Goal: Task Accomplishment & Management: Use online tool/utility

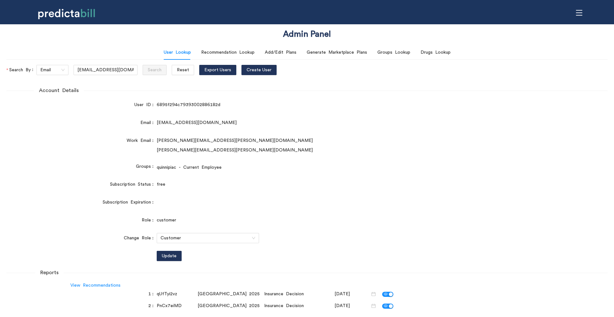
click at [94, 116] on form "Account Details User ID 6895f294c79393002886182d Email [EMAIL_ADDRESS][DOMAIN_N…" at bounding box center [306, 226] width 601 height 278
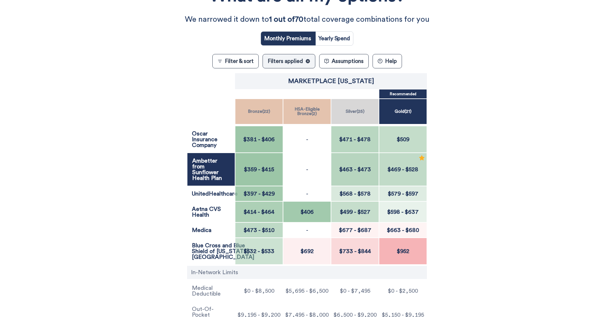
scroll to position [682, 0]
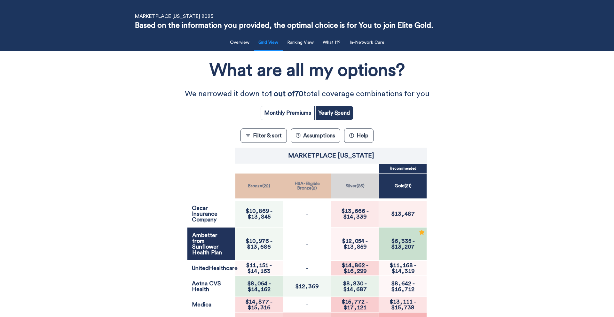
scroll to position [18, 0]
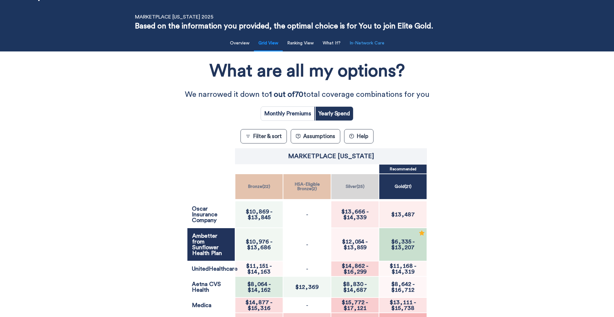
click at [365, 45] on button "In-Network Care" at bounding box center [367, 43] width 43 height 13
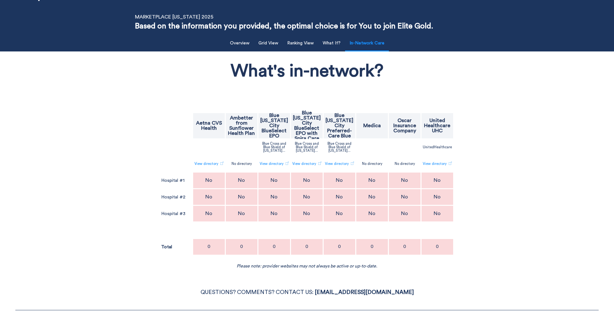
click at [55, 90] on div "What's in-network? Aetna CVS Health Ambetter from Sunflower Health Plan Blue Ka…" at bounding box center [306, 162] width 503 height 215
click at [54, 109] on div "Filter & Sort Quickly update your results Sort By Healthcare Assumptions Expect…" at bounding box center [307, 151] width 614 height 236
click at [65, 122] on div "What's in-network? Aetna CVS Health Ambetter from Sunflower Health Plan Blue Ka…" at bounding box center [306, 162] width 503 height 215
click at [274, 37] on button "Grid View" at bounding box center [267, 43] width 27 height 13
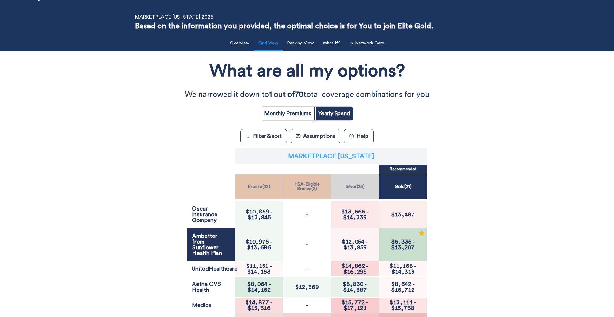
click at [352, 160] on p "Marketplace [US_STATE]" at bounding box center [331, 156] width 86 height 6
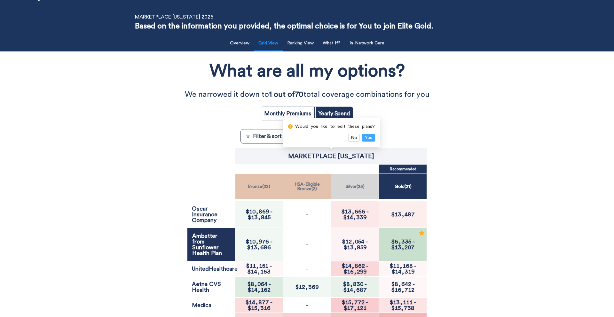
click at [365, 135] on span "Yes" at bounding box center [368, 137] width 7 height 7
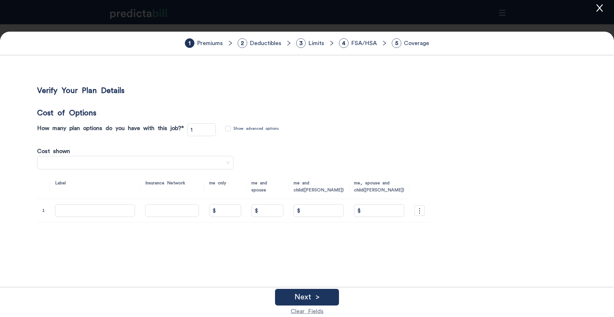
type input "70"
type input "Standard Expanded Bronze"
type input "$ 358.6"
type input "$ 0"
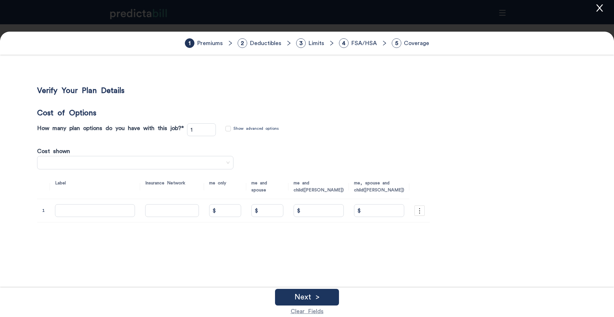
type input "$ 0"
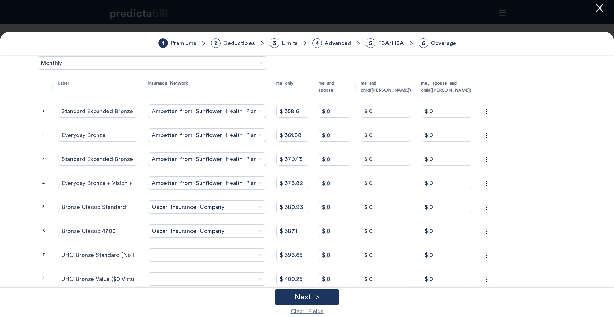
scroll to position [168, 0]
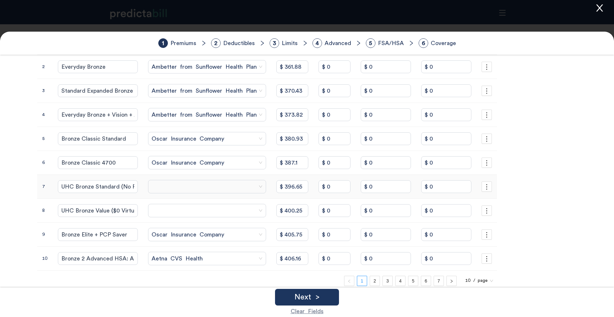
click at [198, 188] on span at bounding box center [207, 187] width 111 height 10
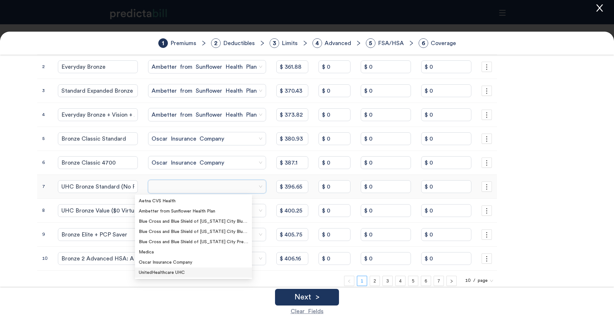
click at [203, 275] on div "UnitedHealthcare UHC" at bounding box center [193, 272] width 109 height 7
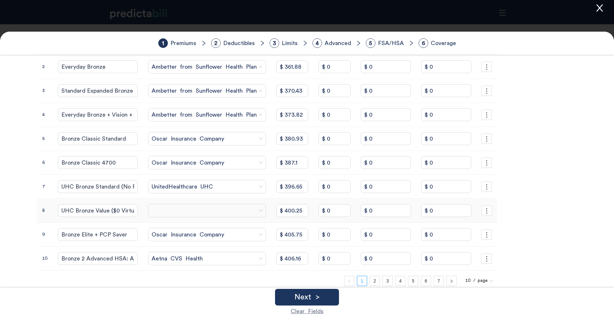
click at [171, 213] on span at bounding box center [207, 211] width 111 height 10
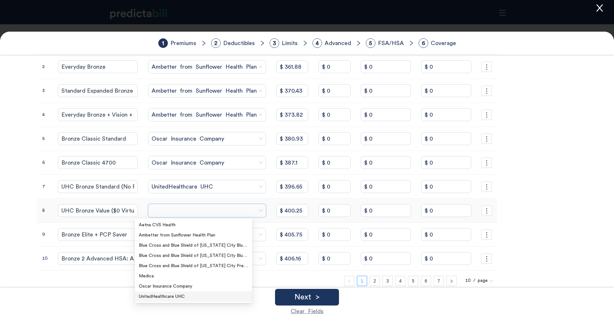
click at [175, 295] on div "UnitedHealthcare UHC" at bounding box center [193, 296] width 109 height 7
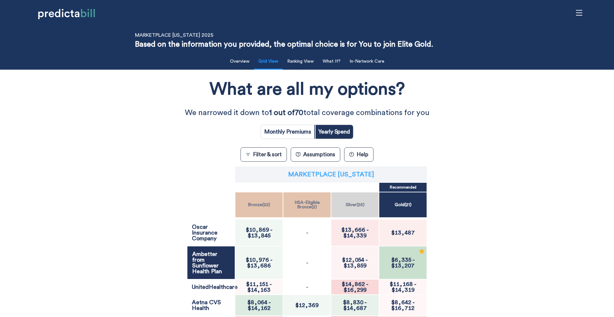
click at [323, 175] on p "Marketplace [US_STATE]" at bounding box center [331, 174] width 86 height 6
click at [369, 156] on span "Yes" at bounding box center [368, 156] width 7 height 7
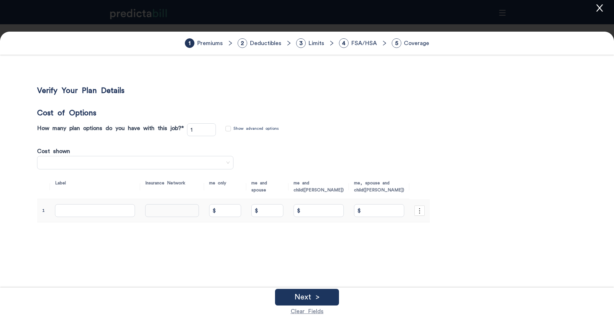
type input "70"
type input "Standard Expanded Bronze"
type input "$ 358.6"
type input "$ 0"
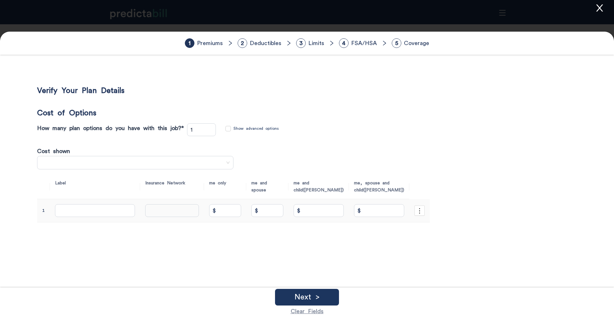
type input "$ 0"
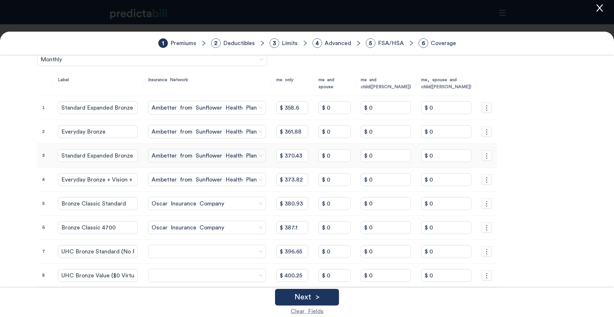
scroll to position [185, 0]
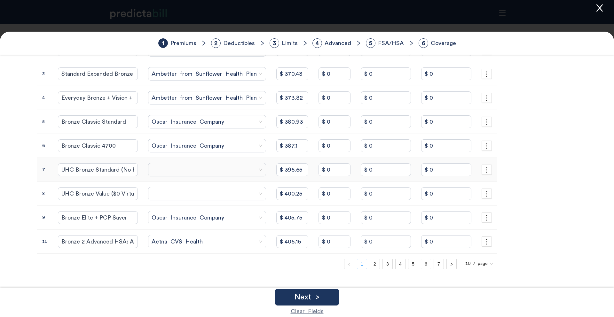
click at [222, 169] on span at bounding box center [207, 170] width 111 height 10
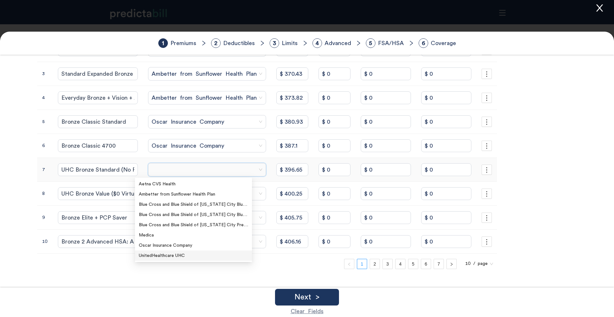
click at [178, 254] on div "UnitedHealthcare UHC" at bounding box center [193, 255] width 109 height 7
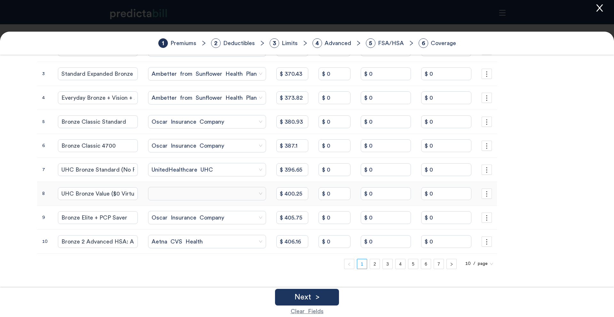
click at [189, 195] on span at bounding box center [207, 194] width 111 height 10
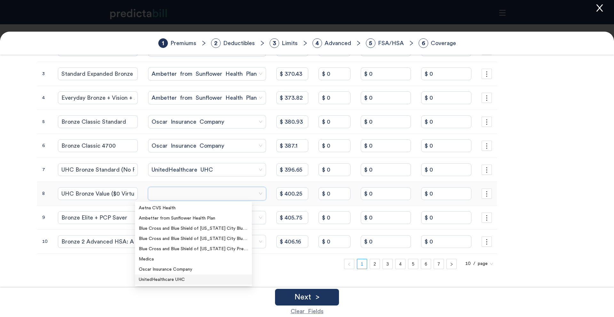
click at [197, 279] on div "UnitedHealthcare UHC" at bounding box center [193, 279] width 109 height 7
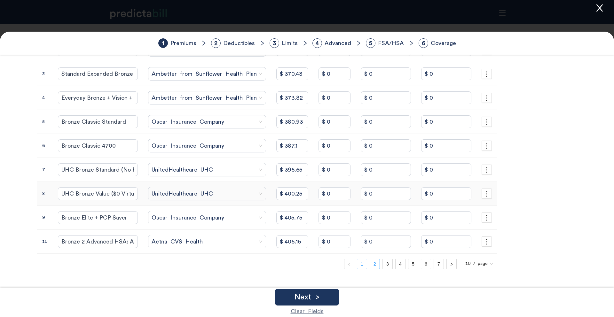
click at [370, 265] on link "2" at bounding box center [375, 264] width 10 height 10
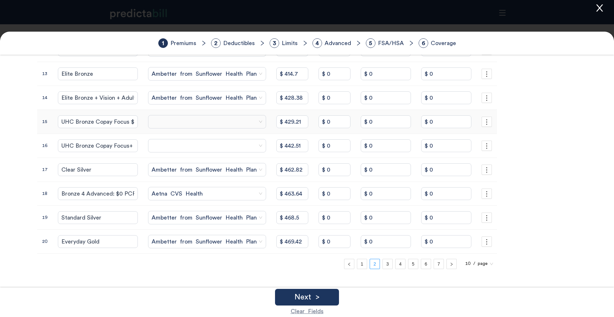
click at [195, 112] on td at bounding box center [207, 122] width 128 height 24
click at [198, 119] on span at bounding box center [207, 122] width 111 height 10
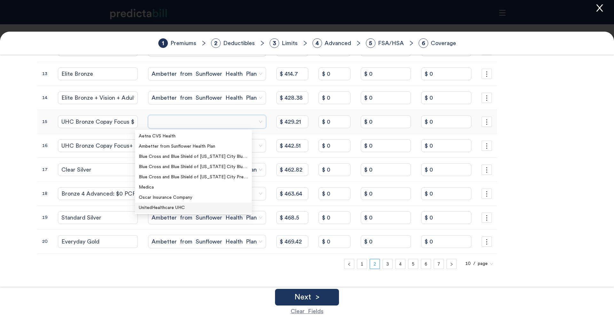
click at [193, 210] on div "UnitedHealthcare UHC" at bounding box center [193, 207] width 109 height 7
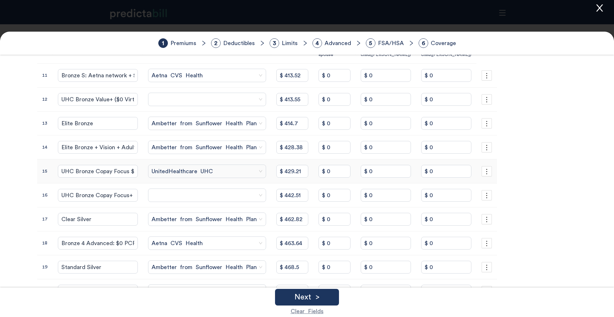
scroll to position [134, 0]
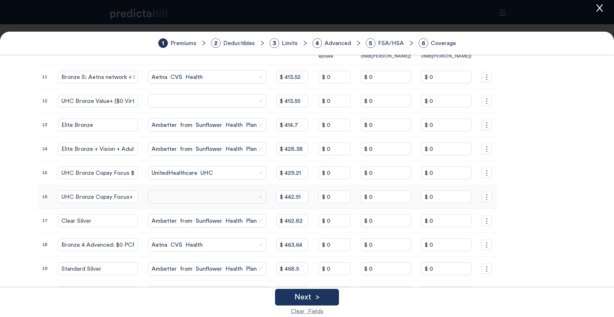
click at [192, 197] on span at bounding box center [207, 197] width 111 height 10
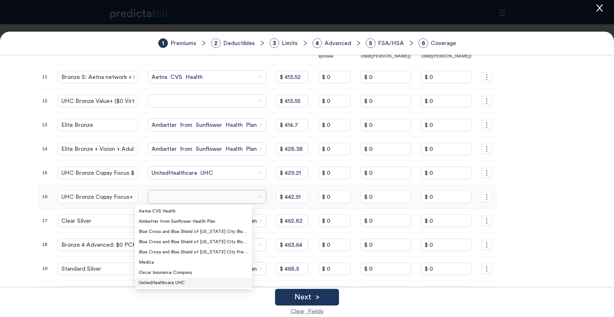
click at [203, 284] on div "UnitedHealthcare UHC" at bounding box center [193, 282] width 109 height 7
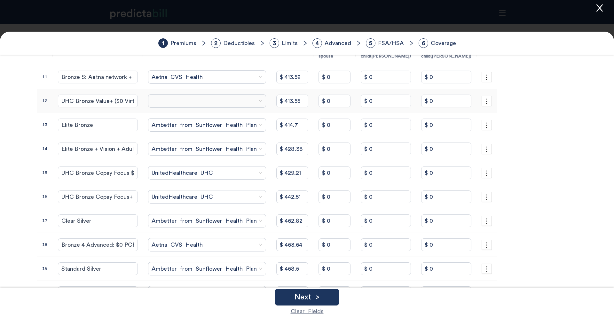
click at [185, 100] on span at bounding box center [207, 101] width 111 height 10
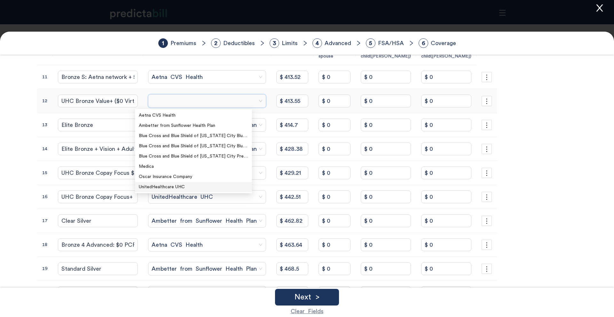
click at [184, 188] on div "UnitedHealthcare UHC" at bounding box center [193, 187] width 109 height 7
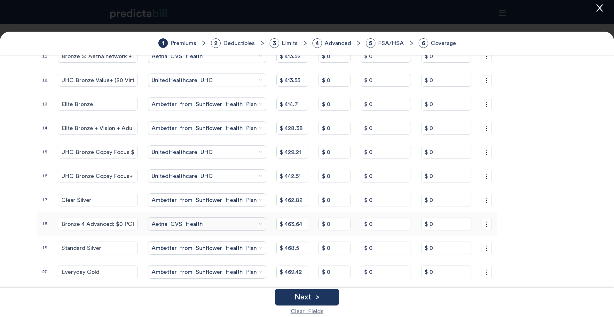
scroll to position [170, 0]
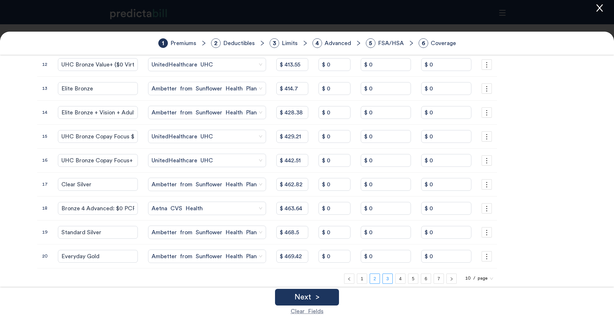
click at [383, 278] on link "3" at bounding box center [388, 279] width 10 height 10
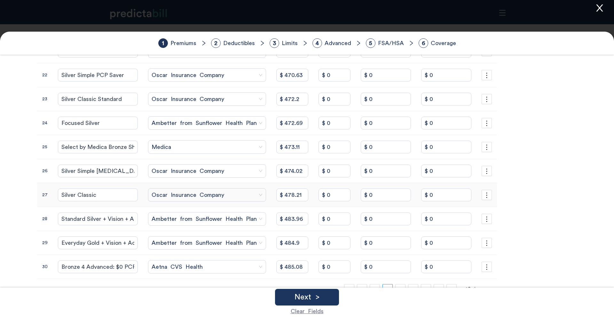
scroll to position [190, 0]
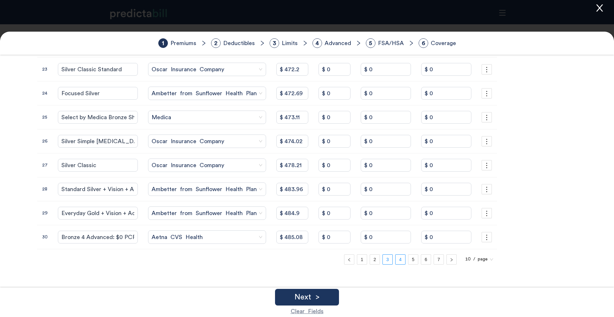
click at [395, 260] on link "4" at bounding box center [400, 260] width 10 height 10
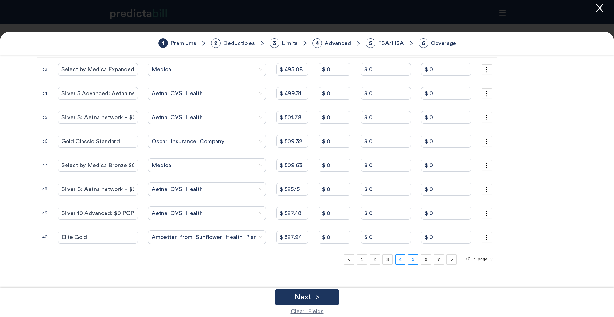
click at [408, 263] on link "5" at bounding box center [413, 260] width 10 height 10
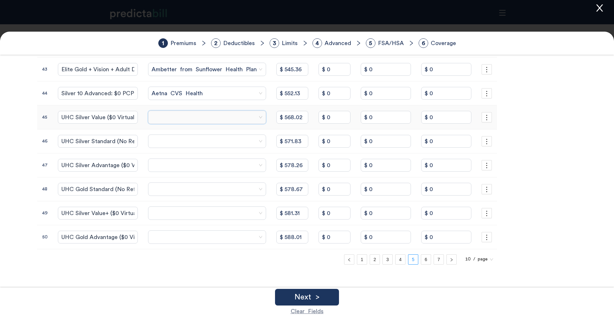
click at [175, 123] on input "search" at bounding box center [205, 117] width 106 height 13
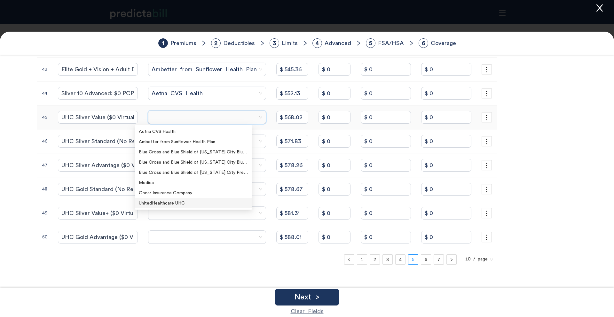
click at [167, 201] on div "UnitedHealthcare UHC" at bounding box center [193, 203] width 109 height 7
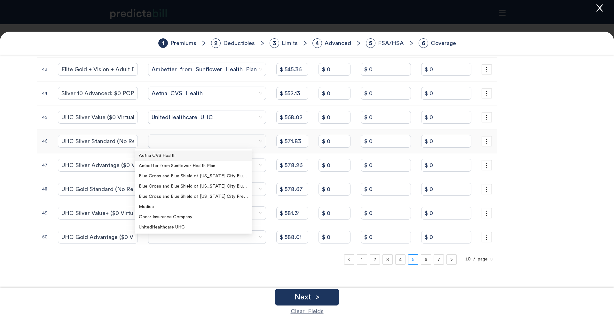
click at [152, 140] on span at bounding box center [207, 142] width 111 height 10
click at [169, 229] on div "UnitedHealthcare UHC" at bounding box center [193, 227] width 109 height 7
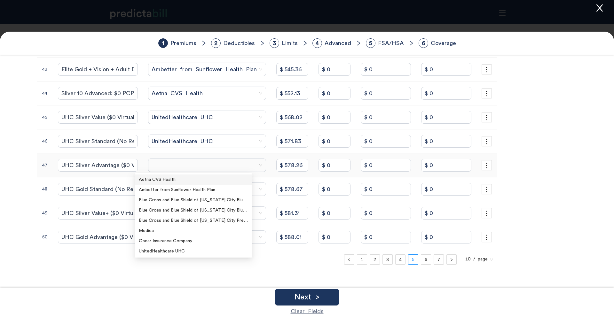
click at [160, 161] on span at bounding box center [207, 166] width 111 height 10
click at [182, 251] on div "UnitedHealthcare UHC" at bounding box center [193, 251] width 109 height 7
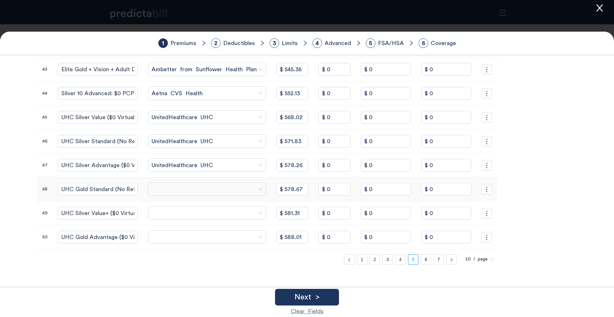
click at [185, 189] on span at bounding box center [207, 189] width 111 height 10
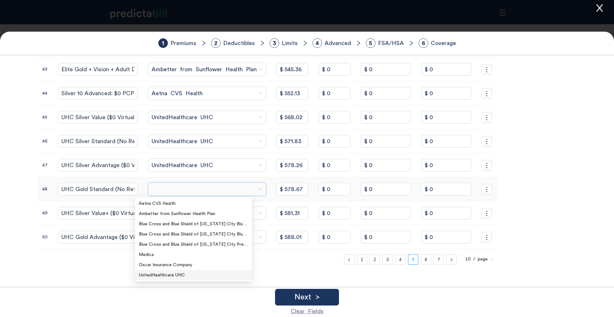
click at [176, 278] on div "UnitedHealthcare UHC" at bounding box center [193, 275] width 109 height 7
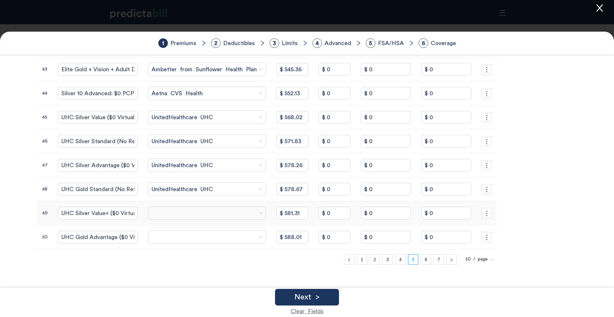
click at [169, 218] on span at bounding box center [207, 213] width 111 height 10
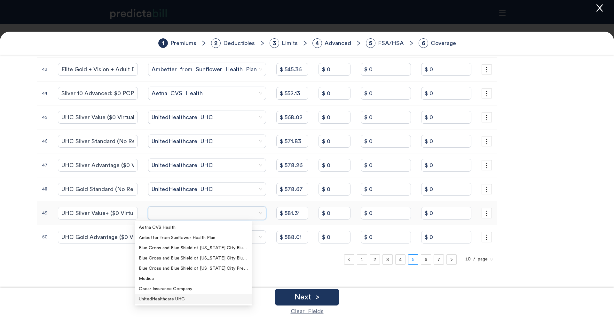
click at [171, 302] on div "UnitedHealthcare UHC" at bounding box center [193, 299] width 109 height 7
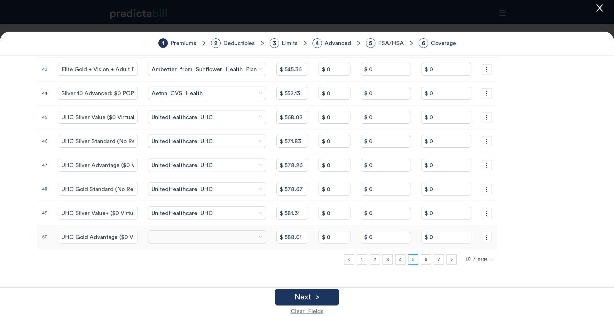
click at [189, 238] on span at bounding box center [207, 237] width 111 height 10
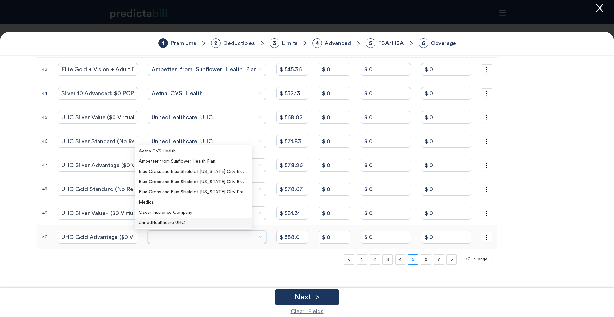
click at [178, 223] on div "UnitedHealthcare UHC" at bounding box center [193, 222] width 109 height 7
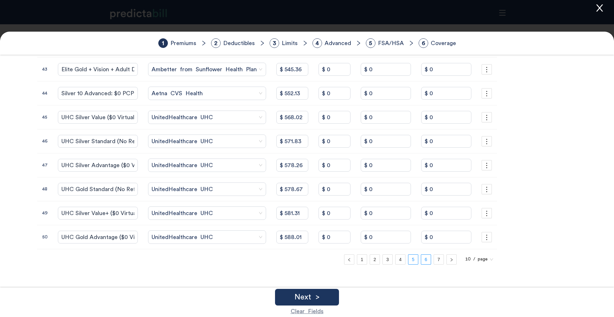
click at [421, 258] on link "6" at bounding box center [426, 260] width 10 height 10
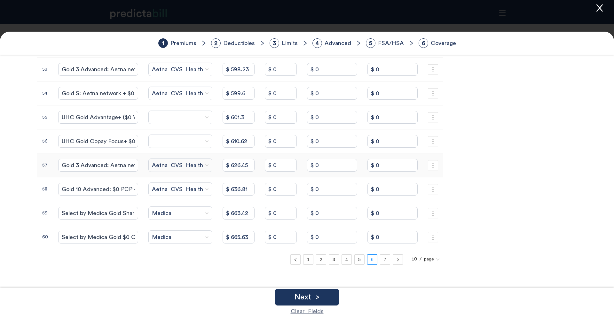
scroll to position [148, 0]
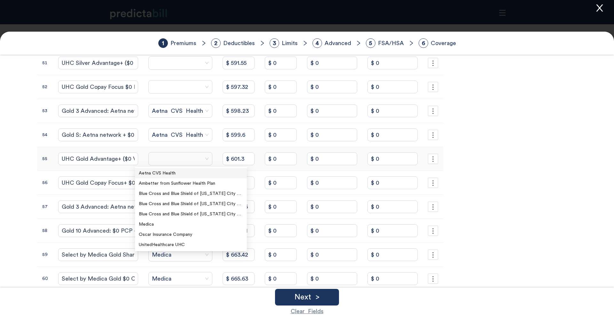
click at [165, 163] on span at bounding box center [180, 159] width 57 height 10
click at [173, 245] on div "UnitedHealthcare UHC" at bounding box center [191, 244] width 104 height 7
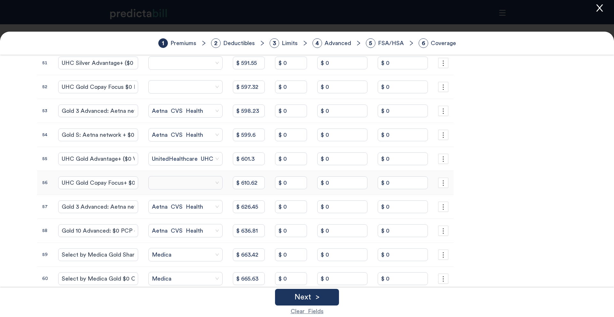
click at [163, 176] on td at bounding box center [185, 183] width 84 height 24
click at [171, 178] on span at bounding box center [185, 183] width 67 height 10
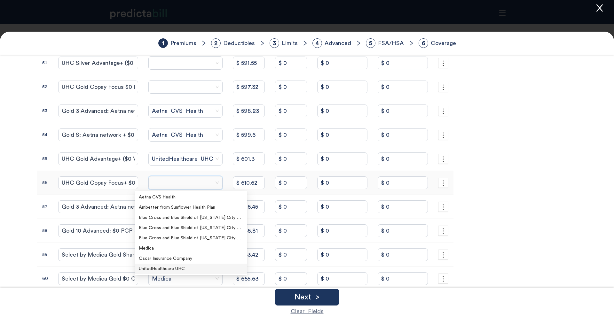
click at [166, 269] on div "UnitedHealthcare UHC" at bounding box center [191, 268] width 104 height 7
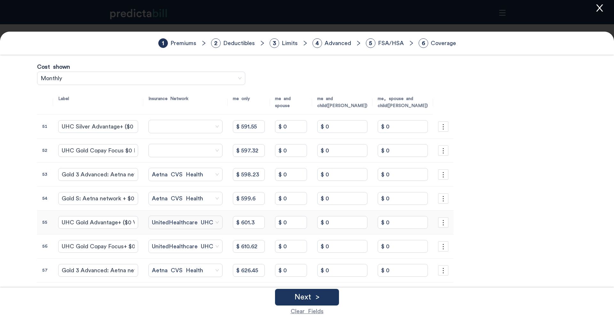
scroll to position [82, 0]
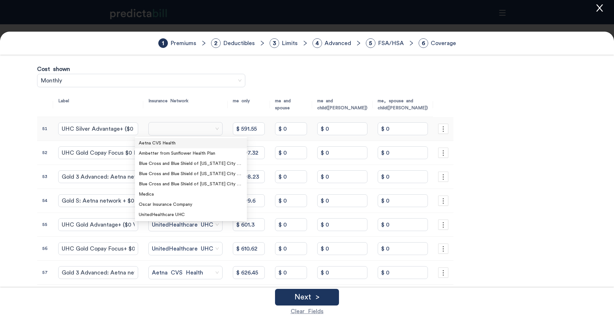
click at [153, 134] on span at bounding box center [185, 129] width 67 height 10
click at [162, 212] on div "UnitedHealthcare UHC" at bounding box center [191, 214] width 104 height 7
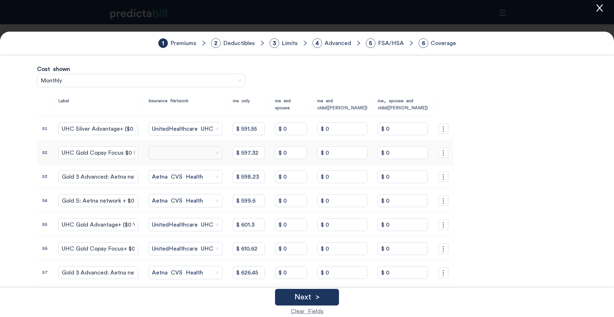
click at [162, 154] on span at bounding box center [185, 153] width 67 height 10
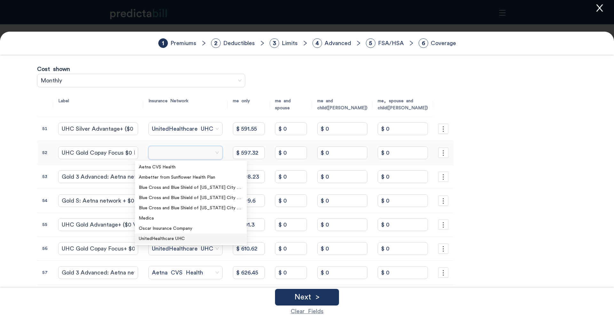
click at [170, 239] on div "UnitedHealthcare UHC" at bounding box center [191, 238] width 104 height 7
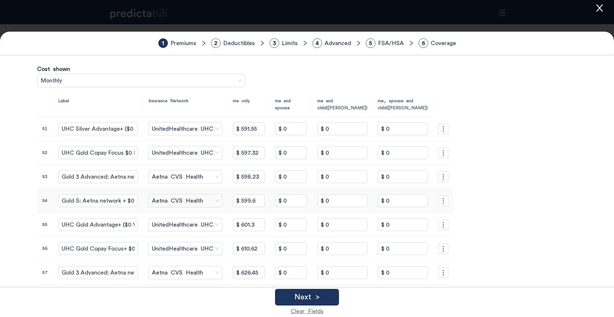
scroll to position [190, 0]
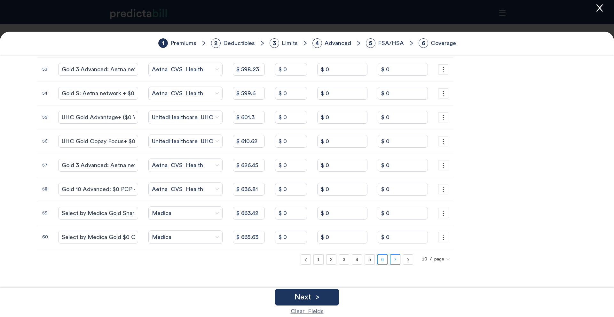
click at [390, 255] on link "7" at bounding box center [395, 260] width 10 height 10
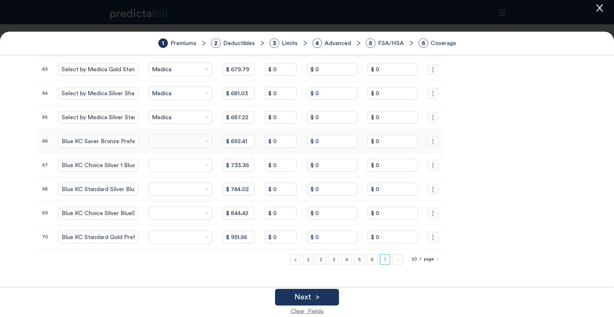
click at [186, 142] on span at bounding box center [180, 142] width 57 height 10
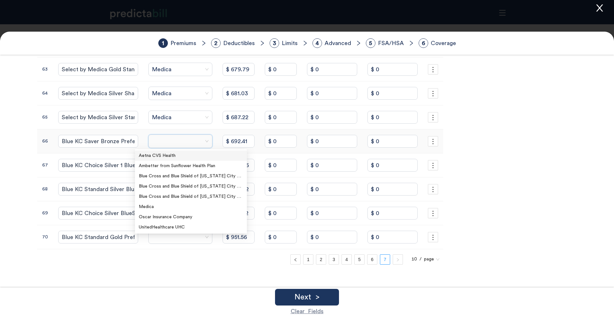
click at [186, 142] on span at bounding box center [180, 142] width 57 height 10
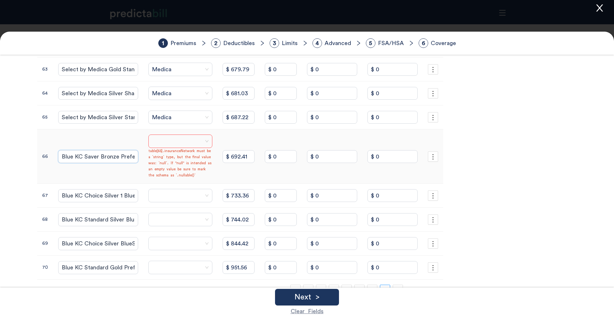
click at [115, 141] on td "Blue KC Saver Bronze Preferred-Care Blue EPO" at bounding box center [98, 156] width 90 height 54
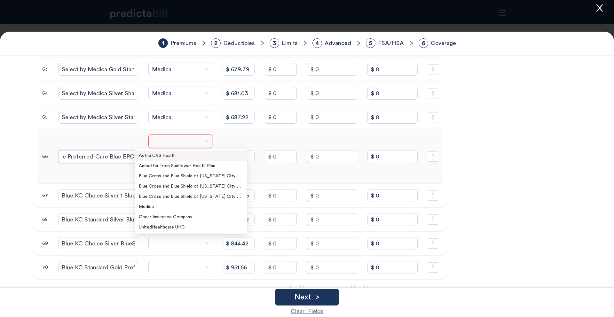
click at [164, 138] on span at bounding box center [180, 142] width 57 height 10
click at [166, 142] on span at bounding box center [180, 142] width 57 height 10
click at [189, 197] on div "Blue Cross and Blue Shield of Kansas City Preferred-Care Blue" at bounding box center [191, 196] width 104 height 7
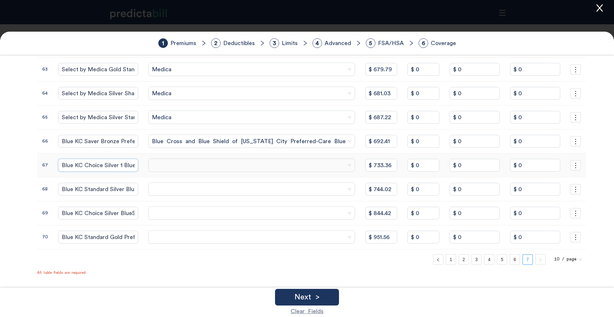
click at [103, 168] on input "Blue KC Choice Silver 1 BlueSelect EPO with Spira Care" at bounding box center [98, 165] width 80 height 13
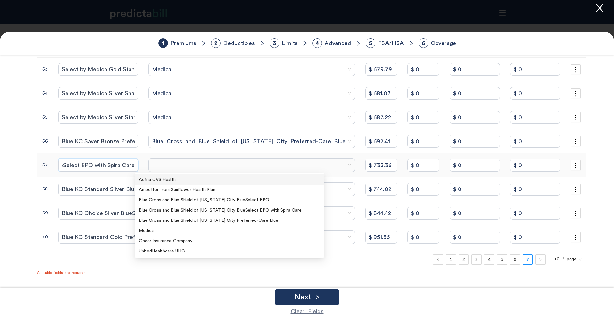
click at [189, 168] on span at bounding box center [252, 166] width 200 height 10
click at [196, 168] on span at bounding box center [252, 166] width 200 height 10
click at [229, 209] on div "Blue Cross and Blue Shield of Kansas City BlueSelect EPO with Spira Care" at bounding box center [229, 210] width 181 height 7
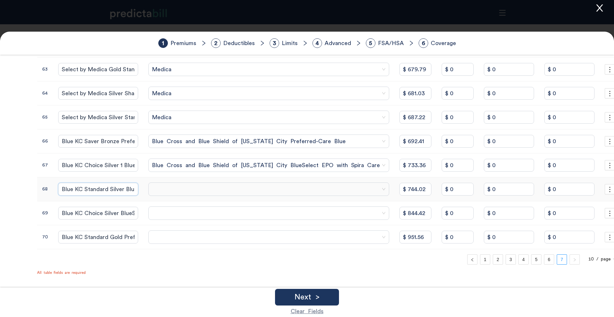
click at [109, 189] on input "Blue KC Standard Silver BlueSelect EPO" at bounding box center [98, 189] width 80 height 13
click at [180, 190] on span at bounding box center [269, 189] width 234 height 10
click at [193, 193] on span at bounding box center [269, 189] width 234 height 10
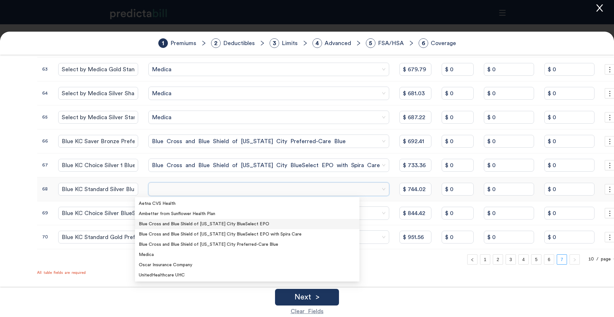
click at [205, 226] on div "Blue Cross and Blue Shield of Kansas City BlueSelect EPO" at bounding box center [247, 224] width 217 height 7
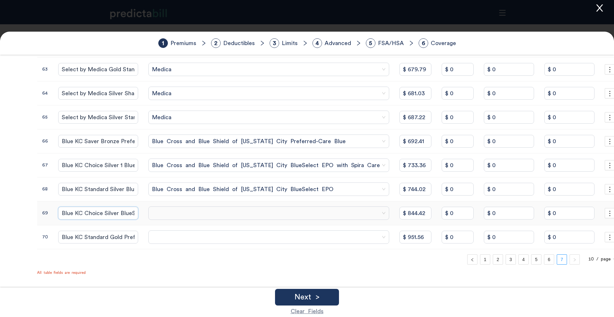
click at [98, 217] on input "Blue KC Choice Silver BlueSelect Plus EPO with Spira Care" at bounding box center [98, 213] width 80 height 13
click at [172, 211] on span at bounding box center [269, 213] width 234 height 10
click at [211, 218] on input "search" at bounding box center [266, 213] width 229 height 13
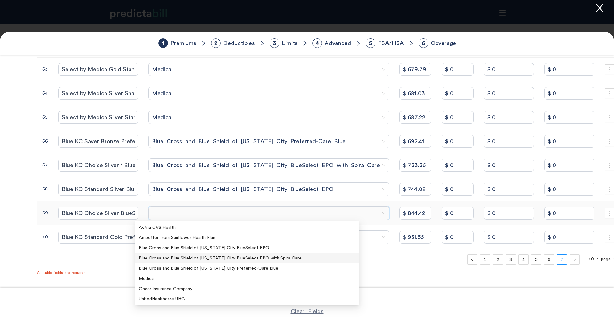
click at [254, 261] on div "Blue Cross and Blue Shield of Kansas City BlueSelect EPO with Spira Care" at bounding box center [247, 258] width 217 height 7
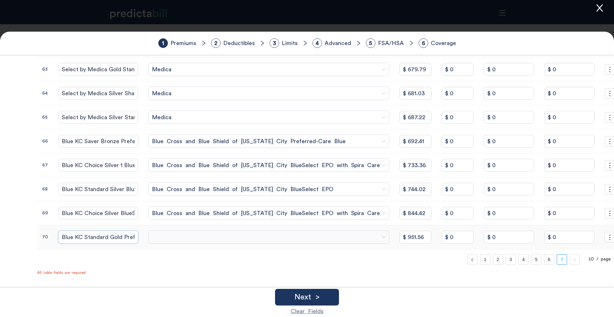
click at [111, 239] on input "Blue KC Standard Gold Preferred-Care Blue EPO" at bounding box center [98, 237] width 80 height 13
click at [152, 241] on span at bounding box center [269, 237] width 234 height 10
click at [152, 239] on span at bounding box center [269, 237] width 234 height 10
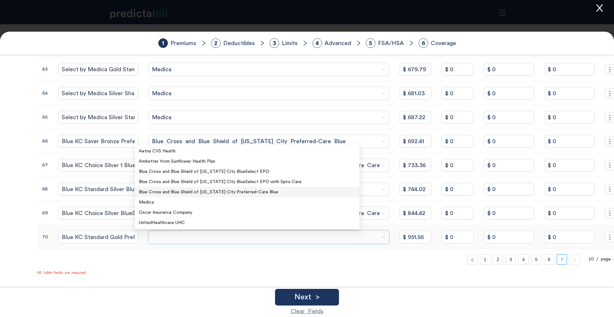
click at [250, 192] on div "Blue Cross and Blue Shield of Kansas City Preferred-Care Blue" at bounding box center [247, 192] width 217 height 7
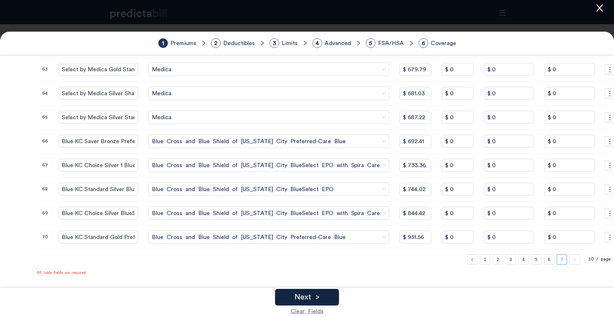
click at [321, 296] on div "Next >" at bounding box center [307, 297] width 64 height 17
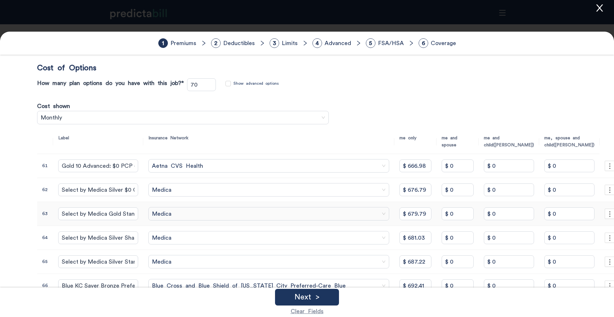
scroll to position [196, 0]
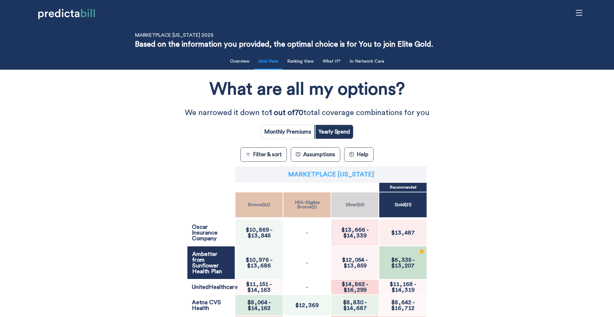
click at [361, 174] on p "Marketplace [US_STATE]" at bounding box center [331, 174] width 86 height 6
click at [369, 157] on span "Yes" at bounding box center [368, 156] width 7 height 7
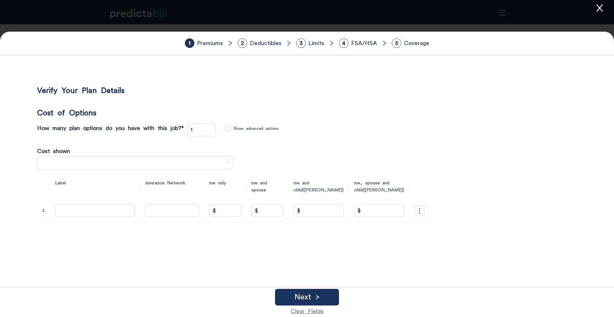
type input "70"
type input "Standard Expanded Bronze"
type input "$ 358.6"
type input "$ 0"
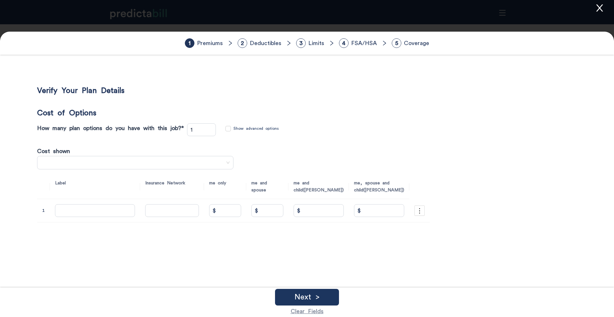
type input "$ 0"
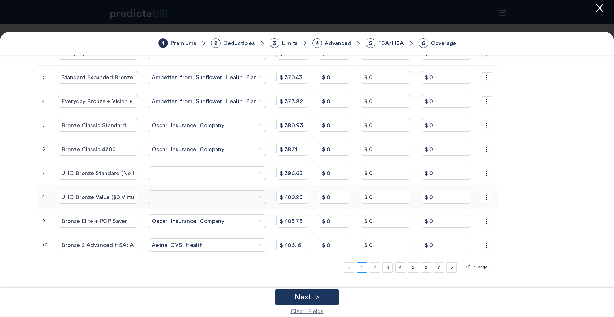
scroll to position [190, 0]
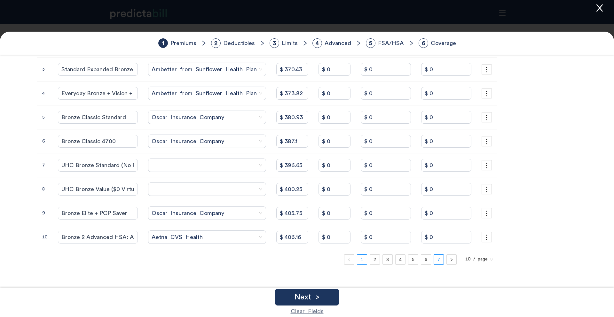
click at [434, 260] on link "7" at bounding box center [439, 260] width 10 height 10
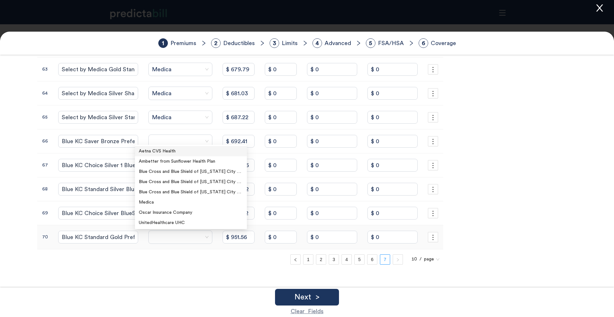
click at [182, 235] on span at bounding box center [180, 237] width 57 height 10
click at [98, 257] on div "Label Insurance Network me only me and spouse me and child(ren) me, spouse and …" at bounding box center [240, 125] width 406 height 280
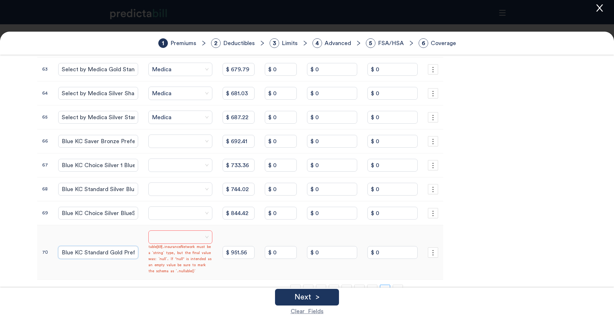
click at [105, 257] on input "Blue KC Standard Gold Preferred-Care Blue EPO" at bounding box center [98, 252] width 80 height 13
click at [158, 237] on span at bounding box center [180, 237] width 57 height 10
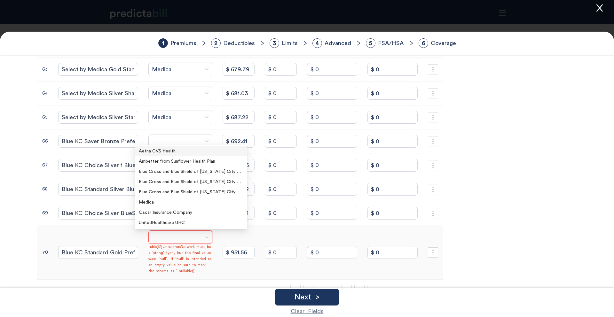
click at [166, 233] on span at bounding box center [180, 237] width 57 height 10
click at [235, 194] on div "Blue Cross and Blue Shield of Kansas City Preferred-Care Blue" at bounding box center [191, 192] width 104 height 7
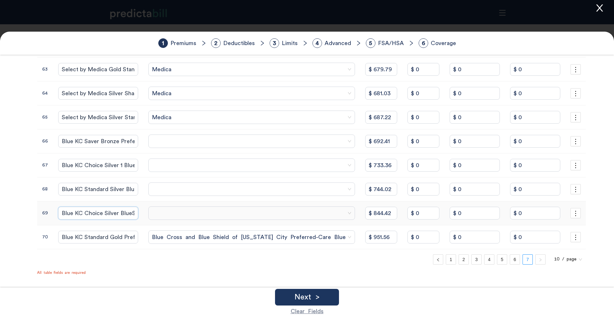
click at [97, 213] on input "Blue KC Choice Silver BlueSelect Plus EPO with Spira Care" at bounding box center [98, 213] width 80 height 13
click at [173, 214] on span at bounding box center [252, 213] width 200 height 10
click at [171, 215] on span at bounding box center [252, 213] width 200 height 10
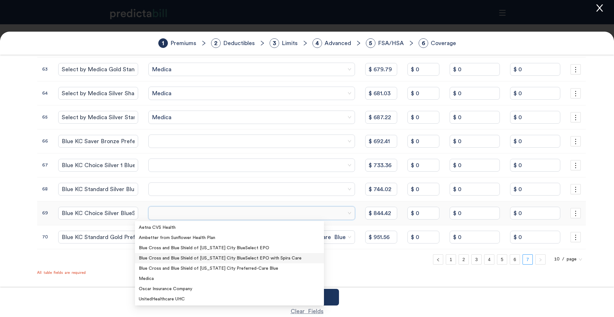
click at [211, 259] on div "Blue Cross and Blue Shield of Kansas City BlueSelect EPO with Spira Care" at bounding box center [229, 258] width 181 height 7
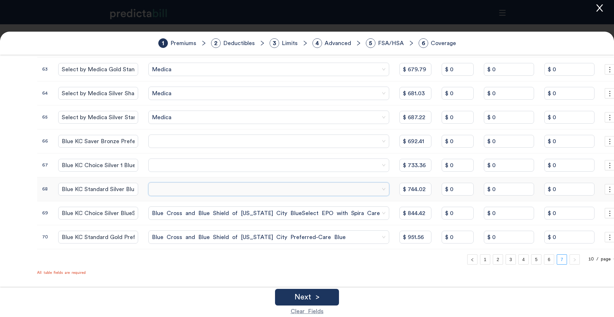
click at [178, 195] on input "search" at bounding box center [266, 189] width 229 height 13
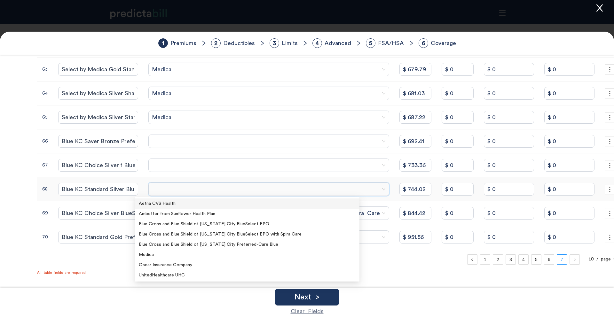
click at [178, 195] on input "search" at bounding box center [266, 189] width 229 height 13
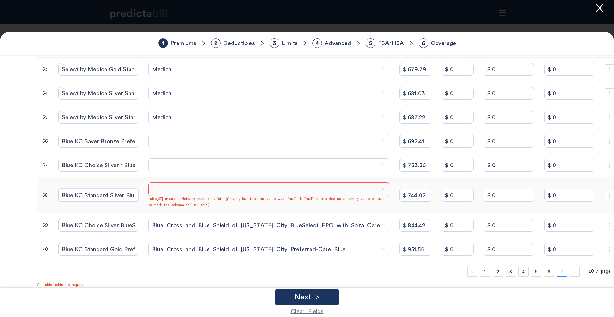
click at [99, 192] on input "Blue KC Standard Silver BlueSelect EPO" at bounding box center [98, 195] width 80 height 13
click at [177, 192] on span at bounding box center [269, 189] width 234 height 10
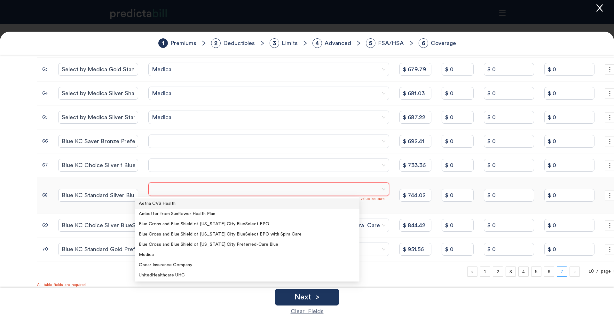
click at [225, 196] on div at bounding box center [268, 189] width 241 height 13
click at [247, 226] on div "Blue Cross and Blue Shield of Kansas City BlueSelect EPO" at bounding box center [247, 224] width 217 height 7
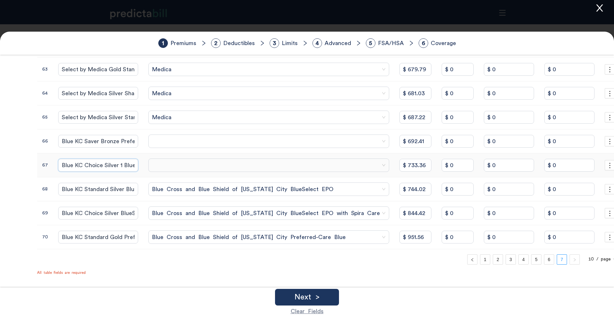
click at [98, 167] on input "Blue KC Choice Silver 1 BlueSelect EPO with Spira Care" at bounding box center [98, 165] width 80 height 13
click at [157, 164] on span at bounding box center [269, 166] width 234 height 10
click at [213, 168] on span at bounding box center [269, 166] width 234 height 10
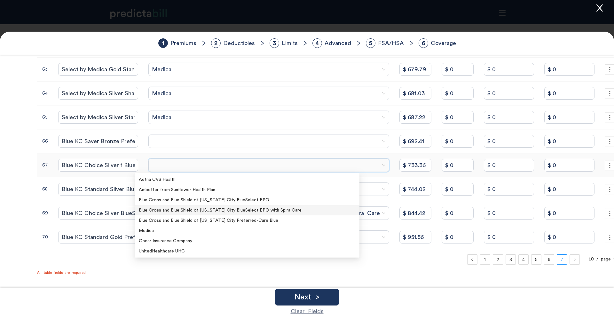
click at [207, 209] on div "Blue Cross and Blue Shield of Kansas City BlueSelect EPO with Spira Care" at bounding box center [247, 210] width 217 height 7
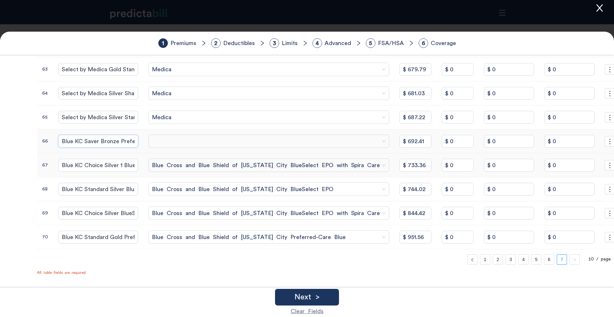
click at [95, 138] on input "Blue KC Saver Bronze Preferred-Care Blue EPO" at bounding box center [98, 141] width 80 height 13
click at [168, 139] on span at bounding box center [269, 142] width 234 height 10
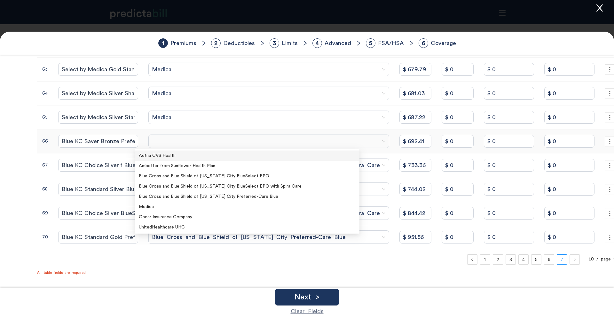
click at [188, 145] on span at bounding box center [269, 142] width 234 height 10
click at [204, 196] on div "Blue Cross and Blue Shield of Kansas City Preferred-Care Blue" at bounding box center [247, 196] width 217 height 7
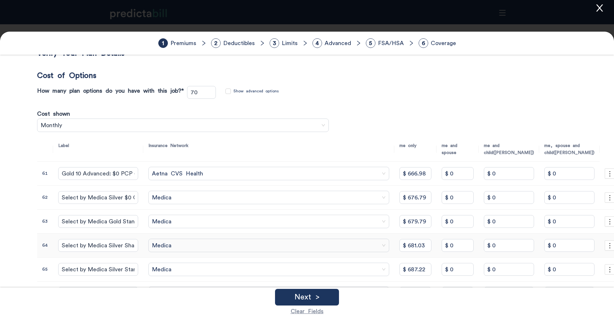
scroll to position [196, 0]
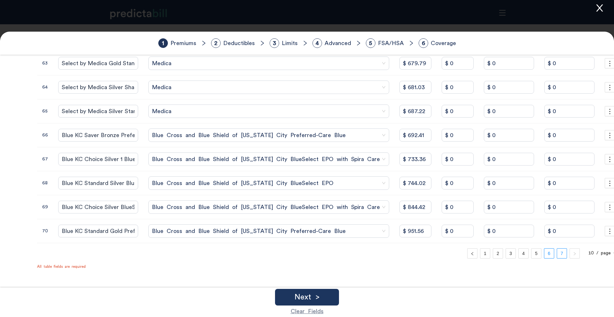
click at [544, 253] on link "6" at bounding box center [549, 254] width 10 height 10
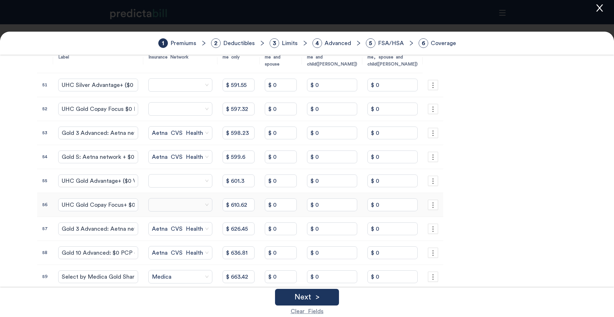
scroll to position [121, 0]
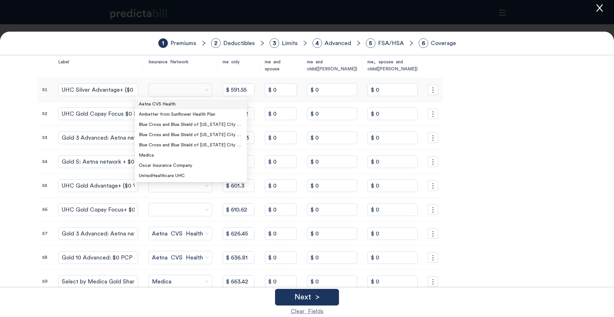
click at [152, 92] on span at bounding box center [180, 90] width 57 height 10
click at [150, 176] on div "UnitedHealthcare UHC" at bounding box center [191, 175] width 104 height 7
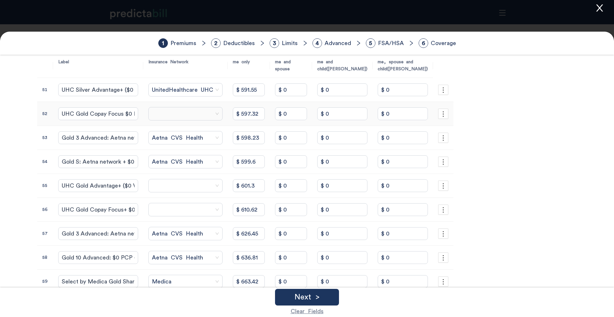
click at [152, 115] on span at bounding box center [185, 114] width 67 height 10
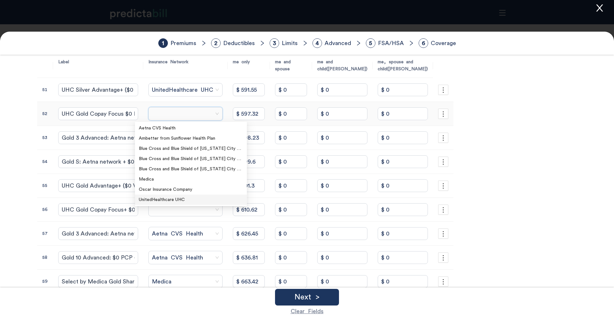
click at [154, 202] on div "UnitedHealthcare UHC" at bounding box center [191, 199] width 104 height 7
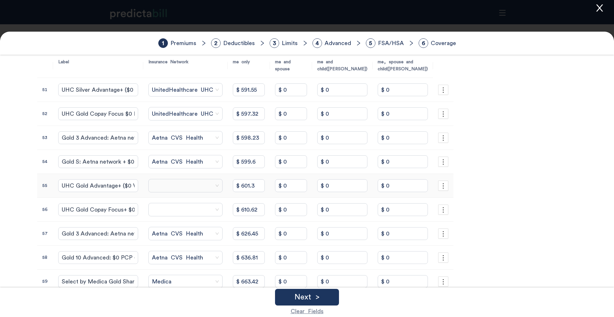
click at [153, 188] on span at bounding box center [185, 186] width 67 height 10
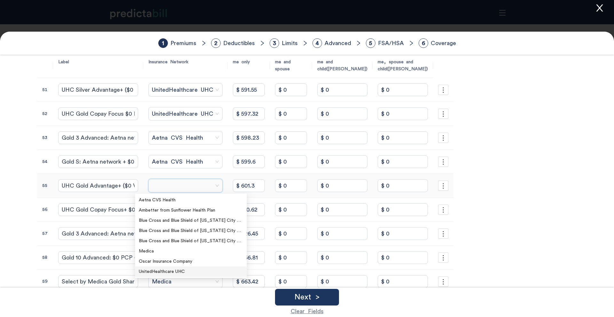
click at [155, 270] on div "UnitedHealthcare UHC" at bounding box center [191, 271] width 104 height 7
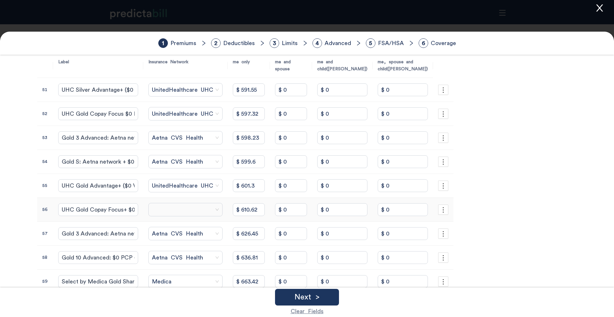
click at [152, 206] on span at bounding box center [185, 210] width 67 height 10
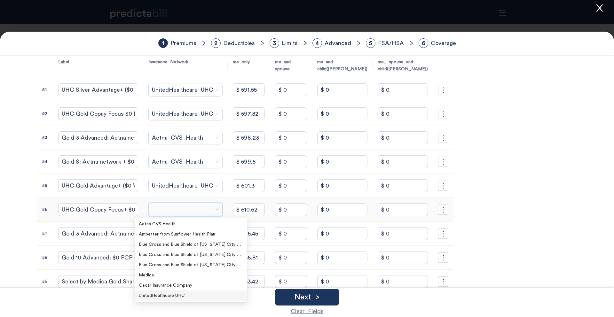
click at [158, 297] on div "UnitedHealthcare UHC" at bounding box center [191, 295] width 104 height 7
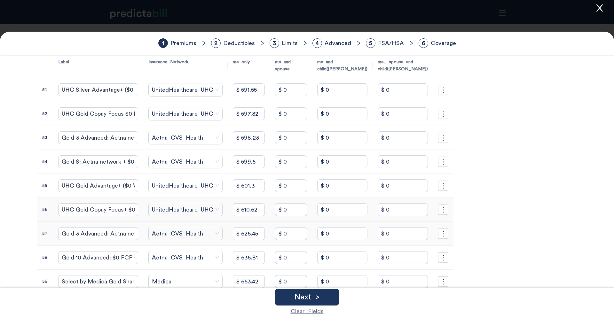
scroll to position [196, 0]
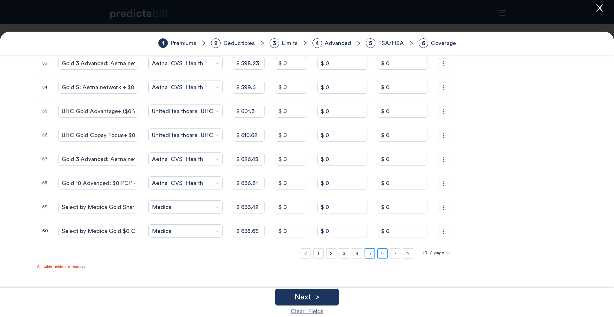
click at [365, 255] on link "5" at bounding box center [370, 254] width 10 height 10
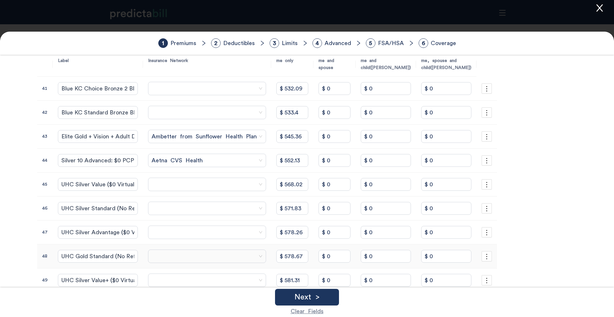
scroll to position [121, 0]
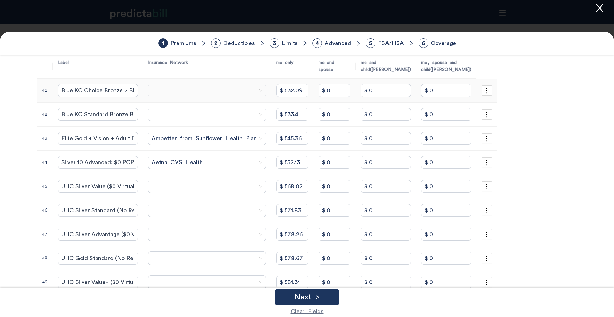
click at [152, 90] on span at bounding box center [207, 91] width 111 height 10
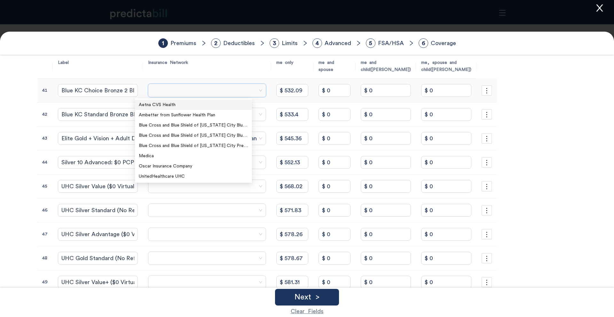
click at [152, 90] on span at bounding box center [207, 91] width 111 height 10
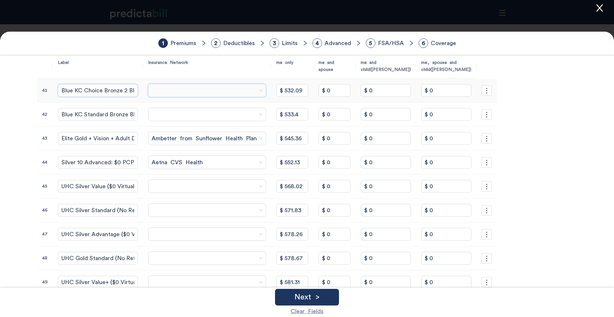
click at [109, 90] on td "Blue KC Choice Bronze 2 BlueSelect EPO with Spira Care" at bounding box center [98, 91] width 90 height 24
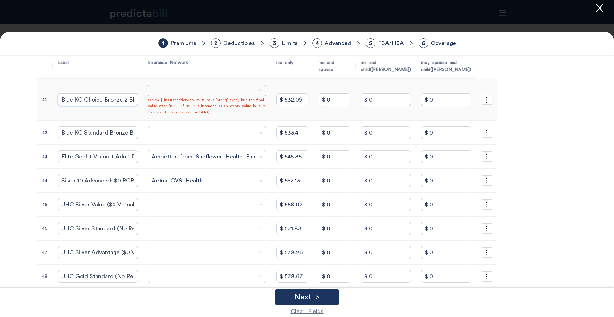
scroll to position [0, 87]
click at [159, 88] on span at bounding box center [207, 91] width 111 height 10
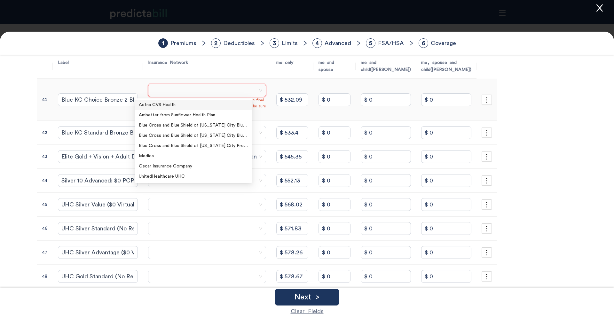
click at [197, 91] on span at bounding box center [207, 91] width 111 height 10
click at [220, 136] on div "Blue Cross and Blue Shield of Kansas City BlueSelect EPO with Spira Care" at bounding box center [193, 135] width 109 height 7
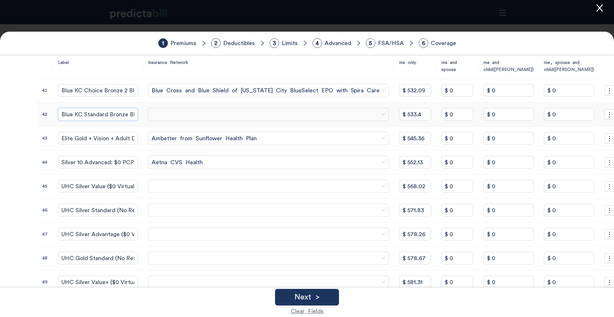
click at [117, 115] on input "Blue KC Standard Bronze BlueSelect EPO" at bounding box center [98, 114] width 80 height 13
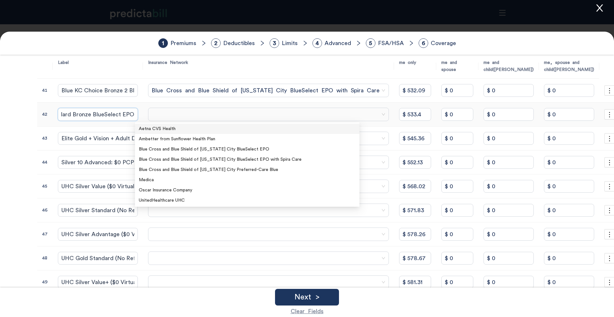
click at [169, 118] on span at bounding box center [269, 115] width 234 height 10
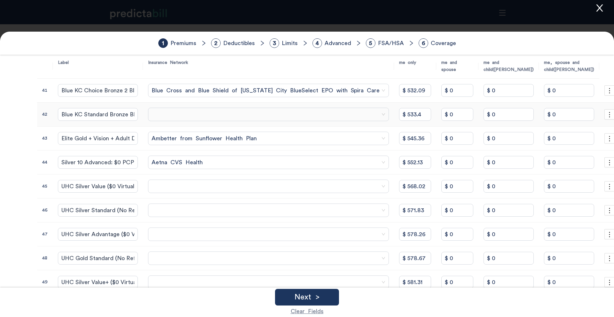
click at [224, 116] on span at bounding box center [269, 115] width 234 height 10
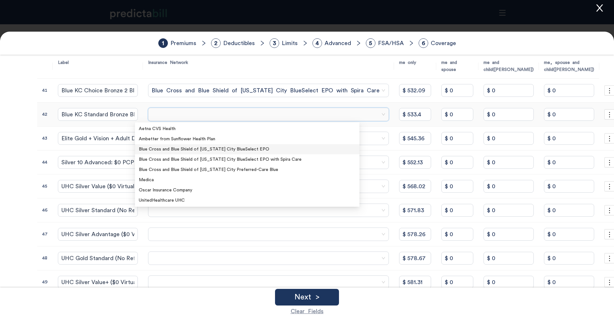
click at [268, 152] on div "Blue Cross and Blue Shield of Kansas City BlueSelect EPO" at bounding box center [247, 149] width 217 height 7
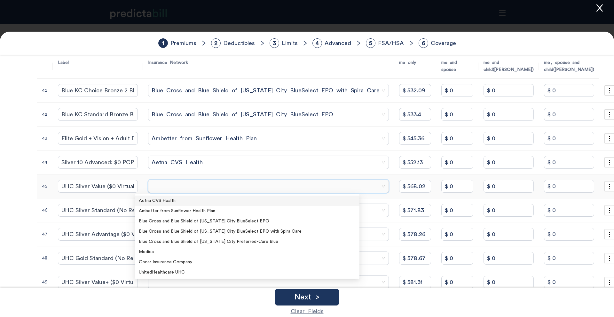
click at [209, 192] on input "search" at bounding box center [266, 186] width 229 height 13
click at [178, 273] on div "UnitedHealthcare UHC" at bounding box center [247, 272] width 217 height 7
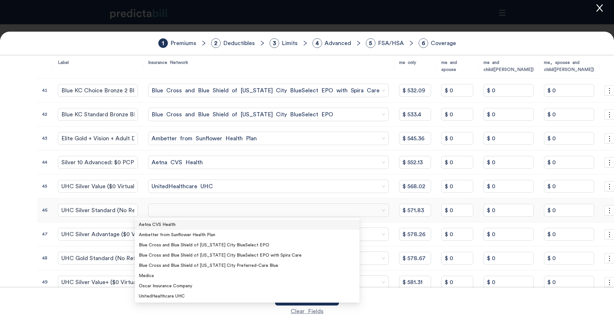
click at [178, 209] on span at bounding box center [269, 211] width 234 height 10
click at [173, 294] on div "UnitedHealthcare UHC" at bounding box center [247, 296] width 217 height 7
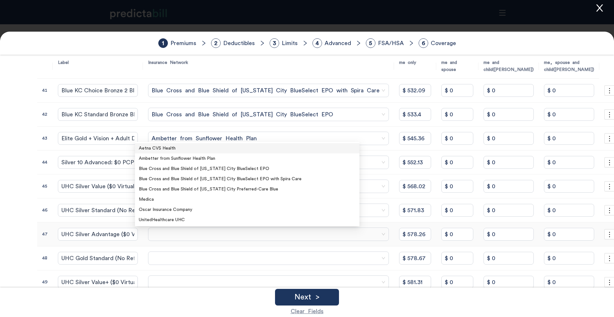
click at [174, 231] on span at bounding box center [269, 235] width 234 height 10
click at [187, 218] on div "UnitedHealthcare UHC" at bounding box center [247, 219] width 217 height 7
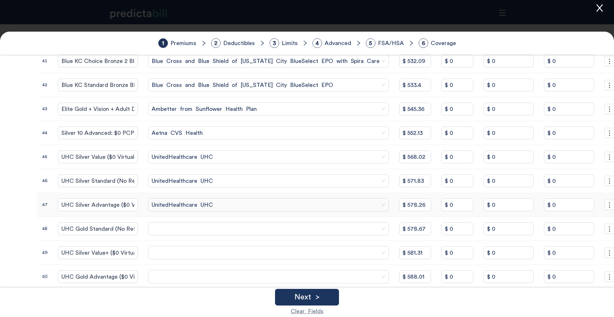
scroll to position [182, 0]
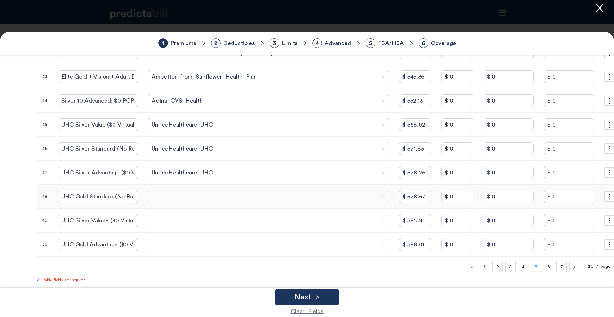
click at [187, 197] on span at bounding box center [269, 197] width 234 height 10
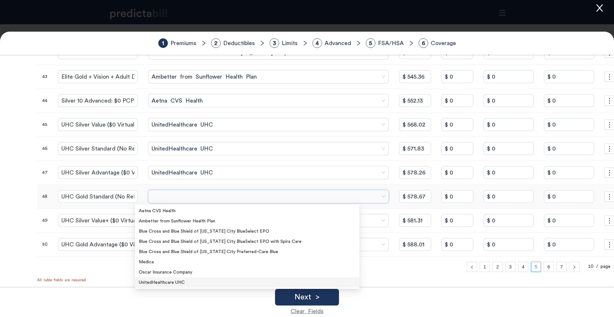
click at [199, 281] on div "UnitedHealthcare UHC" at bounding box center [247, 282] width 217 height 7
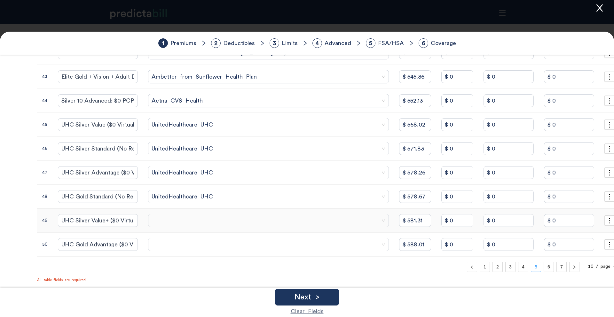
click at [188, 228] on td at bounding box center [268, 221] width 251 height 24
click at [188, 223] on span at bounding box center [269, 221] width 234 height 10
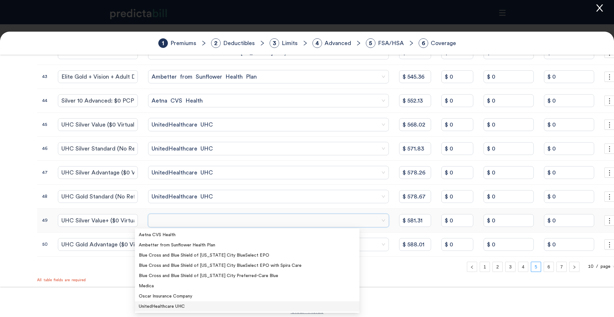
click at [185, 308] on div "UnitedHealthcare UHC" at bounding box center [247, 306] width 217 height 7
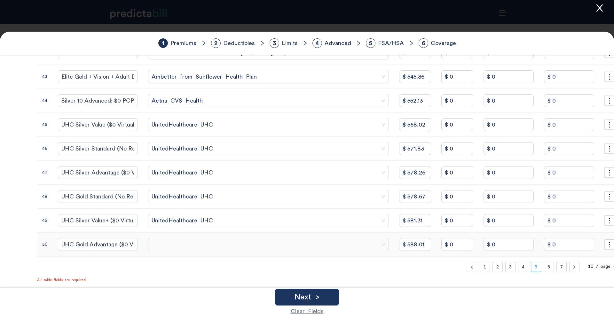
click at [185, 252] on td at bounding box center [268, 245] width 251 height 24
click at [194, 245] on span at bounding box center [269, 245] width 234 height 10
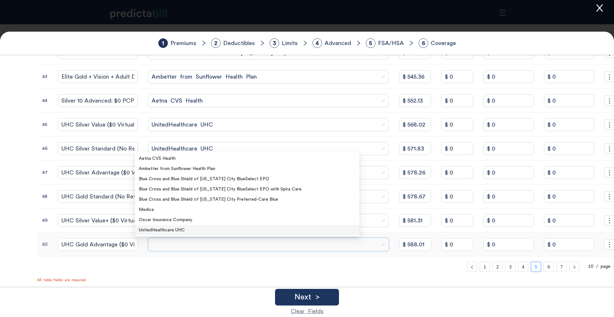
click at [210, 227] on div "UnitedHealthcare UHC" at bounding box center [247, 230] width 217 height 7
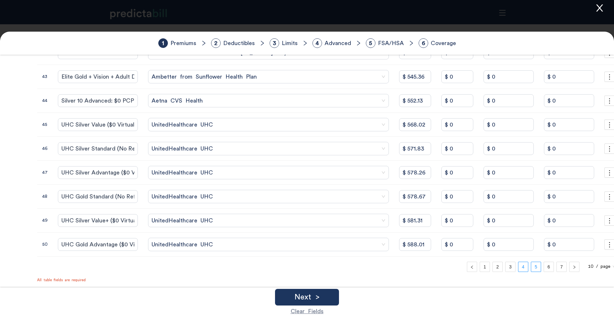
click at [518, 266] on link "4" at bounding box center [523, 267] width 10 height 10
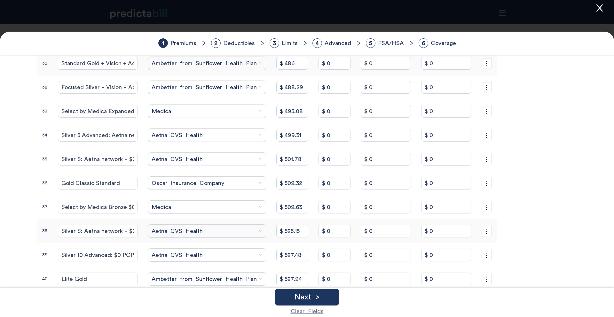
scroll to position [196, 0]
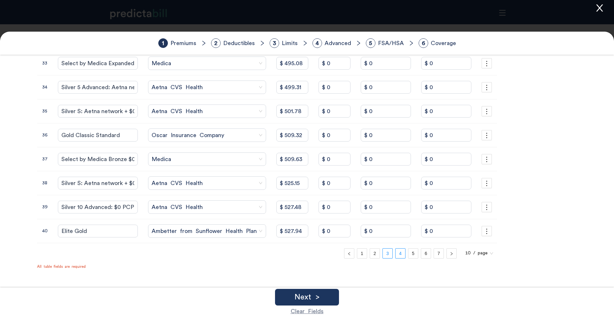
click at [383, 254] on link "3" at bounding box center [388, 254] width 10 height 10
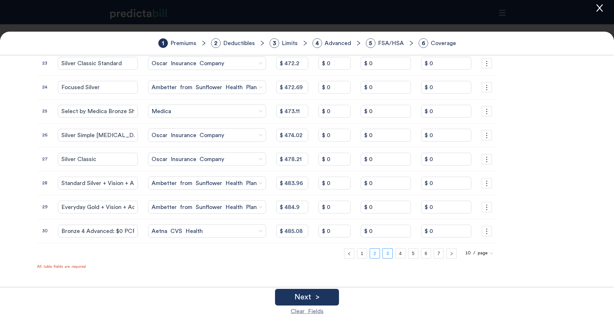
click at [370, 256] on link "2" at bounding box center [375, 254] width 10 height 10
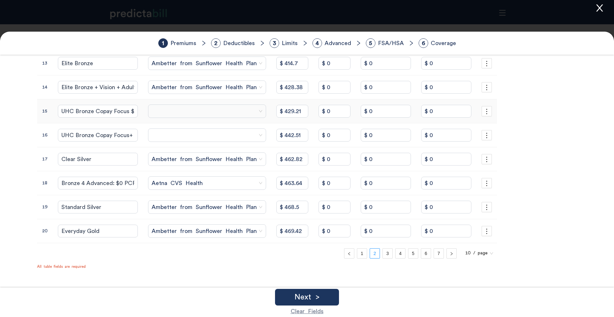
click at [157, 109] on span at bounding box center [207, 111] width 111 height 10
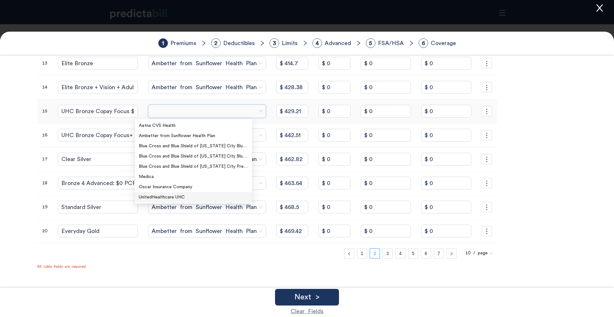
click at [154, 196] on div "UnitedHealthcare UHC" at bounding box center [193, 197] width 109 height 7
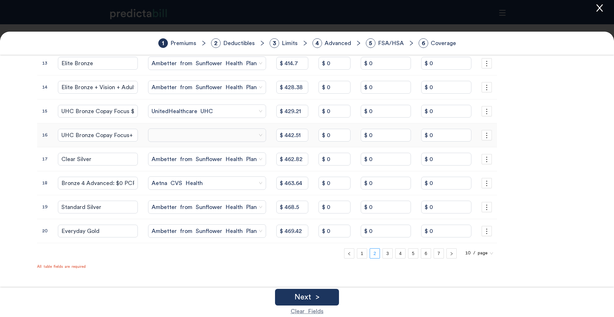
click at [161, 137] on span at bounding box center [207, 135] width 111 height 10
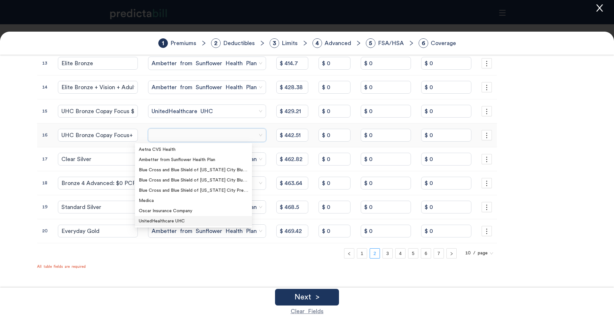
click at [180, 221] on div "UnitedHealthcare UHC" at bounding box center [193, 221] width 109 height 7
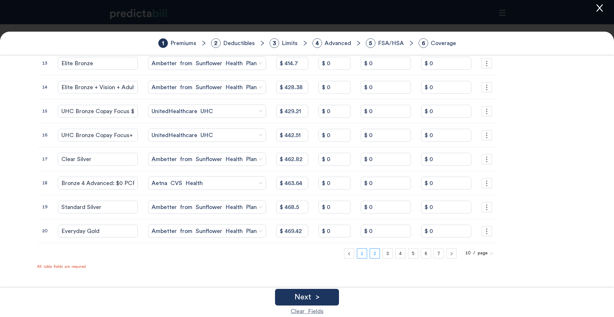
click at [357, 250] on link "1" at bounding box center [362, 254] width 10 height 10
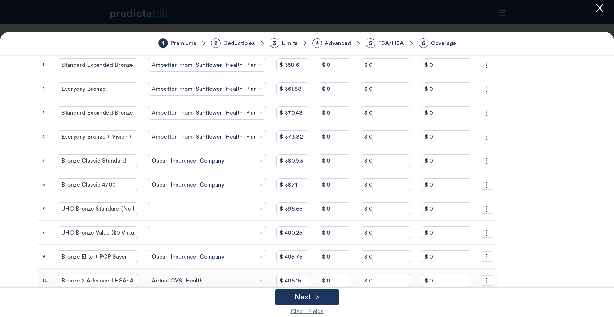
scroll to position [165, 0]
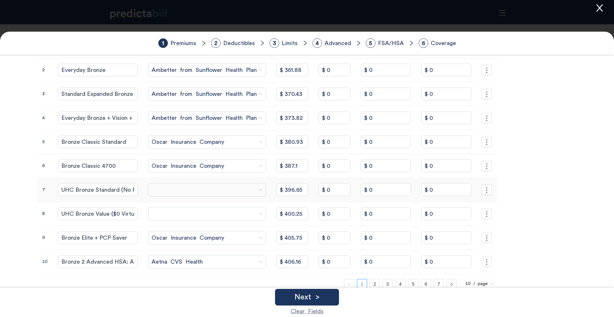
click at [183, 192] on span at bounding box center [207, 190] width 111 height 10
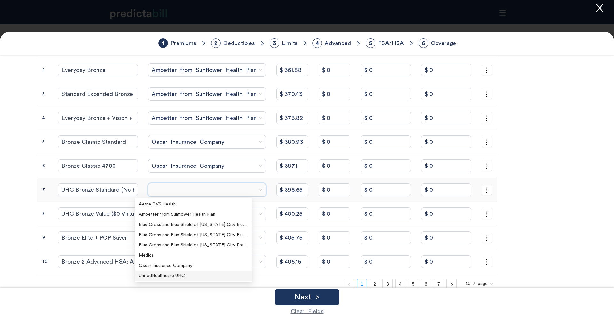
click at [172, 279] on div "UnitedHealthcare UHC" at bounding box center [193, 275] width 109 height 7
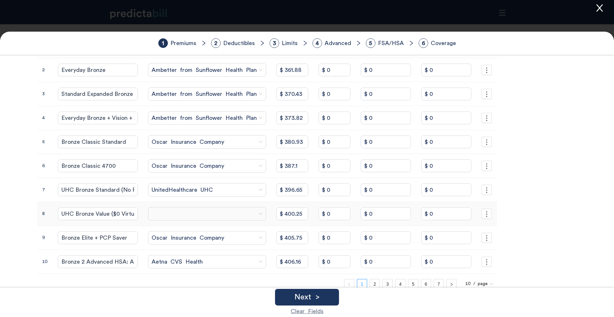
click at [203, 213] on span at bounding box center [207, 214] width 111 height 10
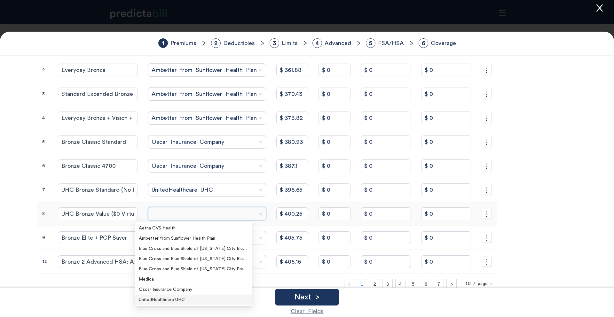
click at [188, 299] on div "UnitedHealthcare UHC" at bounding box center [193, 299] width 109 height 7
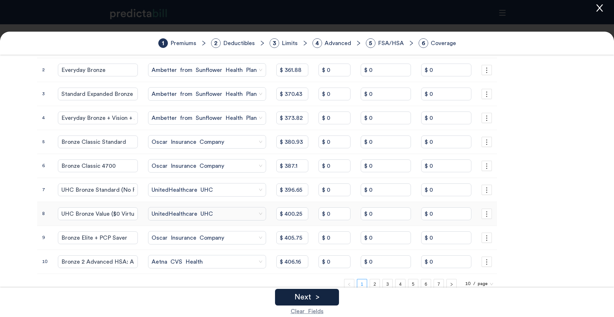
click at [311, 300] on p "Next >" at bounding box center [306, 298] width 25 height 8
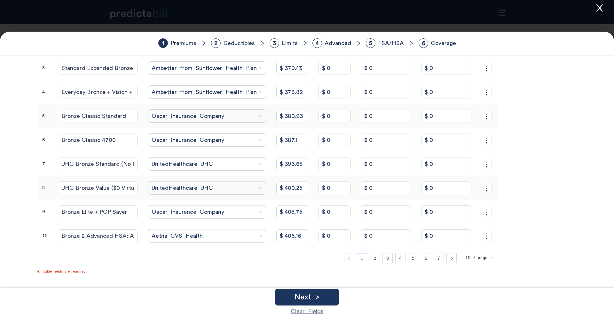
scroll to position [196, 0]
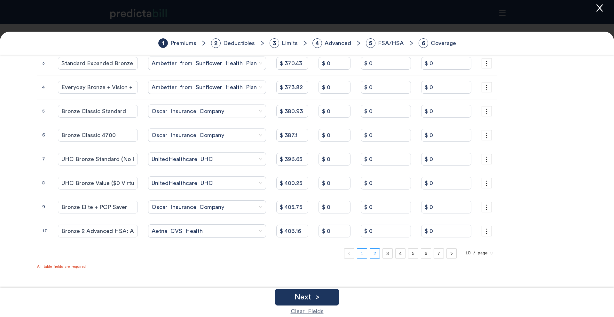
click at [370, 253] on link "2" at bounding box center [375, 254] width 10 height 10
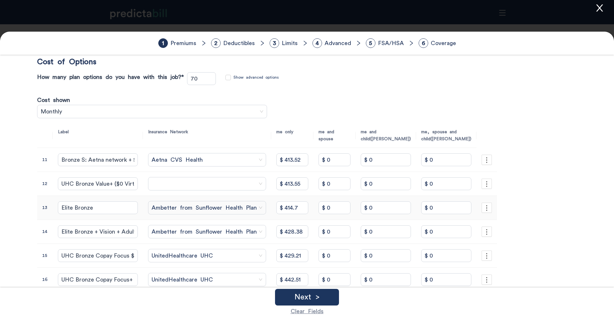
scroll to position [50, 0]
click at [192, 184] on span at bounding box center [207, 185] width 111 height 10
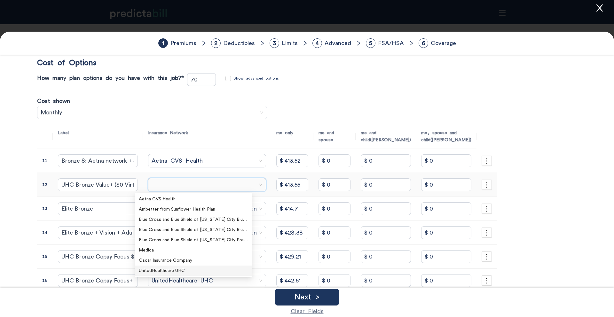
click at [150, 269] on div "UnitedHealthcare UHC" at bounding box center [193, 270] width 109 height 7
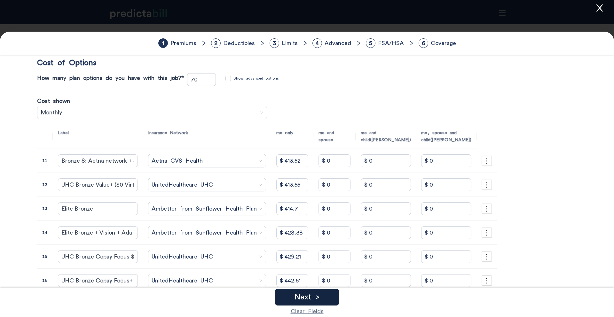
click at [319, 300] on p "Next >" at bounding box center [306, 298] width 25 height 8
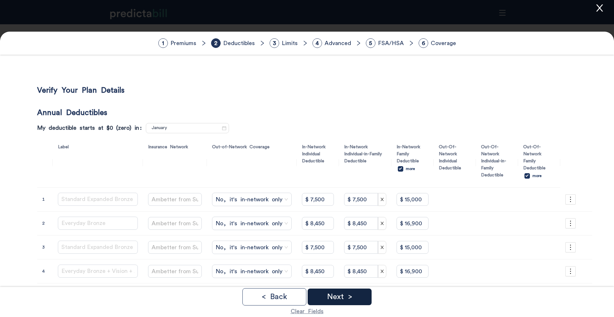
scroll to position [0, 0]
click at [354, 296] on div "Next >" at bounding box center [340, 297] width 64 height 17
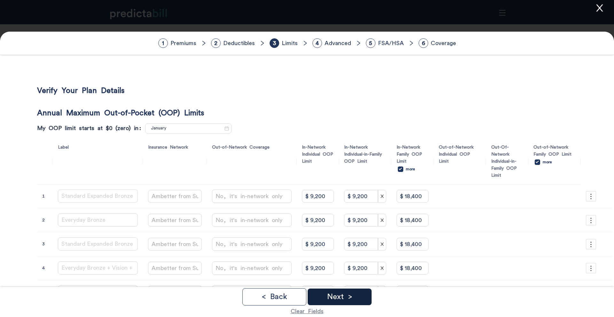
click at [357, 296] on div "Next >" at bounding box center [340, 297] width 64 height 17
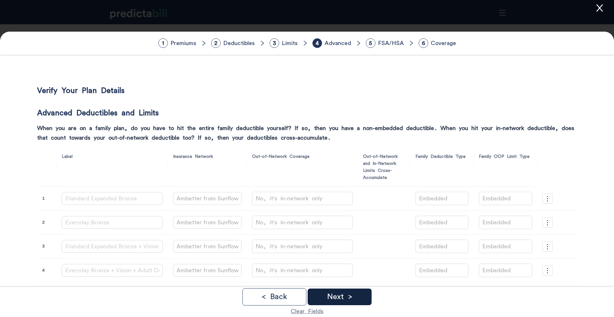
click at [357, 296] on div "Next >" at bounding box center [340, 297] width 64 height 17
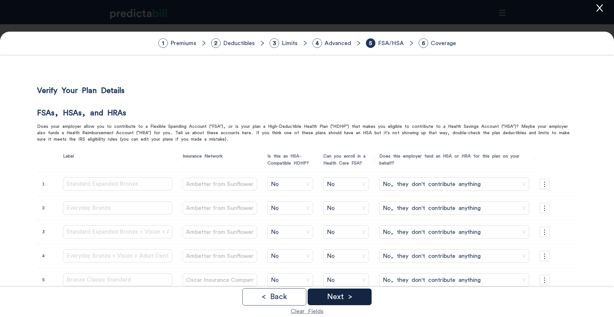
click at [357, 296] on div "Next >" at bounding box center [340, 297] width 64 height 17
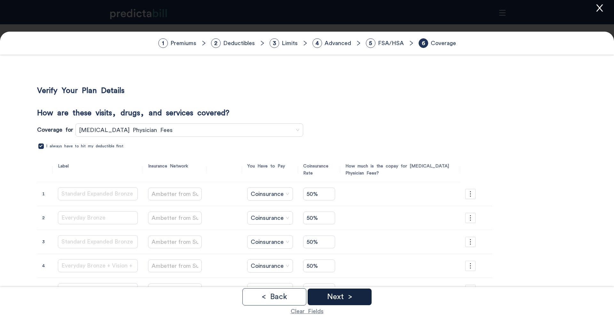
click at [357, 296] on div "Next >" at bounding box center [340, 297] width 64 height 17
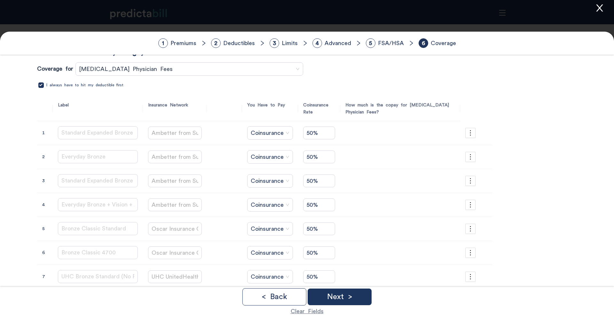
scroll to position [31, 0]
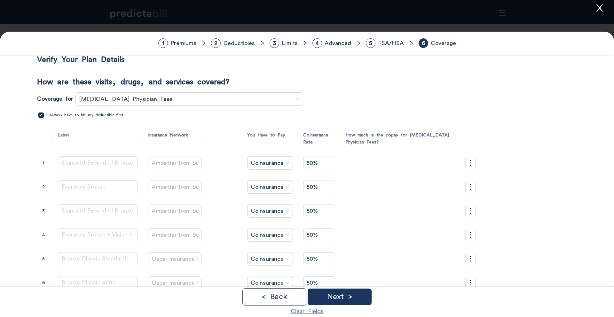
click at [172, 107] on div "Coverage for Outpatient Surgery Physician Fees I always have to hit my deductib…" at bounding box center [264, 251] width 455 height 319
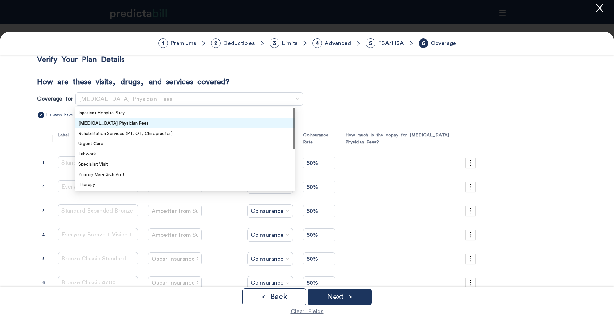
click at [172, 104] on span at bounding box center [186, 99] width 215 height 13
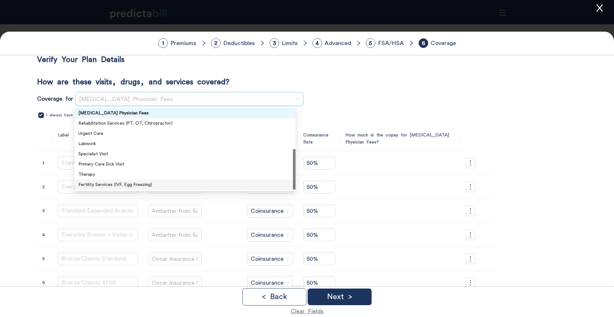
click at [179, 185] on div "Fertility Services (IVF, Egg Freezing)" at bounding box center [184, 184] width 213 height 7
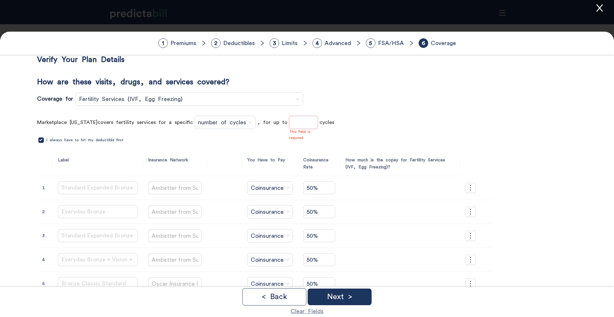
click at [289, 121] on input at bounding box center [303, 122] width 28 height 12
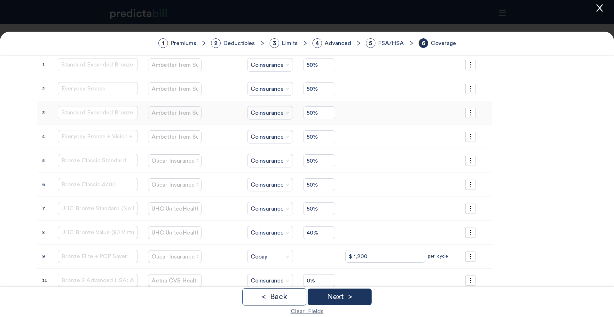
scroll to position [197, 0]
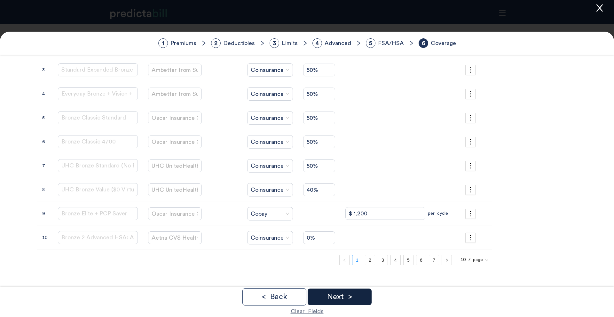
type input "2"
click at [346, 297] on p "Next >" at bounding box center [339, 297] width 25 height 8
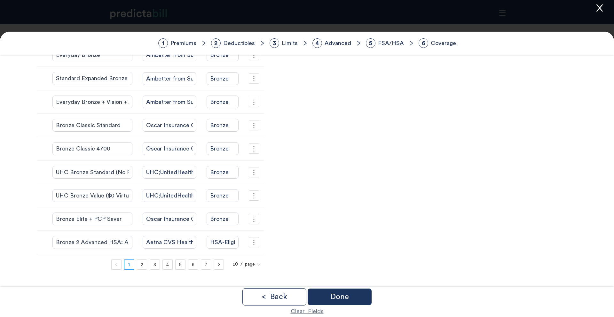
scroll to position [161, 0]
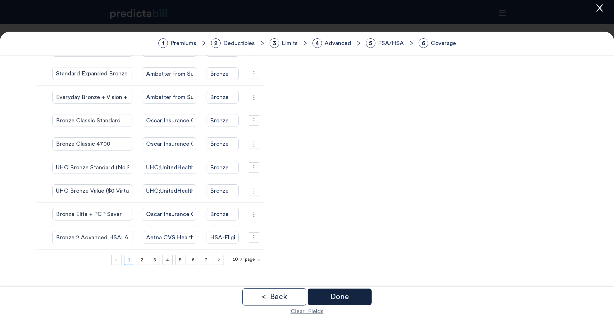
click at [359, 296] on div "Done" at bounding box center [340, 297] width 64 height 17
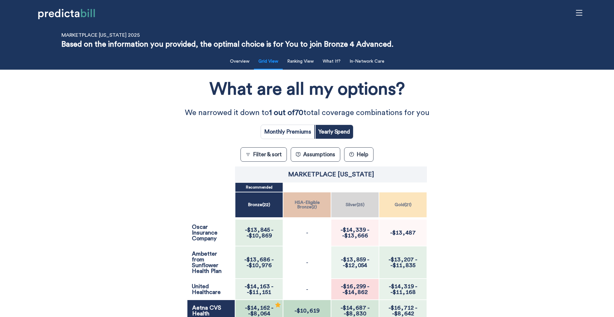
click at [290, 129] on input "radio" at bounding box center [287, 132] width 53 height 14
radio input "true"
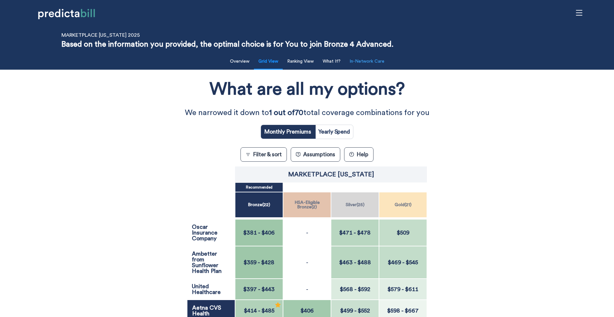
click at [380, 61] on button "In-Network Care" at bounding box center [367, 61] width 43 height 13
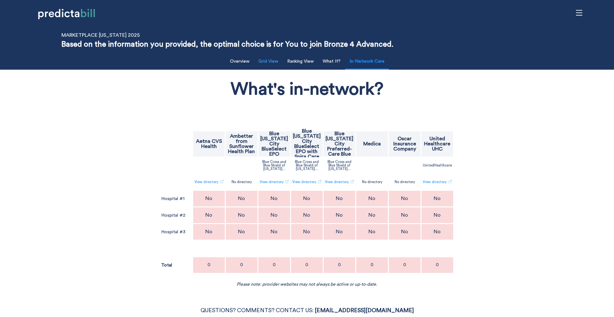
click at [275, 61] on button "Grid View" at bounding box center [267, 61] width 27 height 13
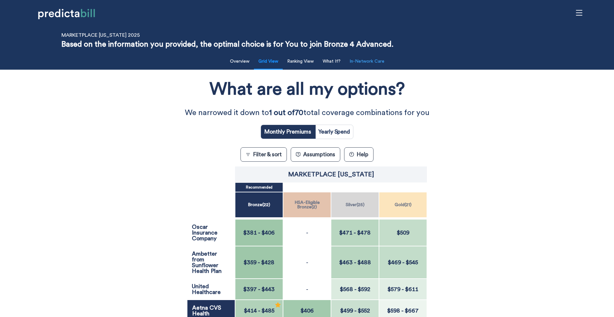
click at [366, 66] on button "In-Network Care" at bounding box center [367, 61] width 43 height 13
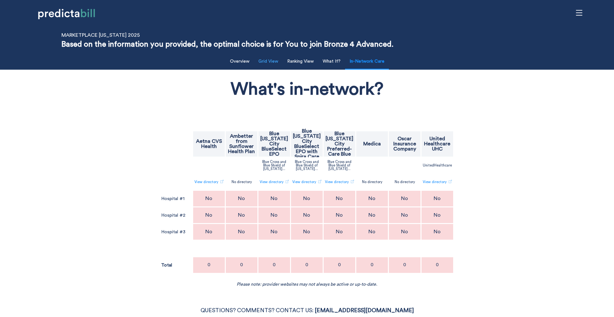
click at [275, 62] on button "Grid View" at bounding box center [267, 61] width 27 height 13
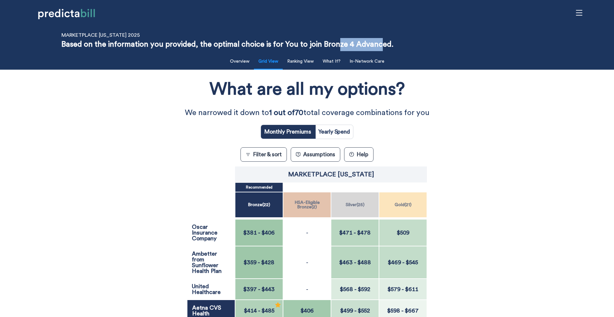
drag, startPoint x: 336, startPoint y: 47, endPoint x: 380, endPoint y: 46, distance: 44.1
click at [380, 46] on p "Based on the information you provided, the optimal choice is for You to join Br…" at bounding box center [227, 44] width 332 height 13
click at [172, 111] on p "We narrowed it down to 1 out of 70 total coverage combinations for you" at bounding box center [306, 112] width 307 height 13
drag, startPoint x: 321, startPoint y: 45, endPoint x: 411, endPoint y: 45, distance: 90.2
click at [411, 45] on div "Marketplace Kansas 2025 Based on the information you provided, the optimal choi…" at bounding box center [307, 37] width 614 height 27
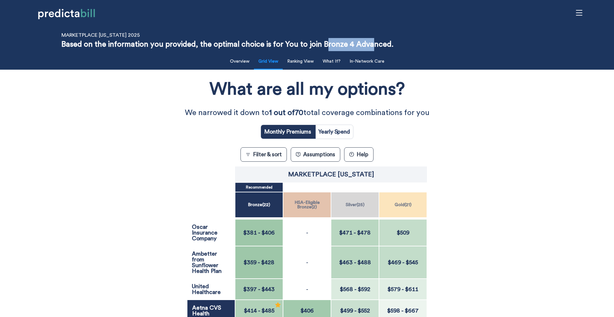
drag, startPoint x: 324, startPoint y: 44, endPoint x: 371, endPoint y: 45, distance: 46.4
click at [371, 45] on p "Based on the information you provided, the optimal choice is for You to join Br…" at bounding box center [227, 44] width 332 height 13
click at [161, 160] on div "What are all my options? We narrowed it down to 1 out of 70 total coverage comb…" at bounding box center [307, 298] width 552 height 450
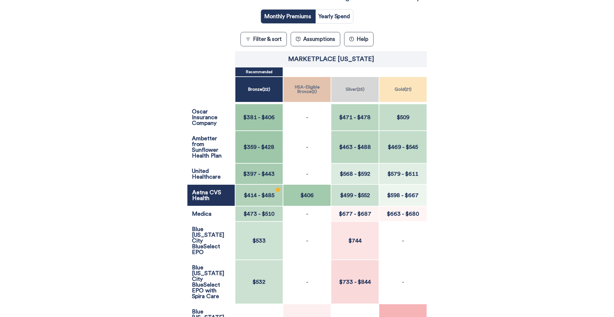
scroll to position [117, 0]
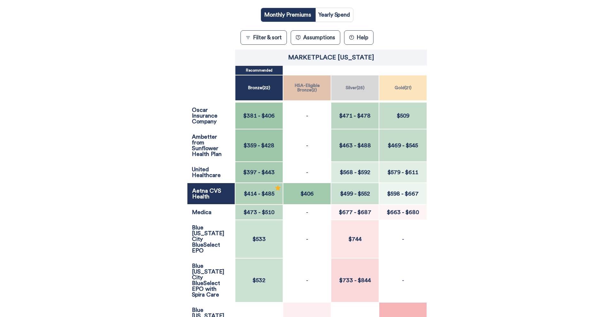
click at [267, 111] on div "$381 - $406" at bounding box center [259, 115] width 48 height 27
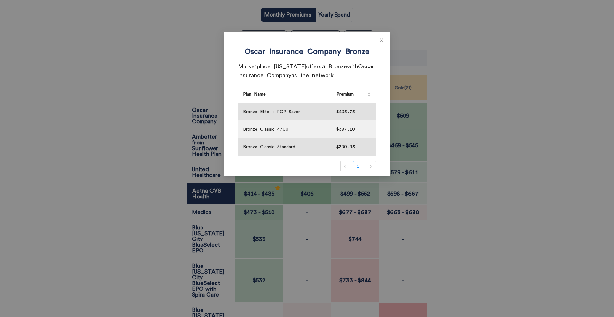
click at [195, 104] on div "Oscar Insurance Company Bronze Marketplace Kansas offers 3 Bronze with Oscar In…" at bounding box center [307, 158] width 614 height 317
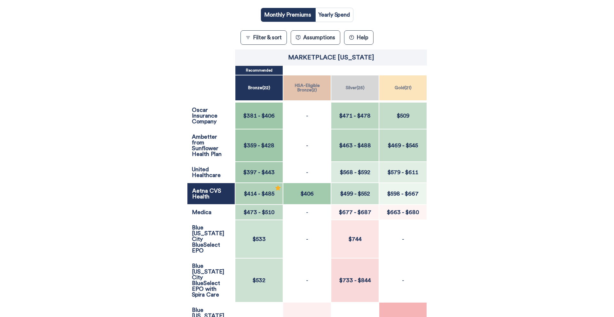
click at [259, 140] on div "$359 - $428" at bounding box center [259, 145] width 48 height 33
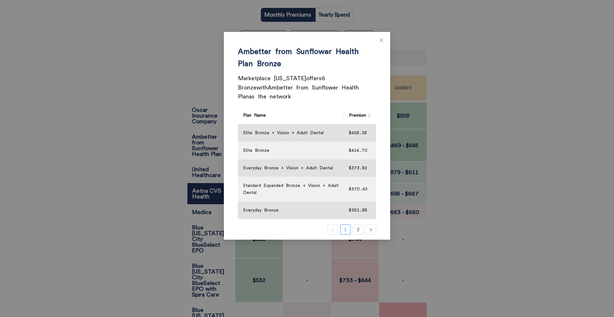
click at [179, 147] on div "Ambetter from Sunflower Health Plan Bronze Marketplace Kansas offers 6 Bronze w…" at bounding box center [307, 158] width 614 height 317
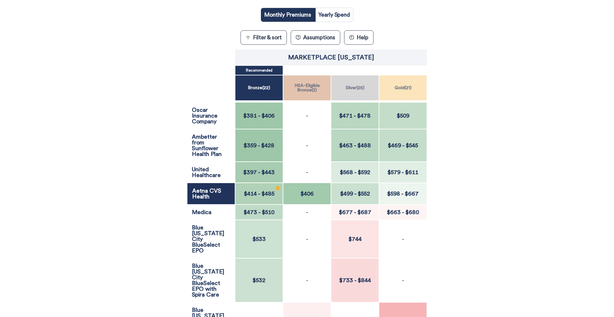
click at [267, 174] on span "$443" at bounding box center [268, 172] width 13 height 6
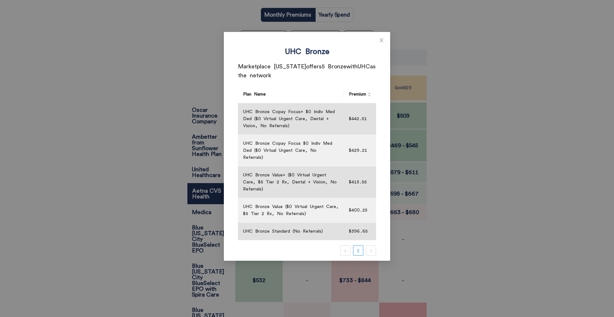
click at [166, 145] on div "UHC Bronze Marketplace Kansas offers 5 Bronze with UHC as the network Plan Name…" at bounding box center [307, 158] width 614 height 317
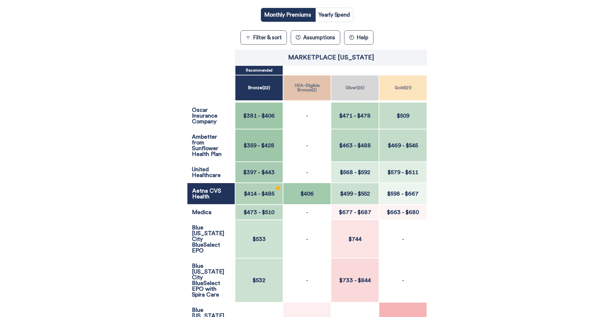
click at [267, 215] on span "$510" at bounding box center [268, 212] width 12 height 6
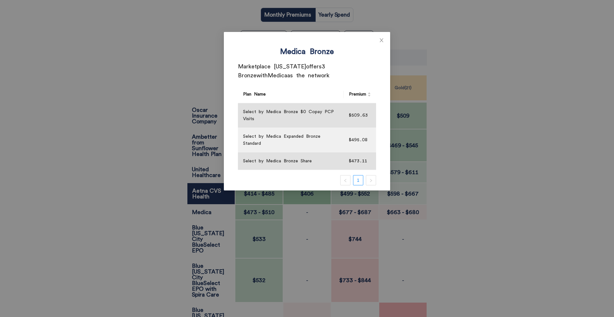
click at [270, 241] on div "Medica Bronze Marketplace Kansas offers 3 Bronze with Medica as the network Pla…" at bounding box center [307, 158] width 614 height 317
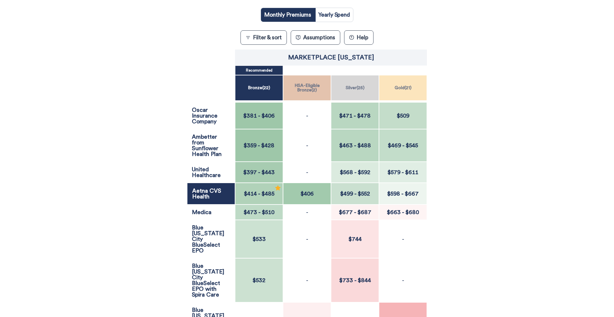
click at [260, 240] on div "$533" at bounding box center [259, 239] width 48 height 38
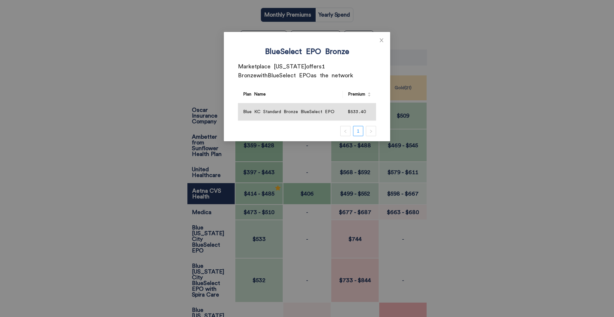
click at [260, 240] on div "BlueSelect EPO Bronze Marketplace Kansas offers 1 Bronze with BlueSelect EPO as…" at bounding box center [307, 158] width 614 height 317
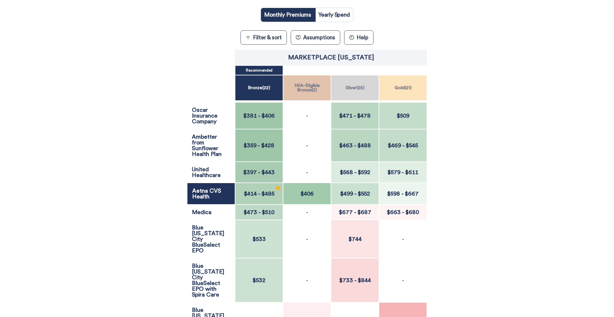
click at [262, 278] on span "$532" at bounding box center [259, 281] width 17 height 6
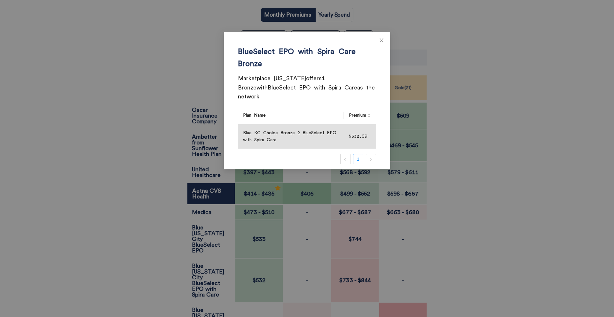
click at [262, 271] on div "BlueSelect EPO with Spira Care Bronze Marketplace Kansas offers 1 Bronze with B…" at bounding box center [307, 158] width 614 height 317
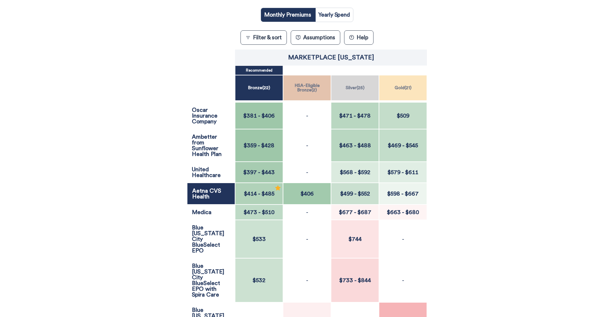
click at [307, 317] on span "$692" at bounding box center [307, 322] width 17 height 6
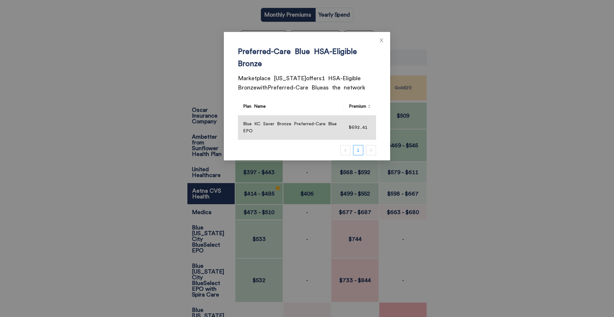
click at [307, 303] on div "Preferred-Care Blue HSA-Eligible Bronze Marketplace Kansas offers 1 HSA-Eligibl…" at bounding box center [307, 158] width 614 height 317
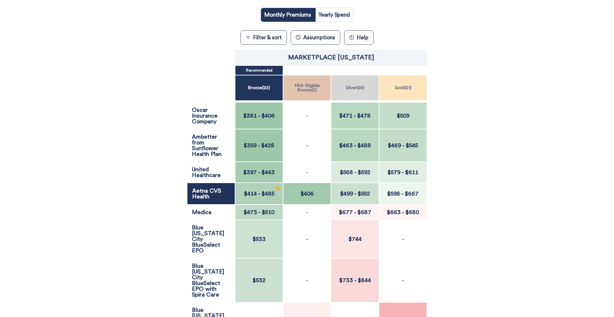
click at [269, 193] on span "$485" at bounding box center [268, 194] width 13 height 6
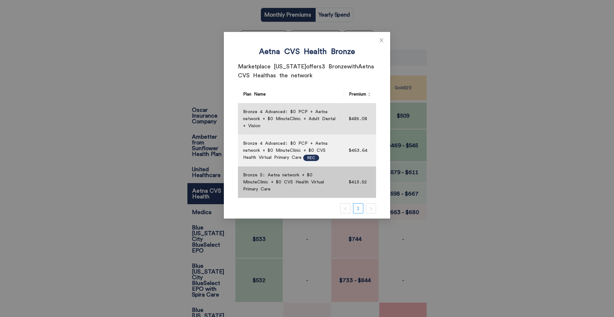
click at [268, 193] on td "Bronze S: Aetna network + $0 MinuteClinic + $0 CVS Health Virtual Primary Care" at bounding box center [291, 183] width 106 height 32
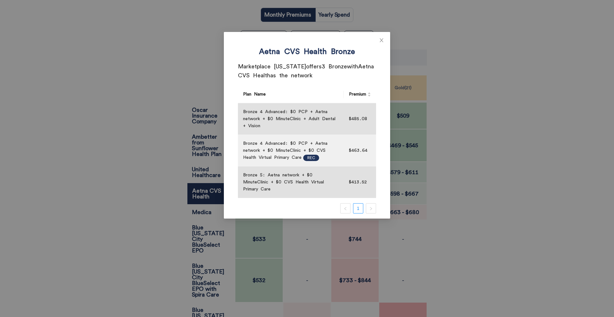
click at [158, 140] on div "Aetna CVS Health Bronze Marketplace Kansas offers 3 Bronze with Aetna CVS Healt…" at bounding box center [307, 158] width 614 height 317
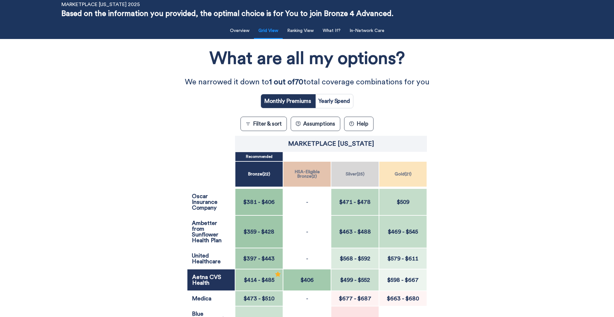
scroll to position [0, 0]
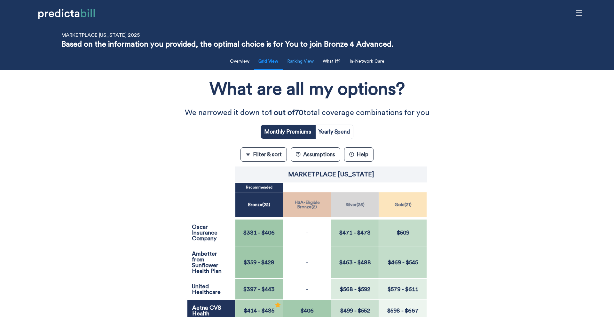
click at [306, 66] on button "Ranking View" at bounding box center [300, 61] width 34 height 13
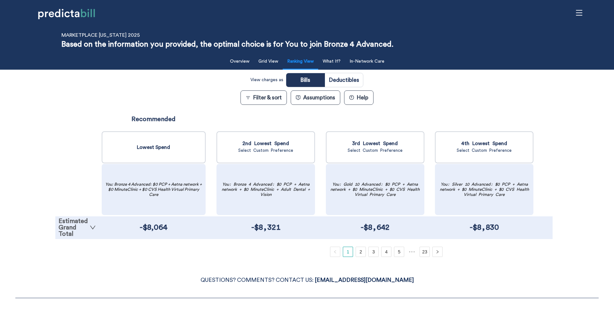
click at [87, 222] on link "Estimated Grand Total" at bounding box center [77, 227] width 37 height 19
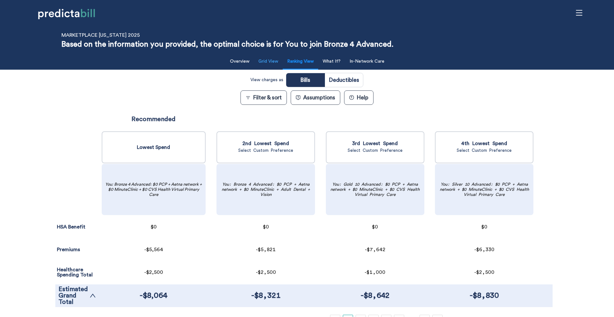
click at [274, 63] on button "Grid View" at bounding box center [267, 61] width 27 height 13
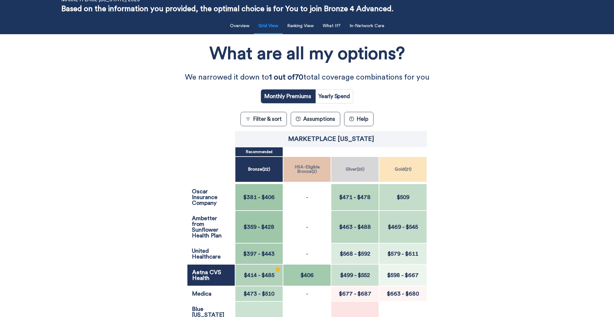
scroll to position [86, 0]
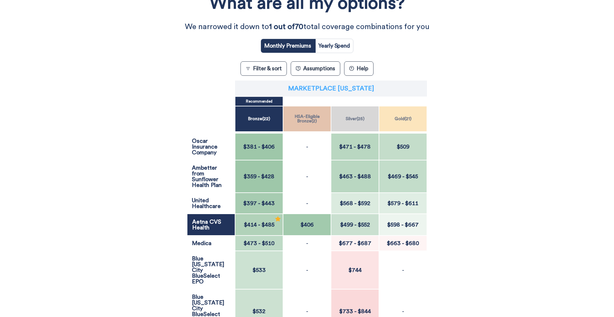
click at [348, 87] on p "Marketplace Kansas" at bounding box center [331, 88] width 86 height 6
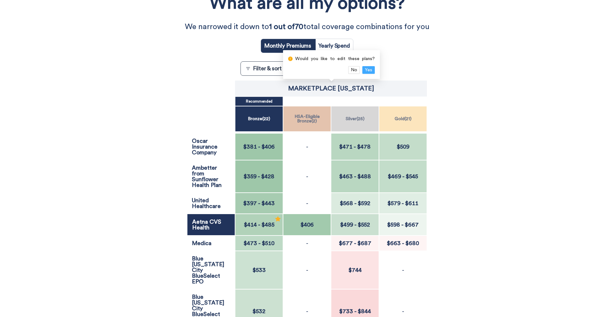
click at [370, 69] on span "Yes" at bounding box center [368, 70] width 7 height 7
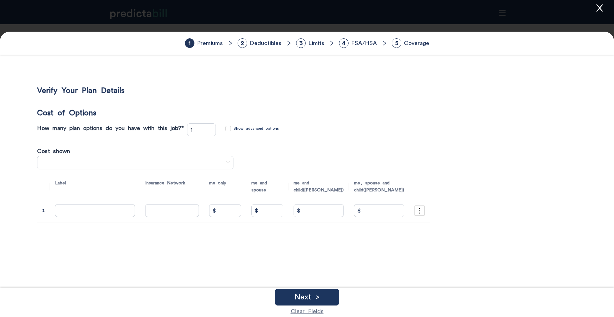
type input "70"
type input "Standard Expanded Bronze"
type input "$ 358.6"
type input "$ 0"
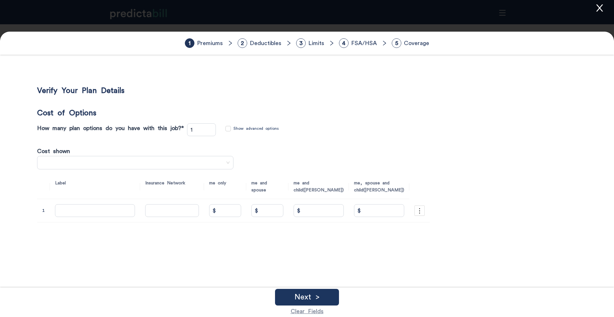
type input "$ 0"
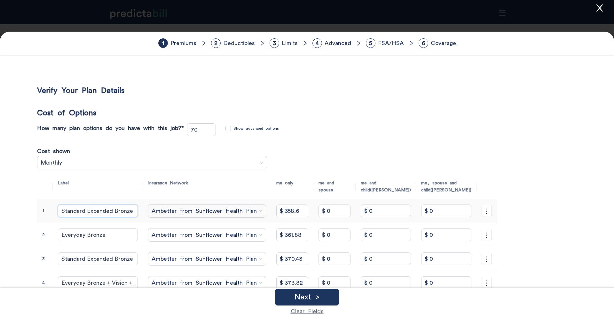
click at [91, 212] on input "Standard Expanded Bronze" at bounding box center [98, 211] width 80 height 13
type input "Ambetter Standard Expanded Bronze"
click at [74, 236] on input "Everyday Bronze" at bounding box center [98, 235] width 80 height 13
paste input "Ambetter"
type input "Ambetter Everyday Bronze"
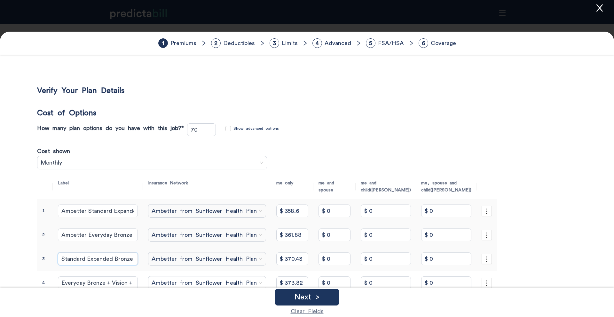
click at [68, 260] on input "Standard Expanded Bronze + Vision + Adult Dental" at bounding box center [98, 259] width 80 height 13
paste input "Ambetter"
type input "Ambetter Standard Expanded Bronze + Vision + Adult Dental"
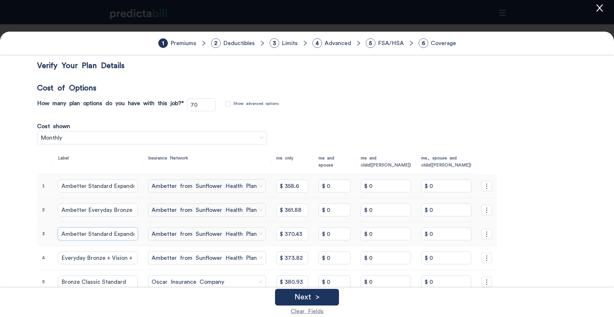
scroll to position [51, 0]
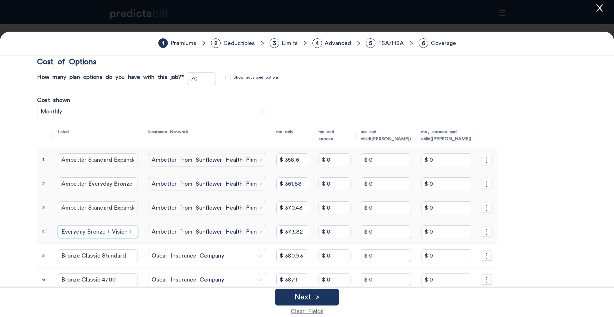
click at [70, 233] on input "Everyday Bronze + Vision + Adult Dental" at bounding box center [98, 231] width 80 height 13
paste input "Ambetter"
type input "Ambetter Everyday Bronze + Vision + Adult Dental"
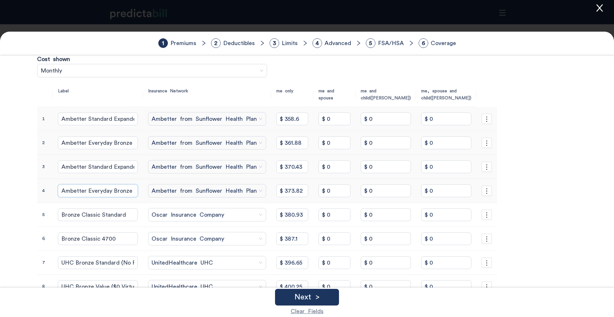
scroll to position [109, 0]
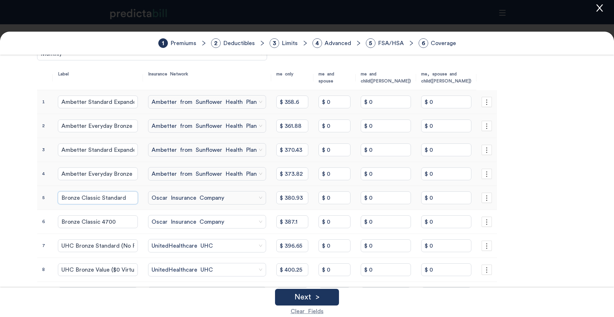
click at [67, 197] on input "Bronze Classic Standard" at bounding box center [98, 198] width 80 height 13
type input "Oscar Bronze Classic Standard"
click at [74, 219] on input "Bronze Classic 4700" at bounding box center [98, 221] width 80 height 13
paste input "Ambetter"
type input "Ambetter Bronze Classic 4700"
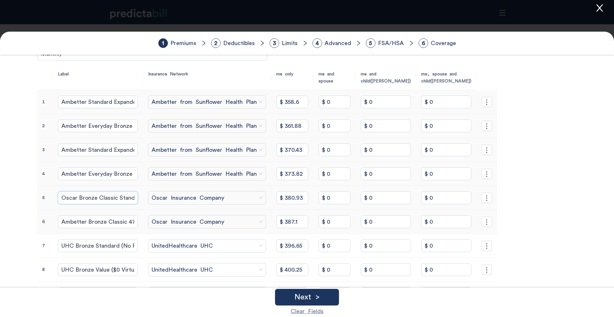
click at [76, 201] on input "Oscar Bronze Classic Standard" at bounding box center [98, 198] width 80 height 13
click at [87, 221] on input "Ambetter Bronze Classic 4700" at bounding box center [98, 221] width 80 height 13
paste input "Osca"
type input "Oscar Bronze Classic 4700"
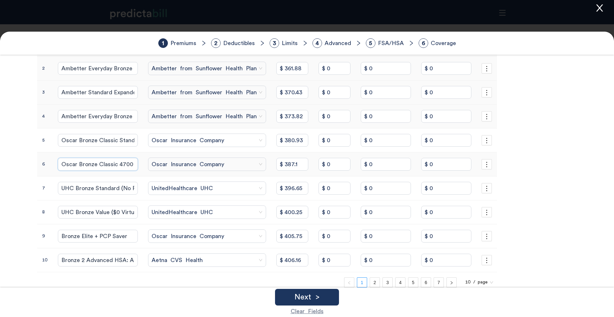
scroll to position [190, 0]
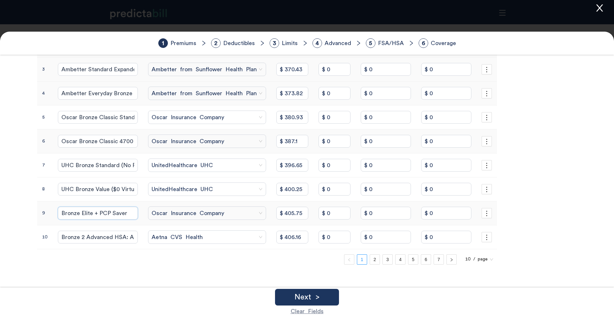
click at [59, 211] on input "Bronze Elite + PCP Saver" at bounding box center [98, 213] width 80 height 13
paste input "Oscar"
type input "Oscar Bronze Elite + PCP Saver"
click at [61, 234] on input "Bronze 2 Advanced HSA: Aetna network + MinuteClinic + Virtual Primary Care" at bounding box center [98, 237] width 80 height 13
type input "Aetna Bronze 2 Advanced HSA: Aetna network + MinuteClinic + Virtual Primary Care"
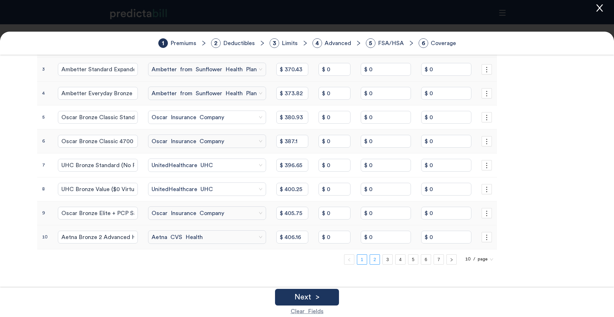
click at [370, 257] on link "2" at bounding box center [375, 260] width 10 height 10
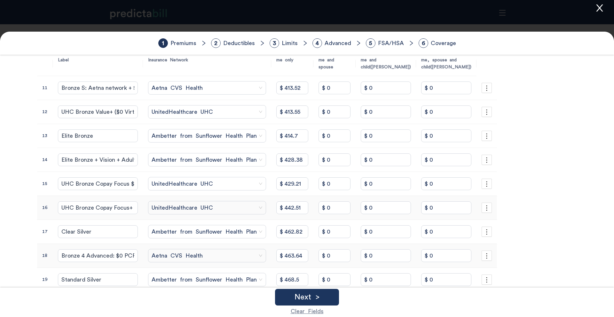
scroll to position [121, 0]
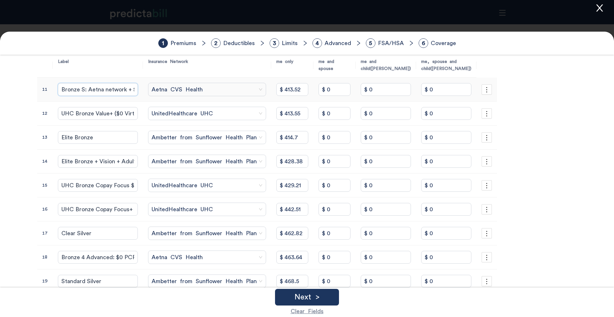
click at [75, 88] on input "Bronze S: Aetna network + $0 MinuteClinic + $0 CVS Health Virtual Primary Care" at bounding box center [98, 89] width 80 height 13
click at [95, 90] on input "Bronze S: Aetna network + $0 MinuteClinic + $0 CVS Health Virtual Primary Care" at bounding box center [98, 89] width 80 height 13
click at [70, 139] on input "Elite Bronze" at bounding box center [98, 137] width 80 height 13
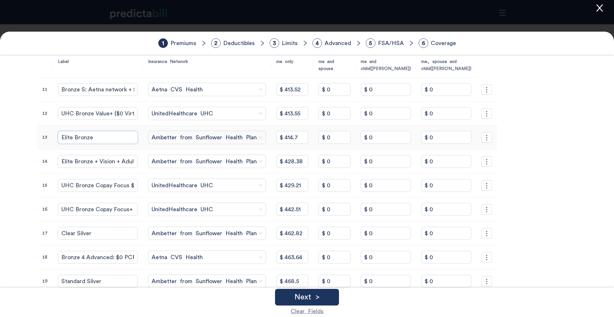
paste input "Oscar"
type input "Ambetter Elite Bronze"
click at [74, 158] on input "Elite Bronze + Vision + Adult Dental" at bounding box center [98, 161] width 80 height 13
click at [66, 234] on input "Clear Silver" at bounding box center [98, 233] width 80 height 13
paste input "Ambetter"
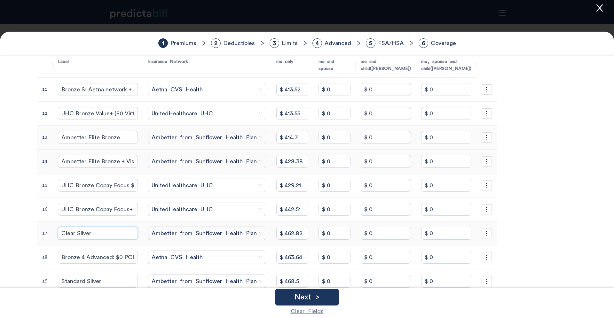
type input "Ambetter Clear Silver"
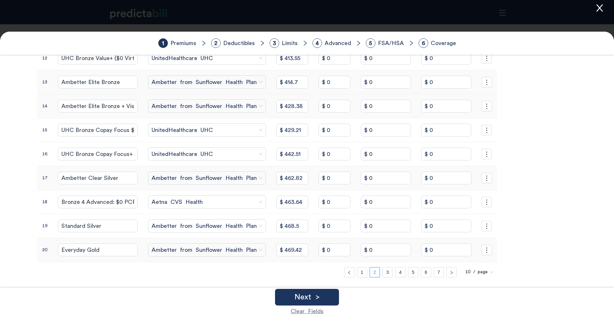
scroll to position [190, 0]
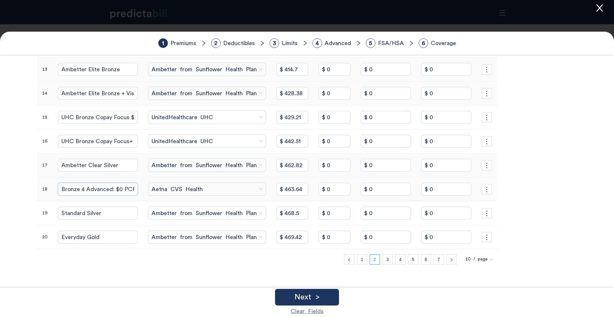
click at [69, 186] on input "Bronze 4 Advanced: $0 PCP + Aetna network + $0 MinuteClinic + $0 CVS Health Vir…" at bounding box center [98, 189] width 80 height 13
click at [65, 211] on input "Standard Silver" at bounding box center [98, 213] width 80 height 13
paste input "Ambetter"
type input "Ambetter Standard Silver"
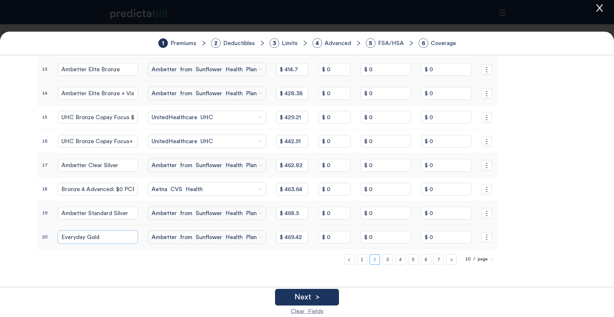
click at [60, 236] on input "Everyday Gold" at bounding box center [98, 237] width 80 height 13
click at [383, 259] on link "3" at bounding box center [388, 260] width 10 height 10
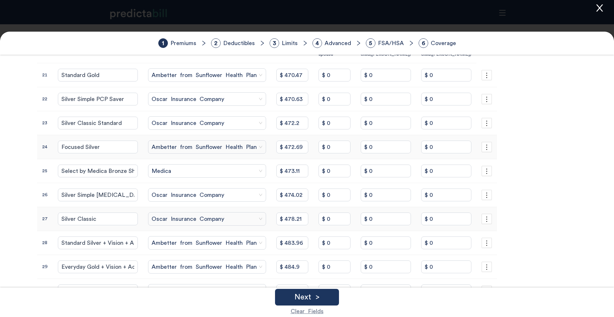
scroll to position [120, 0]
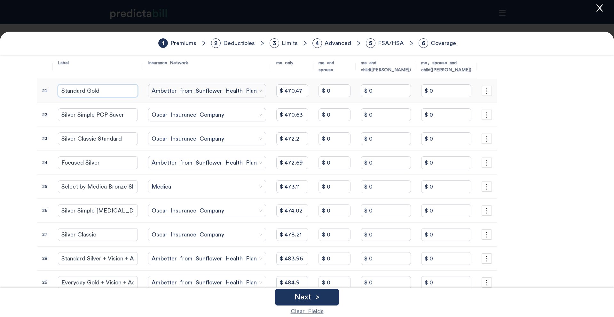
click at [73, 89] on input "Standard Gold" at bounding box center [98, 90] width 80 height 13
paste input "Ambetter"
type input "Ambetter Standard Gold"
click at [59, 116] on input "Silver Simple PCP Saver" at bounding box center [98, 114] width 80 height 13
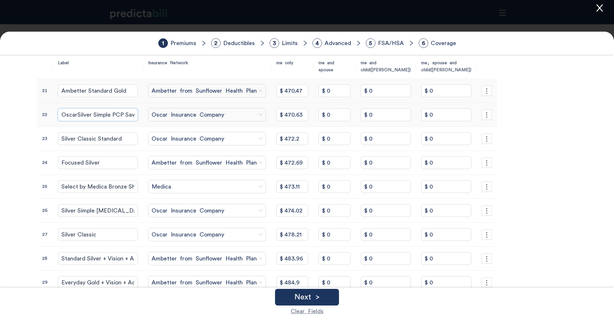
type input "[PERSON_NAME] Simple PCP Saver"
click at [63, 139] on input "Silver Classic Standard" at bounding box center [98, 138] width 80 height 13
type input "Oscar Silver Classic Standard"
click at [68, 163] on input "Focused Silver" at bounding box center [98, 162] width 80 height 13
paste input "Ambetter"
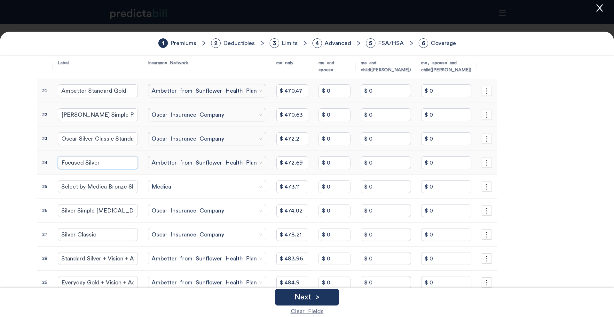
type input "Ambetter Focused Silver"
click at [65, 188] on input "Select by Medica Bronze Share" at bounding box center [98, 186] width 80 height 13
click at [59, 211] on input "Silver Simple Diabetes" at bounding box center [98, 210] width 80 height 13
type input "Oscar Silver Simple [MEDICAL_DATA]"
click at [70, 231] on input "Silver Classic" at bounding box center [98, 234] width 80 height 13
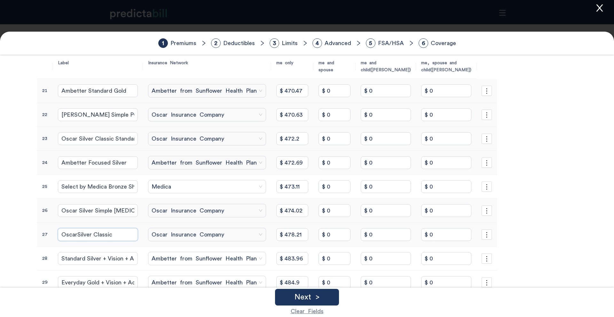
type input "Oscar Silver Classic"
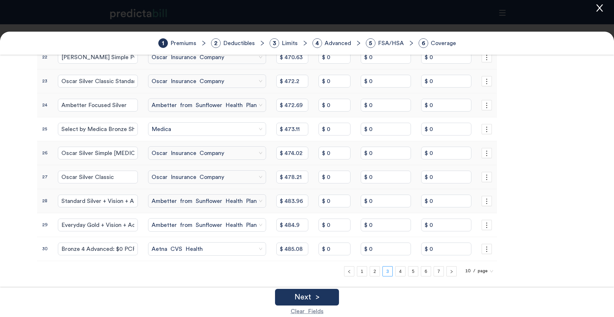
scroll to position [182, 0]
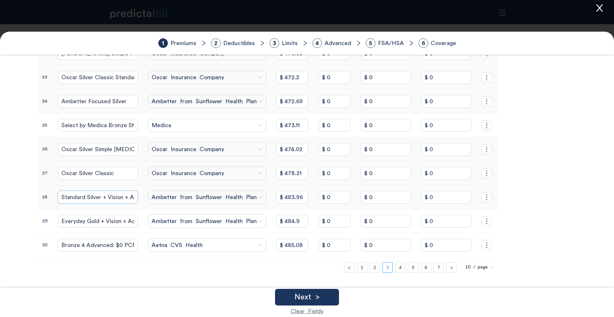
click at [64, 196] on input "Standard Silver + Vision + Adult Dental" at bounding box center [98, 197] width 80 height 13
paste input "Ambetter"
type input "Ambetter Standard Silver + Vision + Adult Dental"
click at [61, 220] on input "Everyday Gold + Vision + Adult Dental" at bounding box center [98, 221] width 80 height 13
paste input "Ambetter"
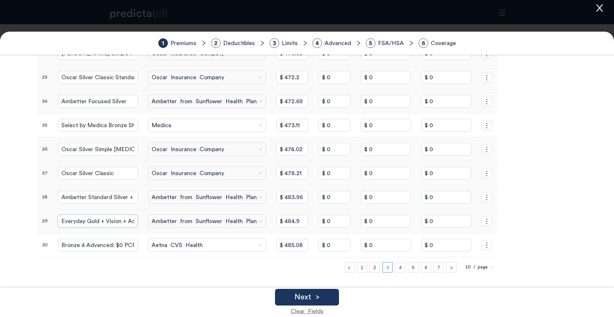
type input "Ambetter Everyday Gold + Vision + Adult Dental"
click at [73, 246] on input "Bronze 4 Advanced: $0 PCP + Aetna network + $0 MinuteClinic + Adult Dental + Vi…" at bounding box center [98, 245] width 80 height 13
click at [395, 271] on link "4" at bounding box center [400, 268] width 10 height 10
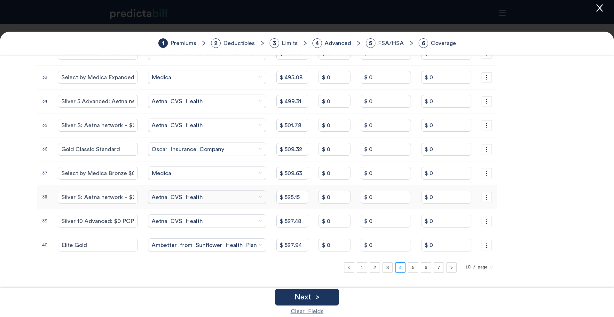
scroll to position [48, 0]
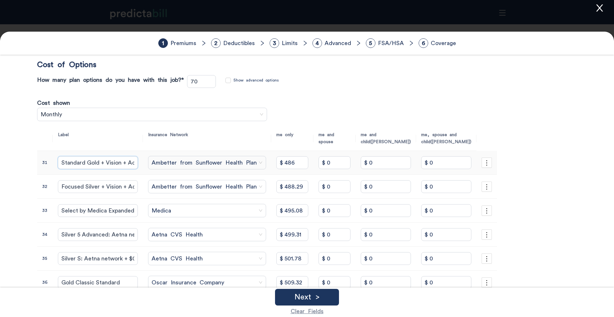
click at [73, 161] on input "Standard Gold + Vision + Adult Dental" at bounding box center [98, 162] width 80 height 13
paste input "Ambetter"
type input "Ambetter Standard Gold + Vision + Adult Dental"
click at [69, 188] on input "Focused Silver + Vision + Adult Dental" at bounding box center [98, 186] width 80 height 13
paste input "Ambetter"
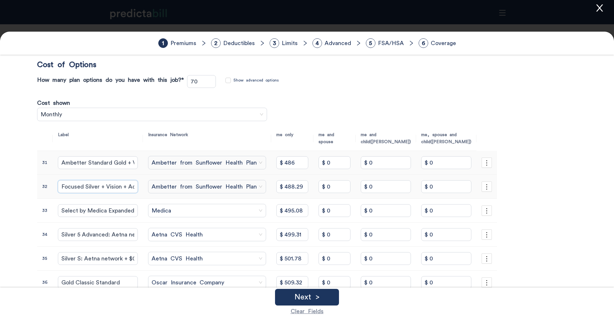
type input "Ambetter Focused Silver + Vision + Adult Dental"
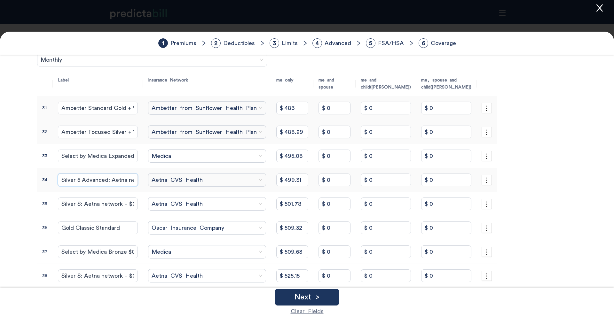
click at [69, 181] on input "Silver 5 Advanced: Aetna network + $0 MinuteClinic + $0 CVS Health Virtual Prim…" at bounding box center [98, 180] width 80 height 13
click at [95, 202] on input "Silver S: Aetna network + $0 MinuteClinic + $0 CVS Health Virtual Primary Care" at bounding box center [98, 204] width 80 height 13
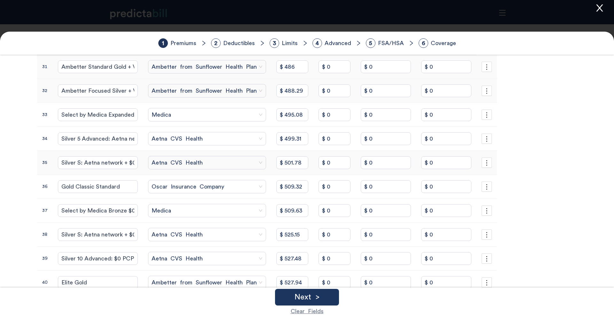
scroll to position [158, 0]
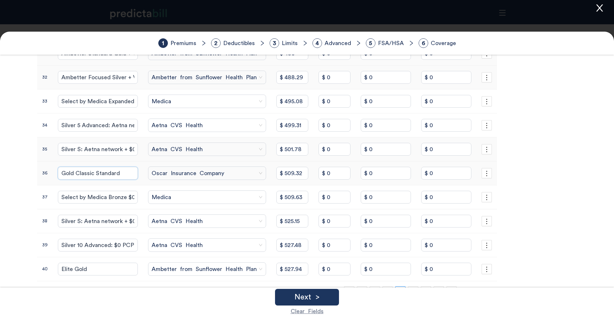
click at [63, 173] on input "Gold Classic Standard" at bounding box center [98, 173] width 80 height 13
type input "Oscar Gold Classic Standard"
click at [74, 190] on td "Select by Medica Bronze $0 Copay PCP Visits" at bounding box center [98, 197] width 90 height 24
click at [73, 197] on input "Select by Medica Bronze $0 Copay PCP Visits" at bounding box center [98, 197] width 80 height 13
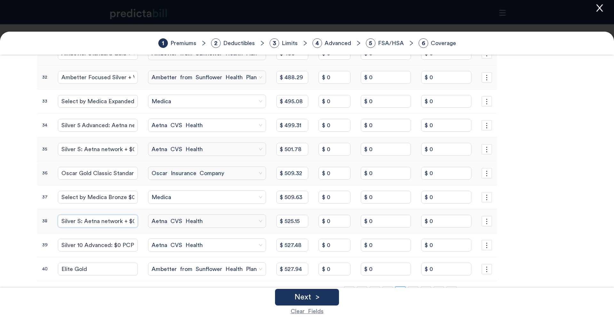
click at [95, 224] on input "Silver S: Aetna network + $0 MinuteClinic + $0 CVS Health Virtual Primary Care …" at bounding box center [98, 221] width 80 height 13
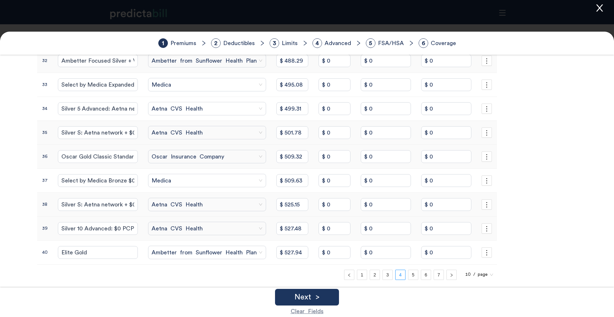
scroll to position [175, 0]
click at [70, 228] on input "Silver 10 Advanced: $0 PCP + Aetna network + $0 MinuteClinic + $0 CVS Health Vi…" at bounding box center [98, 228] width 80 height 13
click at [88, 250] on input "Elite Gold" at bounding box center [98, 252] width 80 height 13
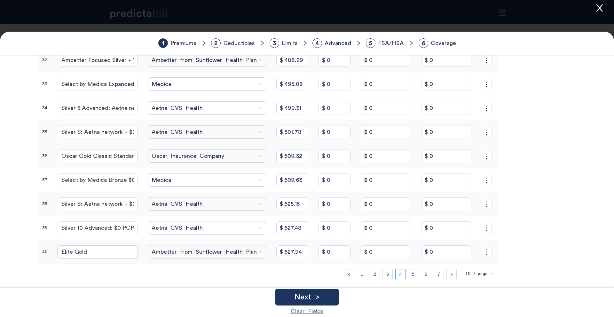
paste input "Ambetter"
type input "Ambetter Elite Gold"
click at [408, 276] on link "5" at bounding box center [413, 275] width 10 height 10
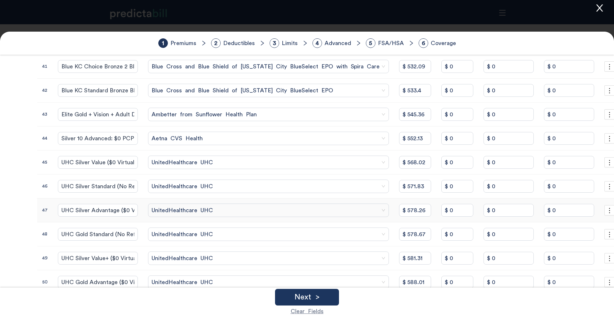
scroll to position [82, 0]
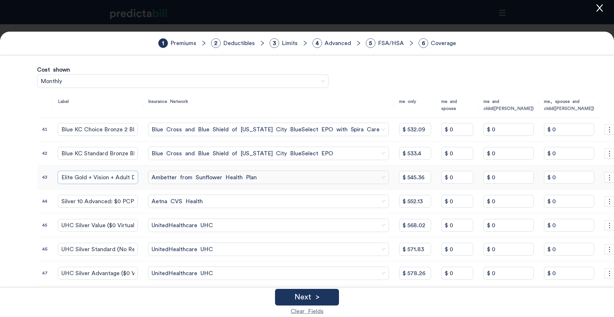
click at [77, 182] on input "Elite Gold + Vision + Adult Dental" at bounding box center [98, 177] width 80 height 13
paste input "Ambetter"
type input "Ambetter Elite Gold + Vision + Adult Dental"
click at [72, 203] on input "Silver 10 Advanced: $0 PCP + Aetna network + $0 MinuteClinic + Adult Dental + V…" at bounding box center [98, 201] width 80 height 13
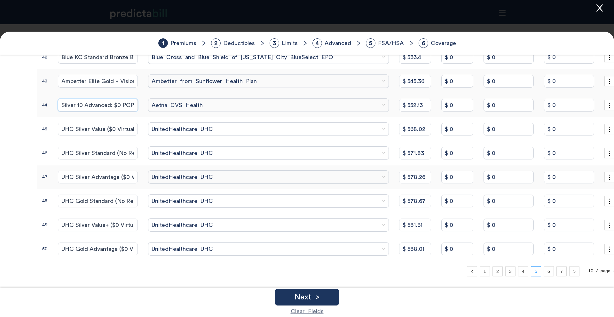
scroll to position [190, 0]
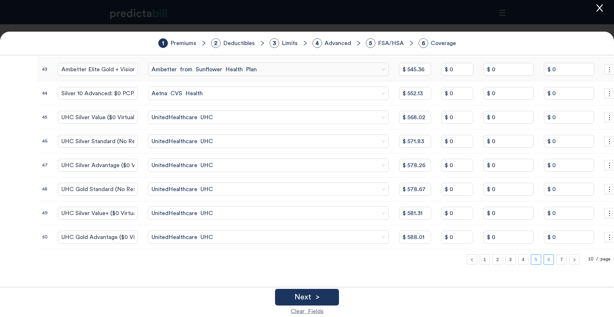
click at [544, 261] on link "6" at bounding box center [549, 260] width 10 height 10
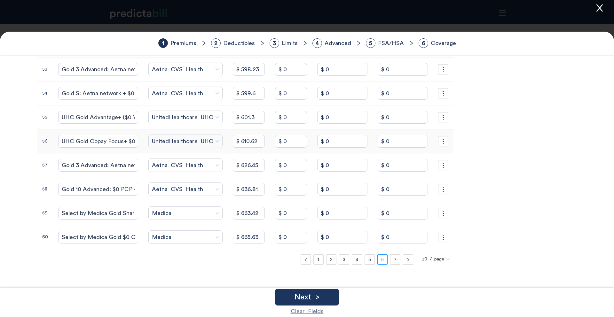
scroll to position [67, 0]
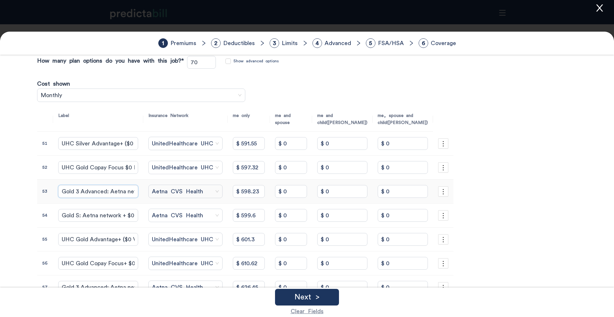
click at [81, 191] on input "Gold 3 Advanced: Aetna network + $0 MinuteClinic + $0 CVS Health Virtual Primar…" at bounding box center [98, 191] width 80 height 13
click at [95, 213] on input "Gold S: Aetna network + $0 MinuteClinic + $0 CVS Health Virtual Primary Care" at bounding box center [98, 215] width 80 height 13
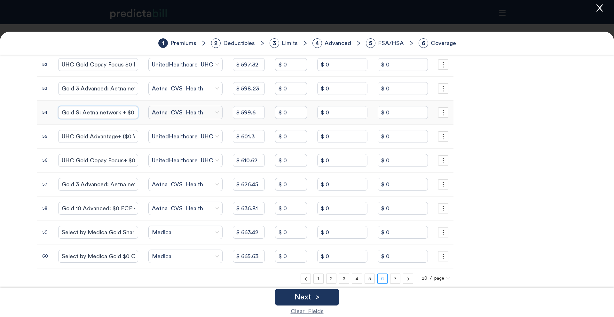
scroll to position [173, 0]
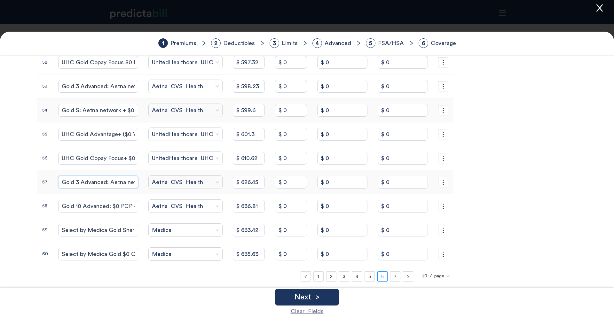
click at [118, 179] on input "Gold 3 Advanced: Aetna network + $0 MinuteClinic + Adult Dental + Vision" at bounding box center [98, 182] width 80 height 13
click at [116, 207] on input "Gold 10 Advanced: $0 PCP + Aetna network + $0 MinuteClinic + $0 CVS Health Virt…" at bounding box center [98, 206] width 80 height 13
click at [390, 278] on link "7" at bounding box center [395, 277] width 10 height 10
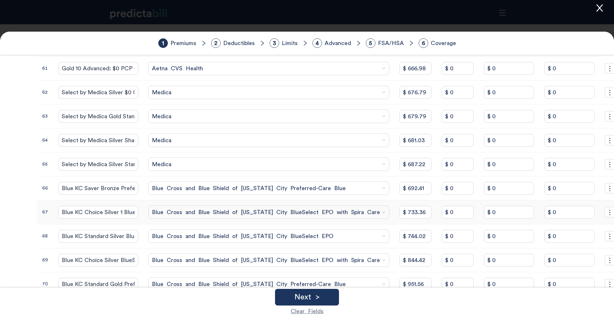
scroll to position [114, 0]
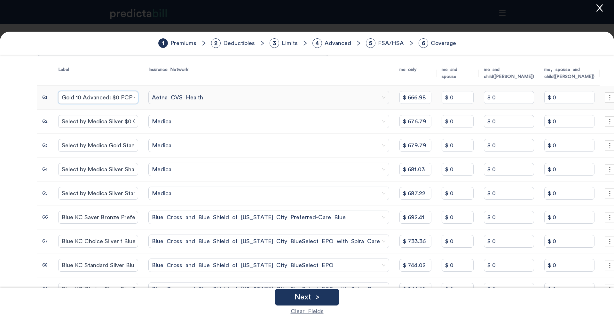
click at [87, 97] on input "Gold 10 Advanced: $0 PCP + Aetna network + $0 MinuteClinic + Adult Dental + Vis…" at bounding box center [98, 97] width 80 height 13
click at [326, 299] on div "Next >" at bounding box center [307, 297] width 64 height 17
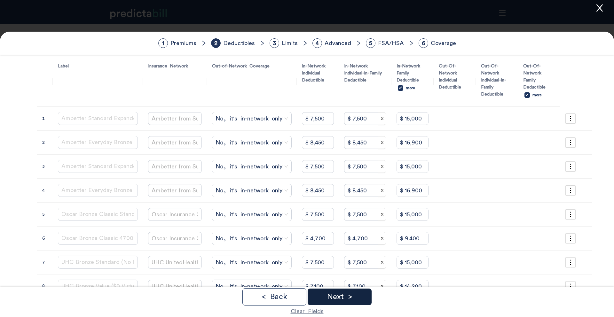
scroll to position [0, 0]
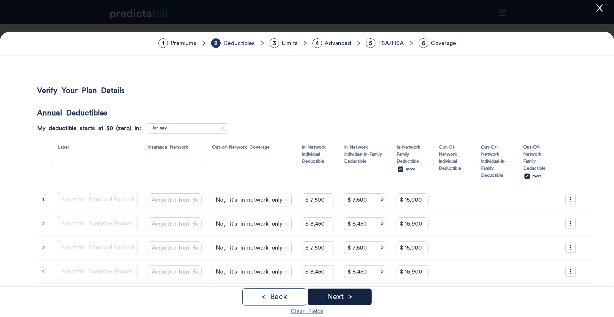
click at [350, 297] on p "Next >" at bounding box center [339, 297] width 25 height 8
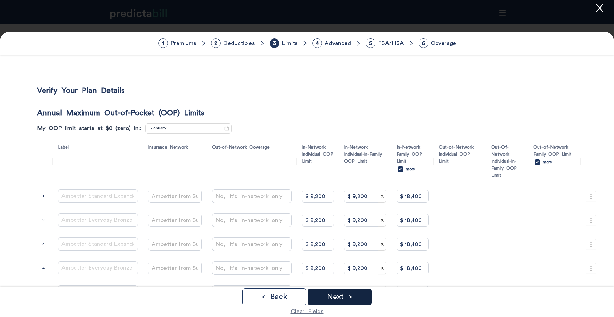
click at [359, 298] on div "Next >" at bounding box center [340, 297] width 64 height 17
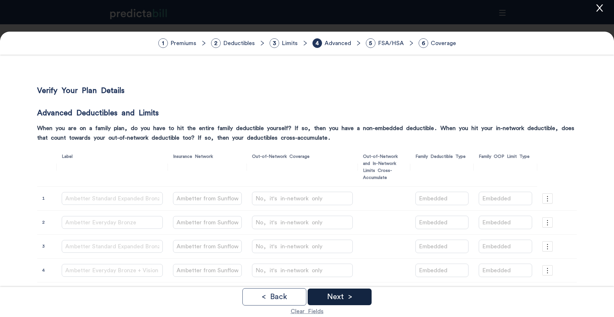
click at [359, 298] on div "Next >" at bounding box center [340, 297] width 64 height 17
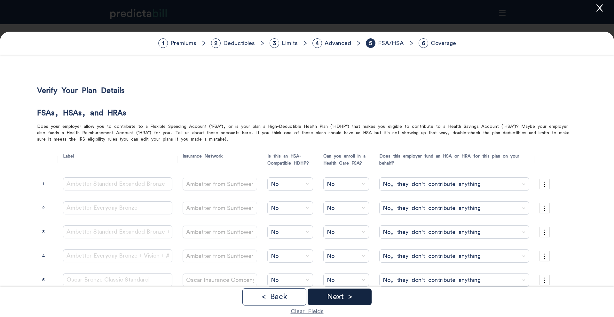
click at [359, 298] on div "Next >" at bounding box center [340, 297] width 64 height 17
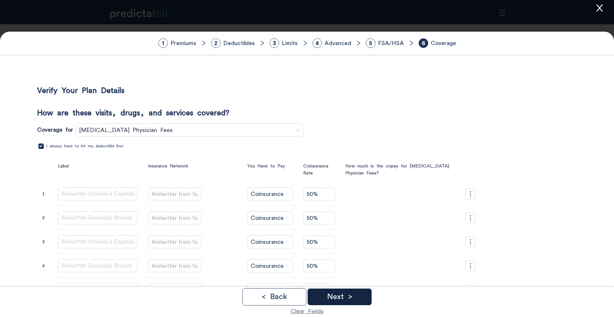
click at [359, 298] on div "Next >" at bounding box center [340, 297] width 64 height 17
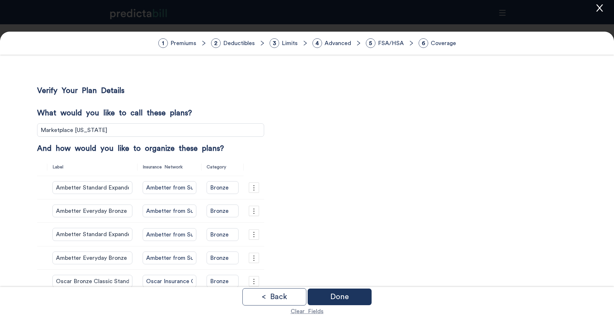
click at [359, 298] on div "Done" at bounding box center [340, 297] width 64 height 17
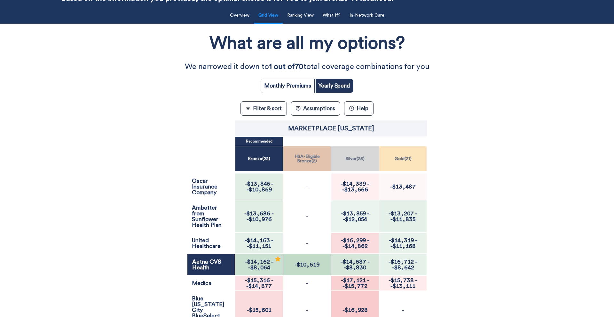
scroll to position [143, 0]
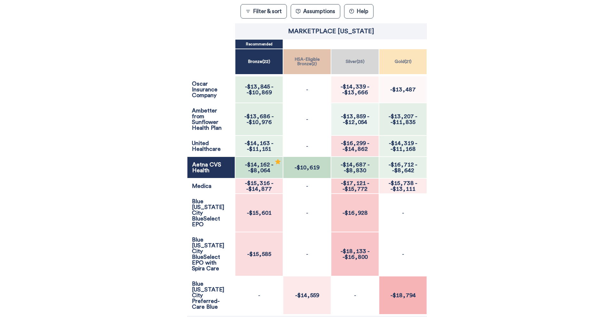
click at [266, 8] on button "Filter & sort" at bounding box center [263, 11] width 46 height 14
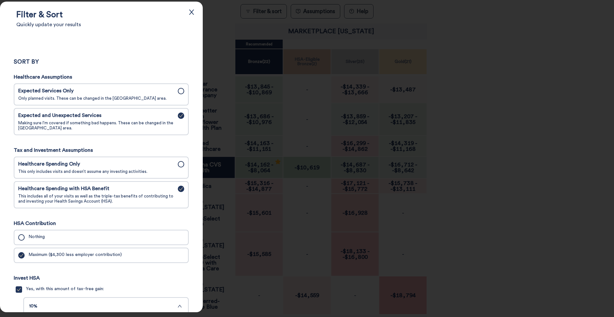
click at [220, 30] on div at bounding box center [307, 158] width 614 height 317
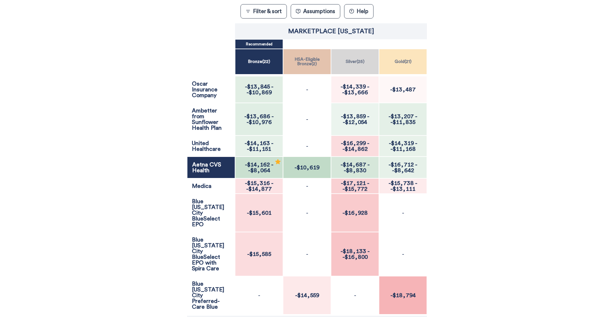
scroll to position [75, 0]
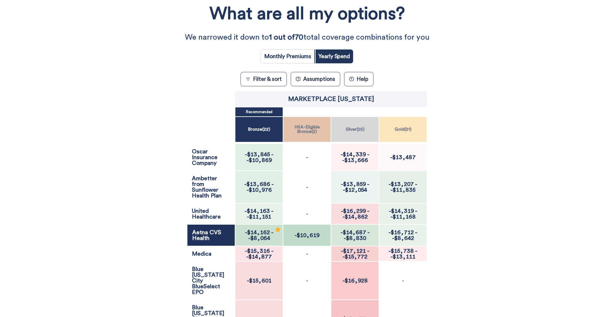
click at [288, 58] on input "radio" at bounding box center [287, 57] width 53 height 14
radio input "true"
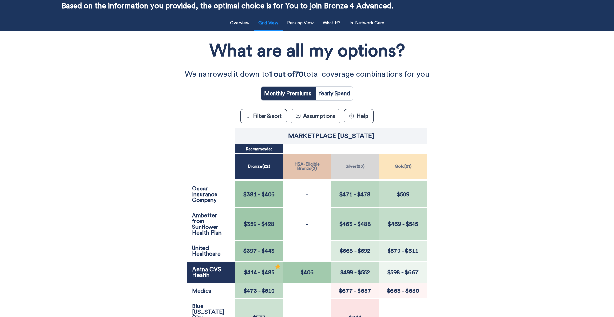
scroll to position [0, 0]
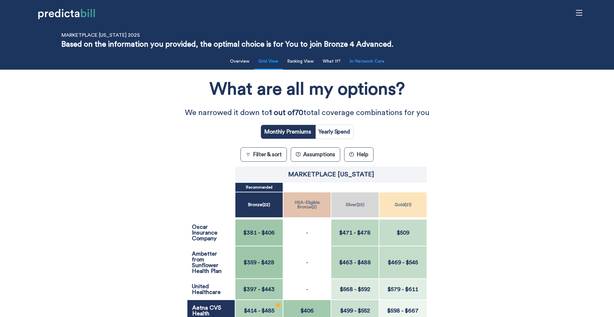
click at [375, 66] on button "In-Network Care" at bounding box center [367, 61] width 43 height 13
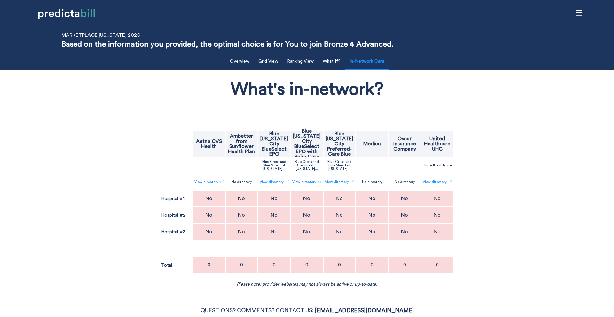
click at [110, 222] on div "What's in-network? Aetna CVS Health Ambetter from Sunflower Health Plan Blue Ka…" at bounding box center [306, 180] width 503 height 215
click at [172, 215] on p "Hospital #2" at bounding box center [173, 215] width 24 height 4
click at [173, 197] on p "Hospital #1" at bounding box center [172, 199] width 23 height 4
click at [222, 152] on div "Aetna CVS Health" at bounding box center [209, 144] width 32 height 26
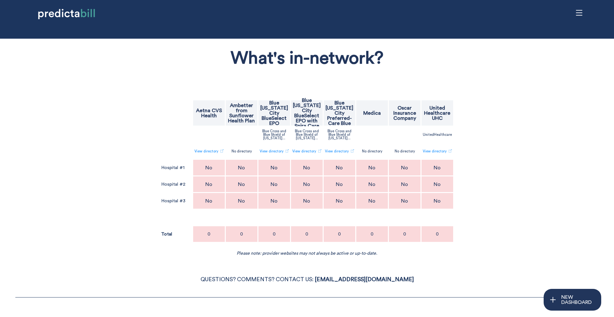
click at [136, 188] on div "What's in-network? Aetna CVS Health Ambetter from Sunflower Health Plan Blue Ka…" at bounding box center [306, 149] width 503 height 215
click at [179, 173] on div "Hospital #1" at bounding box center [177, 168] width 32 height 16
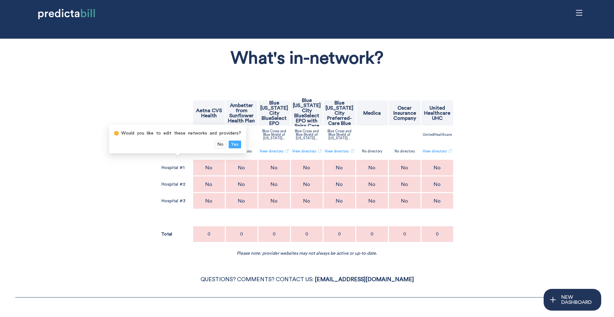
click at [235, 142] on span "Yes" at bounding box center [234, 144] width 7 height 7
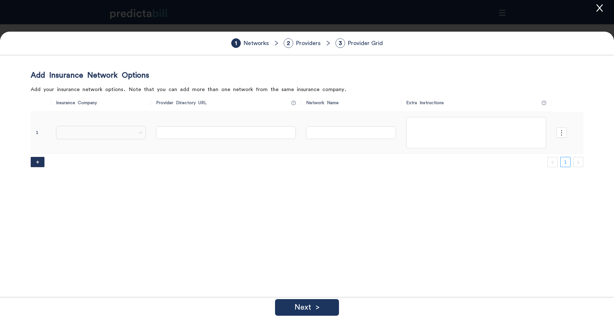
type input "https://aet.na/providersearch_aetna"
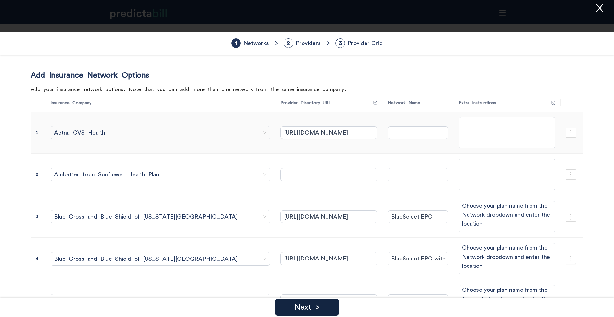
click at [304, 309] on p "Next >" at bounding box center [306, 308] width 25 height 8
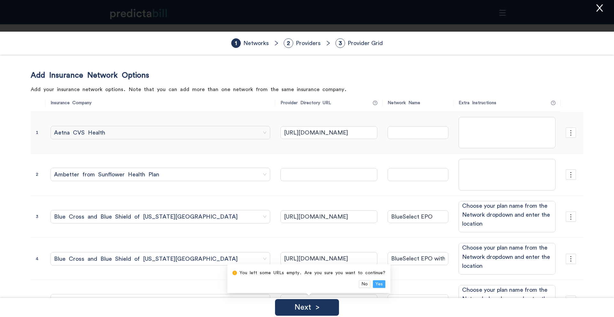
click at [379, 285] on button "Yes" at bounding box center [379, 284] width 12 height 8
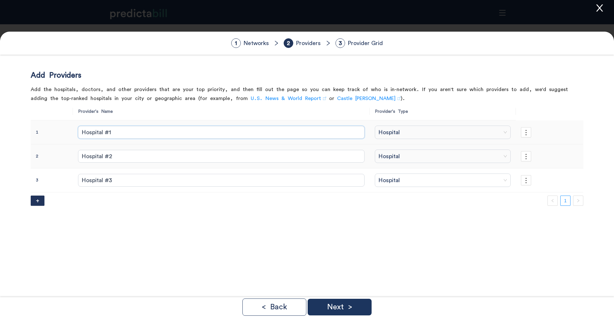
click at [239, 133] on input "Hospital #1" at bounding box center [221, 132] width 286 height 13
paste input "[GEOGRAPHIC_DATA][US_STATE]"
type input "[GEOGRAPHIC_DATA][US_STATE]"
click at [176, 154] on input "Hospital #2" at bounding box center [221, 156] width 286 height 13
paste input "[GEOGRAPHIC_DATA][US_STATE]"
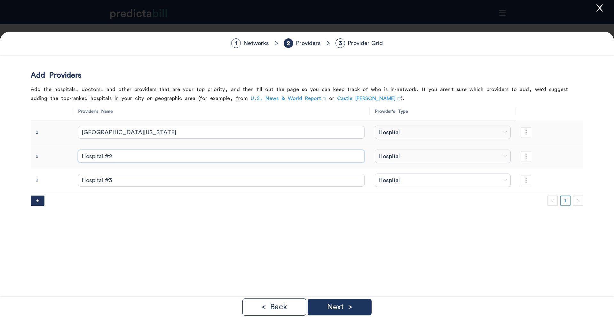
type input "[GEOGRAPHIC_DATA][US_STATE]"
click at [126, 180] on input "Hospital #3" at bounding box center [221, 180] width 286 height 13
paste input "[GEOGRAPHIC_DATA][US_STATE]"
type input "[GEOGRAPHIC_DATA][US_STATE]"
click at [95, 206] on div "Add Providers Add the hospitals, doctors, and other providers that are your top…" at bounding box center [307, 229] width 552 height 317
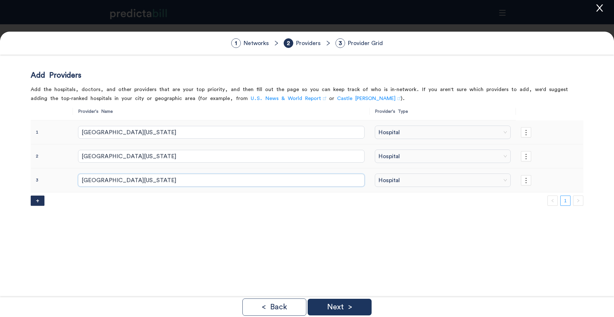
click at [139, 180] on input "[GEOGRAPHIC_DATA][US_STATE]" at bounding box center [221, 180] width 286 height 13
paste input "[GEOGRAPHIC_DATA][US_STATE]"
type input "[GEOGRAPHIC_DATA][US_STATE]"
click at [38, 201] on span "+" at bounding box center [38, 201] width 4 height 0
click at [37, 225] on span "+" at bounding box center [38, 225] width 4 height 0
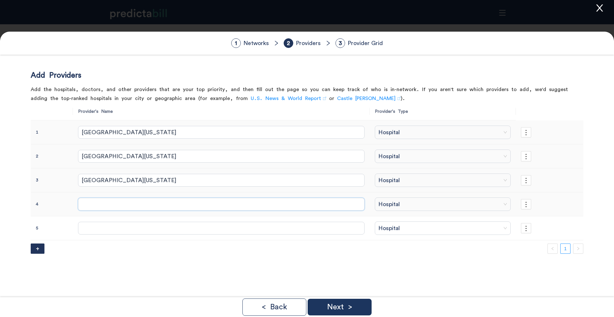
click at [143, 208] on input "text" at bounding box center [221, 204] width 286 height 13
paste input "[GEOGRAPHIC_DATA]"
type input "[GEOGRAPHIC_DATA]"
click at [526, 230] on td at bounding box center [549, 228] width 67 height 24
click at [522, 228] on icon "more" at bounding box center [525, 228] width 7 height 7
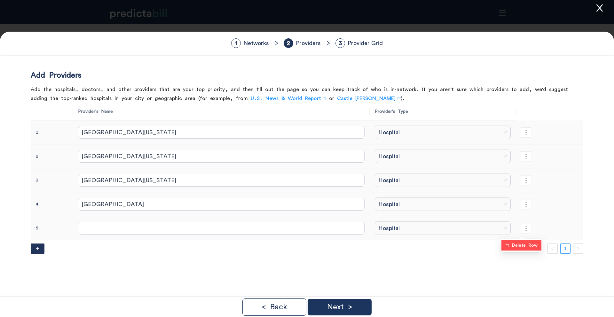
click at [525, 248] on span "Delete Row" at bounding box center [525, 245] width 26 height 7
click at [538, 246] on span "OK" at bounding box center [538, 247] width 7 height 7
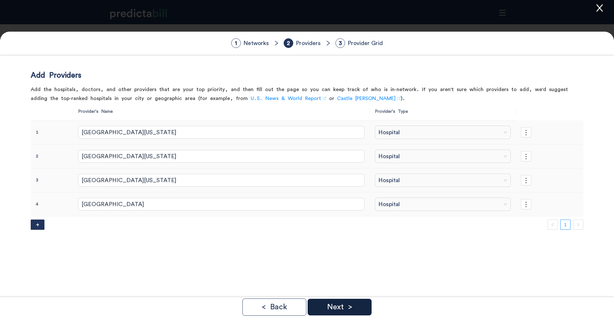
click at [366, 301] on div "Next >" at bounding box center [340, 307] width 64 height 17
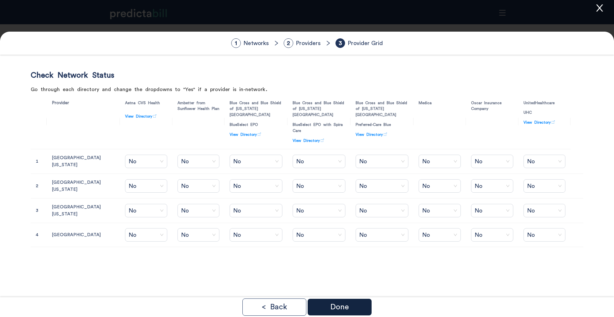
click at [357, 306] on div "Done" at bounding box center [340, 307] width 64 height 17
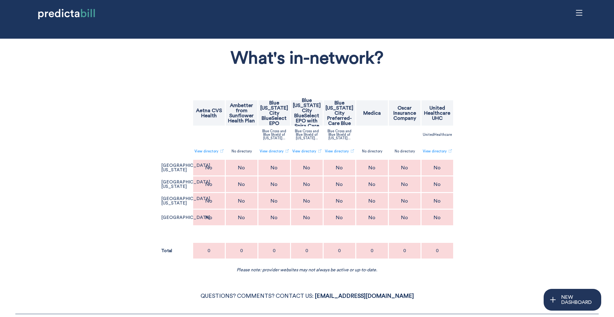
click at [208, 170] on p "No" at bounding box center [208, 167] width 7 height 5
click at [245, 144] on span "Yes" at bounding box center [248, 144] width 7 height 7
click at [214, 184] on div "No" at bounding box center [209, 184] width 32 height 16
click at [245, 165] on div "Do you want to change this to Yes? No Yes" at bounding box center [210, 155] width 100 height 29
click at [245, 161] on span "Yes" at bounding box center [248, 161] width 7 height 7
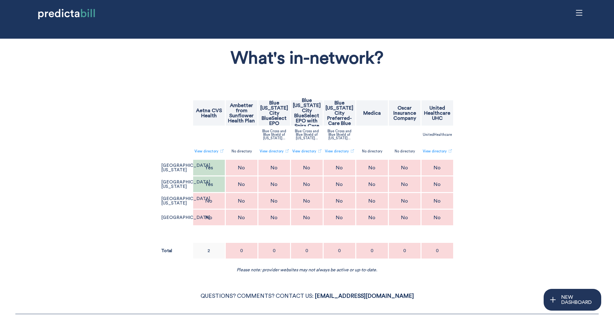
click at [208, 206] on div "No" at bounding box center [209, 201] width 32 height 16
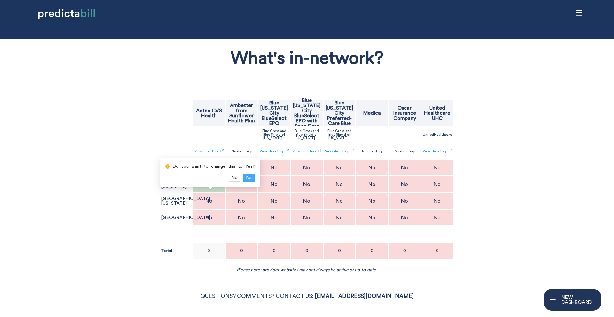
click at [250, 177] on button "Yes" at bounding box center [249, 178] width 12 height 8
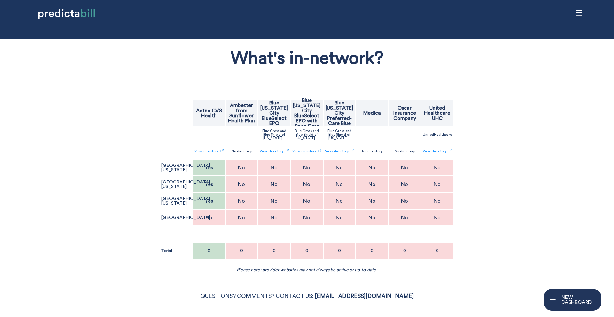
click at [208, 218] on p "No" at bounding box center [208, 217] width 7 height 5
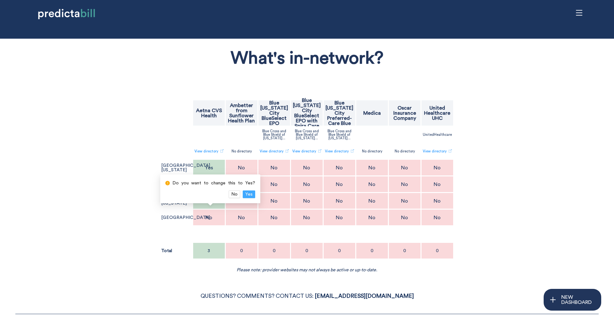
click at [248, 192] on span "Yes" at bounding box center [248, 194] width 7 height 7
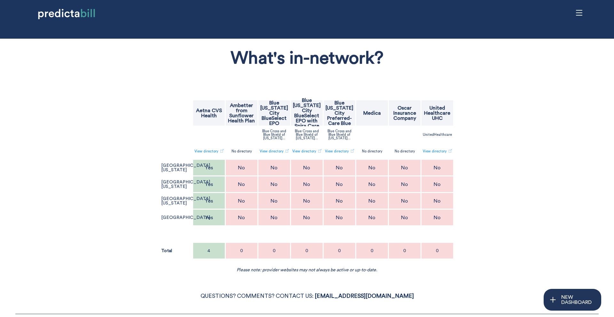
click at [240, 170] on p "No" at bounding box center [241, 167] width 7 height 5
click at [282, 144] on span "Yes" at bounding box center [281, 144] width 7 height 7
click at [370, 184] on p "No" at bounding box center [371, 184] width 7 height 5
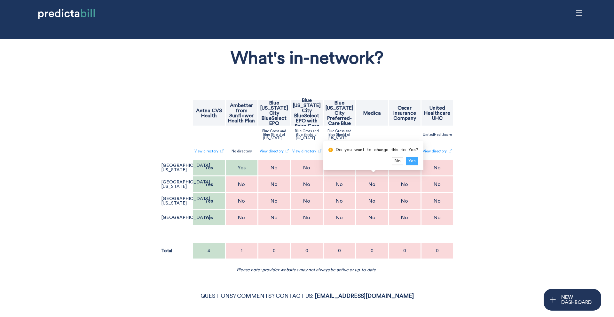
click at [409, 161] on span "Yes" at bounding box center [411, 161] width 7 height 7
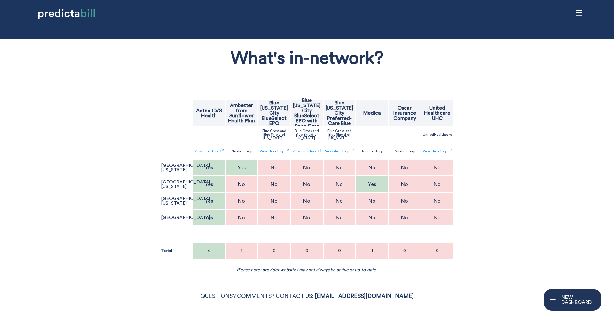
click at [370, 218] on p "No" at bounding box center [371, 217] width 7 height 5
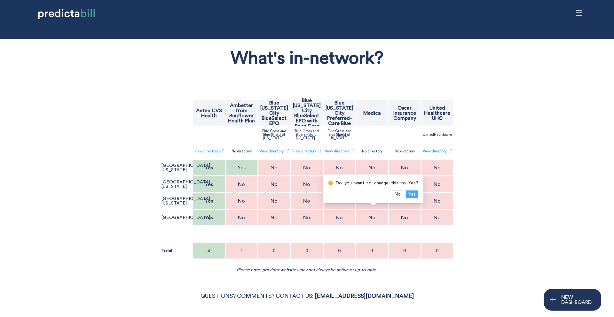
click at [409, 193] on span "Yes" at bounding box center [411, 194] width 7 height 7
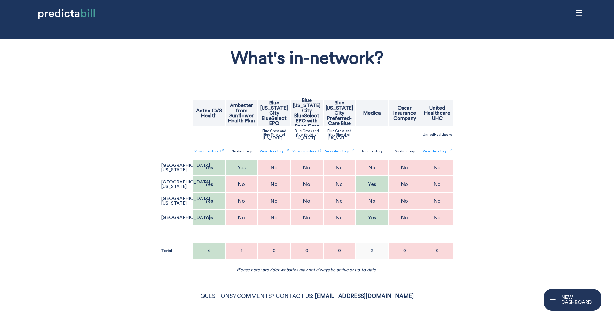
click at [407, 166] on p "No" at bounding box center [404, 167] width 7 height 5
click at [446, 143] on button "Yes" at bounding box center [444, 145] width 12 height 8
click at [413, 201] on div "No" at bounding box center [405, 201] width 32 height 16
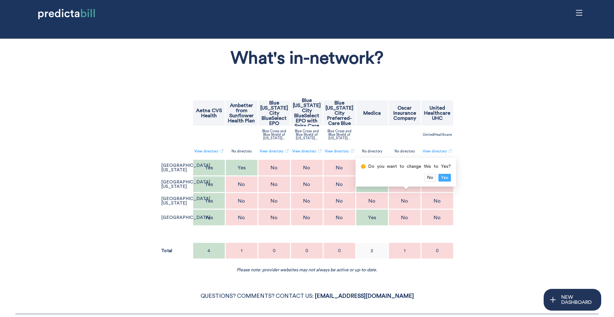
click at [444, 176] on span "Yes" at bounding box center [444, 177] width 7 height 7
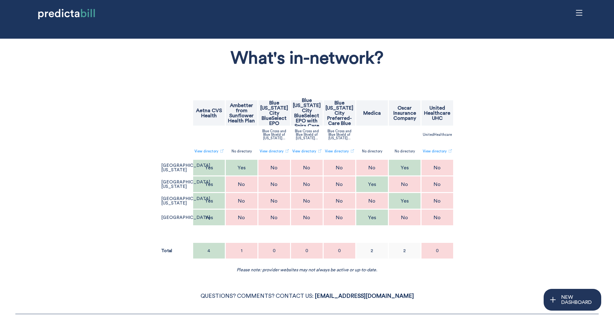
click at [438, 166] on p "No" at bounding box center [437, 167] width 7 height 5
click at [477, 142] on span "Yes" at bounding box center [477, 144] width 7 height 7
click at [438, 213] on div "No" at bounding box center [437, 218] width 32 height 16
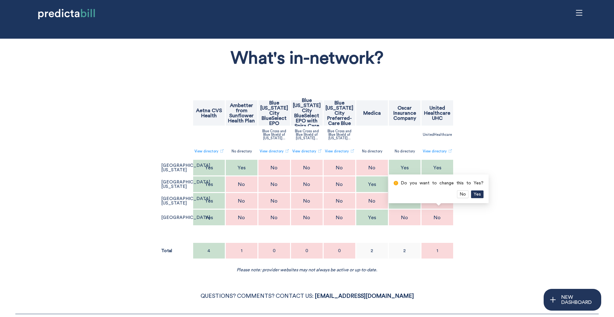
click at [474, 190] on div "Do you want to change this to Yes?" at bounding box center [439, 184] width 90 height 12
click at [475, 192] on span "Yes" at bounding box center [477, 194] width 7 height 7
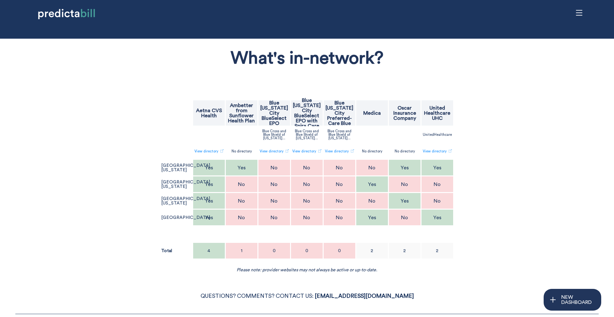
click at [310, 169] on p "No" at bounding box center [306, 167] width 7 height 5
click at [346, 144] on span "Yes" at bounding box center [346, 144] width 7 height 7
click at [312, 203] on div "No" at bounding box center [307, 201] width 32 height 16
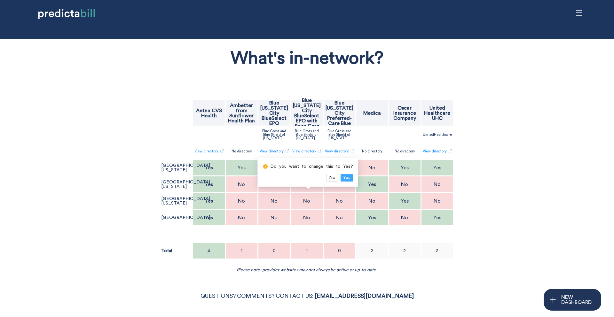
click at [347, 179] on span "Yes" at bounding box center [346, 177] width 7 height 7
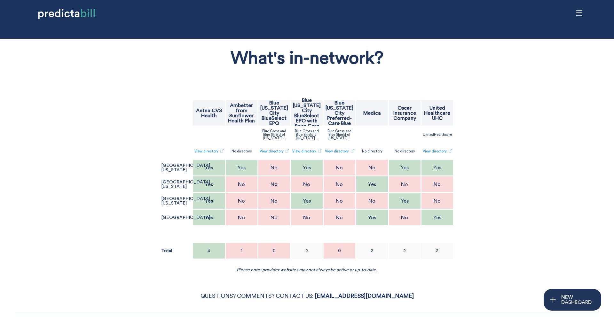
click at [275, 169] on p "No" at bounding box center [273, 167] width 7 height 5
click at [312, 146] on span "Yes" at bounding box center [313, 144] width 7 height 7
click at [276, 201] on p "No" at bounding box center [273, 201] width 7 height 5
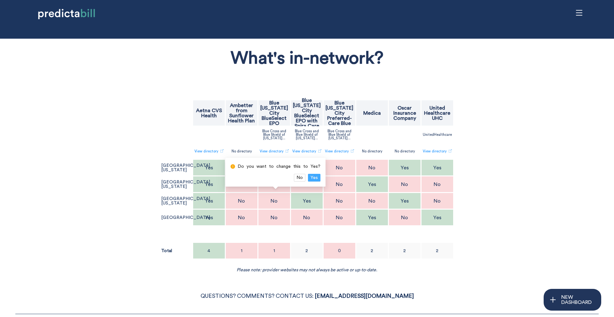
click at [313, 176] on span "Yes" at bounding box center [313, 177] width 7 height 7
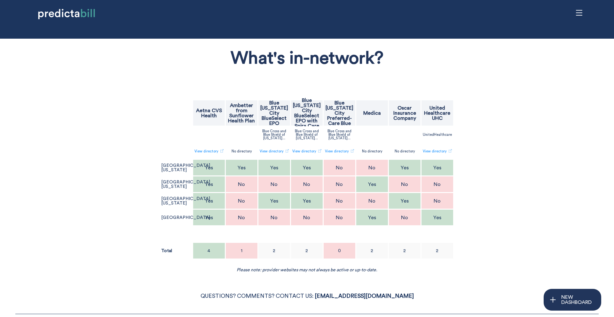
click at [345, 164] on div "No" at bounding box center [340, 168] width 32 height 16
click at [376, 146] on span "Yes" at bounding box center [379, 144] width 7 height 7
click at [334, 185] on div "No" at bounding box center [340, 184] width 32 height 16
click at [377, 161] on span "Yes" at bounding box center [379, 161] width 7 height 7
click at [344, 203] on div "No" at bounding box center [340, 201] width 32 height 16
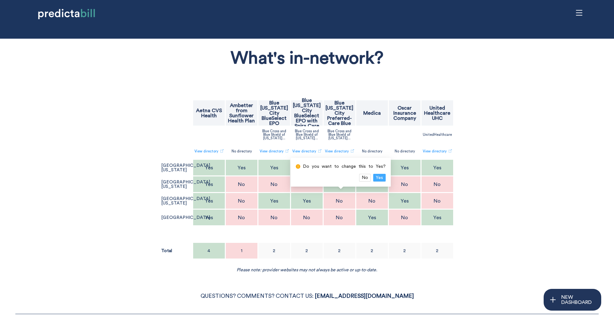
click at [378, 179] on span "Yes" at bounding box center [379, 177] width 7 height 7
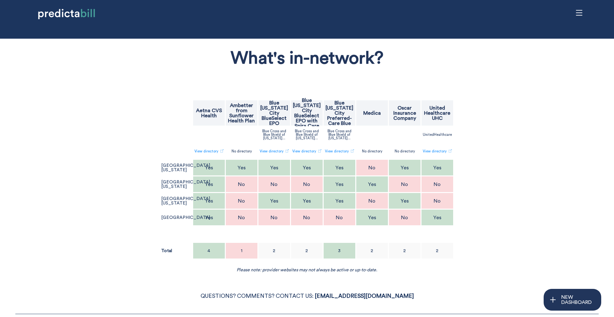
click at [342, 217] on p "No" at bounding box center [339, 217] width 7 height 5
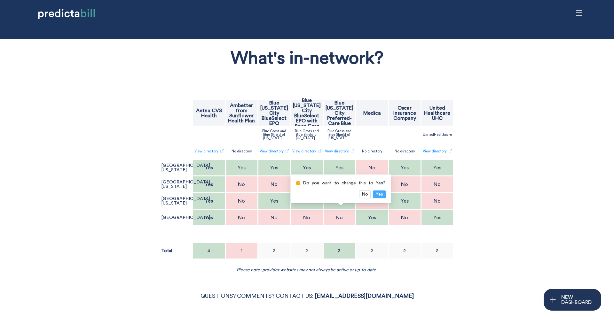
click at [380, 191] on button "Yes" at bounding box center [379, 195] width 12 height 8
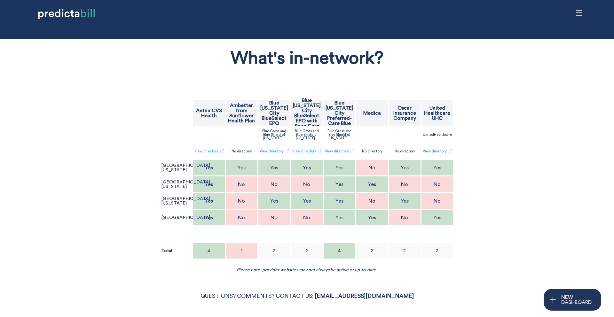
click at [113, 148] on div "What's in-network? Aetna CVS Health Ambetter from Sunflower Health Plan Blue [U…" at bounding box center [306, 157] width 503 height 231
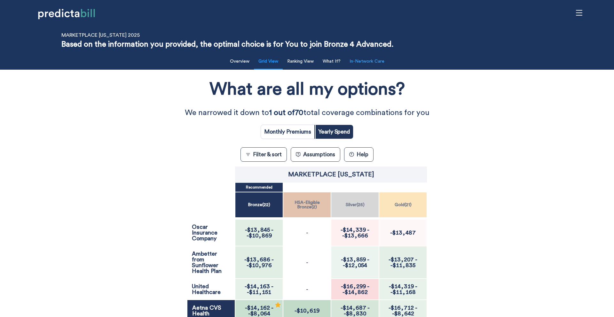
click at [372, 64] on button "In-Network Care" at bounding box center [367, 61] width 43 height 13
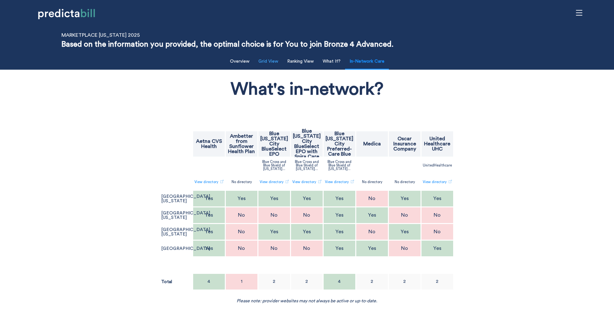
click at [275, 62] on button "Grid View" at bounding box center [267, 61] width 27 height 13
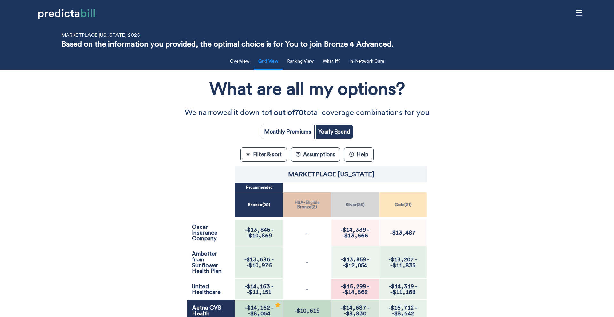
click at [304, 128] on input "radio" at bounding box center [287, 132] width 53 height 14
radio input "true"
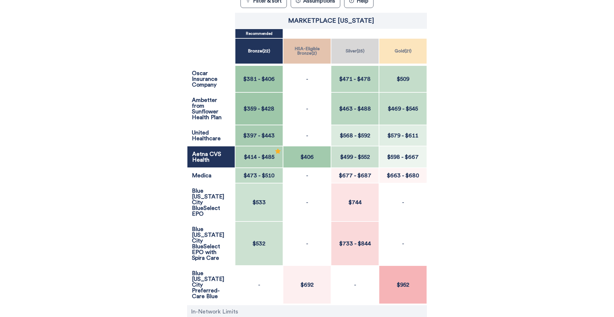
scroll to position [70, 0]
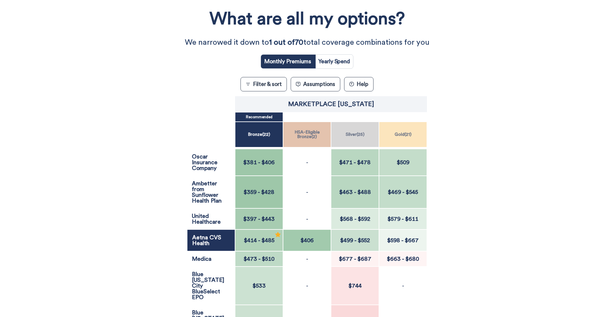
click at [266, 87] on button "Filter & sort" at bounding box center [263, 84] width 46 height 14
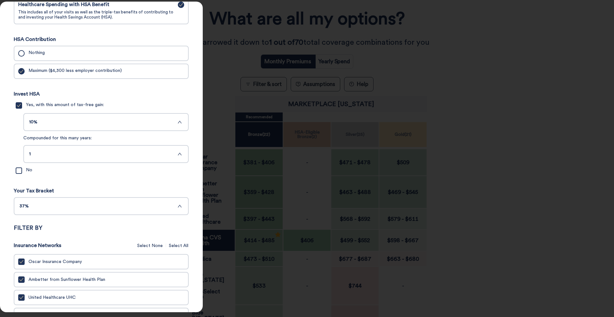
scroll to position [243, 0]
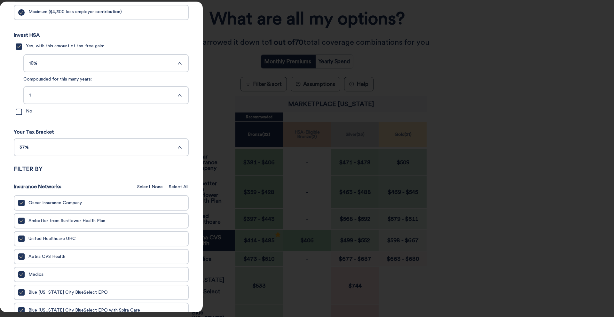
click at [239, 42] on div at bounding box center [307, 158] width 614 height 317
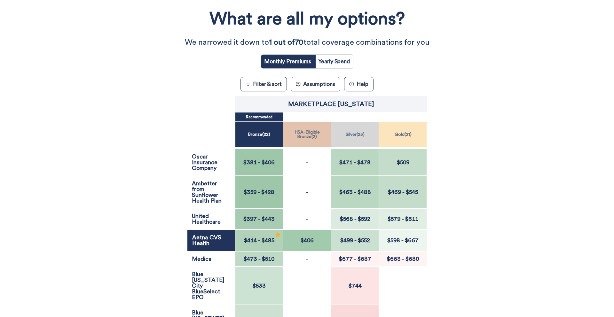
click at [183, 115] on div "What are all my options? We narrowed it down to 1 out of 70 total coverage comb…" at bounding box center [307, 228] width 552 height 450
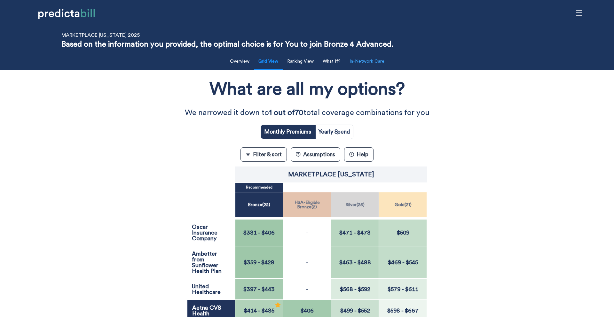
click at [365, 64] on button "In-Network Care" at bounding box center [367, 61] width 43 height 13
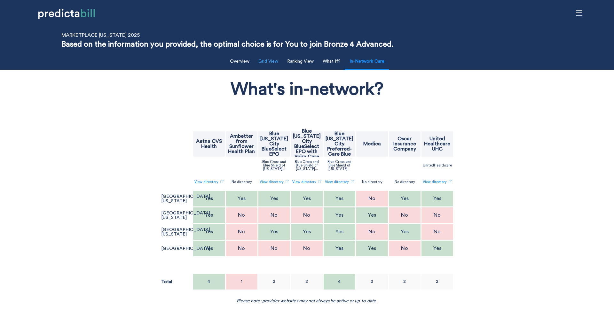
click at [268, 62] on button "Grid View" at bounding box center [267, 61] width 27 height 13
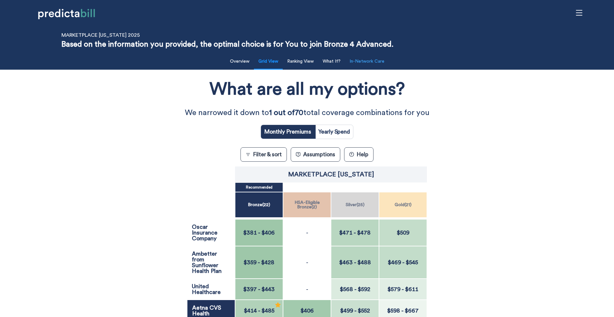
click at [371, 58] on button "In-Network Care" at bounding box center [367, 61] width 43 height 13
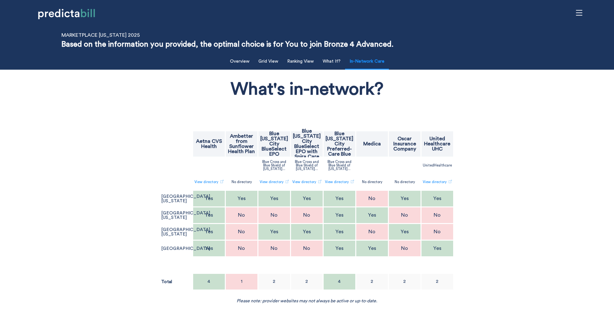
click at [185, 106] on div "What's in-network? Aetna CVS Health Ambetter from Sunflower Health Plan Blue Ka…" at bounding box center [306, 188] width 503 height 231
click at [275, 67] on button "Grid View" at bounding box center [267, 61] width 27 height 13
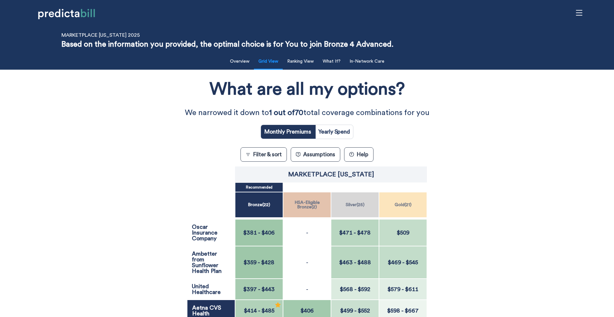
click at [124, 181] on div "What are all my options? We narrowed it down to 1 out of 70 total coverage comb…" at bounding box center [307, 298] width 552 height 450
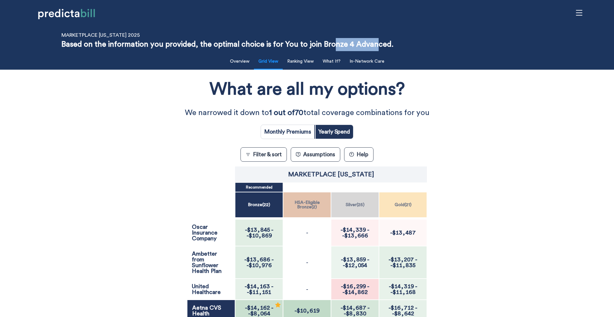
drag, startPoint x: 332, startPoint y: 45, endPoint x: 376, endPoint y: 45, distance: 44.1
click at [377, 46] on p "Based on the information you provided, the optimal choice is for You to join Br…" at bounding box center [227, 44] width 332 height 13
click at [355, 177] on p "Marketplace [US_STATE]" at bounding box center [331, 174] width 86 height 6
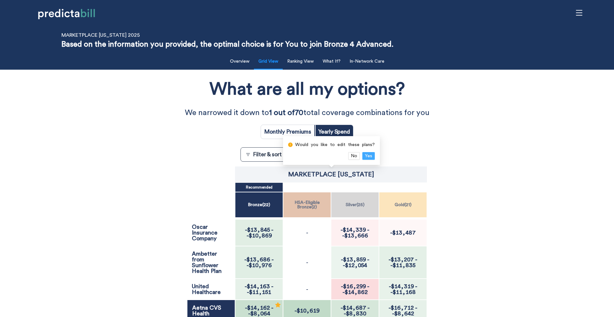
click at [368, 153] on span "Yes" at bounding box center [368, 156] width 7 height 7
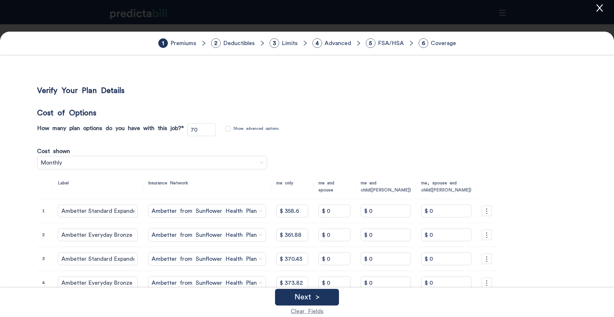
type input "70"
type input "Ambetter Standard Expanded Bronze"
type input "$ 358.6"
type input "$ 0"
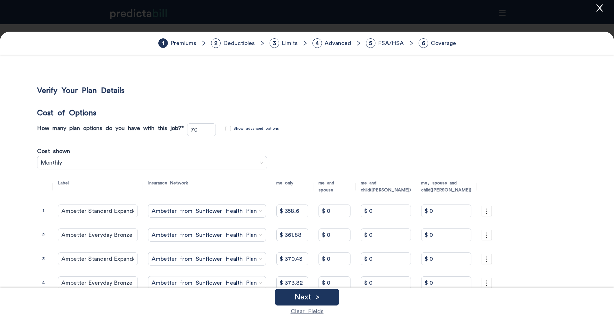
type input "$ 0"
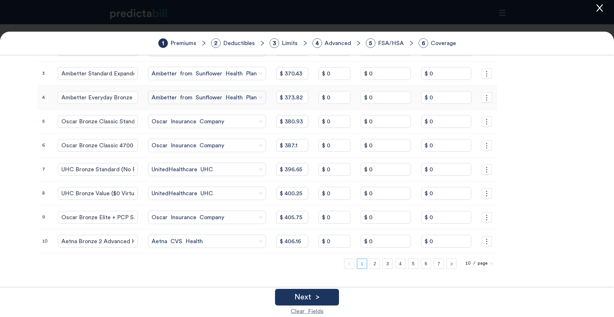
scroll to position [190, 0]
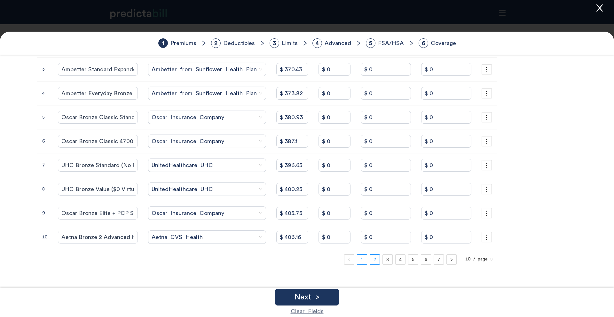
click at [370, 259] on link "2" at bounding box center [375, 260] width 10 height 10
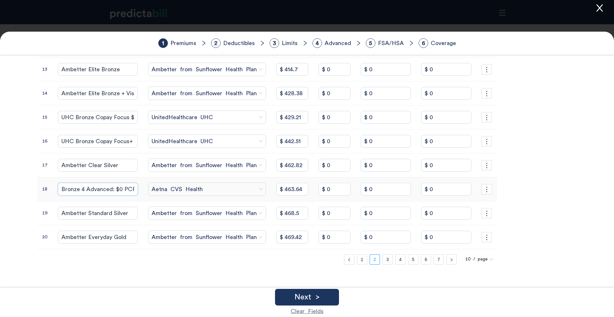
click at [97, 191] on input "Bronze 4 Advanced: $0 PCP + Aetna network + $0 MinuteClinic + $0 CVS Health Vir…" at bounding box center [98, 189] width 80 height 13
type input "Aetna Bronze 4 Advanced: $0 PCP + Aetna network + $0 MinuteClinic + $0 CVS Heal…"
click at [311, 294] on p "Next >" at bounding box center [306, 298] width 25 height 8
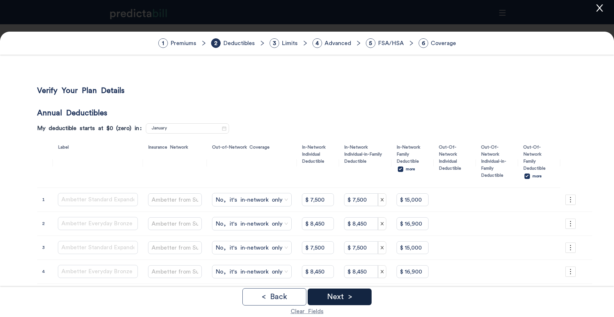
click at [347, 296] on p "Next >" at bounding box center [339, 297] width 25 height 8
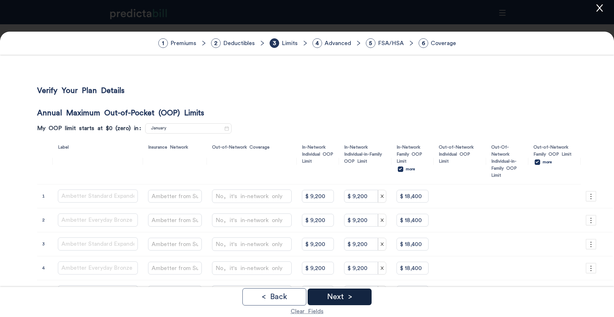
click at [358, 300] on div "Next >" at bounding box center [340, 297] width 64 height 17
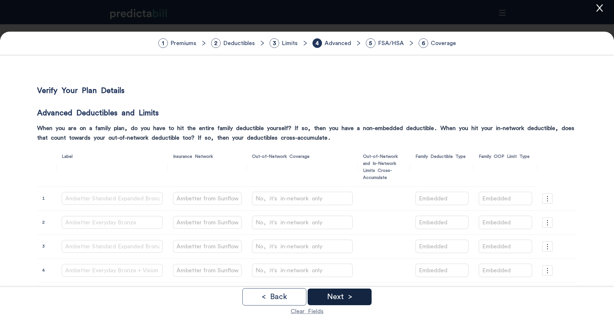
click at [358, 300] on div "Next >" at bounding box center [340, 297] width 64 height 17
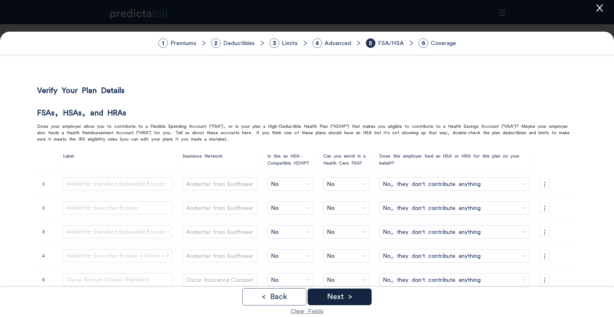
click at [358, 300] on div "Next >" at bounding box center [340, 297] width 64 height 17
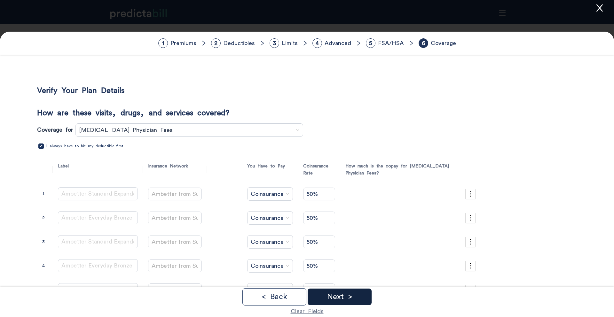
click at [358, 300] on div "Next >" at bounding box center [340, 297] width 64 height 17
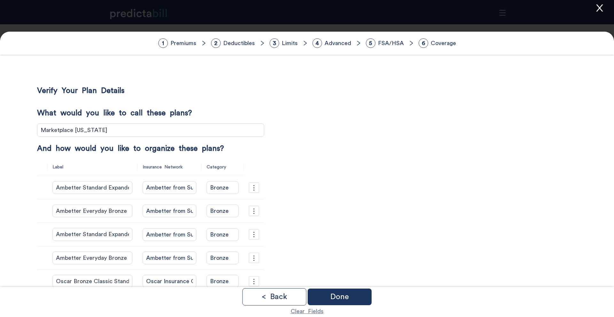
click at [358, 300] on div "Done" at bounding box center [340, 297] width 64 height 17
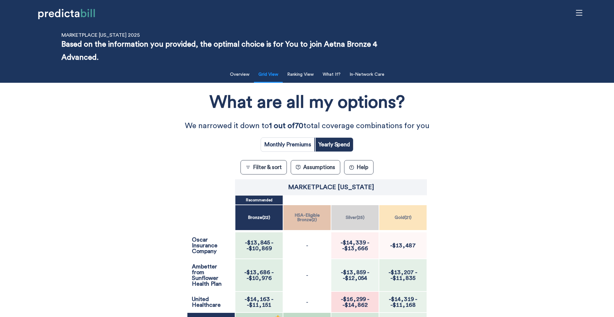
scroll to position [186, 0]
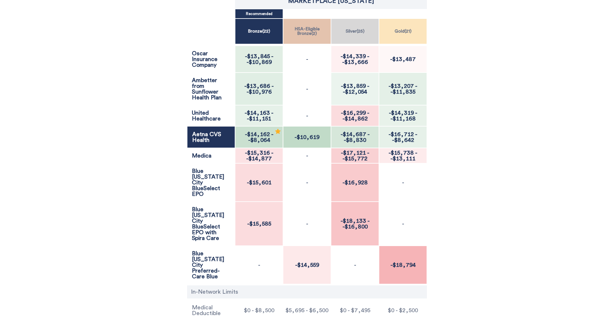
click at [260, 141] on span "-$8,064" at bounding box center [259, 140] width 22 height 6
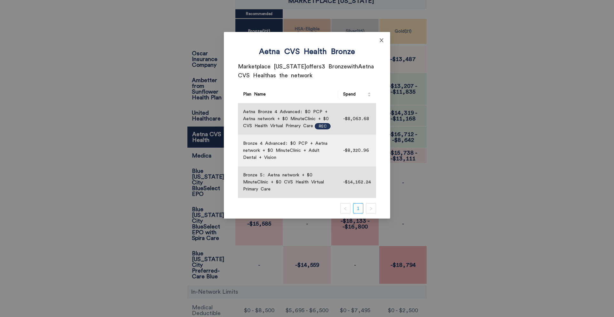
click at [381, 39] on icon "close" at bounding box center [381, 40] width 5 height 5
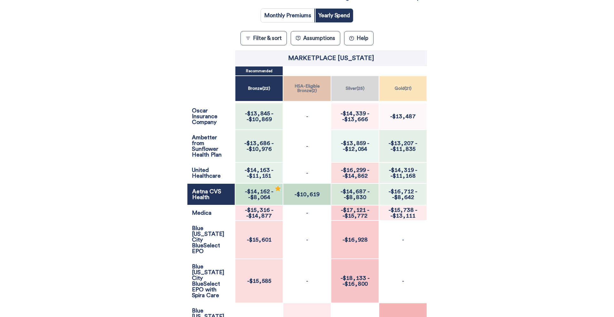
scroll to position [129, 0]
click at [298, 14] on input "radio" at bounding box center [287, 15] width 53 height 14
radio input "true"
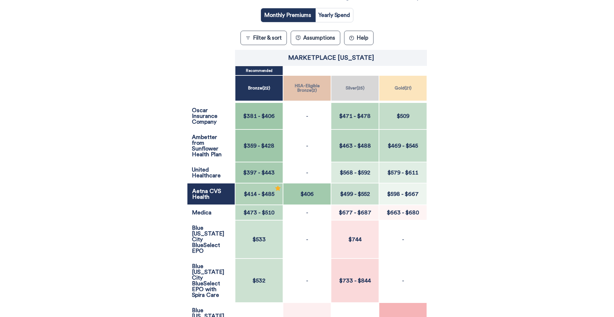
click at [261, 192] on span "$414 - $485" at bounding box center [259, 194] width 34 height 6
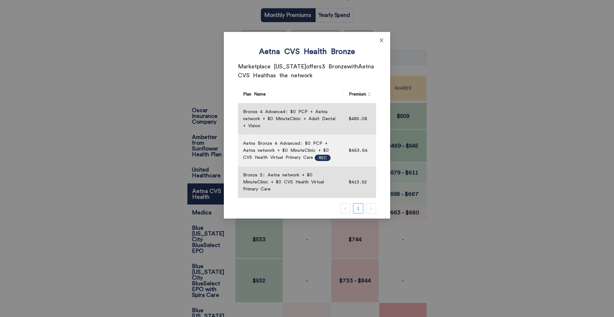
click at [382, 38] on icon "close" at bounding box center [381, 40] width 5 height 5
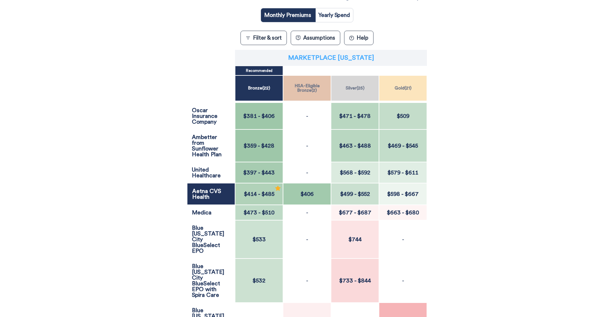
click at [329, 59] on p "Marketplace [US_STATE]" at bounding box center [331, 58] width 86 height 6
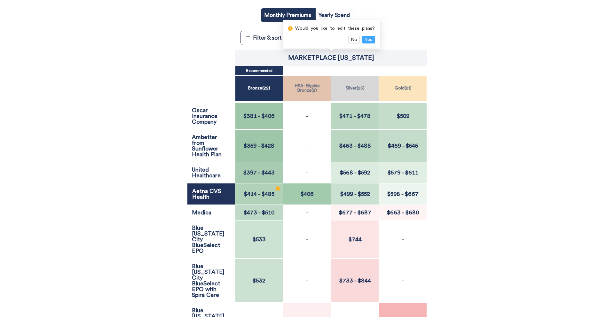
click at [369, 38] on span "Yes" at bounding box center [368, 39] width 7 height 7
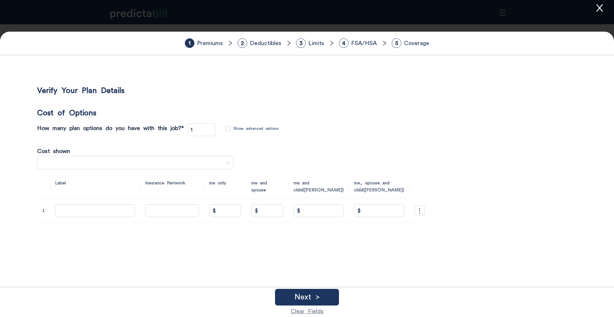
type input "70"
type input "Ambetter Standard Expanded Bronze"
type input "$ 358.6"
type input "$ 0"
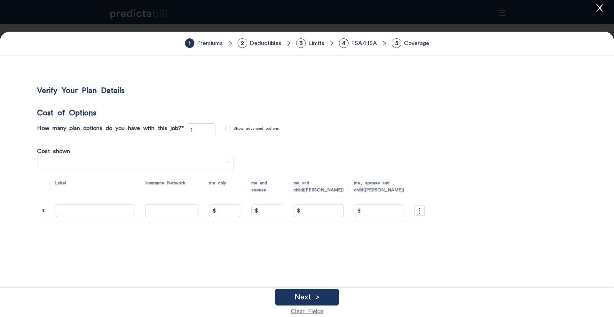
type input "$ 0"
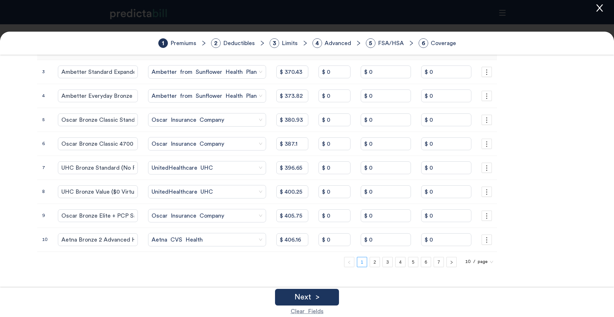
scroll to position [190, 0]
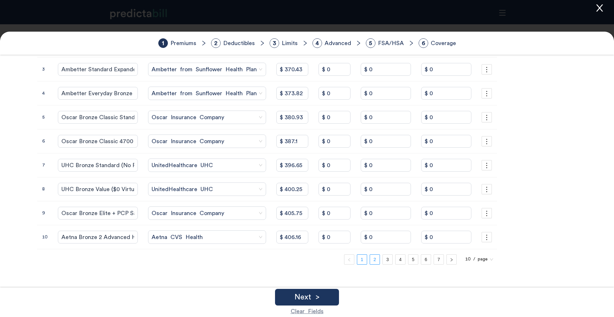
click at [370, 259] on link "2" at bounding box center [375, 260] width 10 height 10
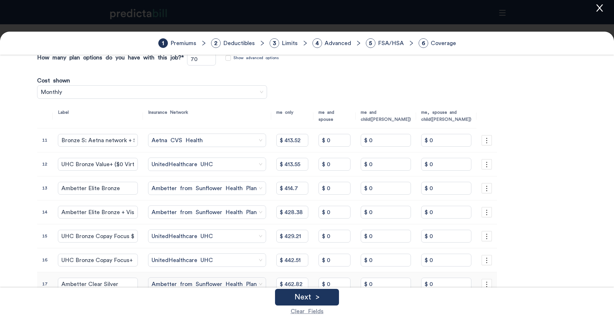
scroll to position [82, 0]
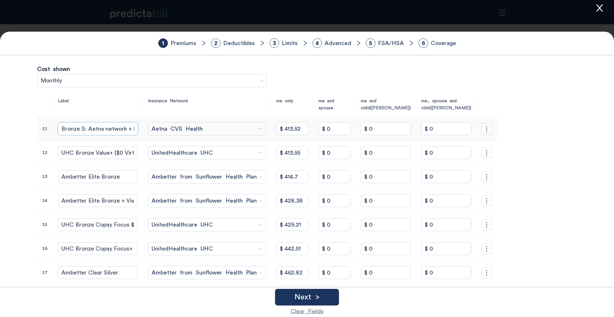
click at [90, 127] on input "Bronze S: Aetna network + $0 MinuteClinic + $0 CVS Health Virtual Primary Care" at bounding box center [98, 128] width 80 height 13
type input "Aetna Bronze S: Aetna network + $0 MinuteClinic + $0 CVS Health Virtual Primary…"
click at [79, 124] on input "Aetna Bronze S: Aetna network + $0 MinuteClinic + $0 CVS Health Virtual Primary…" at bounding box center [98, 128] width 80 height 13
click at [79, 129] on input "Aetna Bronze S: Aetna network + $0 MinuteClinic + $0 CVS Health Virtual Primary…" at bounding box center [98, 128] width 80 height 13
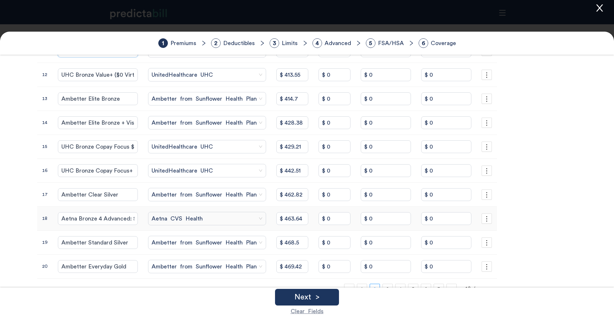
scroll to position [190, 0]
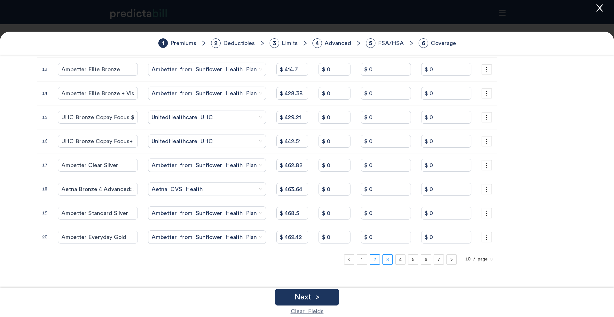
click at [383, 260] on link "3" at bounding box center [388, 260] width 10 height 10
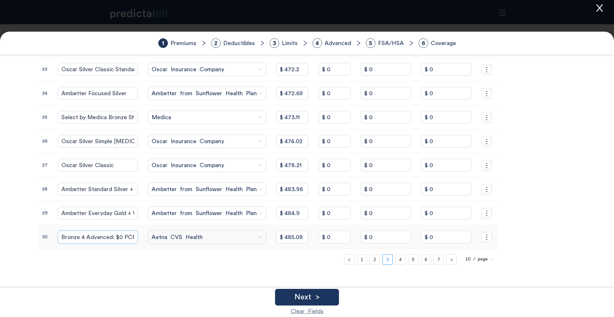
click at [68, 235] on input "Bronze 4 Advanced: $0 PCP + Aetna network + $0 MinuteClinic + Adult Dental + Vi…" at bounding box center [98, 237] width 80 height 13
paste input "Aetna"
type input "Aetna Bronze 4 Advanced: $0 PCP + Aetna network + $0 MinuteClinic + Adult Denta…"
click at [395, 259] on link "4" at bounding box center [400, 260] width 10 height 10
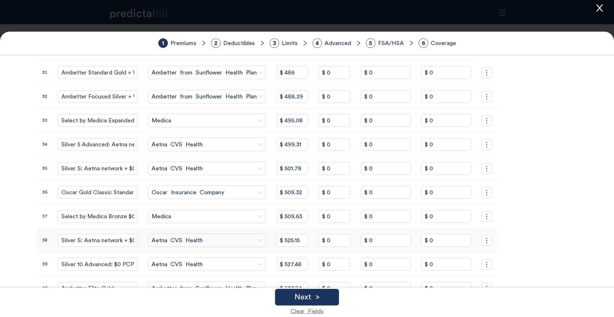
scroll to position [121, 0]
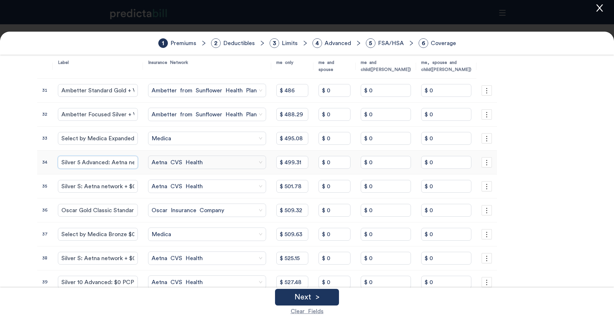
click at [82, 160] on input "Silver 5 Advanced: Aetna network + $0 MinuteClinic + $0 CVS Health Virtual Prim…" at bounding box center [98, 162] width 80 height 13
paste input "Aetna"
type input "Aetna Silver 5 Advanced: Aetna network + $0 MinuteClinic + $0 CVS Health Virtua…"
click at [67, 186] on input "Silver S: Aetna network + $0 MinuteClinic + $0 CVS Health Virtual Primary Care" at bounding box center [98, 186] width 80 height 13
paste input "Aetna"
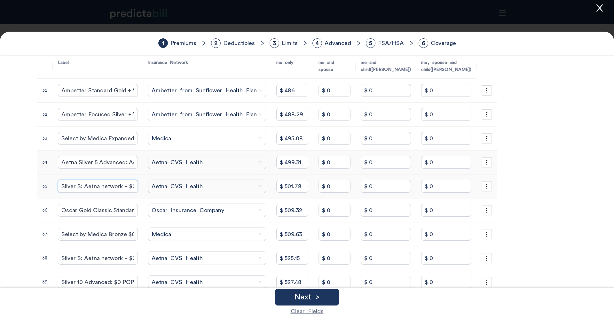
type input "Aetna Silver S: Aetna network + $0 MinuteClinic + $0 CVS Health Virtual Primary…"
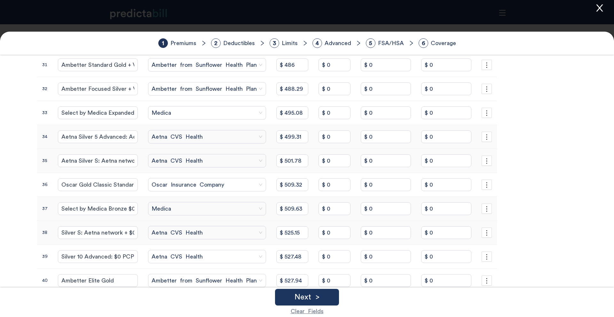
scroll to position [153, 0]
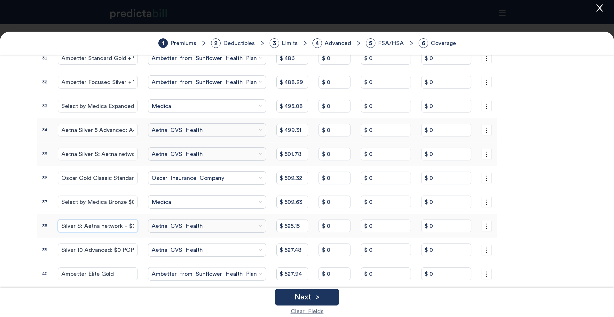
click at [66, 229] on input "Silver S: Aetna network + $0 MinuteClinic + $0 CVS Health Virtual Primary Care …" at bounding box center [98, 226] width 80 height 13
paste input "Aetna"
type input "Aetna Silver S: Aetna network + $0 MinuteClinic + $0 CVS Health Virtual Primary…"
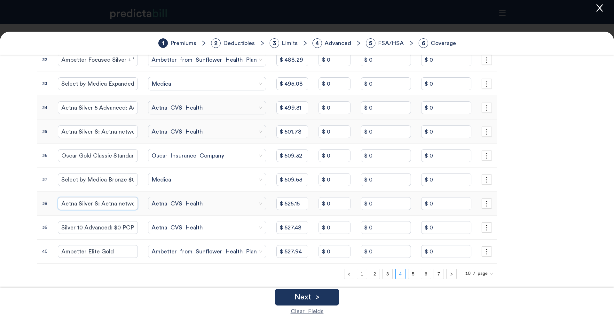
scroll to position [190, 0]
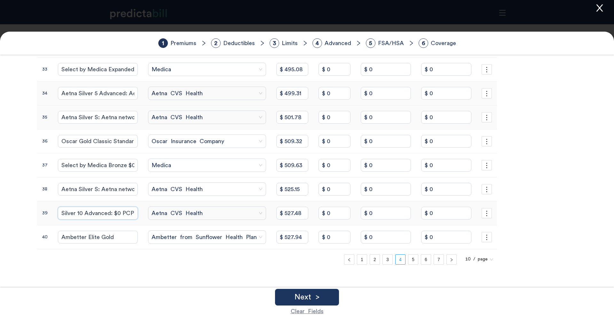
click at [66, 211] on input "Silver 10 Advanced: $0 PCP + Aetna network + $0 MinuteClinic + $0 CVS Health Vi…" at bounding box center [98, 213] width 80 height 13
paste input "Aetna"
type input "Aetna Silver 10 Advanced: $0 PCP + Aetna network + $0 MinuteClinic + $0 CVS Hea…"
click at [408, 257] on link "5" at bounding box center [413, 260] width 10 height 10
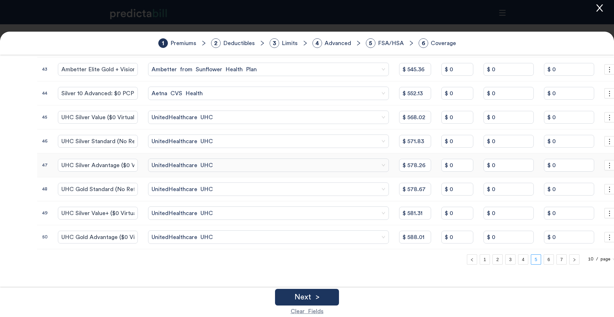
scroll to position [109, 0]
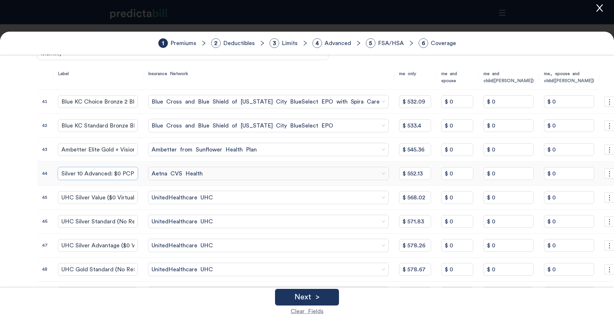
click at [65, 178] on input "Silver 10 Advanced: $0 PCP + Aetna network + $0 MinuteClinic + Adult Dental + V…" at bounding box center [98, 173] width 80 height 13
paste input "Aetna"
type input "Aetna Silver 10 Advanced: $0 PCP + Aetna network + $0 MinuteClinic + Adult Dent…"
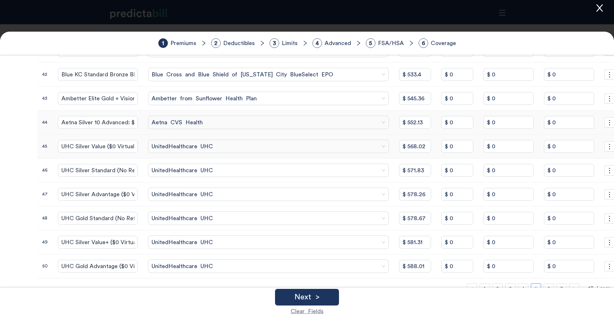
scroll to position [190, 0]
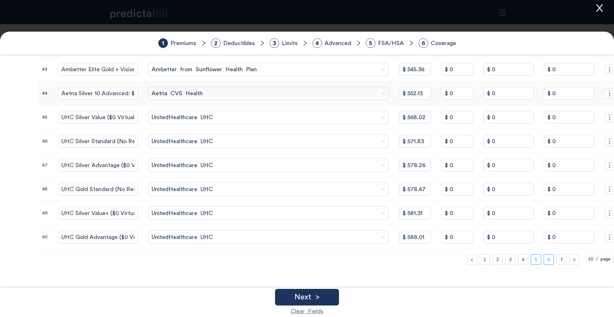
click at [544, 260] on link "6" at bounding box center [549, 260] width 10 height 10
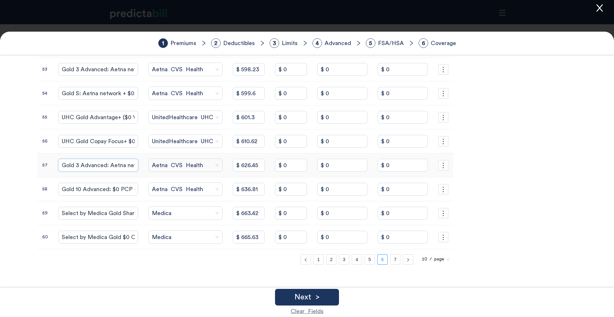
click at [102, 166] on input "Gold 3 Advanced: Aetna network + $0 MinuteClinic + Adult Dental + Vision" at bounding box center [98, 165] width 80 height 13
paste input "Aetna"
type input "Aetna Gold 3 Advanced: Aetna network + $0 MinuteClinic + Adult Dental + Vision"
click at [92, 189] on input "Gold 10 Advanced: $0 PCP + Aetna network + $0 MinuteClinic + $0 CVS Health Virt…" at bounding box center [98, 189] width 80 height 13
paste input "Aetna"
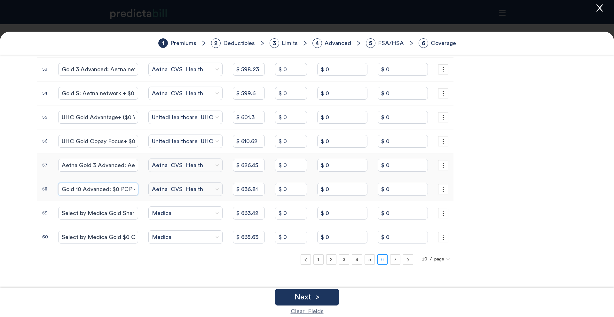
type input "Aetna Gold 10 Advanced: $0 PCP + Aetna network + $0 MinuteClinic + $0 CVS Healt…"
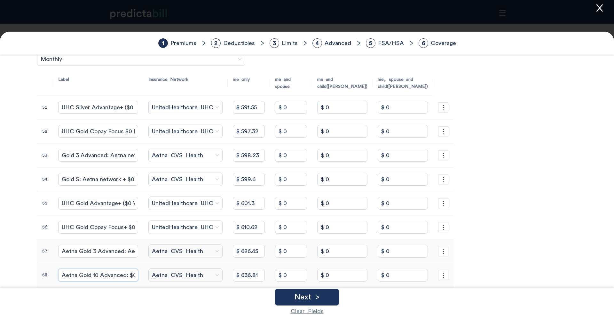
scroll to position [96, 0]
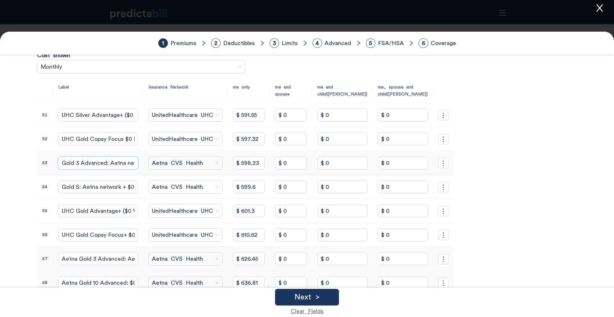
click at [85, 164] on input "Gold 3 Advanced: Aetna network + $0 MinuteClinic + $0 CVS Health Virtual Primar…" at bounding box center [98, 163] width 80 height 13
click at [93, 190] on input "Gold S: Aetna network + $0 MinuteClinic + $0 CVS Health Virtual Primary Care" at bounding box center [98, 187] width 80 height 13
paste input "Aetna"
type input "Aetna Gold S: Aetna network + $0 MinuteClinic + $0 CVS Health Virtual Primary C…"
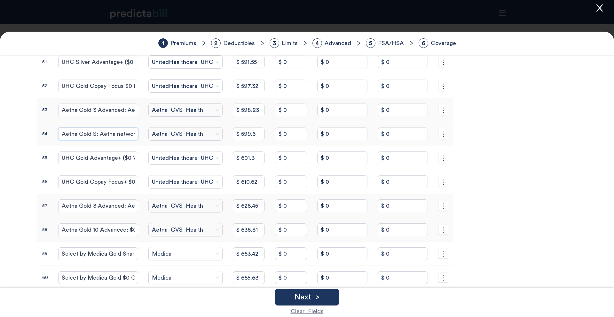
scroll to position [190, 0]
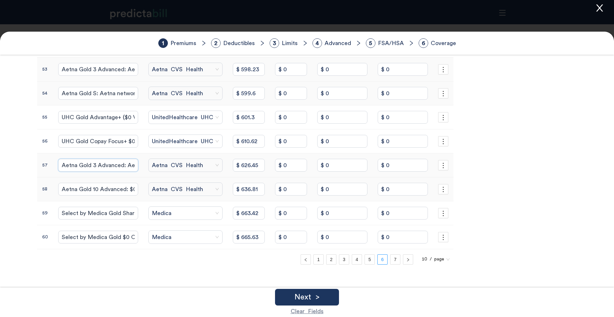
click at [102, 165] on input "Aetna Gold 3 Advanced: Aetna network + $0 MinuteClinic + Adult Dental + Vision" at bounding box center [98, 165] width 80 height 13
click at [390, 258] on link "7" at bounding box center [395, 260] width 10 height 10
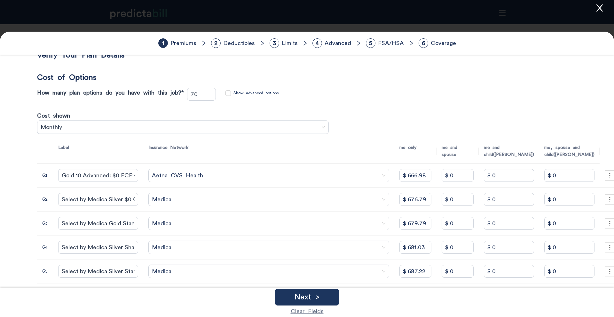
scroll to position [84, 0]
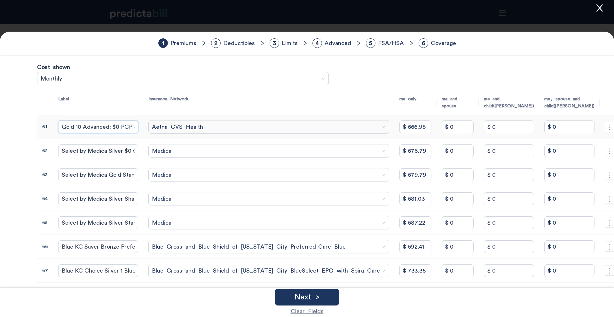
click at [99, 129] on input "Gold 10 Advanced: $0 PCP + Aetna network + $0 MinuteClinic + Adult Dental + Vis…" at bounding box center [98, 127] width 80 height 13
paste input "Aetna"
type input "Aetna Gold 10 Advanced: $0 PCP + Aetna network + $0 MinuteClinic + Adult Dental…"
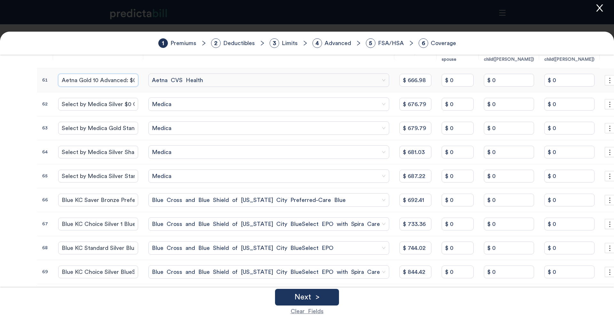
scroll to position [190, 0]
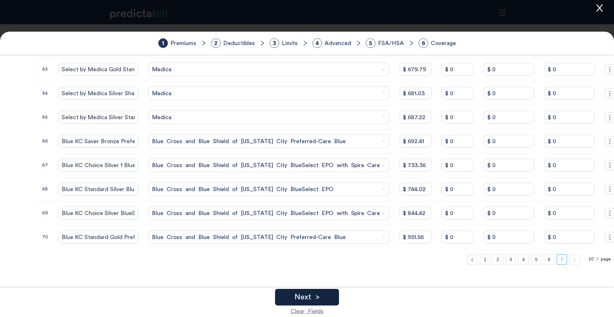
click at [329, 299] on div "Next >" at bounding box center [307, 297] width 64 height 17
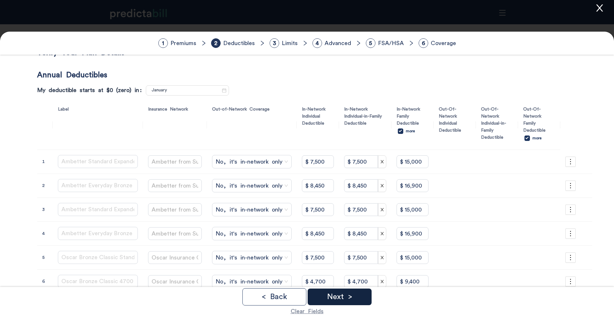
scroll to position [0, 0]
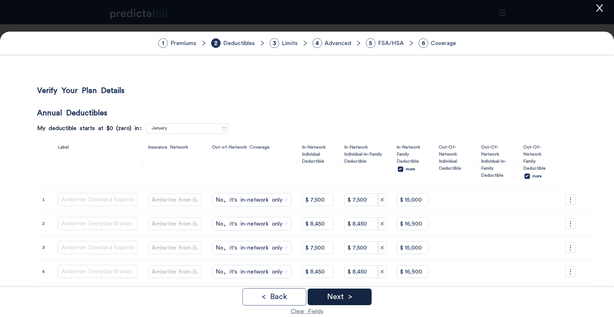
click at [345, 299] on p "Next >" at bounding box center [339, 297] width 25 height 8
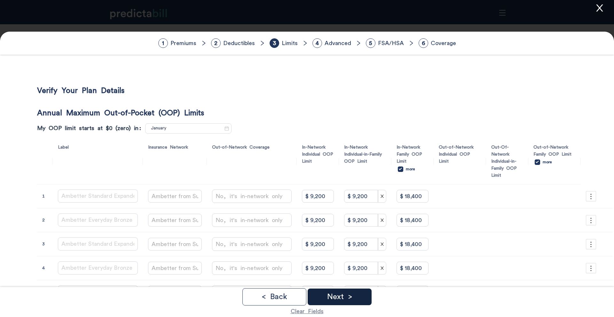
click at [345, 299] on p "Next >" at bounding box center [339, 297] width 25 height 8
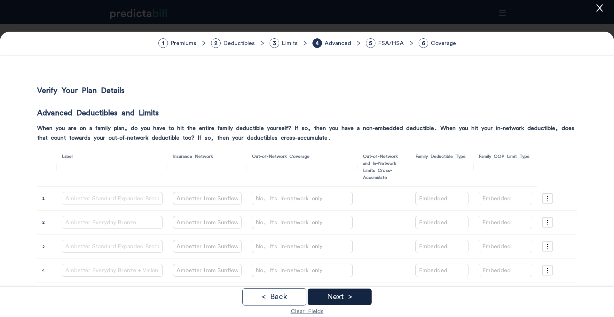
click at [362, 297] on div "Next >" at bounding box center [340, 297] width 64 height 17
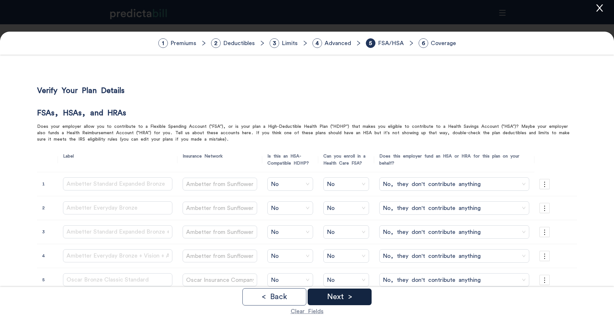
click at [362, 297] on div "Next >" at bounding box center [340, 297] width 64 height 17
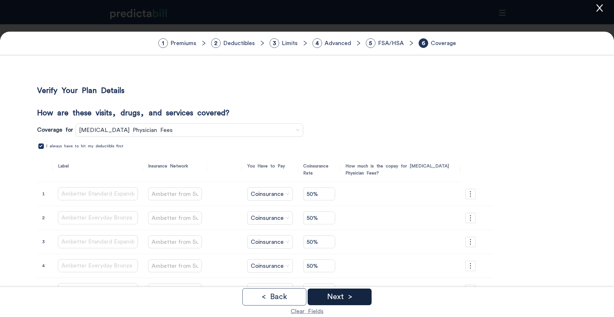
click at [362, 297] on div "Next >" at bounding box center [340, 297] width 64 height 17
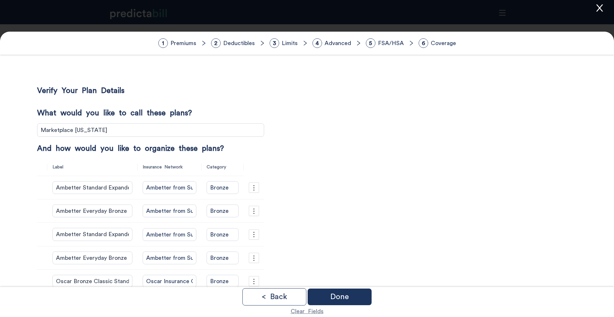
click at [362, 297] on div "Done" at bounding box center [340, 297] width 64 height 17
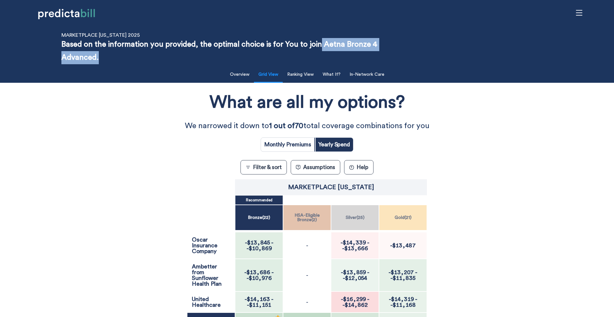
drag, startPoint x: 98, startPoint y: 60, endPoint x: 320, endPoint y: 48, distance: 222.9
click at [321, 48] on p "Based on the information you provided, the optimal choice is for You to join Ae…" at bounding box center [233, 51] width 344 height 26
click at [190, 128] on p "We narrowed it down to 1 out of 70 total coverage combinations for you" at bounding box center [306, 126] width 307 height 13
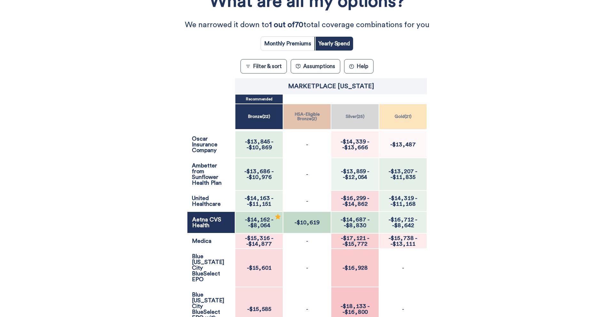
scroll to position [102, 0]
click at [259, 223] on span "-$8,064" at bounding box center [259, 225] width 22 height 6
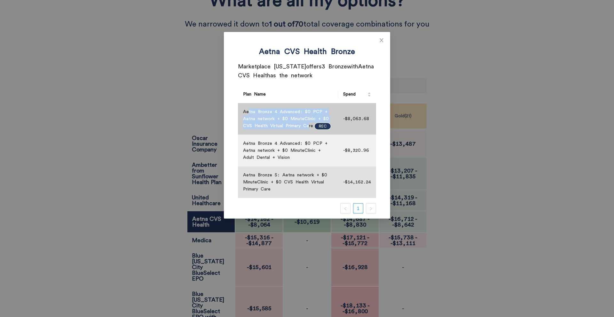
drag, startPoint x: 248, startPoint y: 114, endPoint x: 310, endPoint y: 129, distance: 63.7
click at [310, 129] on div "Aetna Bronze 4 Advanced: $0 PCP + Aetna network + $0 MinuteClinic + $0 CVS Heal…" at bounding box center [288, 118] width 90 height 21
click at [298, 119] on div "Aetna Bronze 4 Advanced: $0 PCP + Aetna network + $0 MinuteClinic + $0 CVS Heal…" at bounding box center [288, 118] width 90 height 21
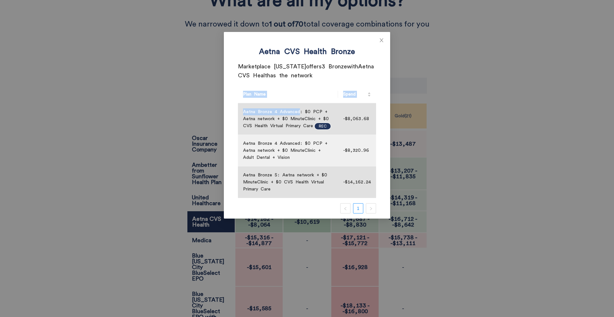
drag, startPoint x: 298, startPoint y: 111, endPoint x: 231, endPoint y: 111, distance: 66.8
click at [231, 111] on div "Aetna CVS Health Bronze Marketplace Kansas offers 3 Bronze with Aetna CVS Healt…" at bounding box center [306, 129] width 151 height 179
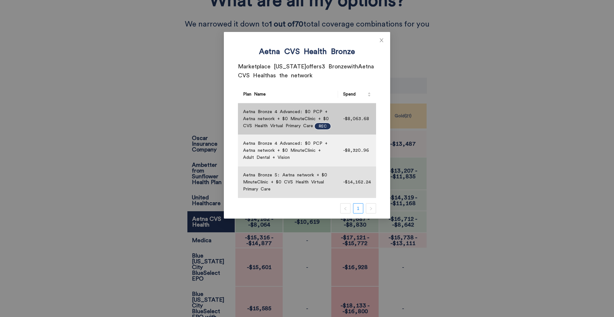
click at [294, 119] on div "Aetna Bronze 4 Advanced: $0 PCP + Aetna network + $0 MinuteClinic + $0 CVS Heal…" at bounding box center [288, 118] width 90 height 21
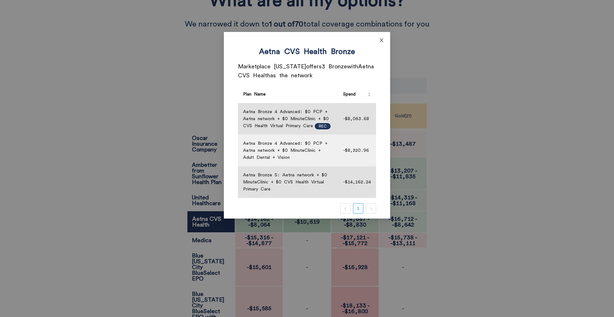
click at [382, 40] on icon "close" at bounding box center [381, 40] width 5 height 5
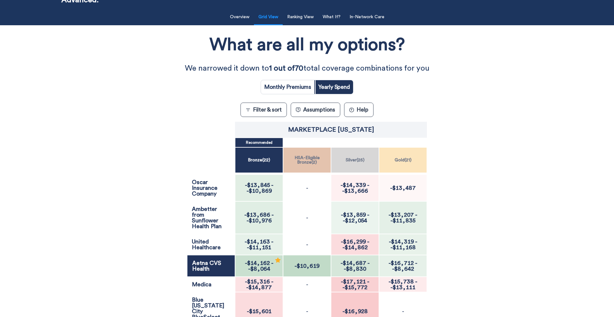
scroll to position [93, 0]
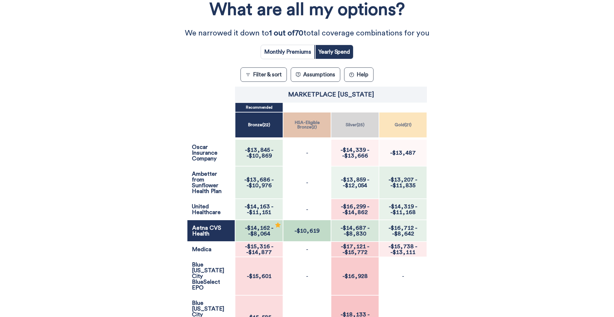
click at [271, 231] on span "-" at bounding box center [272, 228] width 2 height 6
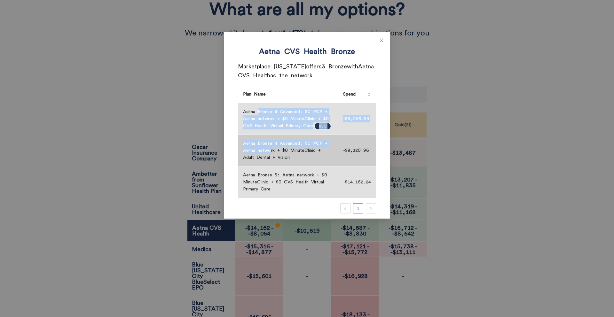
drag, startPoint x: 256, startPoint y: 113, endPoint x: 270, endPoint y: 152, distance: 41.7
click at [270, 152] on tbody "Aetna Bronze 4 Advanced: $0 PCP + Aetna network + $0 MinuteClinic + $0 CVS Heal…" at bounding box center [307, 150] width 138 height 95
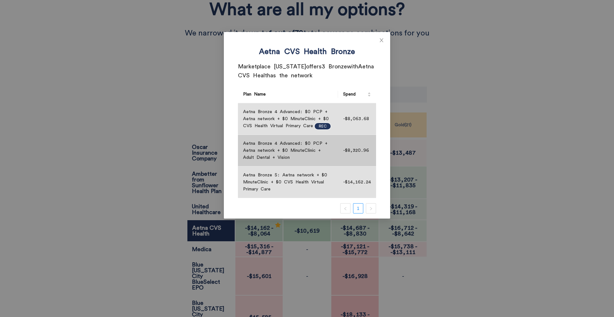
click at [310, 155] on div "Aetna Bronze 4 Advanced: $0 PCP + Aetna network + $0 MinuteClinic + Adult Denta…" at bounding box center [288, 150] width 90 height 21
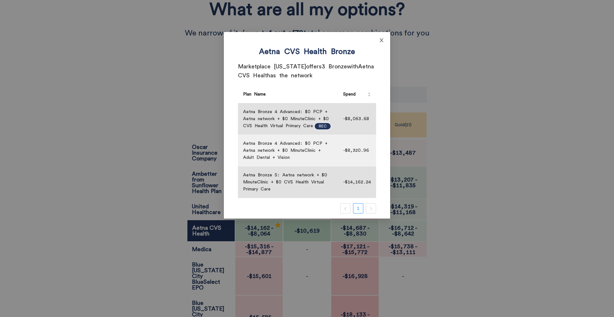
click at [382, 40] on icon "close" at bounding box center [382, 40] width 4 height 4
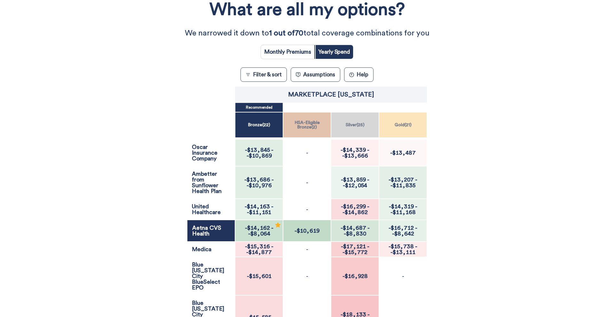
scroll to position [0, 0]
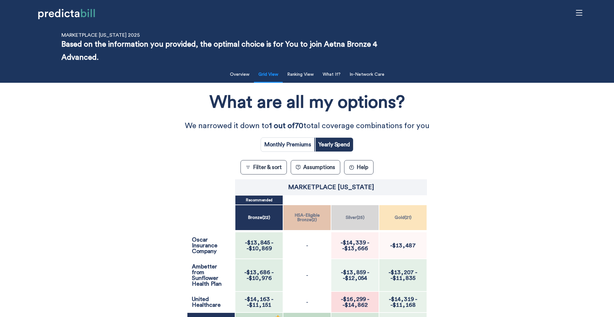
click at [165, 216] on div "What are all my options? We narrowed it down to 1 out of 70 total coverage comb…" at bounding box center [307, 311] width 552 height 450
click at [378, 75] on button "In-Network Care" at bounding box center [367, 74] width 43 height 13
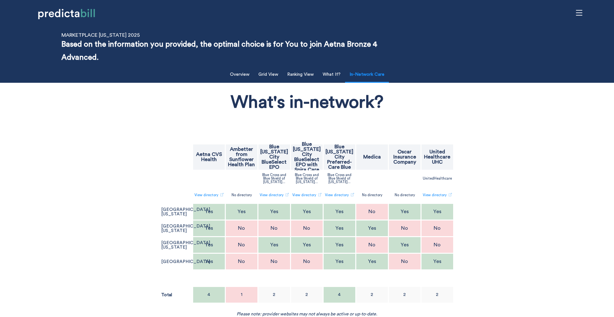
click at [411, 196] on p "No directory" at bounding box center [405, 195] width 20 height 4
click at [169, 224] on p "[GEOGRAPHIC_DATA][US_STATE]" at bounding box center [185, 228] width 49 height 9
click at [334, 196] on link "View directory" at bounding box center [339, 195] width 29 height 11
click at [315, 197] on link "View directory" at bounding box center [306, 195] width 29 height 11
click at [269, 72] on button "Grid View" at bounding box center [267, 74] width 27 height 13
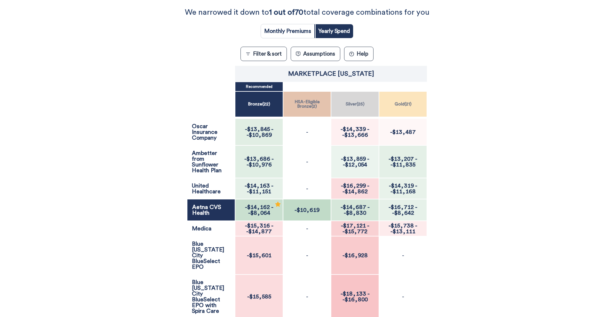
scroll to position [113, 0]
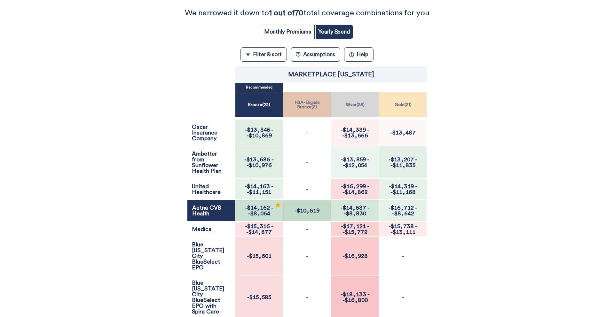
click at [261, 53] on button "Filter & sort" at bounding box center [263, 54] width 46 height 14
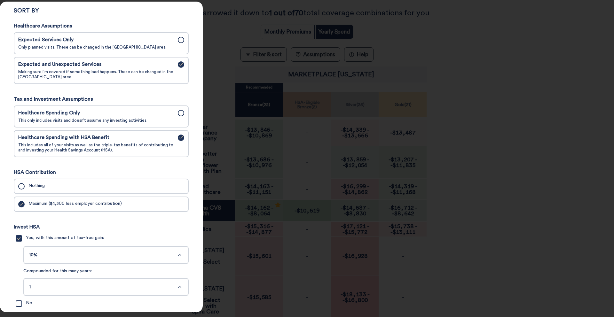
scroll to position [101, 0]
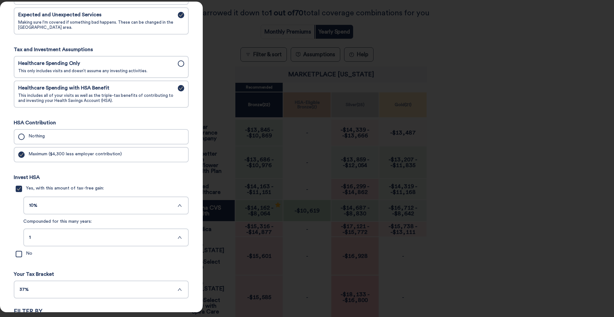
click at [51, 240] on span "1" at bounding box center [102, 237] width 147 height 5
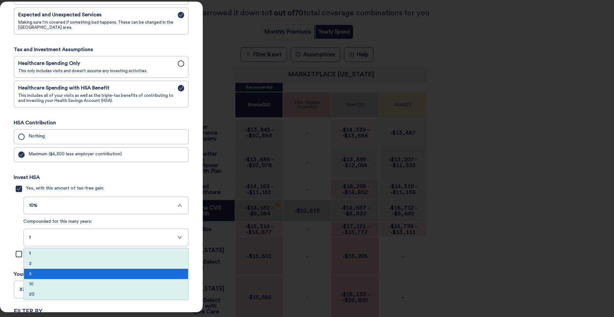
click at [37, 277] on div "5" at bounding box center [106, 274] width 164 height 10
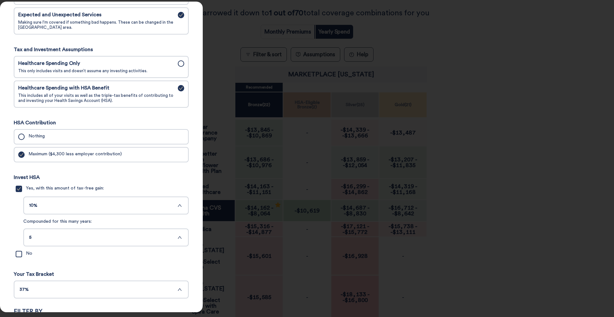
click at [235, 126] on div at bounding box center [307, 158] width 614 height 317
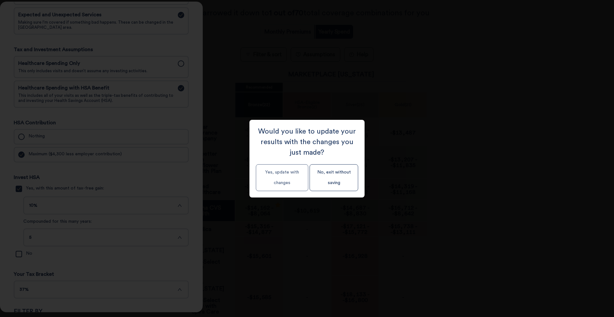
click at [276, 182] on button "Yes, update with changes" at bounding box center [282, 177] width 52 height 27
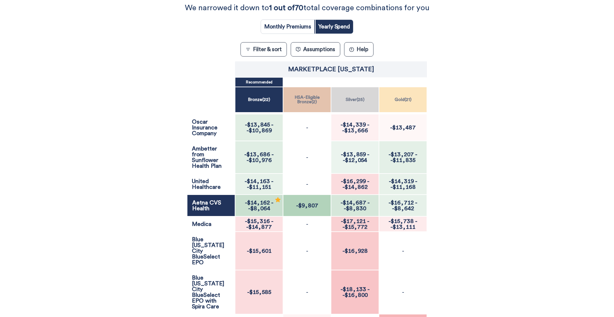
scroll to position [0, 0]
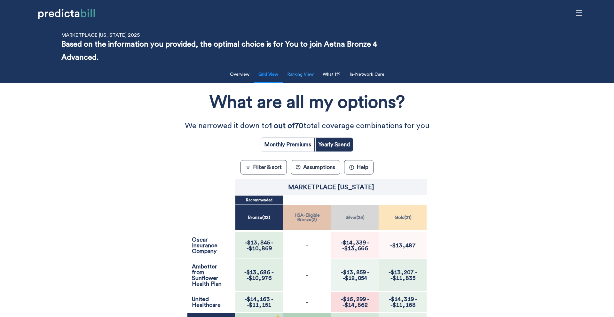
click at [304, 77] on button "Ranking View" at bounding box center [300, 74] width 34 height 13
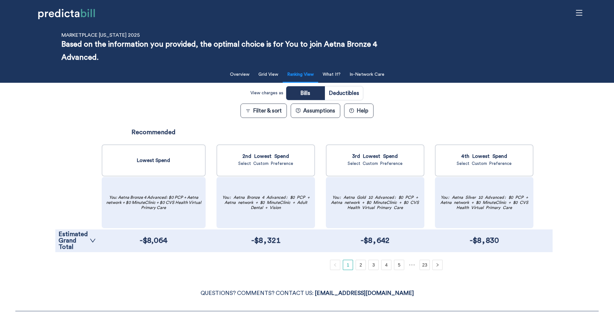
click at [97, 234] on div "Estimated Grand Total" at bounding box center [77, 241] width 44 height 23
click at [90, 238] on icon "down" at bounding box center [93, 241] width 6 height 6
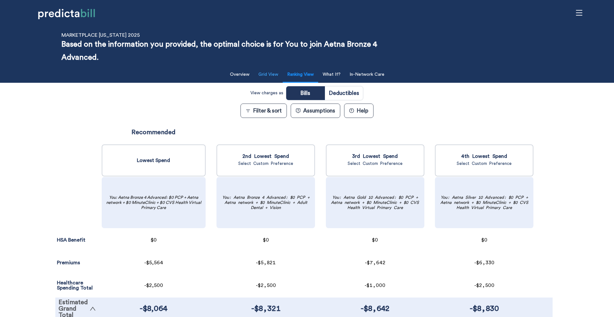
click at [275, 72] on button "Grid View" at bounding box center [267, 74] width 27 height 13
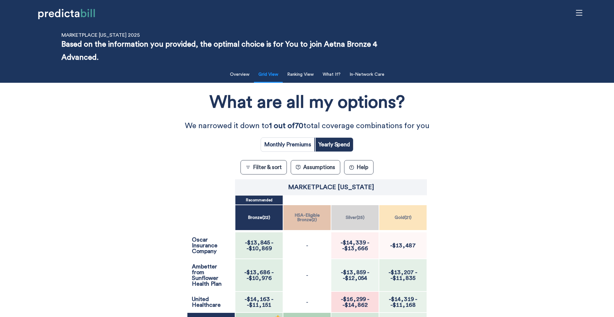
click at [97, 165] on div "What are all my options? We narrowed it down to 1 out of 70 total coverage comb…" at bounding box center [307, 311] width 552 height 450
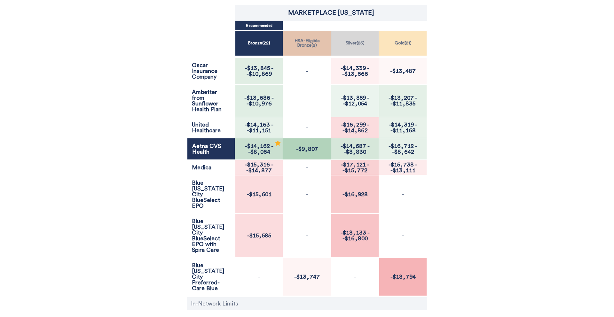
scroll to position [114, 0]
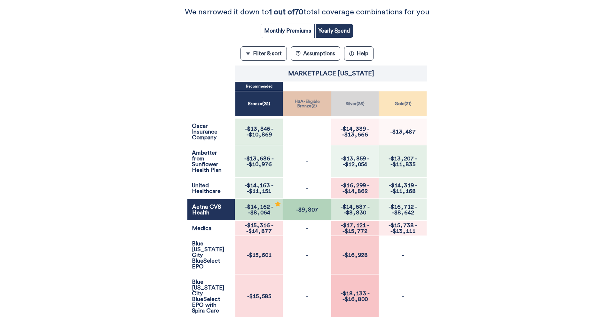
click at [300, 35] on input "radio" at bounding box center [287, 31] width 53 height 14
radio input "true"
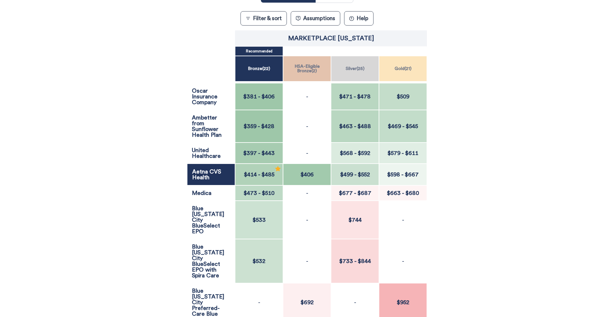
scroll to position [123, 0]
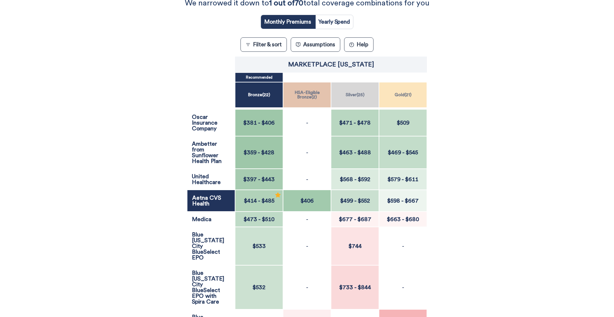
click at [336, 19] on input "radio" at bounding box center [334, 22] width 38 height 14
radio input "true"
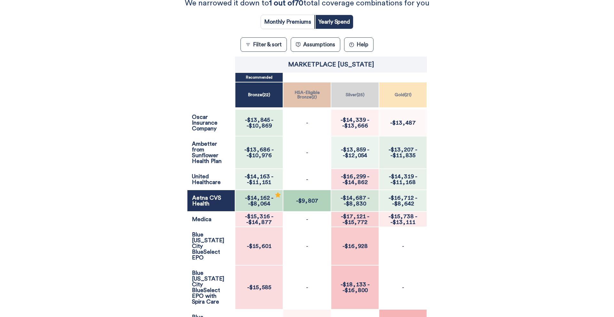
click at [298, 19] on input "radio" at bounding box center [287, 22] width 53 height 14
radio input "true"
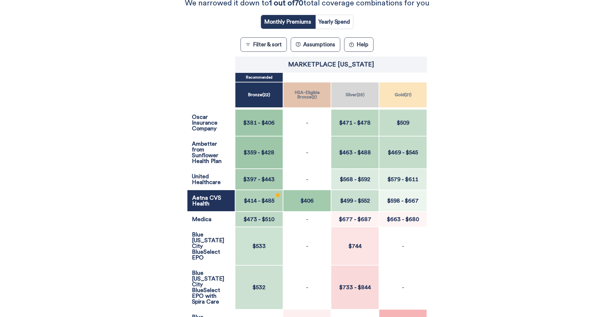
click at [267, 47] on button "Filter & sort" at bounding box center [263, 44] width 46 height 14
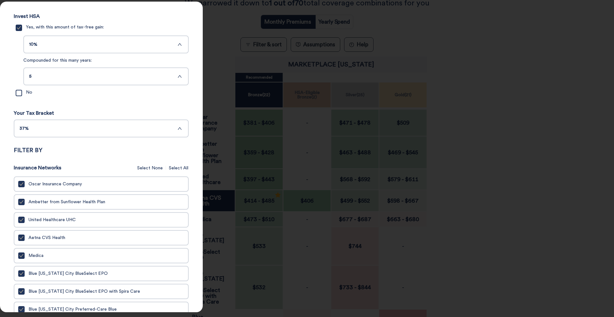
scroll to position [311, 0]
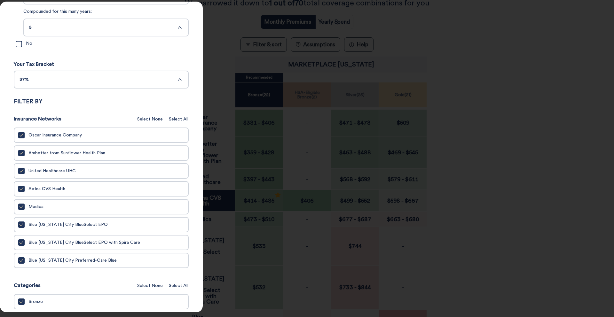
click at [159, 122] on span "Select None" at bounding box center [150, 119] width 26 height 7
click at [55, 262] on span "Blue [US_STATE] City Preferred-Care Blue" at bounding box center [72, 260] width 88 height 5
click at [0, 0] on input "Blue [US_STATE] City Preferred-Care Blue" at bounding box center [0, 0] width 0 height 0
click at [36, 187] on label "Aetna CVS Health" at bounding box center [101, 189] width 170 height 10
click at [0, 0] on input "Aetna CVS Health" at bounding box center [0, 0] width 0 height 0
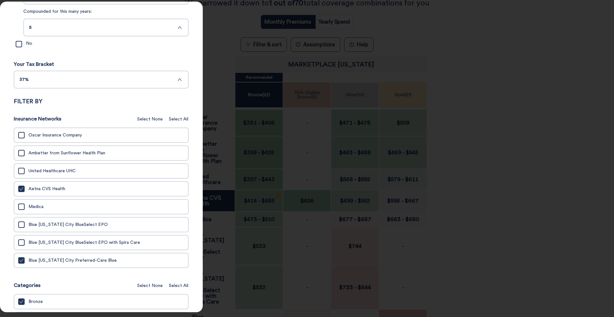
click at [295, 1] on div at bounding box center [307, 158] width 614 height 317
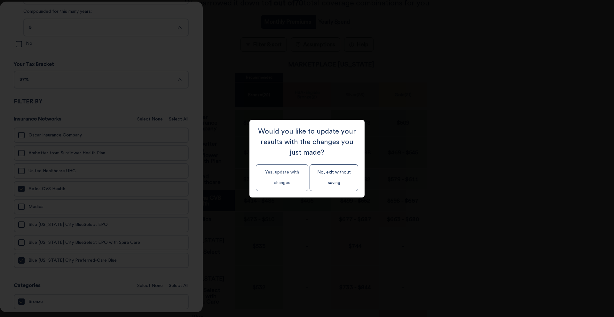
click at [280, 177] on button "Yes, update with changes" at bounding box center [282, 177] width 52 height 27
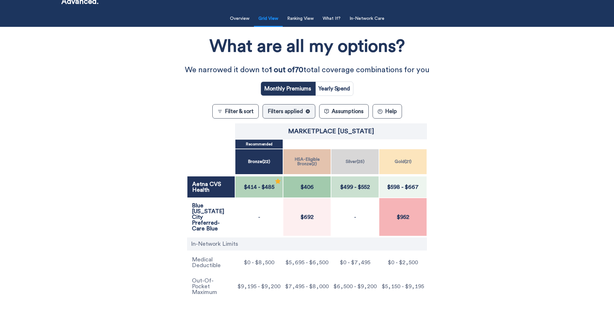
scroll to position [56, 0]
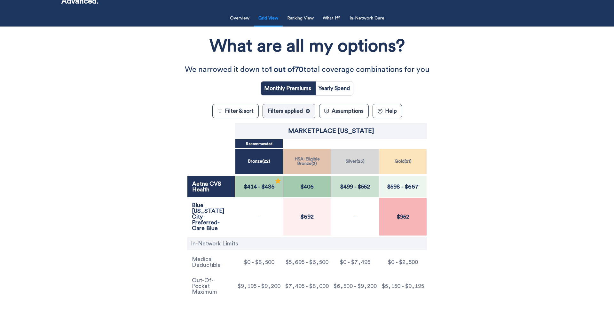
click at [340, 93] on input "radio" at bounding box center [334, 89] width 38 height 14
radio input "true"
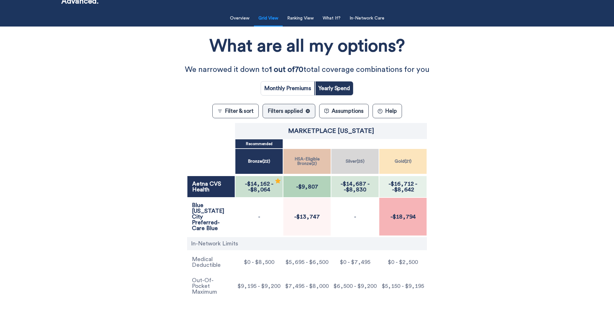
click at [286, 97] on div "What are all my options? We narrowed it down to 1 out of 70 total coverage comb…" at bounding box center [307, 166] width 552 height 272
click at [286, 90] on input "radio" at bounding box center [287, 89] width 53 height 14
radio input "true"
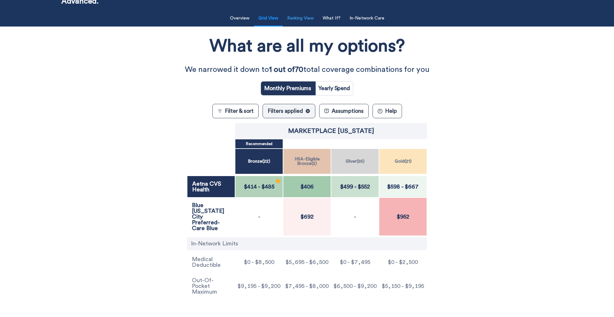
click at [307, 19] on button "Ranking View" at bounding box center [300, 18] width 34 height 13
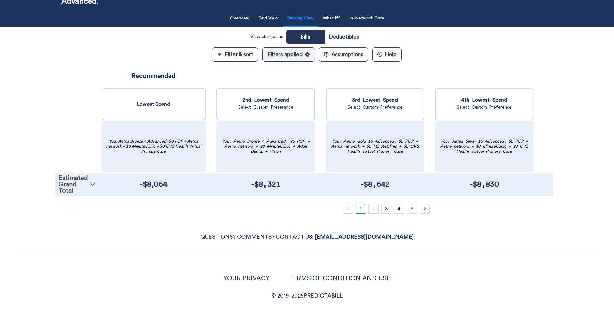
click at [90, 185] on icon "down" at bounding box center [93, 184] width 6 height 6
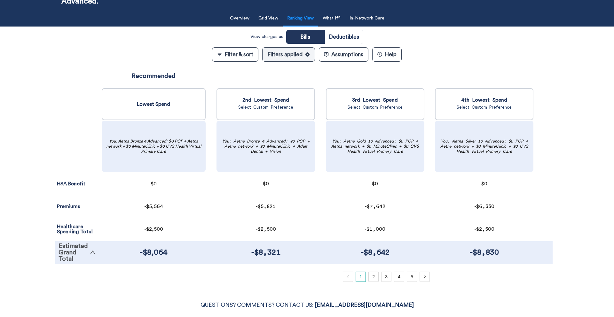
click at [225, 58] on button "Filter & sort" at bounding box center [235, 54] width 46 height 14
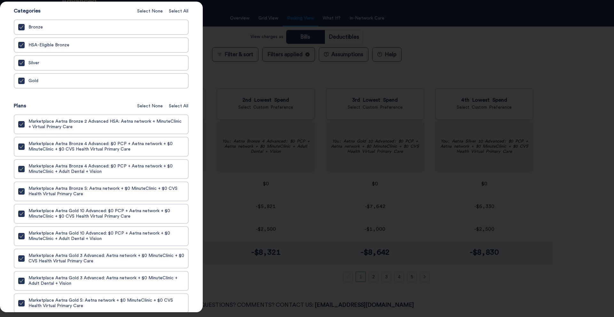
scroll to position [602, 0]
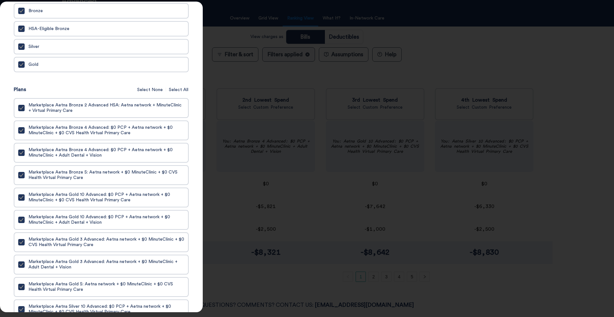
click at [21, 154] on div at bounding box center [21, 153] width 6 height 6
click at [0, 0] on input "Marketplace Aetna Bronze 4 Advanced: $0 PCP + Aetna network + $0 MinuteClinic +…" at bounding box center [0, 0] width 0 height 0
click at [22, 222] on icon "check" at bounding box center [21, 220] width 4 height 4
click at [0, 0] on input "Marketplace Aetna Gold 10 Advanced: $0 PCP + Aetna network + $0 MinuteClinic + …" at bounding box center [0, 0] width 0 height 0
click at [21, 267] on icon "check" at bounding box center [21, 264] width 4 height 4
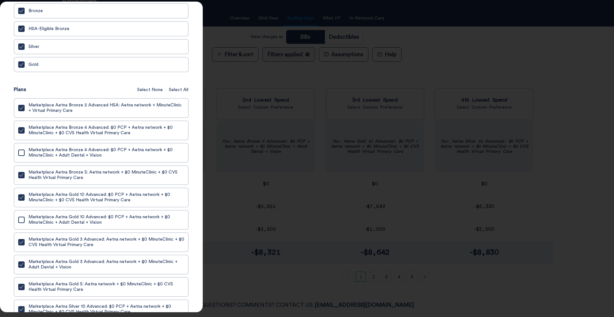
click at [0, 0] on input "Marketplace Aetna Gold 3 Advanced: Aetna network + $0 MinuteClinic + Adult Dent…" at bounding box center [0, 0] width 0 height 0
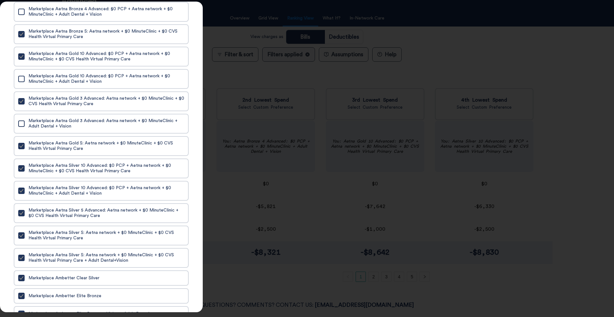
scroll to position [759, 0]
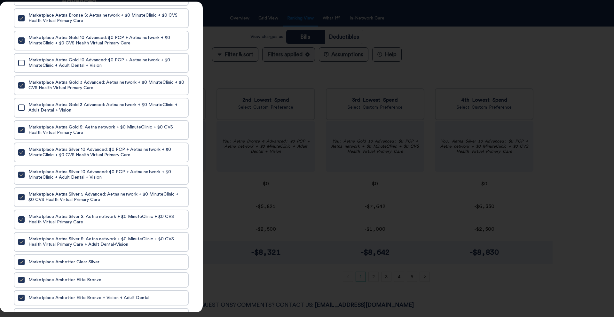
click at [22, 176] on icon "check" at bounding box center [22, 174] width 4 height 3
click at [0, 0] on input "Marketplace Aetna Silver 10 Advanced: $0 PCP + Aetna network + $0 MinuteClinic …" at bounding box center [0, 0] width 0 height 0
click at [23, 244] on icon "check" at bounding box center [22, 241] width 4 height 3
click at [0, 0] on input "Marketplace Aetna Silver S: Aetna network + $0 MinuteClinic + $0 CVS Health Vir…" at bounding box center [0, 0] width 0 height 0
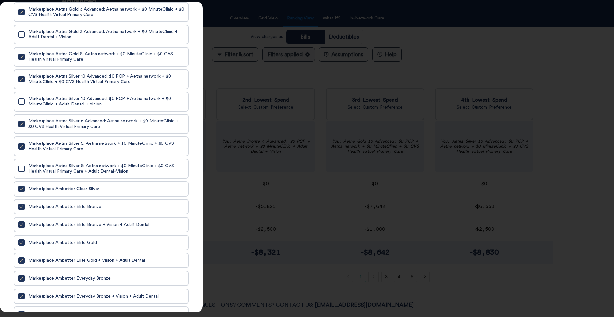
scroll to position [896, 0]
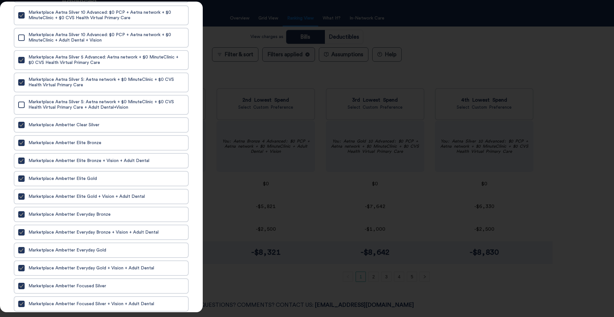
click at [21, 163] on icon "check" at bounding box center [21, 161] width 4 height 4
click at [0, 0] on input "Marketplace Ambetter Elite Bronze + Vision + Adult Dental" at bounding box center [0, 0] width 0 height 0
click at [22, 198] on icon "check" at bounding box center [22, 196] width 4 height 3
click at [0, 0] on input "Marketplace Ambetter Elite Gold + Vision + Adult Dental" at bounding box center [0, 0] width 0 height 0
click at [21, 235] on icon "check" at bounding box center [21, 232] width 4 height 4
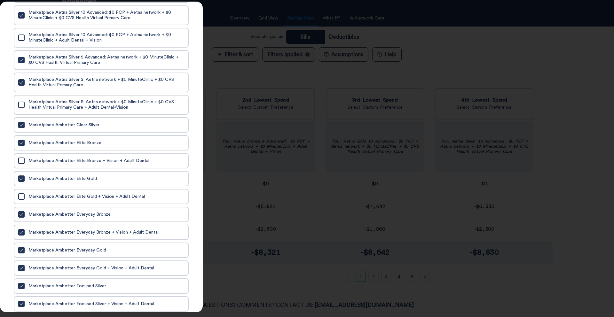
click at [0, 0] on input "Marketplace Ambetter Everyday Bronze + Vision + Adult Dental" at bounding box center [0, 0] width 0 height 0
click at [22, 270] on icon "check" at bounding box center [22, 268] width 4 height 3
click at [0, 0] on input "Marketplace Ambetter Everyday Gold + Vision + Adult Dental" at bounding box center [0, 0] width 0 height 0
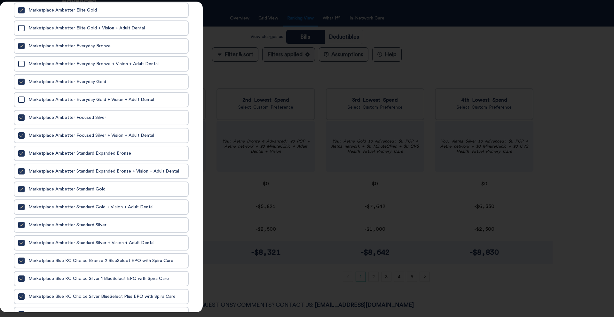
scroll to position [1088, 0]
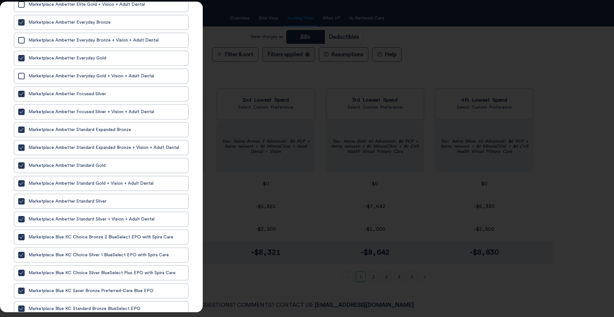
click at [38, 153] on label "Marketplace Ambetter Standard Expanded Bronze + Vision + Adult Dental" at bounding box center [101, 148] width 170 height 10
click at [0, 0] on input "Marketplace Ambetter Standard Expanded Bronze + Vision + Adult Dental" at bounding box center [0, 0] width 0 height 0
click at [53, 186] on span "Marketplace Ambetter Standard Gold + Vision + Adult Dental" at bounding box center [90, 183] width 125 height 5
click at [0, 0] on input "Marketplace Ambetter Standard Gold + Vision + Adult Dental" at bounding box center [0, 0] width 0 height 0
click at [49, 222] on span "Marketplace Ambetter Standard Silver + Vision + Adult Dental" at bounding box center [91, 219] width 126 height 5
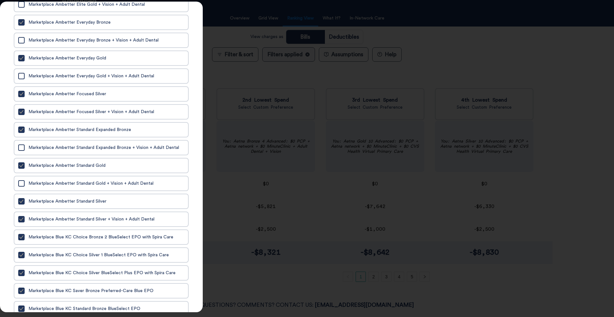
click at [0, 0] on input "Marketplace Ambetter Standard Silver + Vision + Adult Dental" at bounding box center [0, 0] width 0 height 0
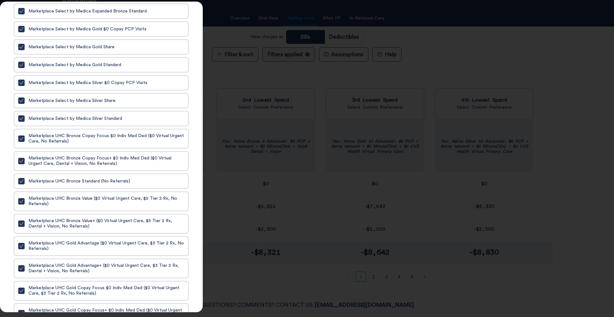
scroll to position [1662, 0]
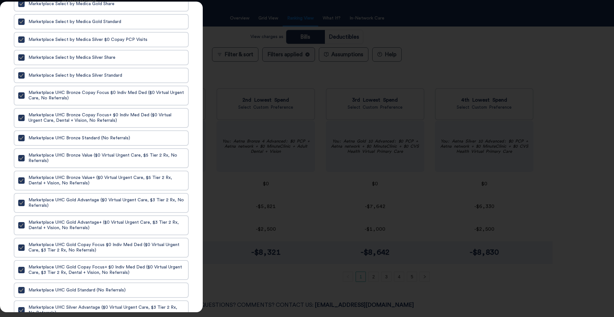
click at [47, 123] on span "Marketplace UHC Bronze Copay Focus+ $0 Indiv Med Ded ($0 Virtual Urgent Care, D…" at bounding box center [106, 118] width 156 height 11
click at [0, 0] on input "Marketplace UHC Bronze Copay Focus+ $0 Indiv Med Ded ($0 Virtual Urgent Care, D…" at bounding box center [0, 0] width 0 height 0
click at [108, 186] on span "Marketplace UHC Bronze Value+ ($0 Virtual Urgent Care, $5 Tier 2 Rx, Dental + V…" at bounding box center [106, 180] width 156 height 11
click at [0, 0] on input "Marketplace UHC Bronze Value+ ($0 Virtual Urgent Care, $5 Tier 2 Rx, Dental + V…" at bounding box center [0, 0] width 0 height 0
click at [83, 231] on span "Marketplace UHC Gold Advantage+ ($0 Virtual Urgent Care, $3 Tier 2 Rx, Dental +…" at bounding box center [106, 225] width 156 height 11
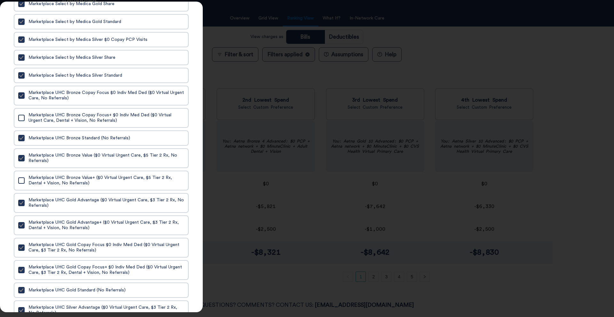
click at [0, 0] on input "Marketplace UHC Gold Advantage+ ($0 Virtual Urgent Care, $3 Tier 2 Rx, Dental +…" at bounding box center [0, 0] width 0 height 0
click at [95, 276] on span "Marketplace UHC Gold Copay Focus+ $0 Indiv Med Ded ($0 Virtual Urgent Care, $3 …" at bounding box center [106, 270] width 156 height 11
click at [0, 0] on input "Marketplace UHC Gold Copay Focus+ $0 Indiv Med Ded ($0 Virtual Urgent Care, $3 …" at bounding box center [0, 0] width 0 height 0
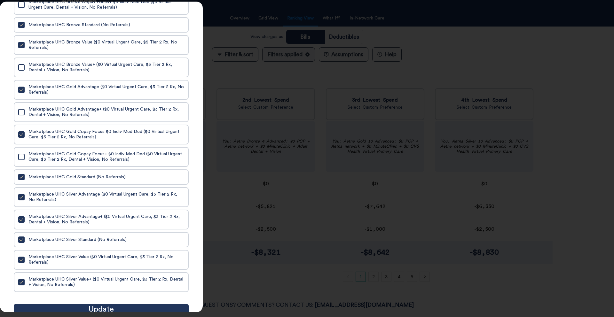
scroll to position [1781, 0]
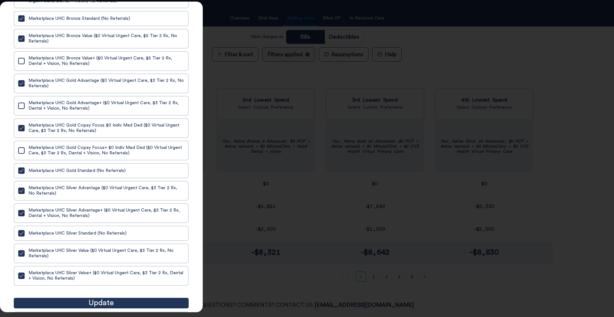
click at [73, 219] on span "Marketplace UHC Silver Advantage+ ($0 Virtual Urgent Care, $3 Tier 2 Rx, Dental…" at bounding box center [106, 213] width 156 height 11
click at [0, 0] on input "Marketplace UHC Silver Advantage+ ($0 Virtual Urgent Care, $3 Tier 2 Rx, Dental…" at bounding box center [0, 0] width 0 height 0
click at [111, 283] on label "Marketplace UHC Silver Value+ ($0 Virtual Urgent Care, $3 Tier 2 Rx, Dental + V…" at bounding box center [101, 276] width 170 height 15
click at [0, 0] on input "Marketplace UHC Silver Value+ ($0 Virtual Urgent Care, $3 Tier 2 Rx, Dental + V…" at bounding box center [0, 0] width 0 height 0
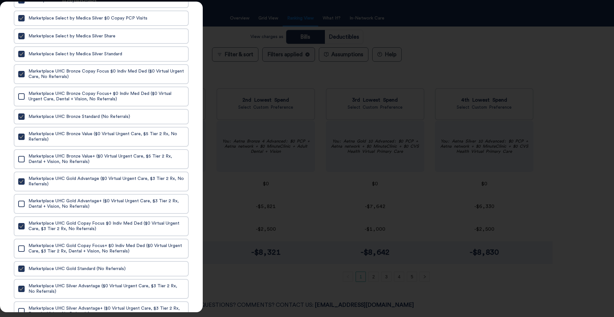
scroll to position [1716, 0]
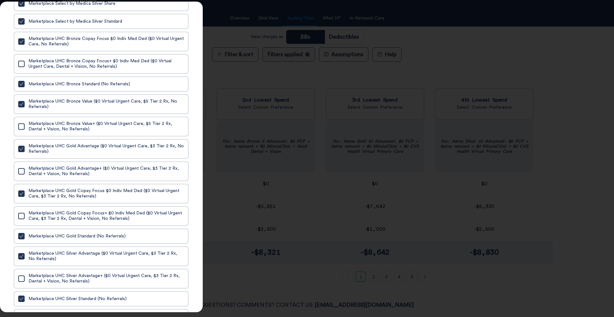
click at [298, 90] on div at bounding box center [307, 158] width 614 height 317
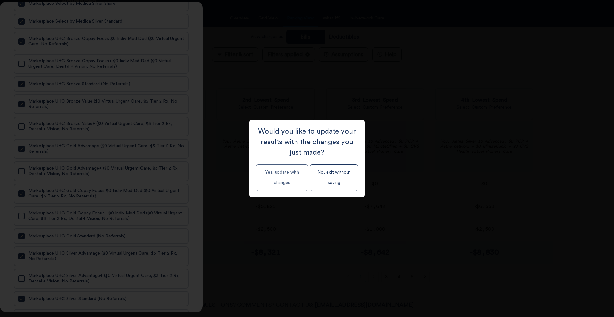
click at [295, 181] on button "Yes, update with changes" at bounding box center [282, 177] width 52 height 27
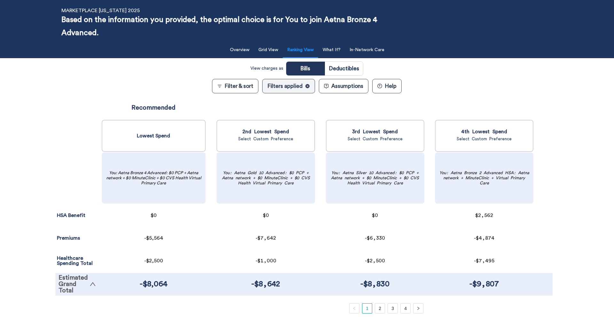
scroll to position [12, 0]
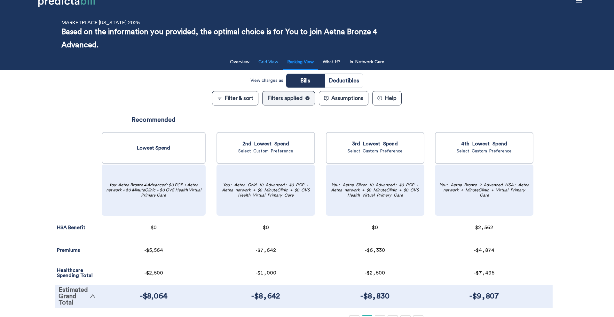
click at [268, 64] on button "Grid View" at bounding box center [267, 62] width 27 height 13
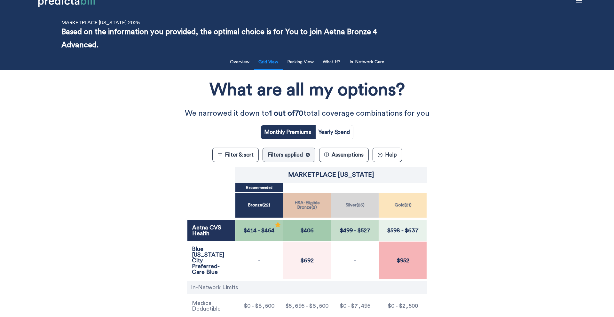
click at [129, 216] on div "What are all my options? We narrowed it down to 1 out of 70 total coverage comb…" at bounding box center [307, 210] width 552 height 272
click at [351, 230] on span "$499" at bounding box center [346, 231] width 13 height 6
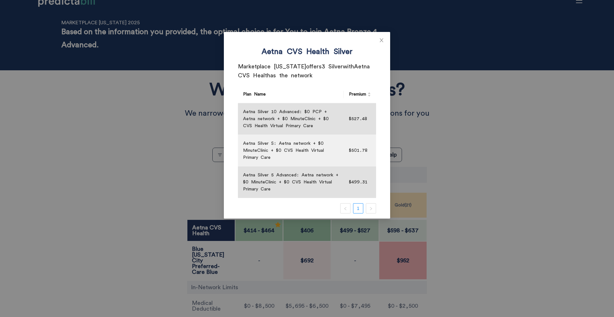
click at [489, 233] on div "Aetna CVS Health Silver Marketplace [US_STATE] offers 3 Silver with Aetna CVS H…" at bounding box center [307, 158] width 614 height 317
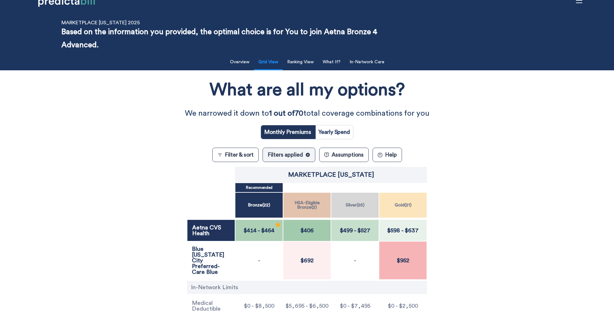
click at [391, 233] on span "$598" at bounding box center [393, 231] width 13 height 6
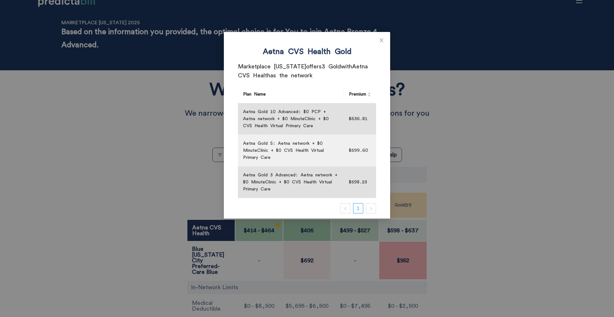
click at [459, 229] on div "Aetna CVS Health Gold Marketplace [US_STATE] offers 3 Gold with Aetna CVS Healt…" at bounding box center [307, 158] width 614 height 317
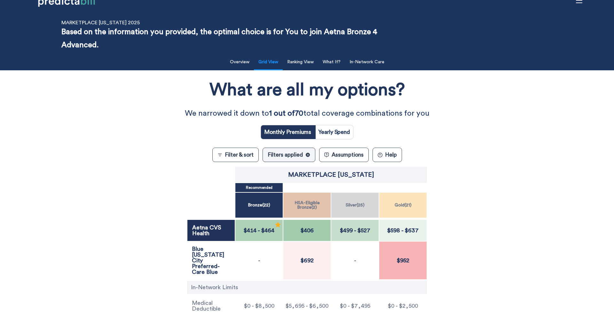
click at [282, 235] on div "$414 - $464" at bounding box center [259, 231] width 48 height 22
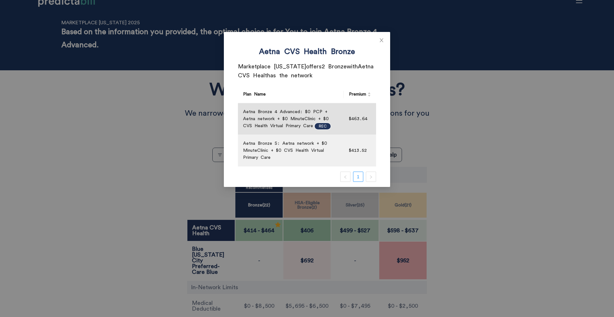
click at [448, 224] on div "Aetna CVS Health Bronze Marketplace [US_STATE] offers 2 Bronze with Aetna CVS H…" at bounding box center [307, 158] width 614 height 317
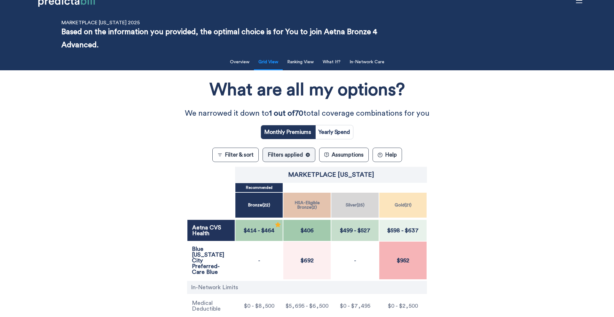
click at [345, 230] on span "$499" at bounding box center [346, 231] width 13 height 6
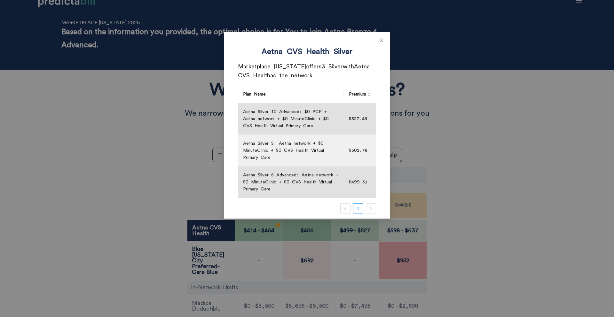
click at [408, 231] on div "Aetna CVS Health Silver Marketplace [US_STATE] offers 3 Silver with Aetna CVS H…" at bounding box center [307, 158] width 614 height 317
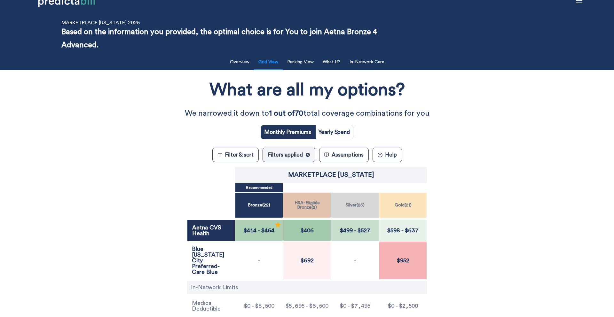
click at [418, 232] on span "$637" at bounding box center [412, 231] width 14 height 6
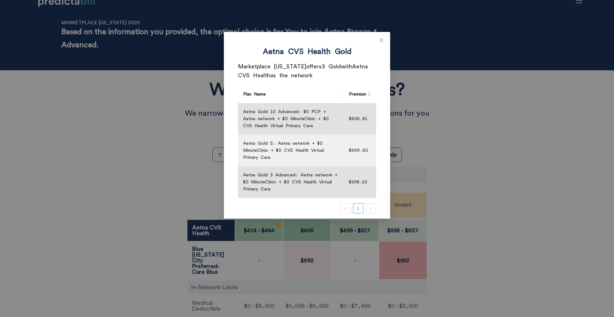
click at [418, 232] on div "Aetna CVS Health Gold Marketplace [US_STATE] offers 3 Gold with Aetna CVS Healt…" at bounding box center [307, 158] width 614 height 317
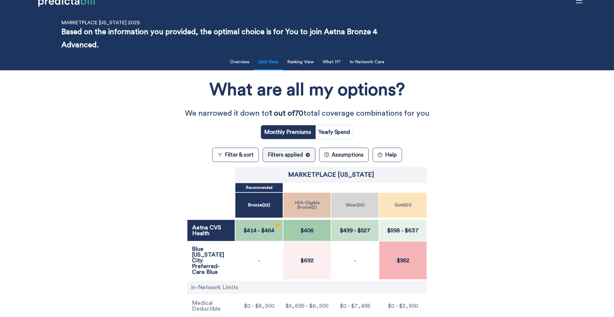
click at [301, 231] on span "$406" at bounding box center [307, 231] width 17 height 6
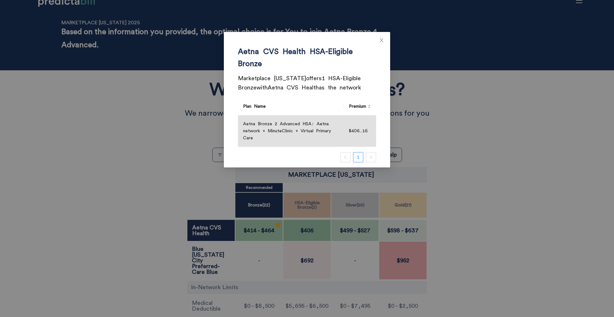
click at [301, 231] on div "Aetna CVS Health HSA-Eligible Bronze Marketplace [US_STATE] offers 1 HSA-Eligib…" at bounding box center [307, 158] width 614 height 317
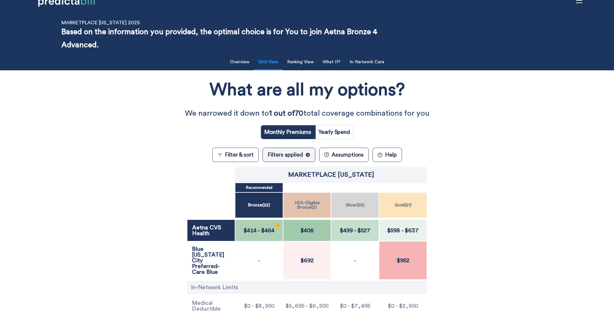
click at [265, 236] on div "$414 - $464" at bounding box center [259, 231] width 48 height 22
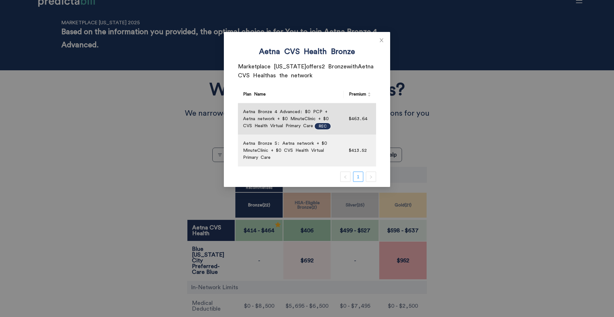
click at [485, 240] on div "Aetna CVS Health Bronze Marketplace [US_STATE] offers 2 Bronze with Aetna CVS H…" at bounding box center [307, 158] width 614 height 317
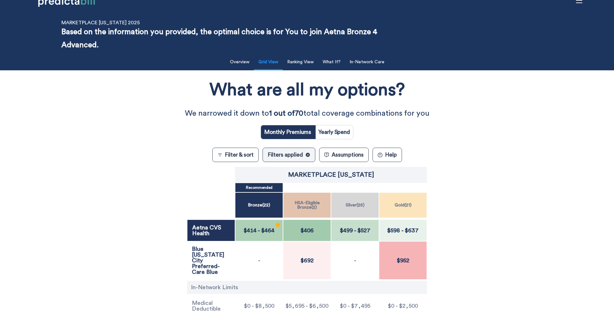
click at [348, 130] on input "radio" at bounding box center [334, 132] width 38 height 14
radio input "true"
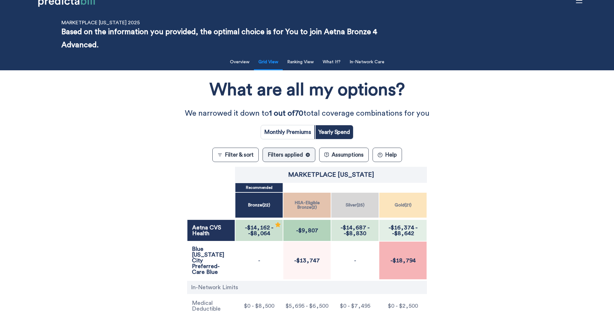
click at [286, 130] on input "radio" at bounding box center [287, 132] width 53 height 14
radio input "true"
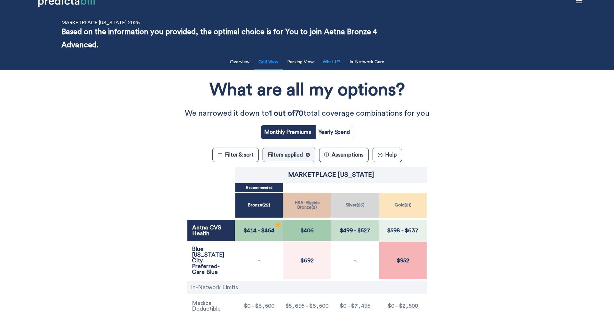
click at [333, 61] on button "What If?" at bounding box center [332, 62] width 26 height 13
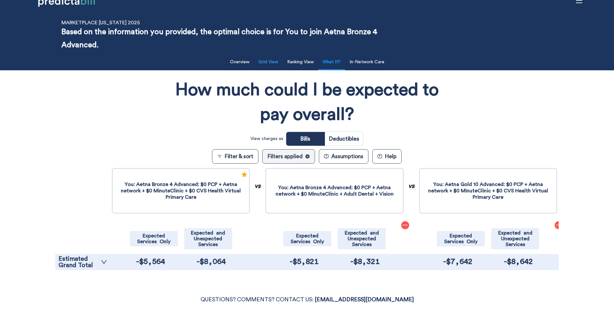
click at [267, 65] on button "Grid View" at bounding box center [267, 62] width 27 height 13
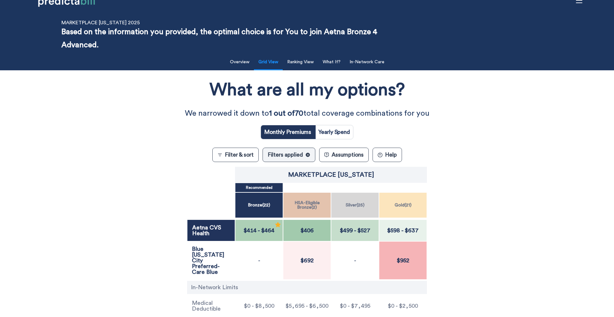
click at [230, 151] on button "Filter & sort" at bounding box center [235, 155] width 46 height 14
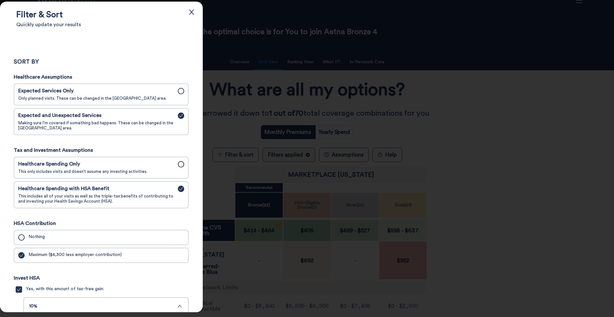
scroll to position [0, 0]
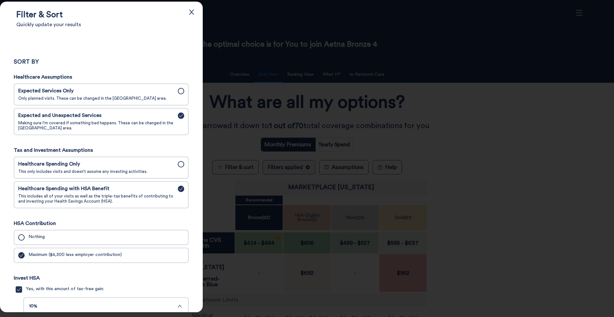
click at [121, 98] on span "Only planned visits. These can be changed in the [GEOGRAPHIC_DATA] area." at bounding box center [96, 98] width 156 height 5
click at [0, 0] on input "Expected Services Only Only planned visits. These can be changed in the Assumpt…" at bounding box center [0, 0] width 0 height 0
click at [300, 86] on div at bounding box center [307, 158] width 614 height 317
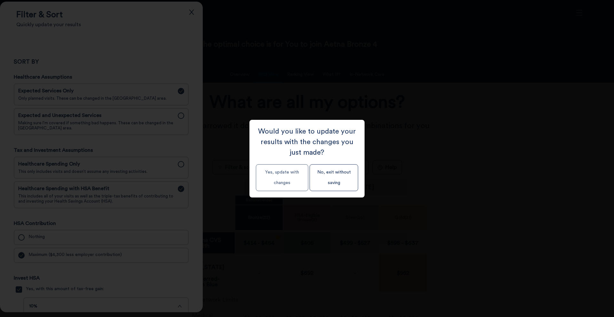
click at [292, 179] on button "Yes, update with changes" at bounding box center [282, 177] width 52 height 27
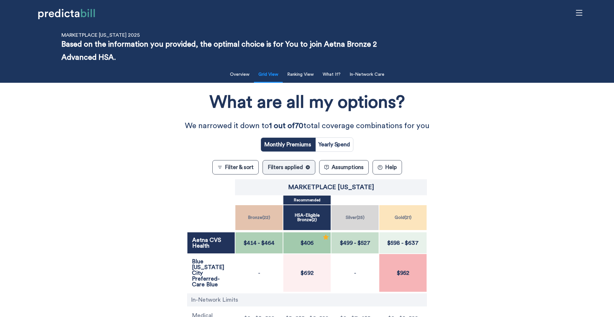
click at [454, 197] on div "What are all my options? We narrowed it down to 1 out of 70 total coverage comb…" at bounding box center [307, 222] width 552 height 272
click at [337, 140] on input "radio" at bounding box center [334, 145] width 38 height 14
radio input "true"
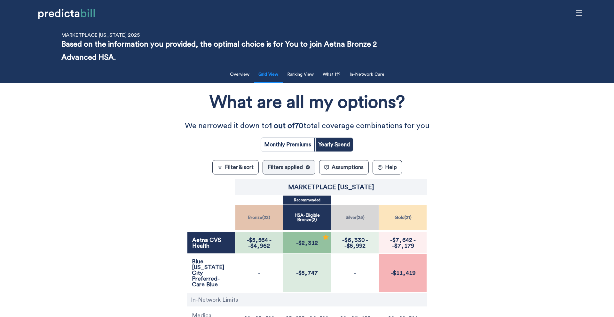
click at [294, 140] on input "radio" at bounding box center [287, 145] width 53 height 14
radio input "true"
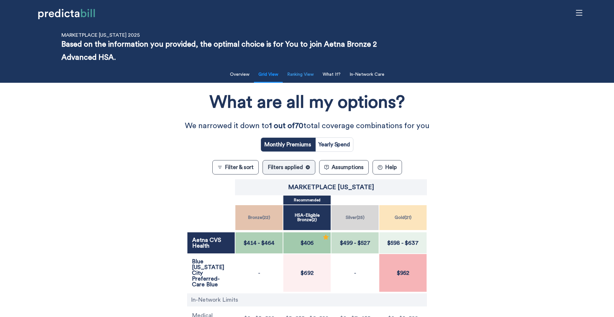
click at [298, 68] on button "Ranking View" at bounding box center [300, 74] width 34 height 13
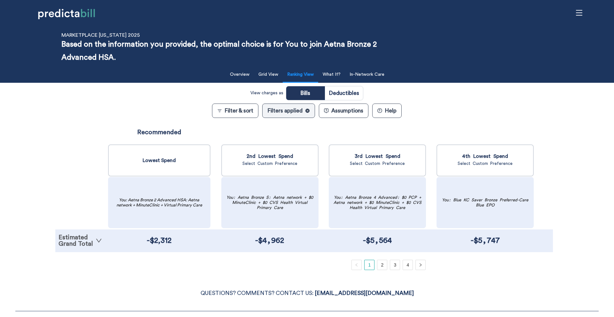
click at [73, 242] on link "Estimated Grand Total" at bounding box center [80, 240] width 43 height 13
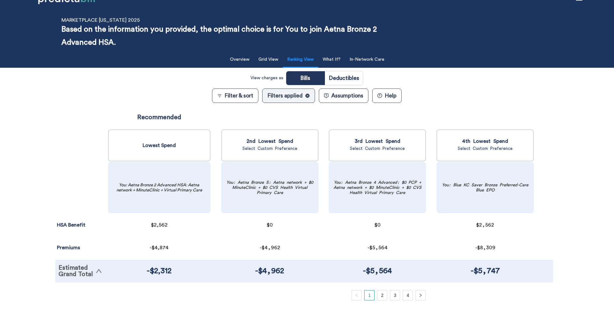
scroll to position [59, 0]
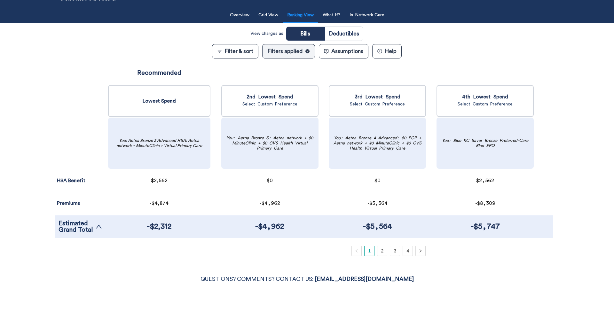
click at [190, 249] on div "Recommended Lowest Spend You: Aetna Bronze 2 Advanced HSA: Aetna network + Minu…" at bounding box center [162, 159] width 114 height 194
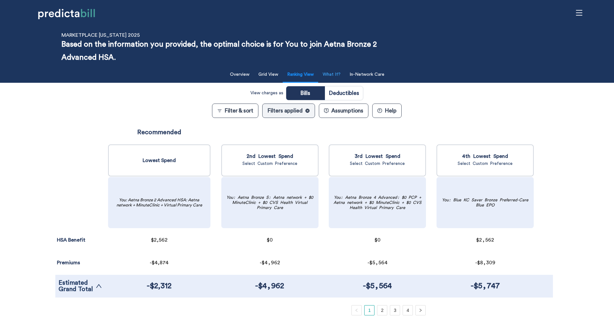
click at [339, 74] on button "What If?" at bounding box center [332, 74] width 26 height 13
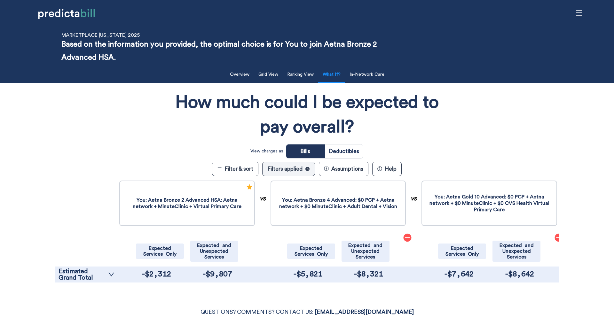
click at [86, 283] on div "HSA Benefit Reduced Tax Bill from HSA Contribution Personal Contribution IRS Ma…" at bounding box center [306, 234] width 503 height 110
click at [89, 278] on link "Estimated Grand Total" at bounding box center [87, 274] width 56 height 13
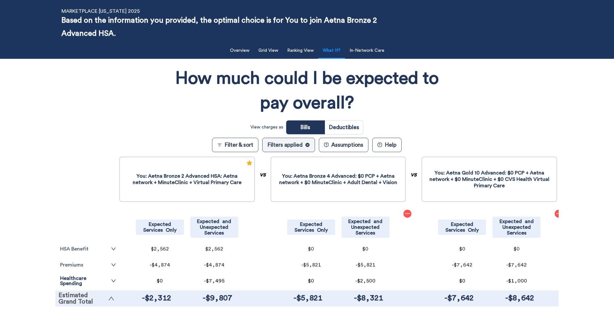
scroll to position [57, 0]
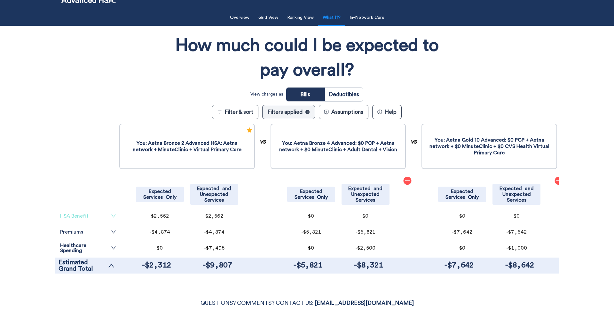
click at [112, 215] on icon "down" at bounding box center [113, 216] width 5 height 5
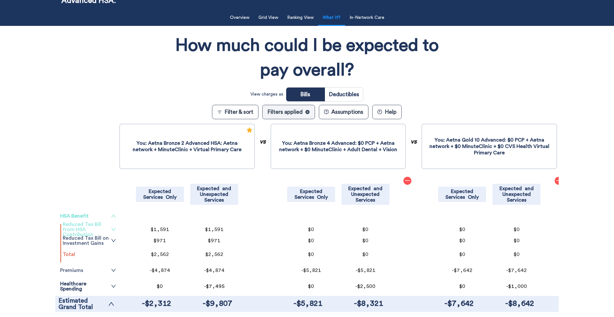
click at [109, 229] on link "Reduced Tax Bill from HSA Contribution" at bounding box center [89, 229] width 53 height 15
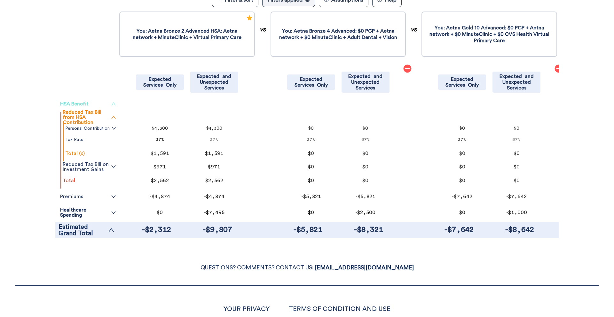
scroll to position [170, 0]
click at [105, 166] on link "Reduced Tax Bill on Investment Gains" at bounding box center [89, 166] width 53 height 10
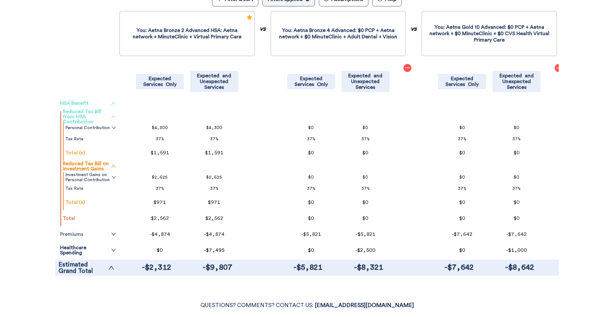
click at [112, 119] on icon "up" at bounding box center [113, 116] width 5 height 5
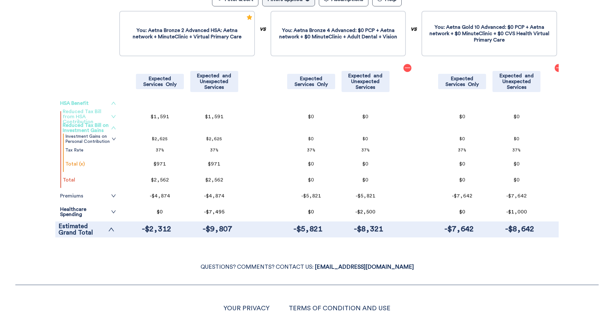
click at [109, 130] on link "Reduced Tax Bill on Investment Gains" at bounding box center [89, 128] width 53 height 10
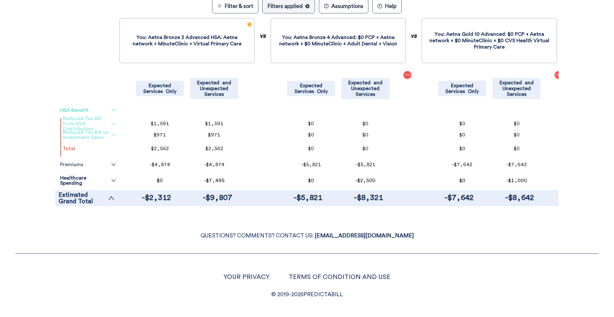
click at [112, 137] on span "down" at bounding box center [113, 135] width 5 height 10
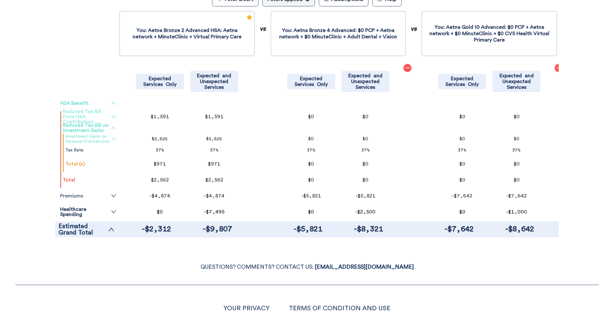
click at [108, 139] on link "Investment Gains on Personal Contribution" at bounding box center [90, 139] width 51 height 10
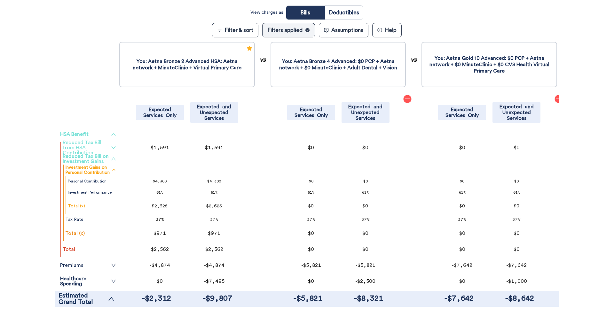
scroll to position [49, 0]
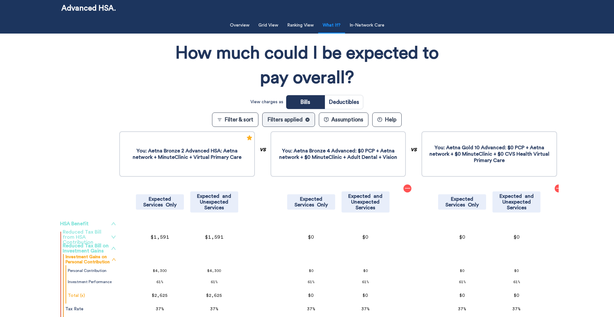
click at [241, 116] on button "Filter & sort" at bounding box center [235, 120] width 46 height 14
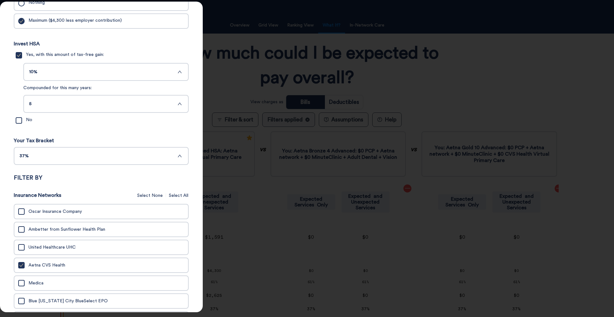
scroll to position [257, 0]
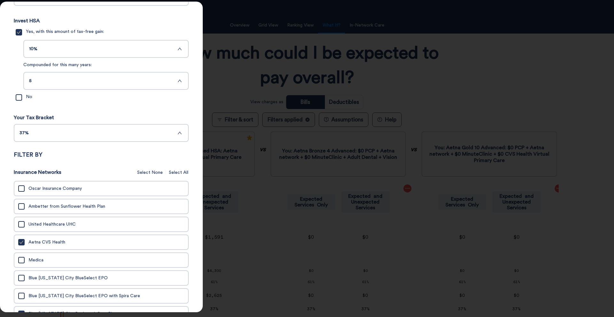
click at [67, 81] on span "5" at bounding box center [102, 80] width 147 height 5
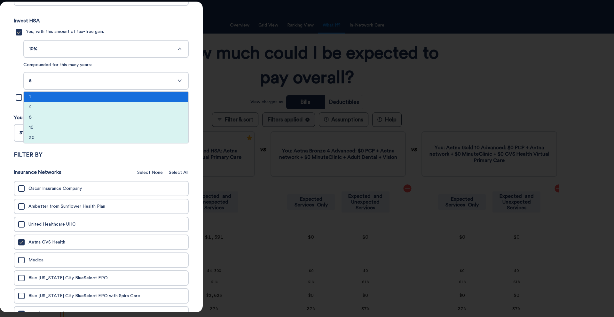
click at [65, 101] on div "1" at bounding box center [106, 97] width 164 height 10
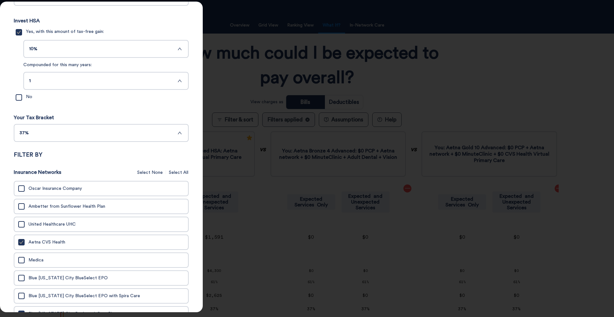
click at [243, 121] on div at bounding box center [307, 158] width 614 height 317
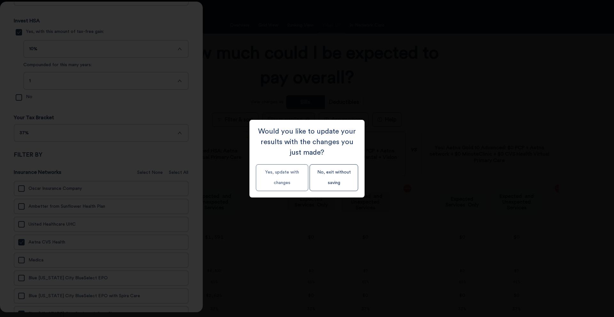
click at [277, 183] on button "Yes, update with changes" at bounding box center [282, 177] width 52 height 27
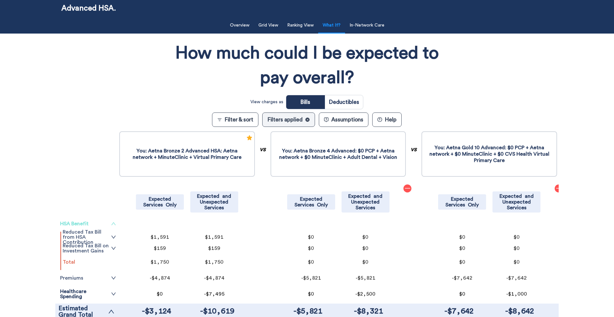
click at [113, 223] on icon "up" at bounding box center [113, 223] width 5 height 5
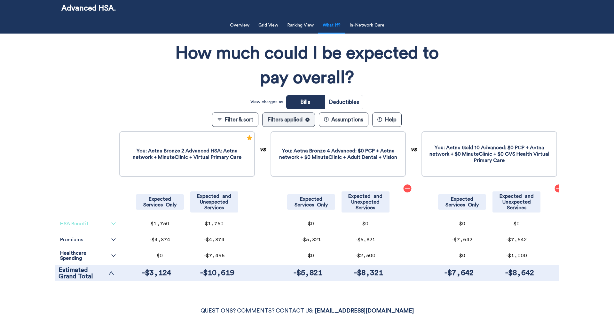
click at [114, 223] on icon "down" at bounding box center [113, 223] width 4 height 3
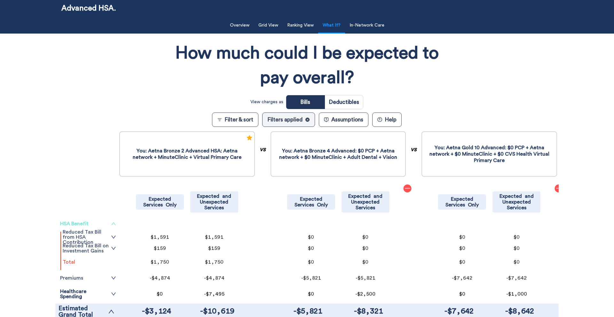
click at [114, 223] on icon "up" at bounding box center [113, 223] width 4 height 3
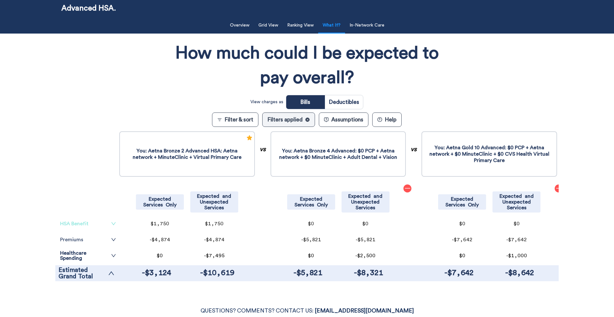
click at [237, 122] on button "Filter & sort" at bounding box center [235, 120] width 46 height 14
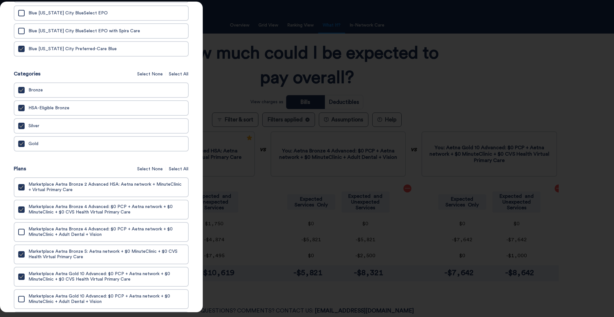
scroll to position [517, 0]
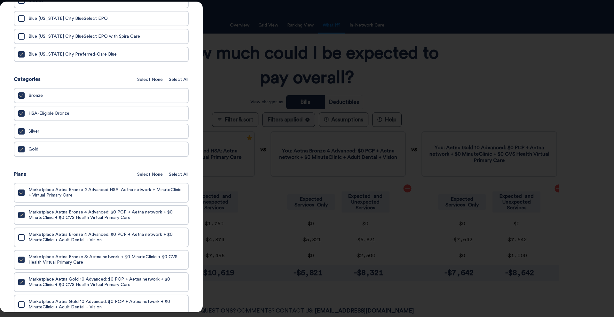
click at [175, 178] on span "Select All" at bounding box center [179, 174] width 20 height 7
click at [221, 70] on div at bounding box center [307, 158] width 614 height 317
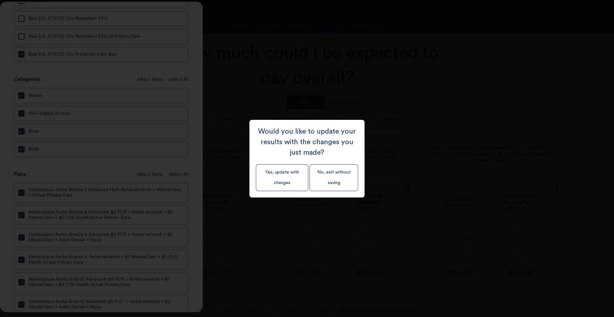
click at [294, 197] on div "Would you like to update your results with the changes you just made? Yes, upda…" at bounding box center [306, 159] width 115 height 78
click at [293, 183] on button "Yes, update with changes" at bounding box center [282, 177] width 52 height 27
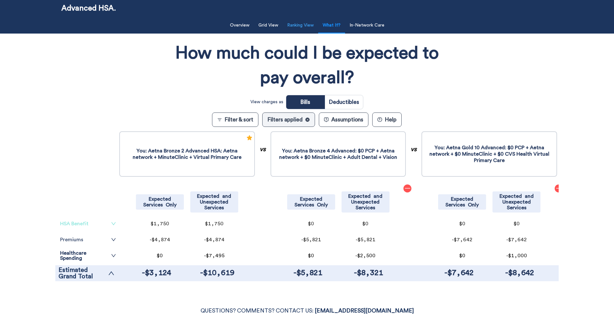
click at [295, 25] on button "Ranking View" at bounding box center [300, 25] width 34 height 13
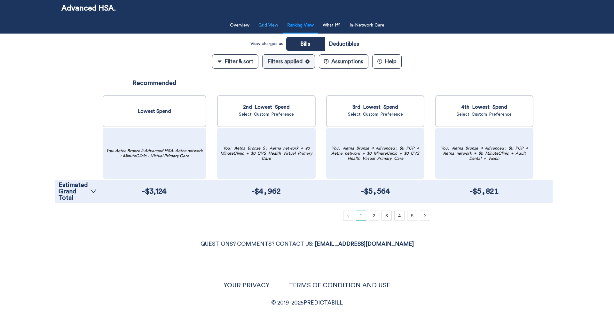
click at [269, 26] on button "Grid View" at bounding box center [267, 25] width 27 height 13
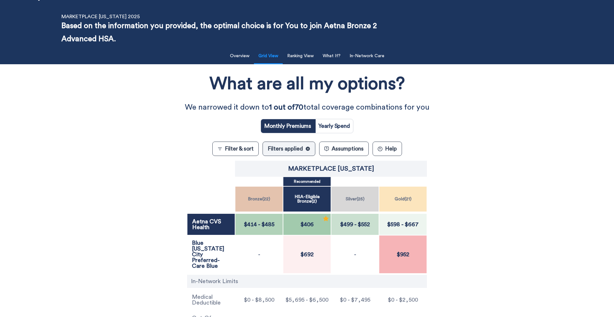
scroll to position [17, 0]
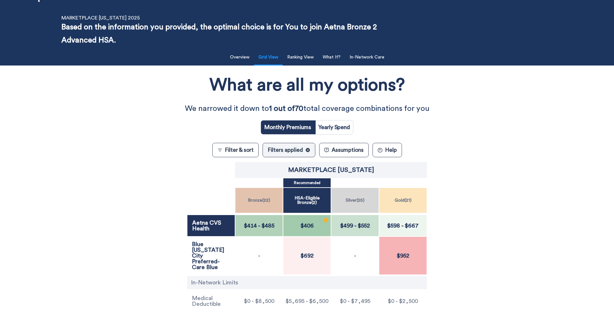
click at [251, 152] on button "Filter & sort" at bounding box center [235, 150] width 46 height 14
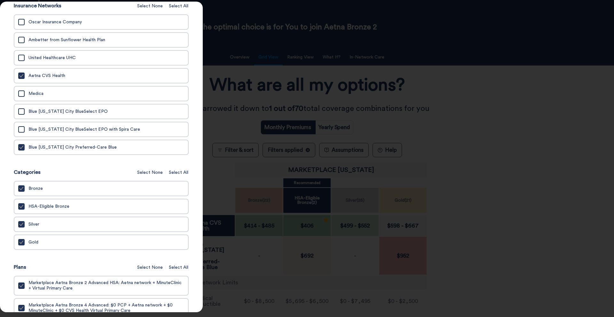
scroll to position [424, 0]
click at [482, 180] on div at bounding box center [307, 158] width 614 height 317
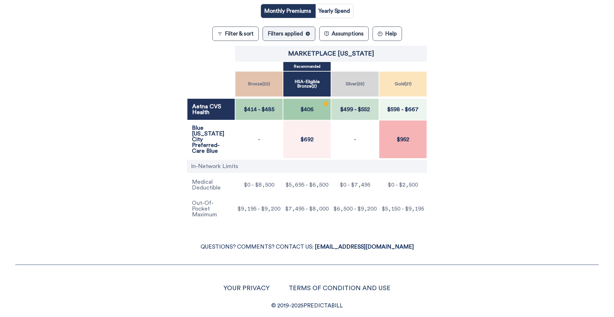
scroll to position [0, 0]
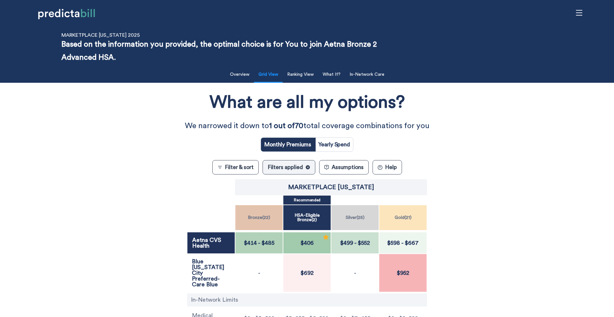
click at [343, 146] on input "radio" at bounding box center [334, 145] width 38 height 14
radio input "true"
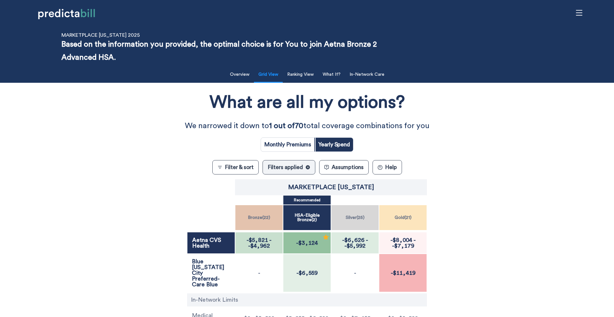
click at [296, 146] on input "radio" at bounding box center [287, 145] width 53 height 14
radio input "true"
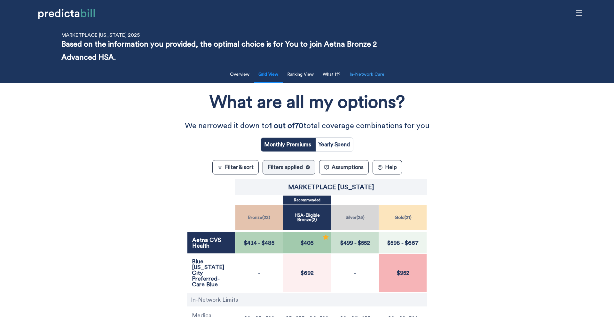
click at [365, 74] on button "In-Network Care" at bounding box center [367, 74] width 43 height 13
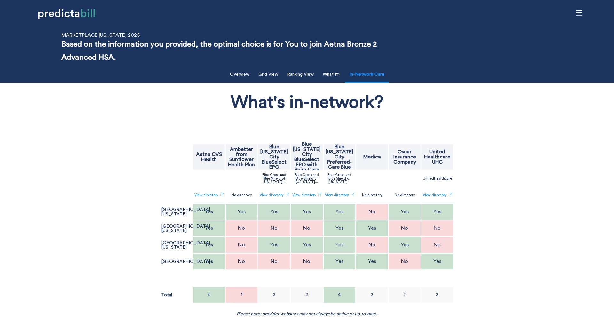
click at [159, 160] on div "What's in-network? Aetna CVS Health Ambetter from Sunflower Health Plan Blue Ka…" at bounding box center [306, 201] width 503 height 231
click at [152, 167] on div "What's in-network? Aetna CVS Health Ambetter from Sunflower Health Plan Blue Ka…" at bounding box center [306, 201] width 503 height 231
click at [279, 75] on button "Grid View" at bounding box center [267, 74] width 27 height 13
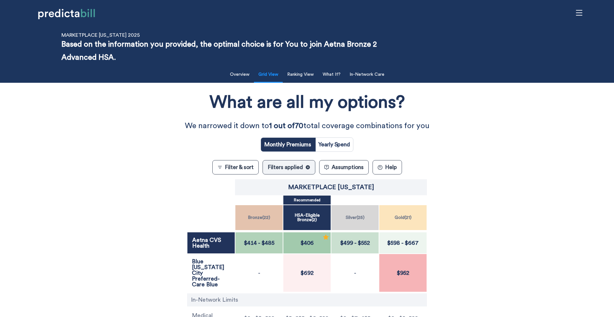
click at [489, 147] on div "What are all my options? We narrowed it down to 1 out of 70 total coverage comb…" at bounding box center [307, 222] width 552 height 272
click at [102, 153] on div "What are all my options? We narrowed it down to 1 out of 70 total coverage comb…" at bounding box center [307, 222] width 552 height 272
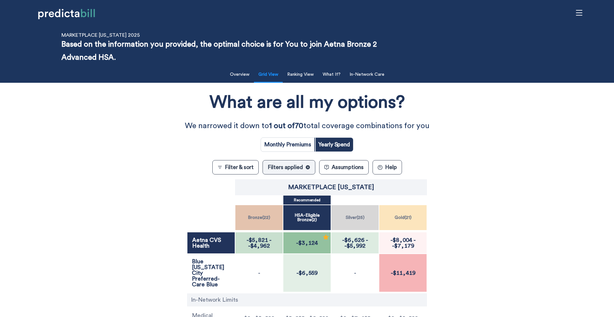
click at [227, 168] on button "Filter & sort" at bounding box center [235, 167] width 46 height 14
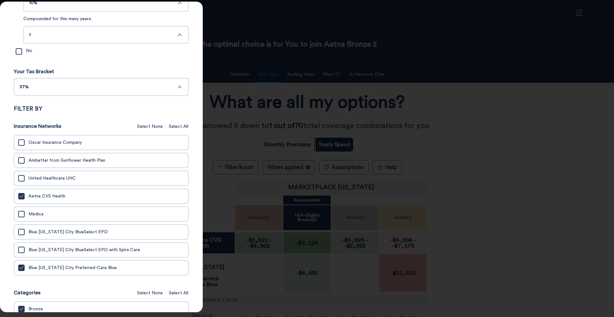
scroll to position [307, 0]
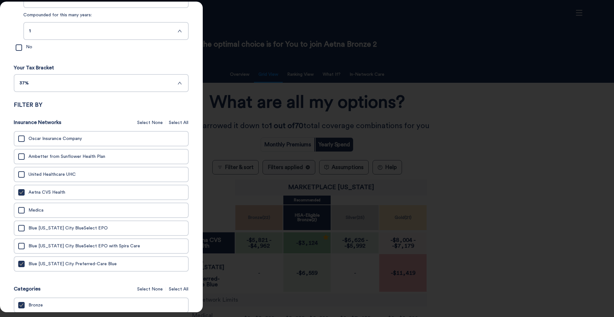
click at [257, 57] on div at bounding box center [307, 158] width 614 height 317
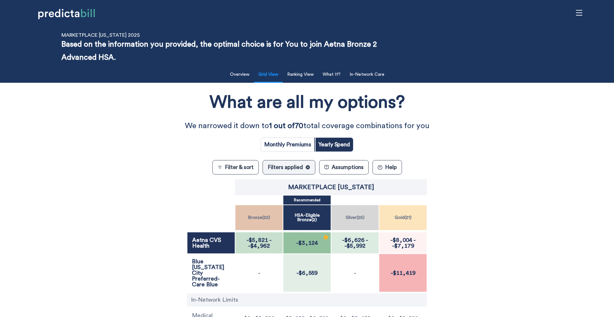
click at [280, 148] on input "radio" at bounding box center [287, 145] width 53 height 14
radio input "true"
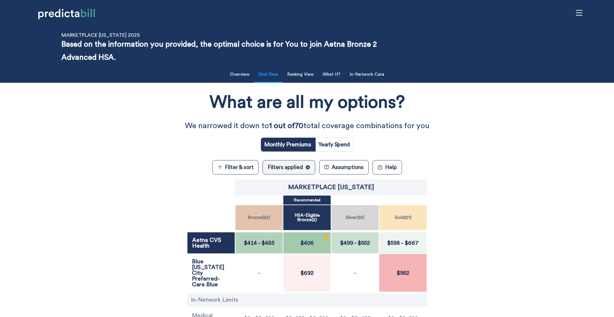
click at [265, 244] on span "$485" at bounding box center [268, 243] width 13 height 6
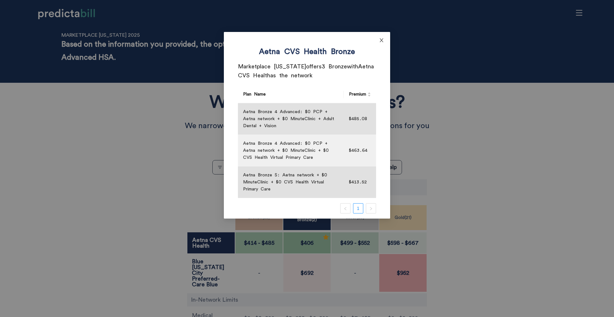
click at [383, 42] on icon "close" at bounding box center [381, 40] width 5 height 5
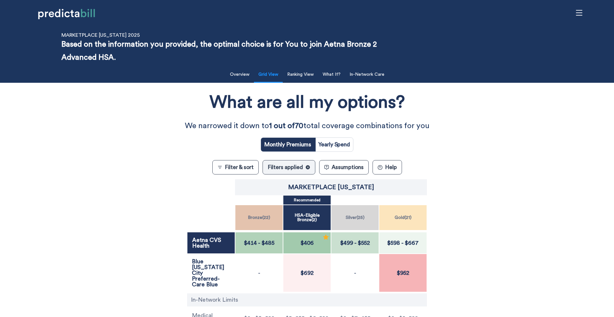
click at [479, 137] on div "What are all my options? We narrowed it down to 1 out of 70 total coverage comb…" at bounding box center [307, 222] width 552 height 272
click at [111, 169] on div "What are all my options? We narrowed it down to 1 out of 70 total coverage comb…" at bounding box center [307, 222] width 552 height 272
click at [360, 169] on button "Assumptions" at bounding box center [344, 167] width 50 height 14
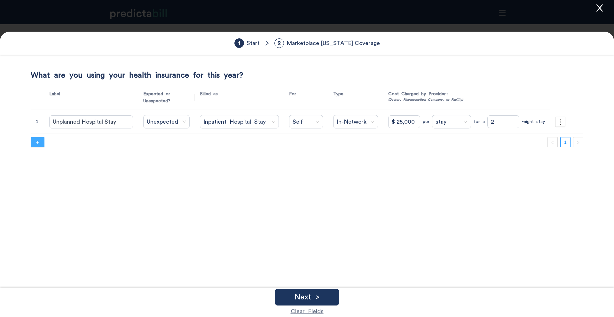
click at [33, 142] on button "+" at bounding box center [38, 142] width 14 height 10
click at [253, 142] on input "search" at bounding box center [237, 145] width 67 height 13
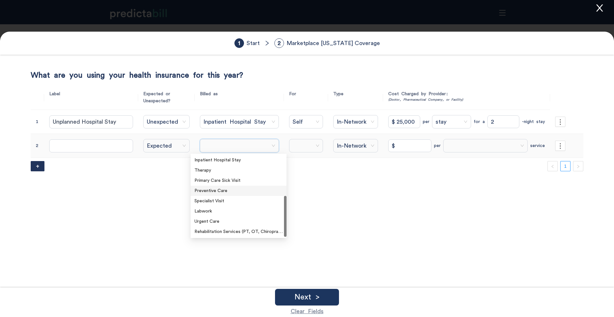
scroll to position [20, 0]
click at [221, 201] on div "Urgent Care" at bounding box center [238, 201] width 88 height 7
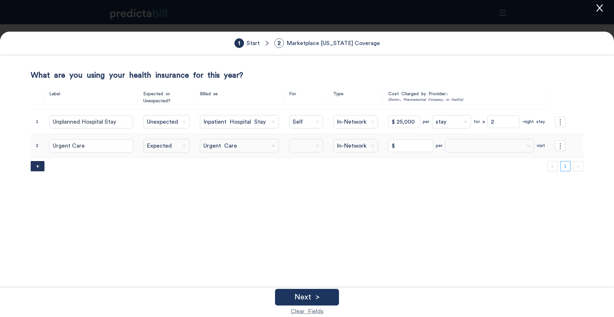
click at [293, 145] on input "search" at bounding box center [309, 145] width 32 height 13
click at [295, 161] on div "Self" at bounding box center [314, 160] width 56 height 7
click at [411, 149] on input "$" at bounding box center [410, 145] width 45 height 13
type input "$ 500"
click at [471, 145] on span at bounding box center [490, 146] width 82 height 10
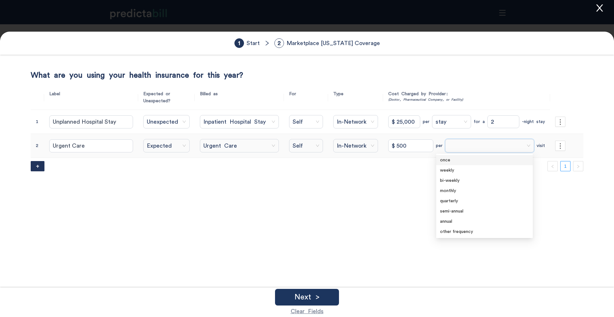
click at [462, 160] on div "once" at bounding box center [484, 160] width 89 height 7
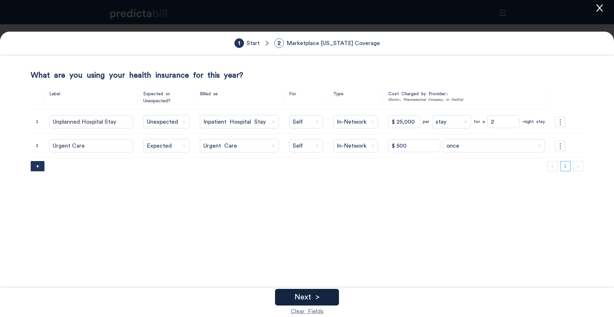
click at [302, 297] on p "Next >" at bounding box center [306, 298] width 25 height 8
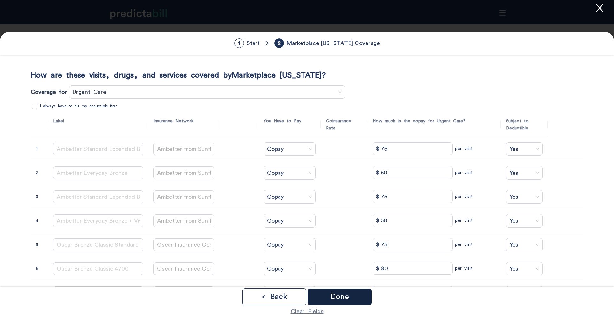
click at [347, 294] on p "Done" at bounding box center [339, 297] width 19 height 8
click at [338, 298] on p "Done" at bounding box center [339, 297] width 19 height 8
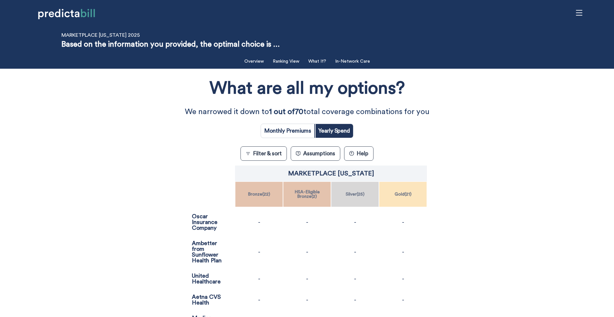
click at [166, 173] on div "What are all my options? We narrowed it down to 1 out of 70 total coverage comb…" at bounding box center [307, 292] width 552 height 440
click at [137, 217] on div "What are all my options? We narrowed it down to 1 out of 70 total coverage comb…" at bounding box center [307, 292] width 552 height 440
click at [12, 11] on div at bounding box center [72, 12] width 121 height 25
click at [158, 143] on div "What are all my options? We narrowed it down to 1 out of 70 total coverage comb…" at bounding box center [307, 292] width 552 height 440
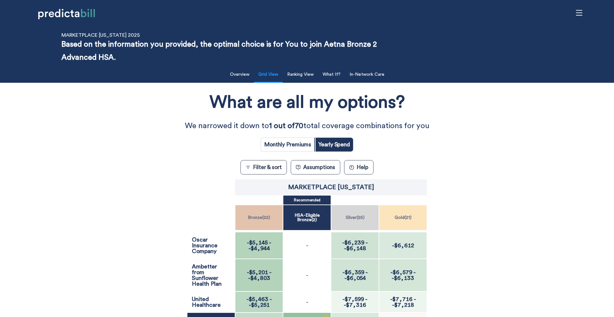
click at [287, 148] on input "radio" at bounding box center [287, 145] width 53 height 14
radio input "true"
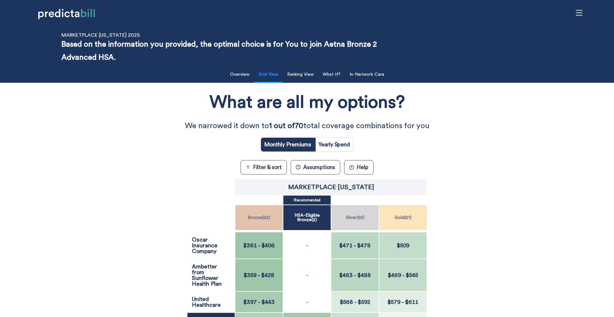
click at [255, 168] on button "Filter & sort" at bounding box center [263, 167] width 46 height 14
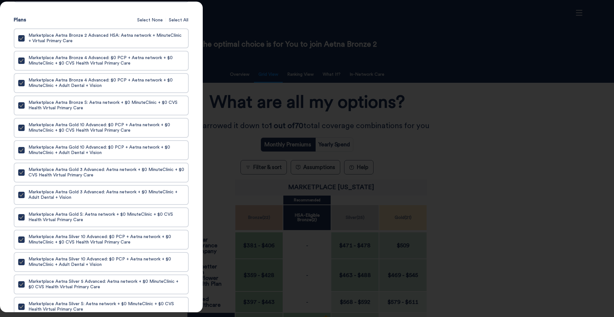
scroll to position [673, 0]
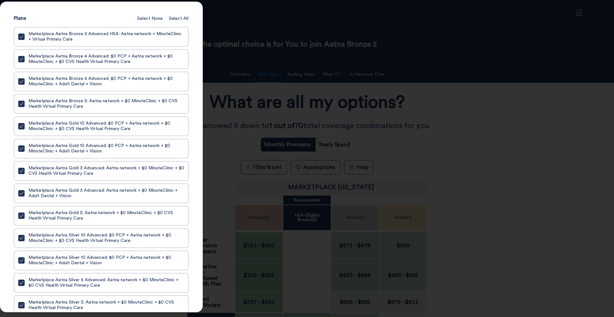
click at [220, 82] on div at bounding box center [307, 158] width 614 height 317
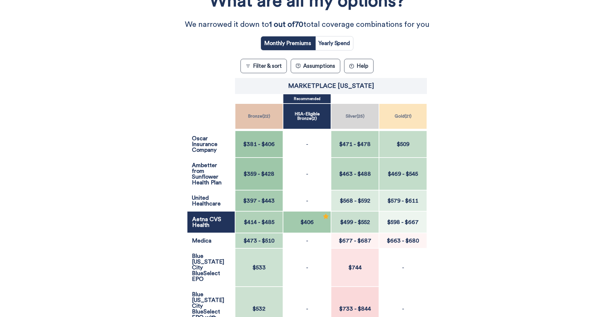
scroll to position [95, 0]
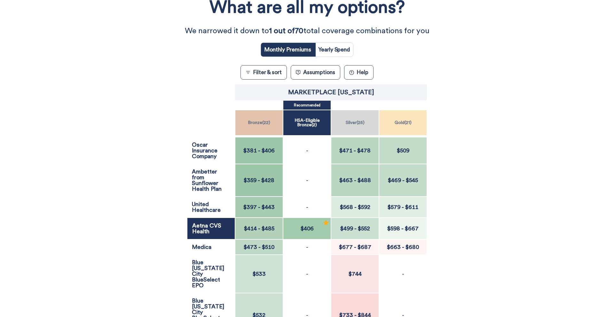
click at [337, 49] on input "radio" at bounding box center [334, 50] width 38 height 14
radio input "true"
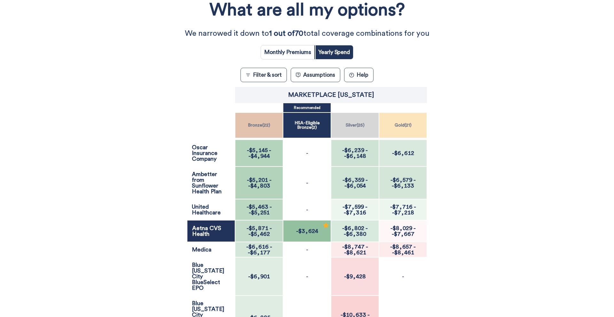
scroll to position [75, 0]
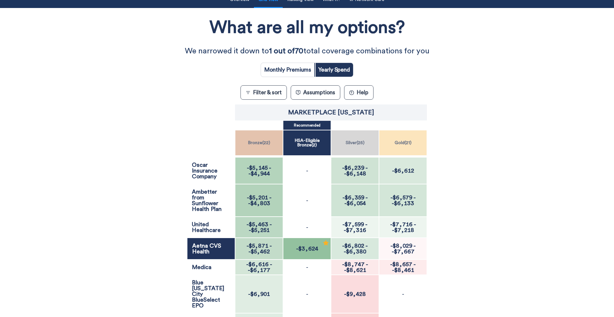
click at [272, 71] on input "radio" at bounding box center [287, 70] width 53 height 14
radio input "true"
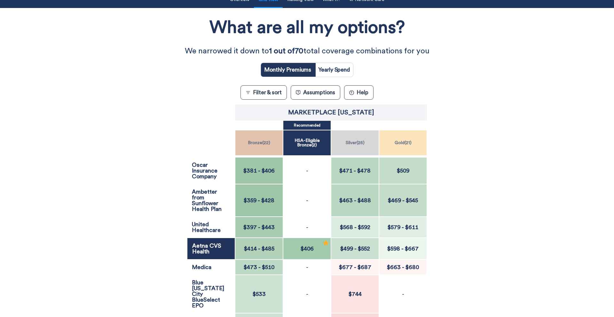
click at [353, 67] on input "radio" at bounding box center [334, 70] width 38 height 14
radio input "true"
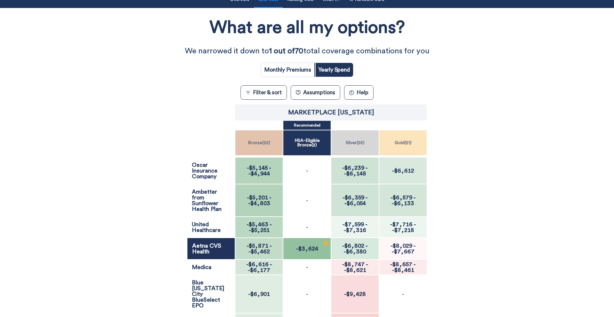
scroll to position [47, 0]
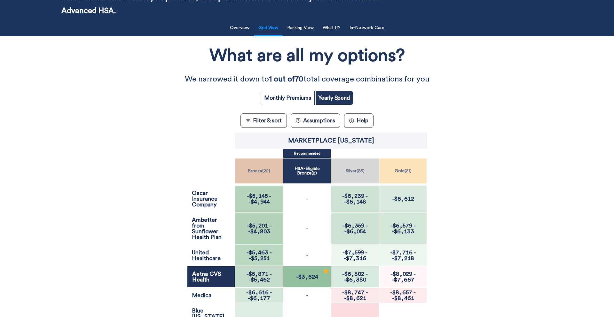
click at [298, 102] on input "radio" at bounding box center [287, 98] width 53 height 14
radio input "true"
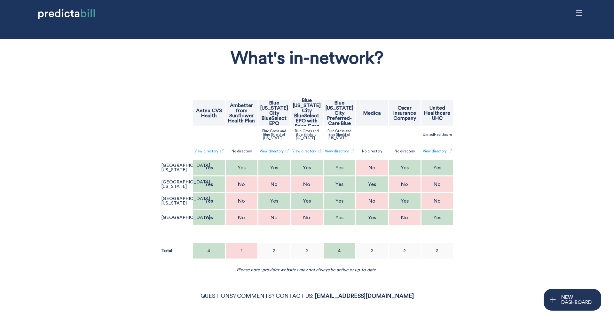
click at [389, 132] on div at bounding box center [405, 135] width 32 height 16
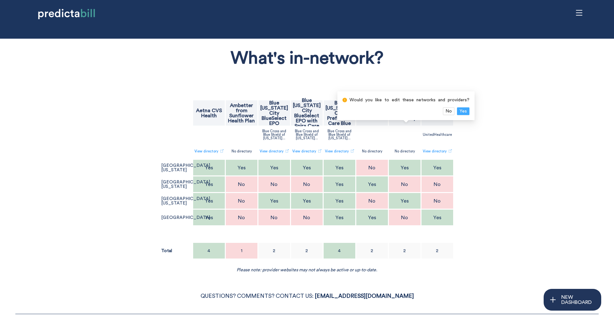
click at [463, 110] on span "Yes" at bounding box center [462, 111] width 7 height 7
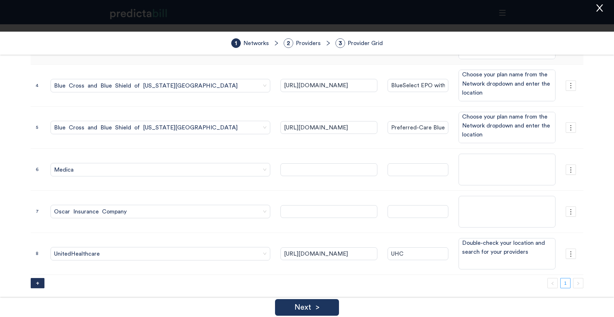
scroll to position [176, 0]
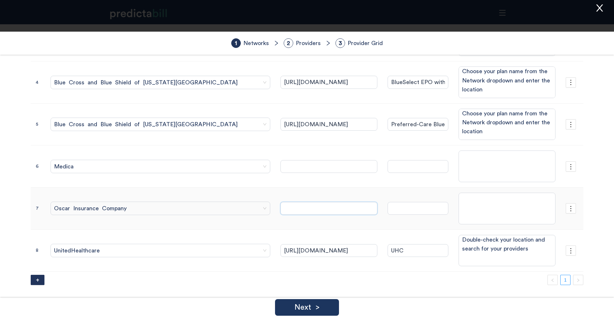
click at [280, 206] on input "text" at bounding box center [328, 208] width 97 height 13
paste input "[URL][DOMAIN_NAME]"
type input "[URL][DOMAIN_NAME]"
click at [305, 210] on input "[URL][DOMAIN_NAME]" at bounding box center [328, 208] width 97 height 13
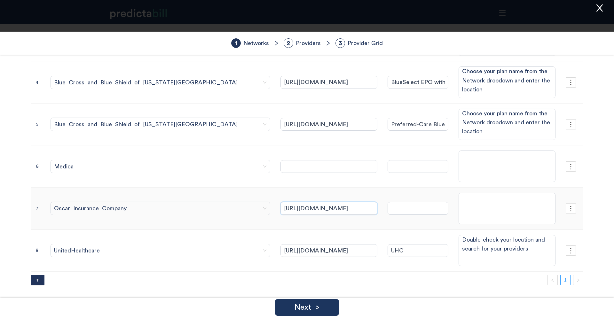
type input "[URL][DOMAIN_NAME]"
click at [287, 213] on input "[URL][DOMAIN_NAME]" at bounding box center [328, 208] width 97 height 13
click at [287, 208] on input "[URL][DOMAIN_NAME]" at bounding box center [328, 208] width 97 height 13
click at [322, 206] on input "[URL][DOMAIN_NAME]" at bounding box center [328, 208] width 97 height 13
paste input "search/?networkId=029&year=2025"
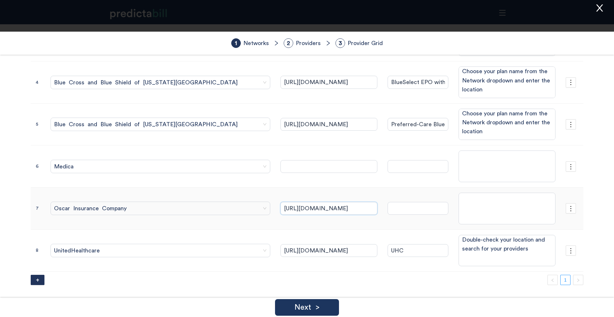
scroll to position [0, 55]
click at [309, 207] on input "[URL][DOMAIN_NAME]" at bounding box center [328, 208] width 97 height 13
type input "[URL][DOMAIN_NAME]"
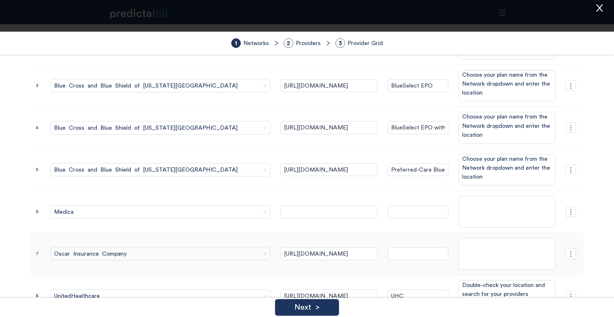
scroll to position [122, 0]
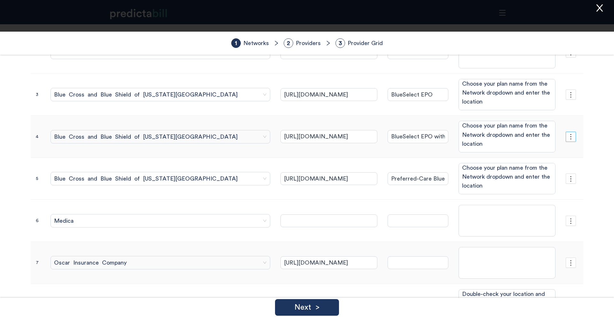
click at [568, 139] on icon "more" at bounding box center [570, 136] width 7 height 7
click at [568, 154] on span "Delete Row" at bounding box center [571, 154] width 26 height 7
click at [586, 157] on span "OK" at bounding box center [585, 156] width 7 height 7
type input "https://www.hioscar.com/search/?networkId=028&year=2025"
type input "http://uhc.com/xksdocfindoa2025"
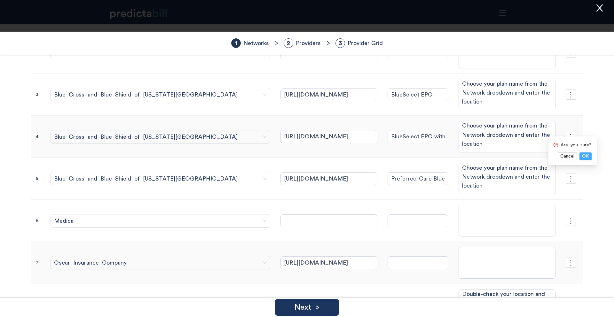
type input "UHC"
type textarea "Double-check your location and search for your providers"
type input "http://www.bluekc.com/qhp/pcb"
type input "Preferred-Care Blue"
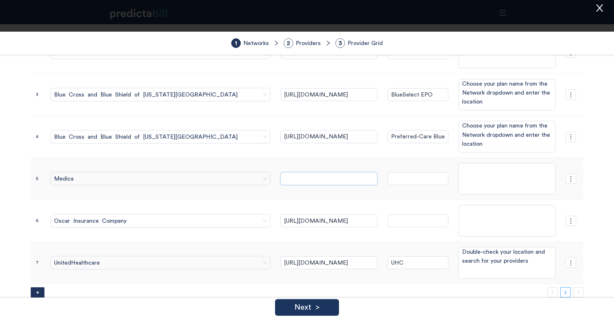
click at [280, 179] on input "text" at bounding box center [328, 178] width 97 height 13
paste input "https://www.medica.com/SearchSelectNetwork-2025"
type input "https://www.medica.com/SearchSelectNetwork-2025"
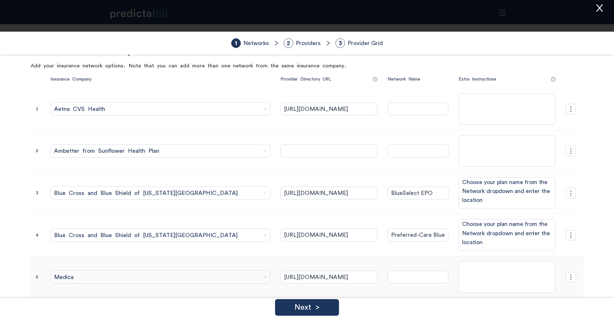
scroll to position [0, 0]
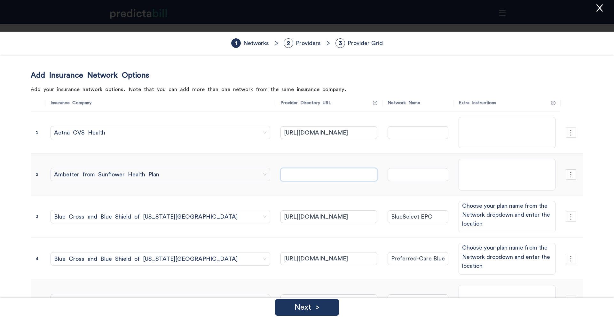
drag, startPoint x: 4, startPoint y: 262, endPoint x: 254, endPoint y: 176, distance: 263.5
click at [280, 176] on input "text" at bounding box center [328, 174] width 97 height 13
paste input "https://ambetter.sunflowerhealthplan.com/findadoc"
type input "[URL][DOMAIN_NAME]"
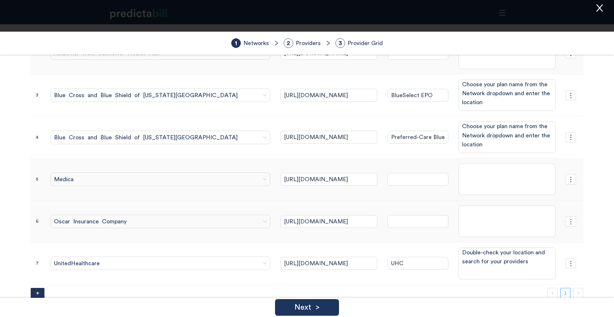
scroll to position [134, 0]
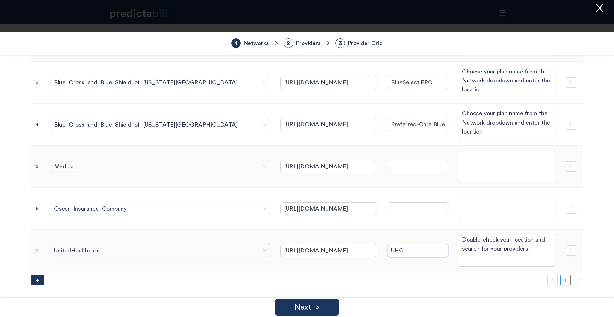
click at [388, 251] on input "UHC" at bounding box center [418, 250] width 61 height 13
type input "KS Individual Ex"
click at [127, 248] on span "UnitedHealthcare" at bounding box center [160, 251] width 213 height 10
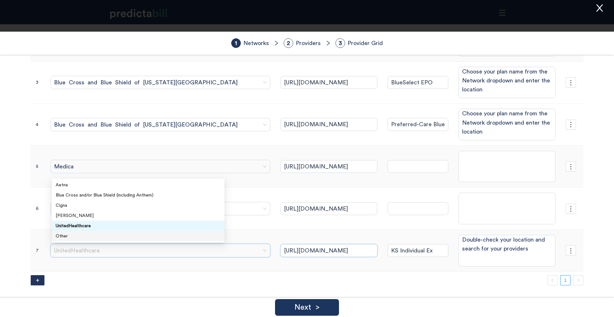
click at [280, 247] on input "[URL][DOMAIN_NAME]" at bounding box center [328, 250] width 97 height 13
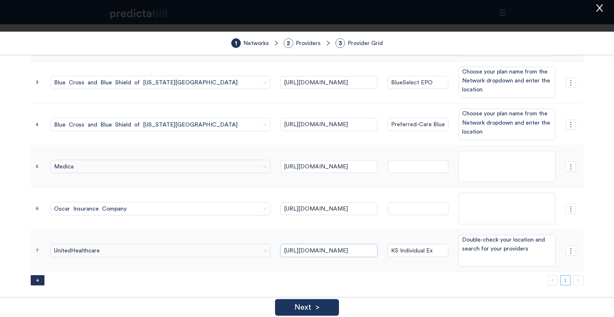
click at [144, 252] on span "UnitedHealthcare" at bounding box center [160, 251] width 213 height 10
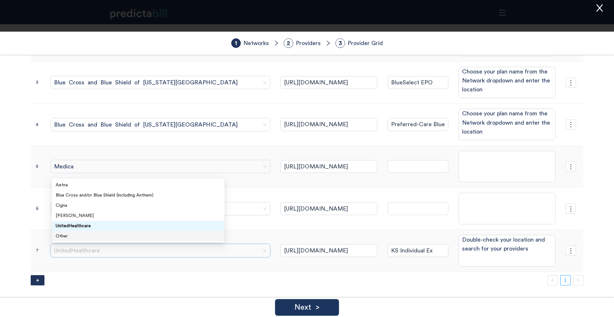
click at [132, 233] on div "Other" at bounding box center [138, 236] width 165 height 7
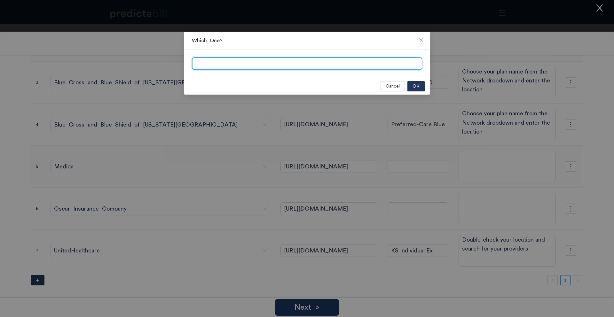
click at [228, 63] on input "search" at bounding box center [306, 64] width 229 height 13
type input "United Healthcare (UHC)"
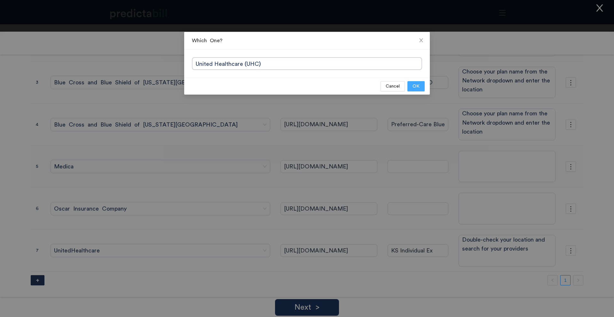
click at [414, 87] on span "OK" at bounding box center [415, 86] width 7 height 7
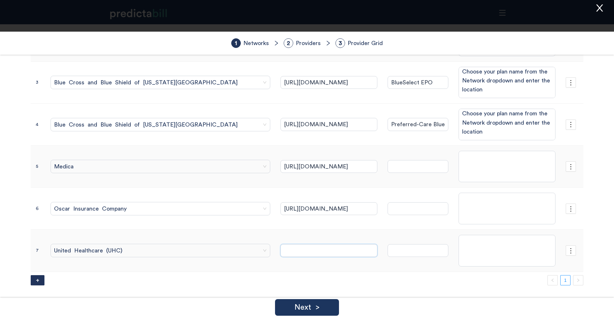
click at [291, 251] on input "text" at bounding box center [328, 250] width 97 height 13
paste input "[URL][DOMAIN_NAME]"
type input "[URL][DOMAIN_NAME]"
click at [388, 248] on input "text" at bounding box center [418, 250] width 61 height 13
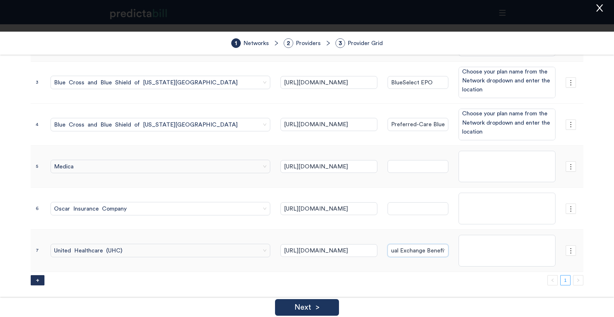
type input "KS Individual Exchange Benefit Plan"
click at [338, 306] on div "Next >" at bounding box center [307, 307] width 64 height 17
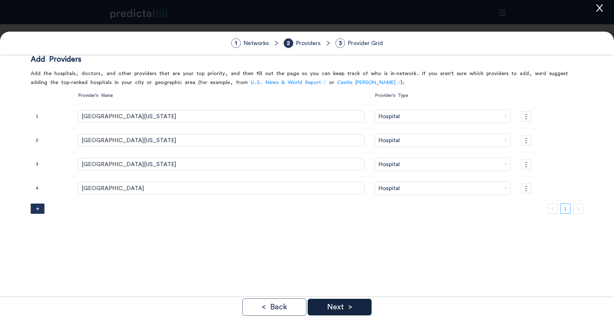
scroll to position [0, 0]
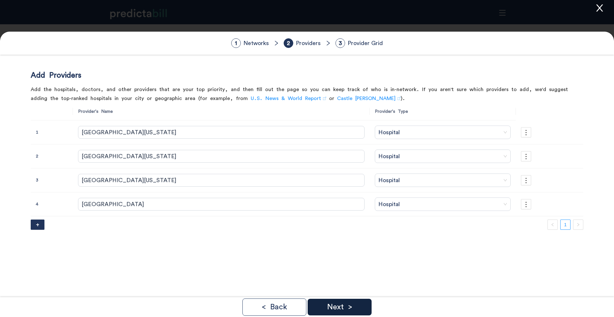
click at [340, 306] on p "Next >" at bounding box center [339, 307] width 25 height 8
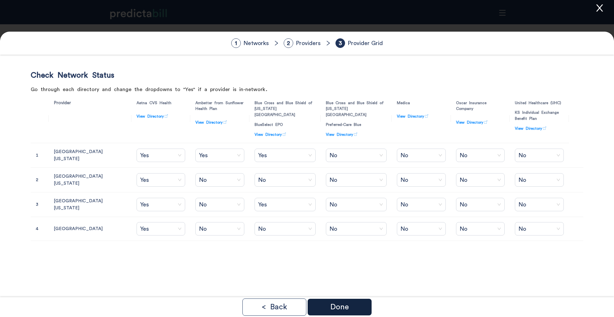
click at [345, 309] on p "Done" at bounding box center [339, 307] width 19 height 8
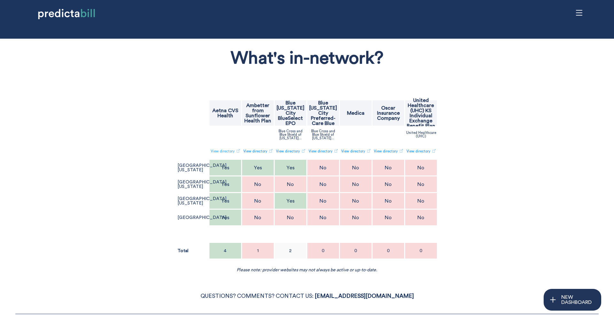
click at [229, 152] on link "View directory" at bounding box center [225, 151] width 29 height 11
click at [164, 141] on div "What's in-network? Aetna CVS Health Ambetter from Sunflower Health Plan Blue Ka…" at bounding box center [306, 157] width 503 height 231
click at [234, 121] on div "Aetna CVS Health" at bounding box center [225, 113] width 32 height 26
click at [281, 85] on span "Yes" at bounding box center [283, 85] width 7 height 7
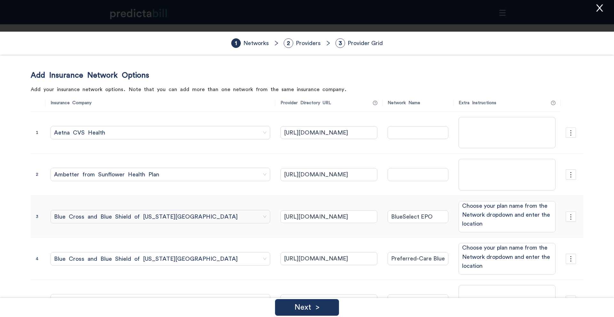
scroll to position [1, 0]
click at [388, 130] on input "text" at bounding box center [418, 132] width 61 height 13
type input "[US_STATE] EPO"
click at [489, 124] on textarea at bounding box center [506, 132] width 97 height 32
type textarea "Enter your zip code,"
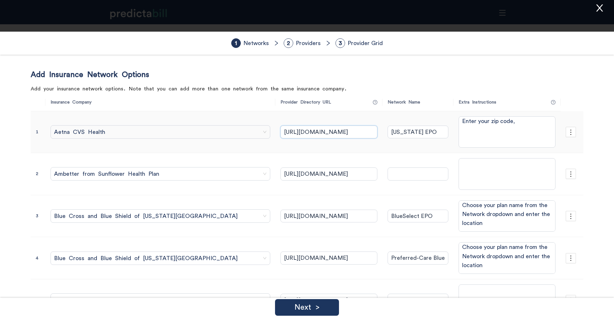
click at [301, 129] on input "https://aet.na/providersearch_aetna" at bounding box center [328, 132] width 97 height 13
click at [514, 124] on textarea "Enter your zip code," at bounding box center [506, 132] width 97 height 32
type textarea "Under "Continue as a Guest", enter your zip code"
click at [492, 136] on textarea "Under "Continue as a Guest", enter your zip code" at bounding box center [506, 132] width 97 height 32
type textarea "Under "Continue as a Guest", enter your zip code and hit "Search", then choose …"
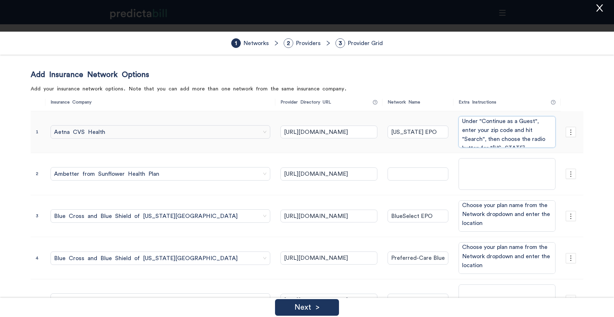
click at [538, 145] on textarea "Under "Continue as a Guest", enter your zip code and hit "Search", then choose …" at bounding box center [506, 132] width 97 height 32
type textarea "Under "Continue as a Guest", enter your zip code and hit "Search", then choose …"
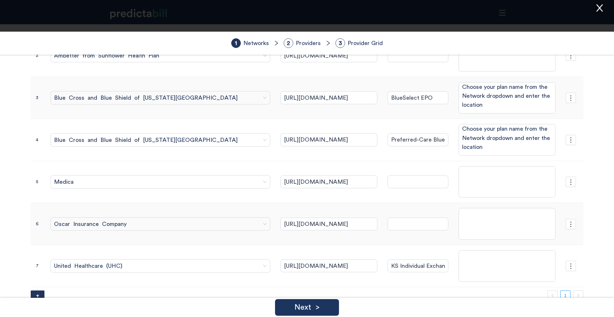
scroll to position [134, 0]
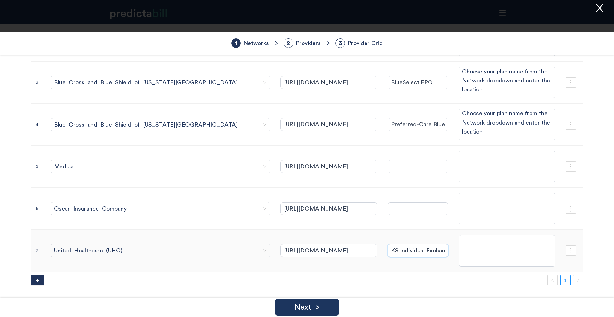
click at [388, 252] on input "KS Individual Exchange Benefit Plan" at bounding box center [418, 250] width 61 height 13
type input "KS Individual Exchange"
click at [313, 306] on p "Next >" at bounding box center [306, 308] width 25 height 8
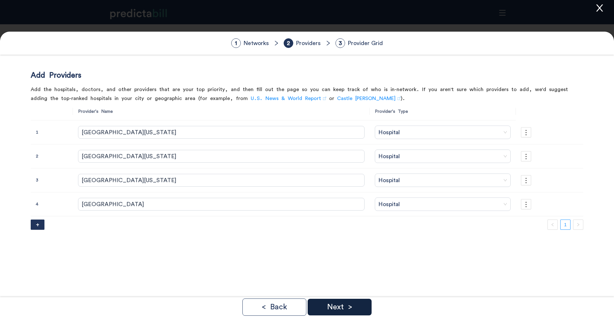
click at [368, 302] on div "Next >" at bounding box center [340, 307] width 64 height 17
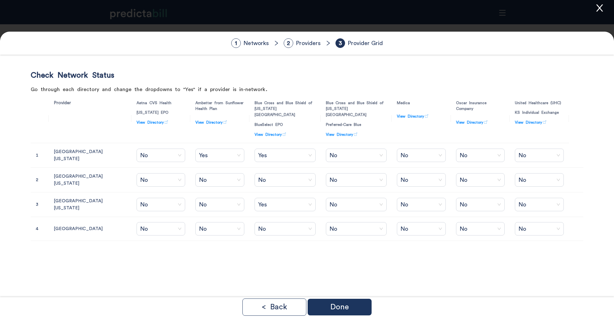
click at [368, 302] on div "Done" at bounding box center [340, 307] width 64 height 17
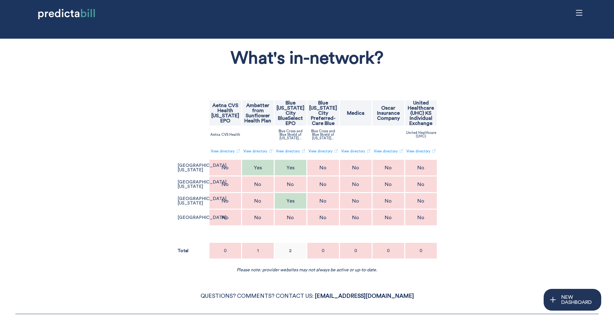
click at [231, 166] on div "No" at bounding box center [225, 168] width 32 height 16
click at [267, 145] on button "Yes" at bounding box center [265, 145] width 12 height 8
click at [230, 176] on div "No" at bounding box center [225, 184] width 32 height 16
click at [267, 162] on button "Yes" at bounding box center [265, 161] width 12 height 8
click at [231, 200] on div "No" at bounding box center [225, 201] width 32 height 16
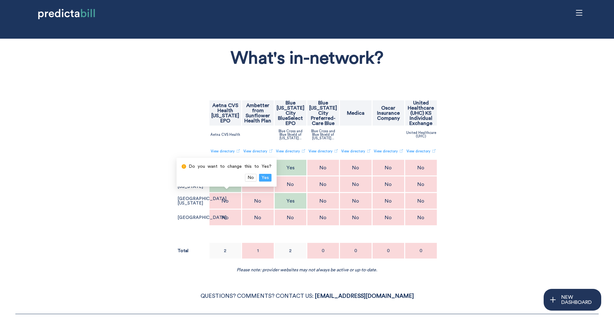
click at [263, 176] on span "Yes" at bounding box center [265, 177] width 7 height 7
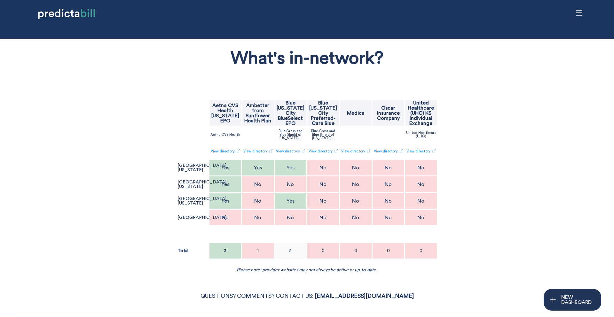
click at [217, 221] on div "No" at bounding box center [225, 218] width 32 height 16
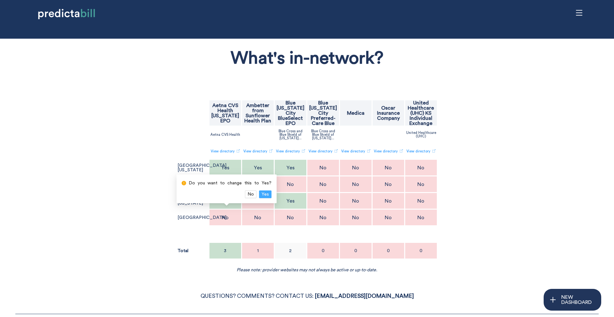
click at [267, 191] on button "Yes" at bounding box center [265, 195] width 12 height 8
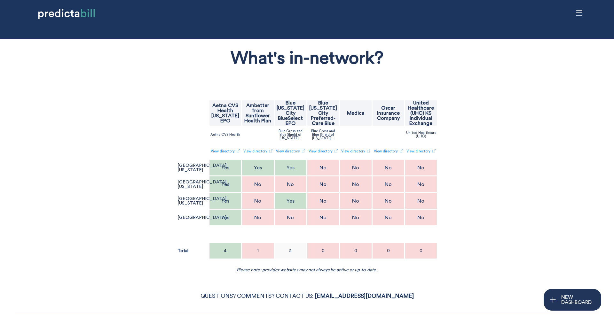
click at [488, 142] on div "What's in-network? Aetna CVS Health Kansas EPO Ambetter from Sunflower Health P…" at bounding box center [306, 157] width 503 height 231
click at [333, 167] on div "No" at bounding box center [323, 168] width 32 height 16
click at [364, 147] on span "Yes" at bounding box center [362, 144] width 7 height 7
click at [321, 186] on p "No" at bounding box center [322, 184] width 7 height 5
click at [364, 161] on button "Yes" at bounding box center [363, 161] width 12 height 8
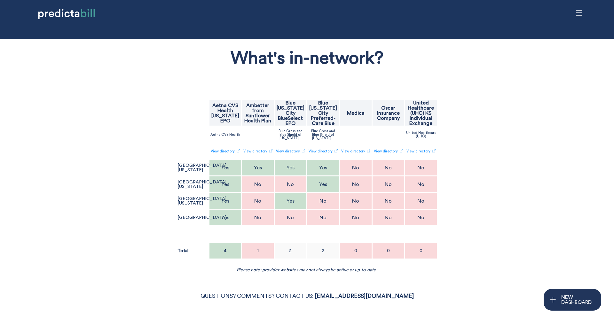
click at [333, 196] on div "No" at bounding box center [323, 201] width 32 height 16
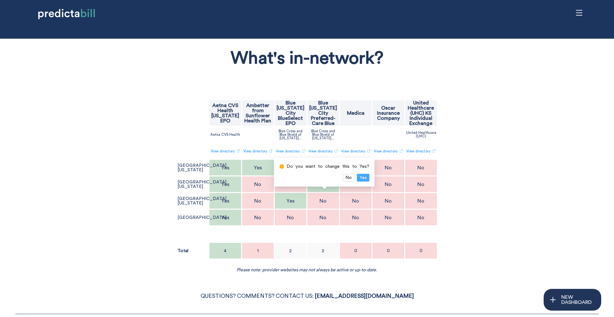
click at [363, 177] on span "Yes" at bounding box center [362, 177] width 7 height 7
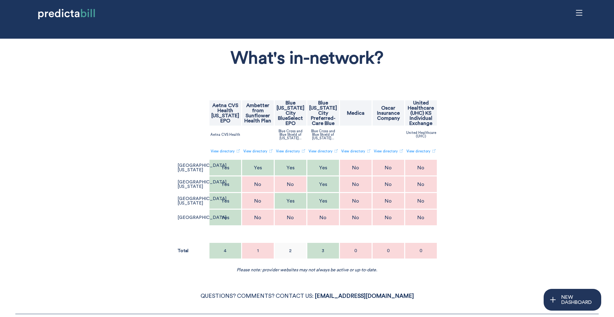
click at [335, 215] on div "No" at bounding box center [323, 218] width 32 height 16
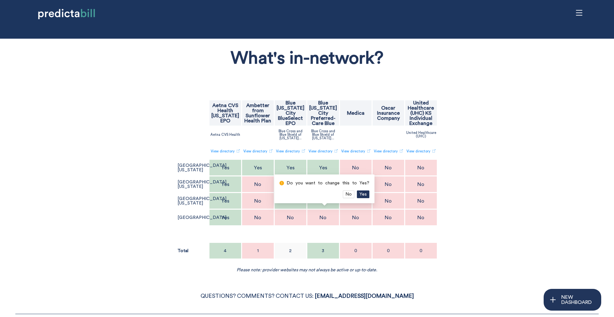
click at [367, 193] on div "Do you want to change this to Yes? No Yes" at bounding box center [324, 189] width 100 height 29
click at [362, 195] on span "Yes" at bounding box center [362, 194] width 7 height 7
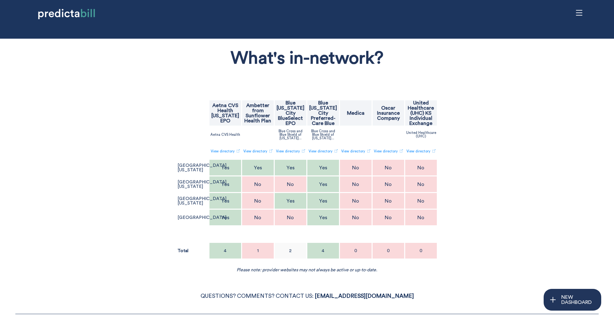
click at [362, 182] on div "No" at bounding box center [356, 184] width 32 height 16
click at [394, 161] on span "Yes" at bounding box center [395, 161] width 7 height 7
click at [357, 219] on p "No" at bounding box center [355, 217] width 7 height 5
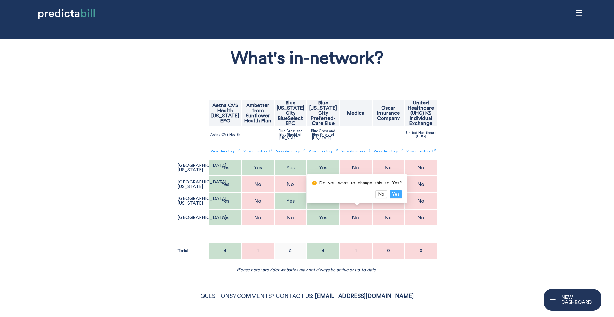
click at [394, 197] on span "Yes" at bounding box center [395, 194] width 7 height 7
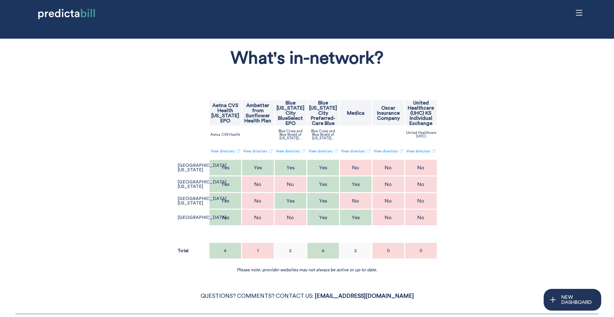
click at [528, 168] on div "What's in-network? Aetna CVS Health Kansas EPO Ambetter from Sunflower Health P…" at bounding box center [306, 157] width 503 height 231
click at [361, 120] on div "Medica" at bounding box center [356, 113] width 32 height 26
click at [418, 85] on div "Would you like to edit these networks and providers? No Yes" at bounding box center [356, 79] width 137 height 29
click at [413, 84] on span "Yes" at bounding box center [414, 85] width 7 height 7
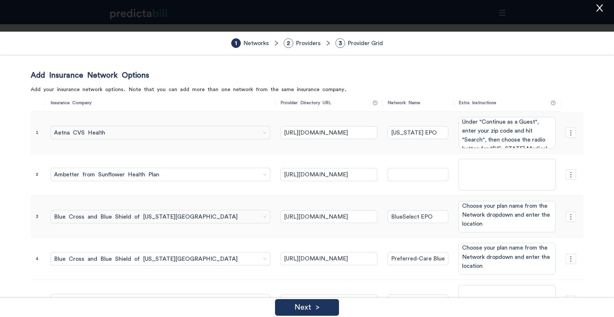
scroll to position [134, 0]
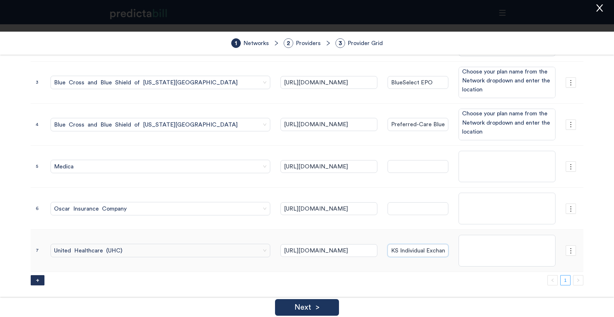
click at [395, 250] on input "KS Individual Exchange" at bounding box center [418, 250] width 61 height 13
type input "Kansas Individual"
click at [318, 305] on p "Next >" at bounding box center [306, 308] width 25 height 8
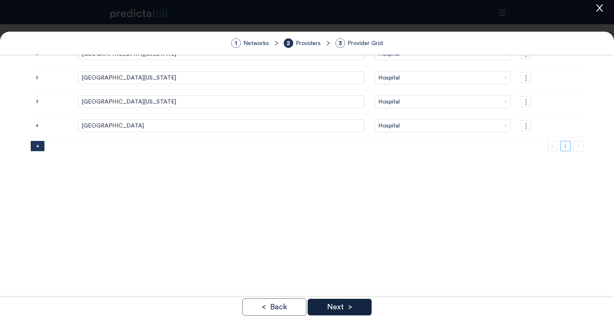
scroll to position [0, 0]
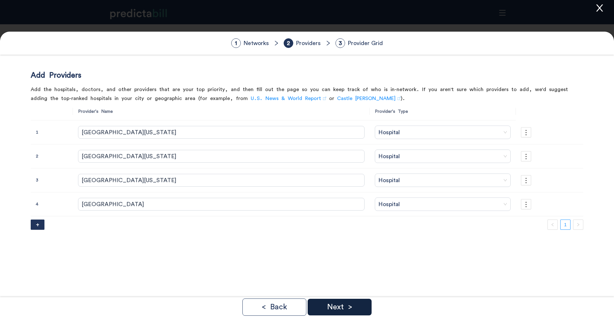
click at [347, 306] on p "Next >" at bounding box center [339, 307] width 25 height 8
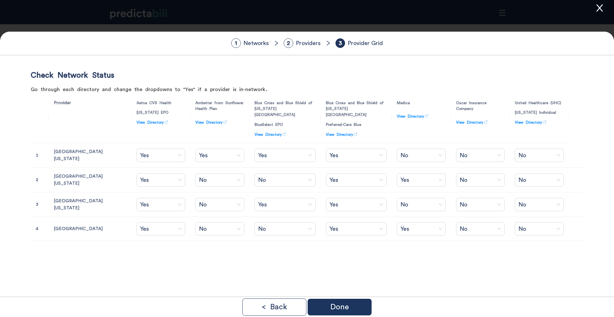
click at [347, 306] on p "Done" at bounding box center [339, 307] width 19 height 8
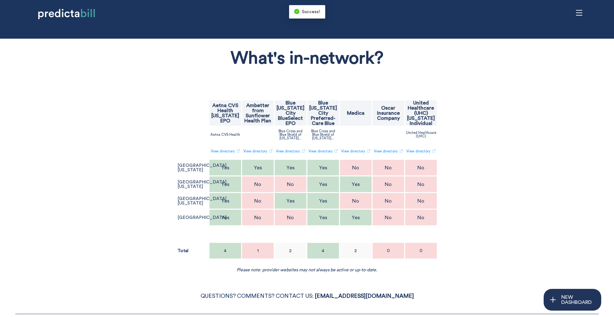
click at [493, 270] on div "What's in-network? Aetna CVS Health Kansas EPO Ambetter from Sunflower Health P…" at bounding box center [306, 157] width 503 height 231
click at [390, 166] on p "No" at bounding box center [388, 167] width 7 height 5
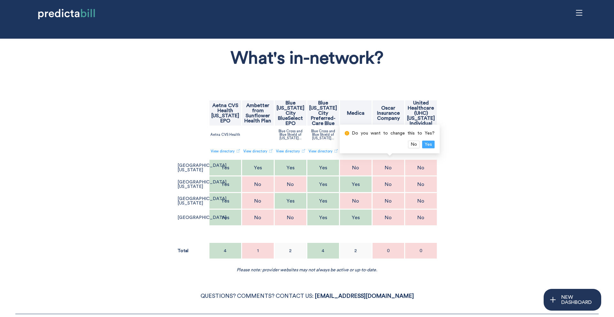
click at [429, 145] on button "Yes" at bounding box center [428, 145] width 12 height 8
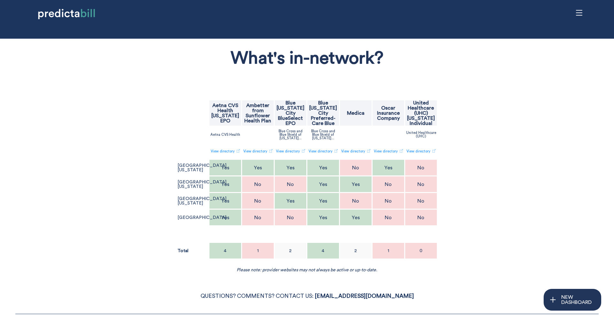
click at [400, 201] on div "No" at bounding box center [388, 201] width 32 height 16
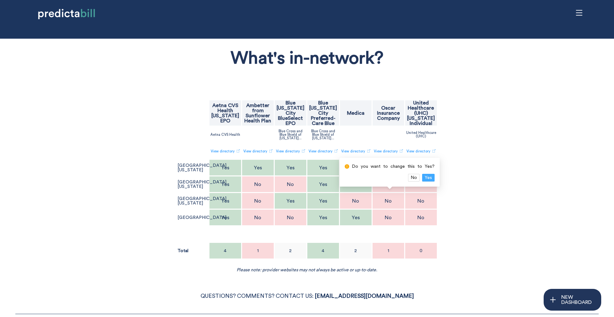
click at [430, 177] on button "Yes" at bounding box center [428, 178] width 12 height 8
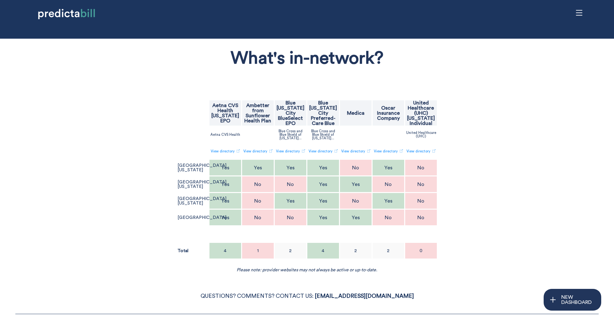
click at [430, 171] on div "No" at bounding box center [421, 168] width 32 height 16
click at [458, 145] on span "Yes" at bounding box center [460, 144] width 7 height 7
click at [419, 219] on p "No" at bounding box center [420, 217] width 7 height 5
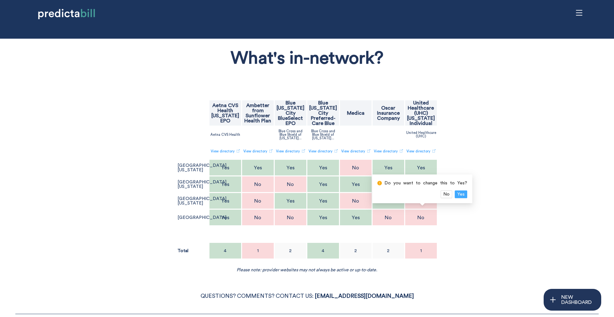
click at [460, 192] on span "Yes" at bounding box center [460, 194] width 7 height 7
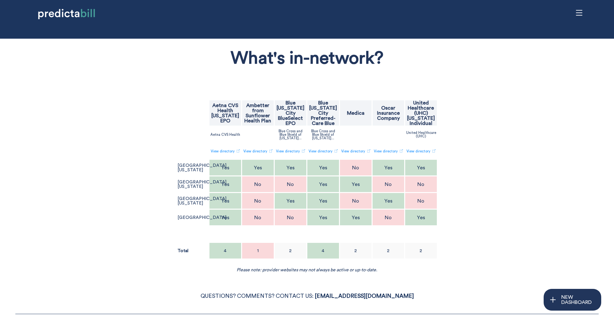
click at [460, 192] on div "What's in-network? Aetna CVS Health Kansas EPO Ambetter from Sunflower Health P…" at bounding box center [306, 157] width 503 height 231
click at [138, 169] on div "What's in-network? Aetna CVS Health Kansas EPO Ambetter from Sunflower Health P…" at bounding box center [306, 157] width 503 height 231
click at [488, 223] on div "What's in-network? Aetna CVS Health Kansas EPO Ambetter from Sunflower Health P…" at bounding box center [306, 157] width 503 height 231
click at [454, 127] on div "What's in-network? Aetna CVS Health Kansas EPO Ambetter from Sunflower Health P…" at bounding box center [306, 157] width 503 height 231
click at [425, 120] on p "United Healthcare (UHC) Kansas Individual" at bounding box center [421, 113] width 30 height 26
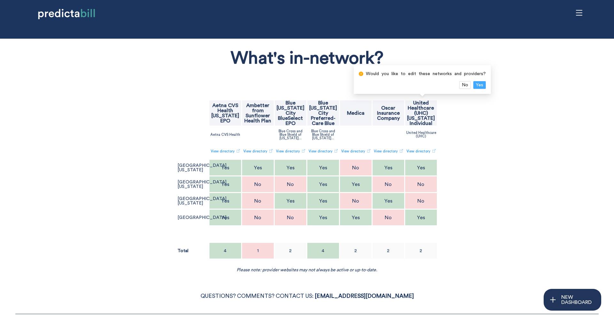
click at [477, 89] on button "Yes" at bounding box center [479, 85] width 12 height 8
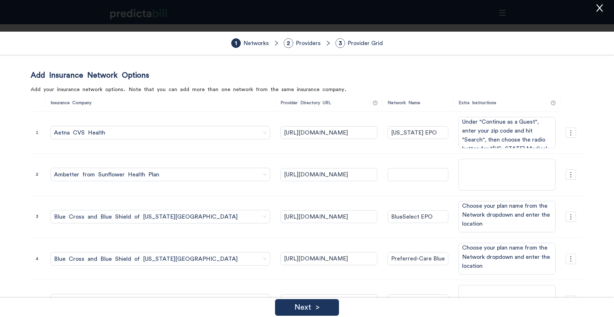
type input "https://aet.na/providersearch_aetna"
type input "[US_STATE] EPO"
type textarea "Under "Continue as a Guest", enter your zip code and hit "Search", then choose …"
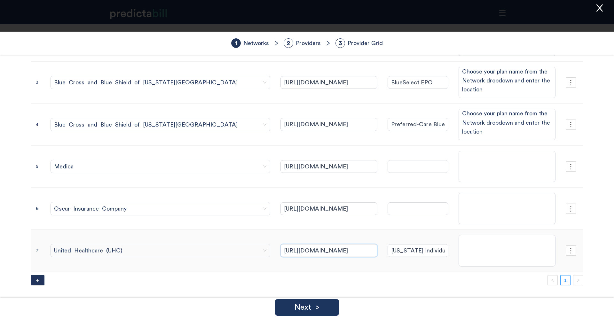
click at [280, 250] on input "http://uhc.com/xksdocfindoa2025" at bounding box center [328, 250] width 97 height 13
click at [102, 255] on span "United Healthcare (UHC)" at bounding box center [160, 251] width 213 height 10
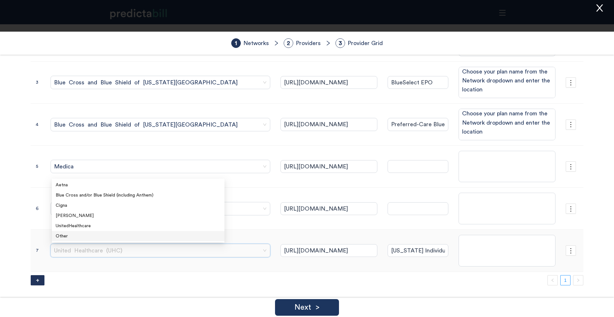
click at [98, 233] on div "Other" at bounding box center [138, 236] width 165 height 7
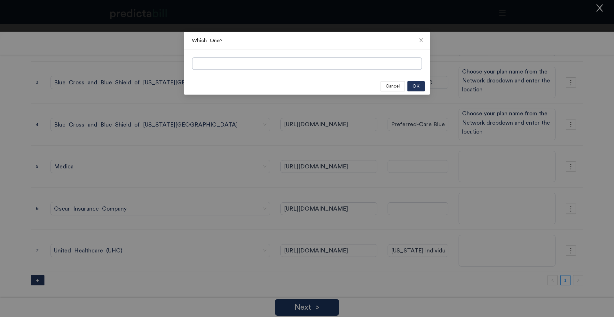
click at [228, 57] on div at bounding box center [307, 63] width 230 height 13
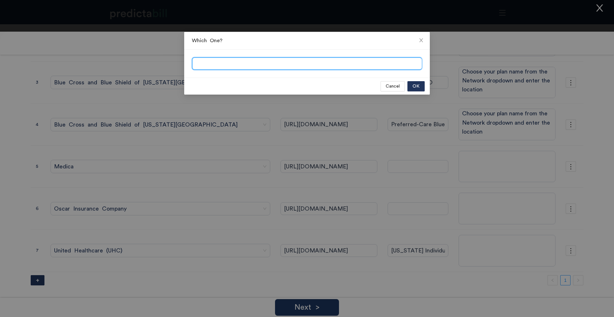
paste input "http://uhc.com/xksdocfindoa2025"
type input "United Healthcare"
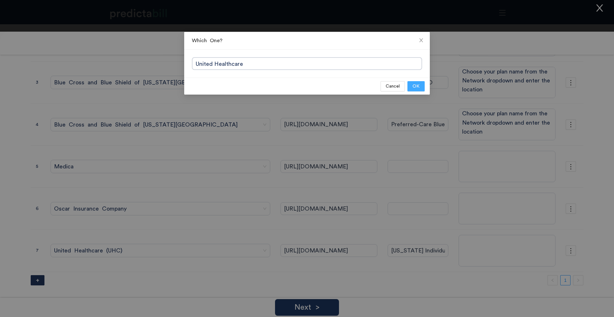
click at [421, 85] on button "OK" at bounding box center [415, 86] width 17 height 10
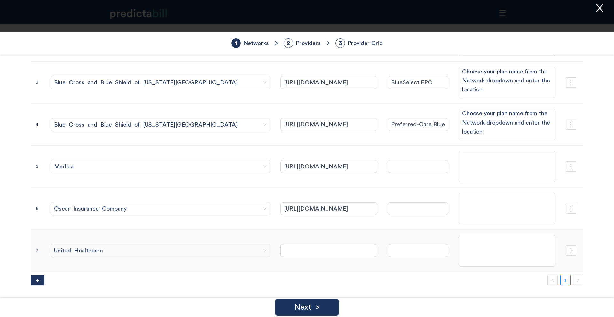
click at [308, 258] on td at bounding box center [328, 251] width 107 height 42
click at [308, 253] on input "text" at bounding box center [328, 250] width 97 height 13
paste input "http://uhc.com/xksdocfindoa2025"
type input "http://uhc.com/xksdocfindoa2025"
click at [388, 250] on input "text" at bounding box center [418, 250] width 61 height 13
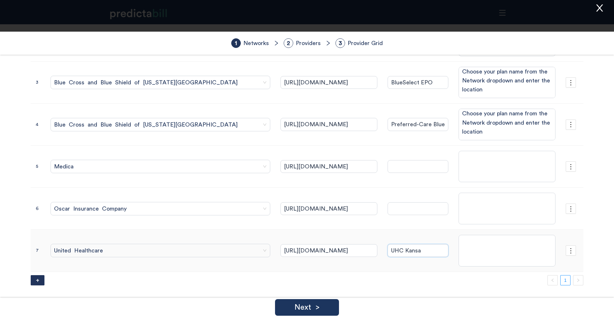
type input "UHC Kansas"
click at [330, 305] on div "Next >" at bounding box center [307, 307] width 64 height 17
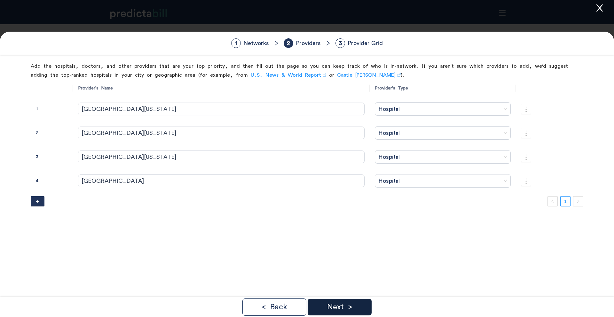
scroll to position [0, 0]
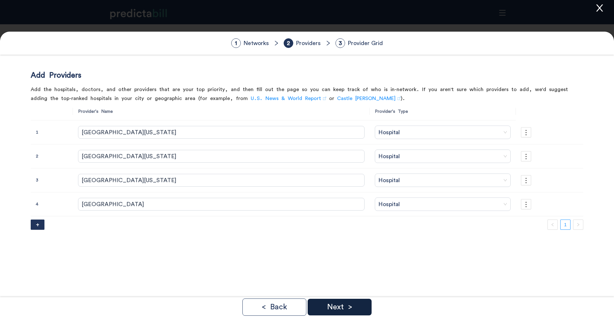
click at [357, 304] on div "Next >" at bounding box center [340, 307] width 64 height 17
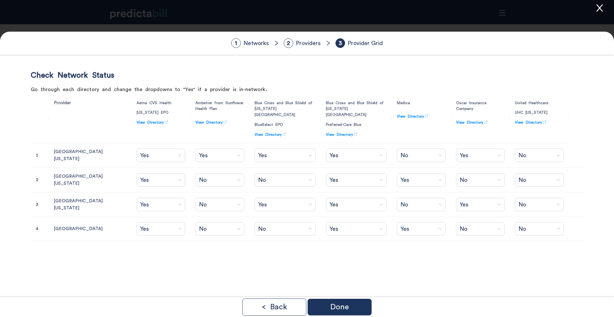
click at [357, 304] on div "Done" at bounding box center [340, 307] width 64 height 17
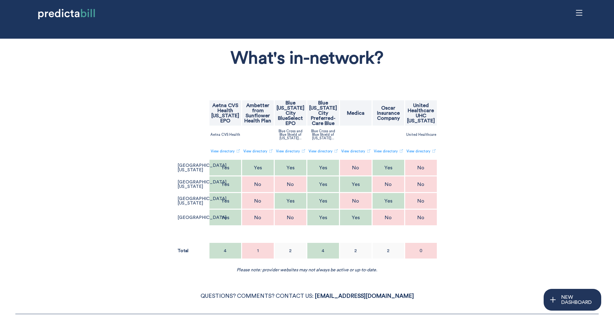
click at [425, 164] on div "No" at bounding box center [421, 168] width 32 height 16
click at [459, 143] on span "Yes" at bounding box center [460, 144] width 7 height 7
click at [424, 215] on p "No" at bounding box center [420, 217] width 7 height 5
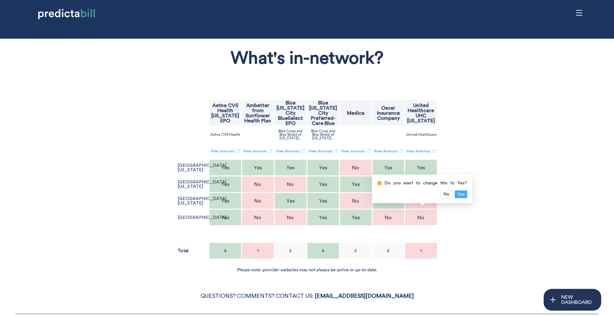
click at [460, 194] on span "Yes" at bounding box center [460, 194] width 7 height 7
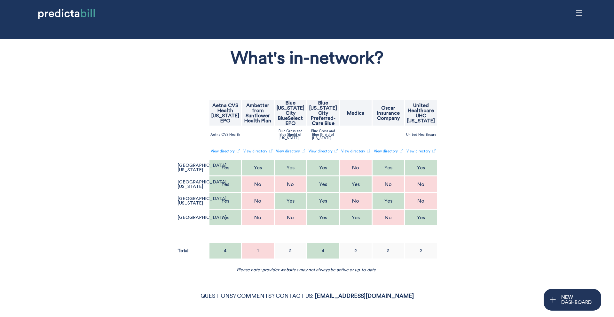
click at [467, 206] on div "What's in-network? Aetna CVS Health Kansas EPO Ambetter from Sunflower Health P…" at bounding box center [306, 157] width 503 height 231
click at [86, 195] on div "What's in-network? Aetna CVS Health Kansas EPO Ambetter from Sunflower Health P…" at bounding box center [306, 157] width 503 height 231
click at [424, 188] on div "No" at bounding box center [421, 184] width 32 height 16
click at [462, 161] on button "Yes" at bounding box center [461, 161] width 12 height 8
click at [493, 182] on div "What's in-network? Aetna CVS Health Kansas EPO Ambetter from Sunflower Health P…" at bounding box center [306, 157] width 503 height 231
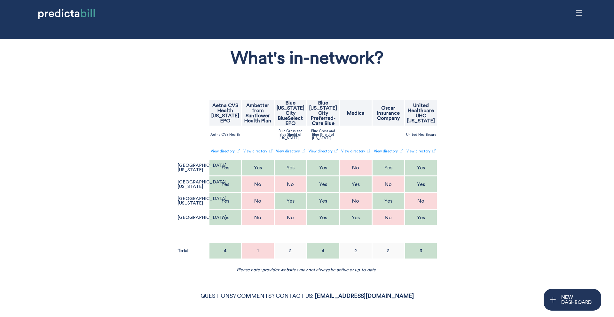
click at [493, 182] on div "What's in-network? Aetna CVS Health Kansas EPO Ambetter from Sunflower Health P…" at bounding box center [306, 157] width 503 height 231
click at [131, 205] on div "What's in-network? Aetna CVS Health Kansas EPO Ambetter from Sunflower Health P…" at bounding box center [306, 157] width 503 height 231
click at [503, 188] on div "What's in-network? Aetna CVS Health Kansas EPO Ambetter from Sunflower Health P…" at bounding box center [306, 157] width 503 height 231
click at [360, 152] on link "View directory" at bounding box center [355, 151] width 29 height 11
click at [78, 147] on div "What's in-network? Aetna CVS Health Kansas EPO Ambetter from Sunflower Health P…" at bounding box center [306, 157] width 503 height 231
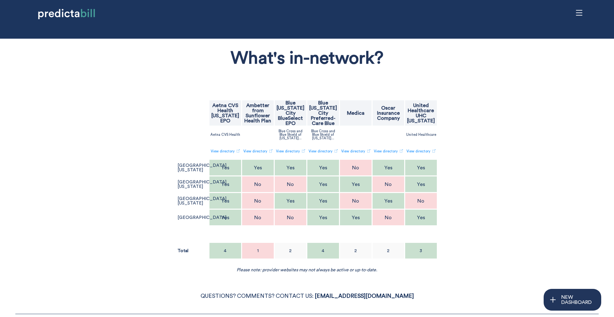
click at [95, 90] on div "What's in-network? Aetna CVS Health Kansas EPO Ambetter from Sunflower Health P…" at bounding box center [306, 157] width 503 height 231
click at [75, 107] on div "What's in-network? Aetna CVS Health Kansas EPO Ambetter from Sunflower Health P…" at bounding box center [306, 157] width 503 height 231
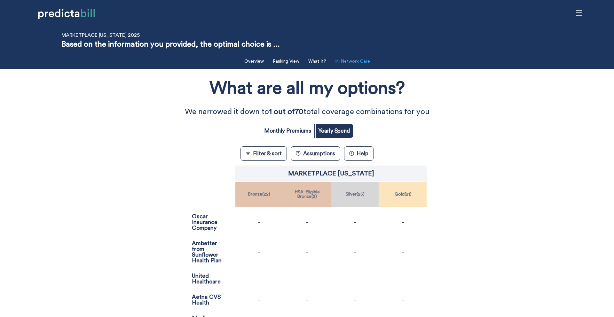
click at [369, 59] on button "In-Network Care" at bounding box center [352, 61] width 43 height 13
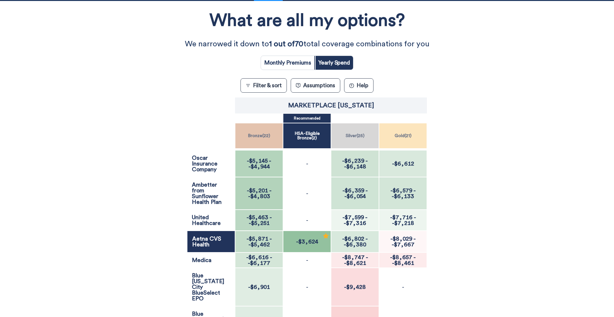
scroll to position [54, 0]
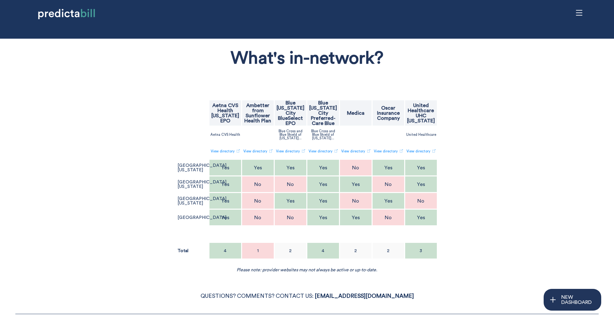
click at [383, 117] on p "Oscar Insurance Company" at bounding box center [388, 113] width 30 height 15
click at [448, 84] on span "Yes" at bounding box center [446, 85] width 7 height 7
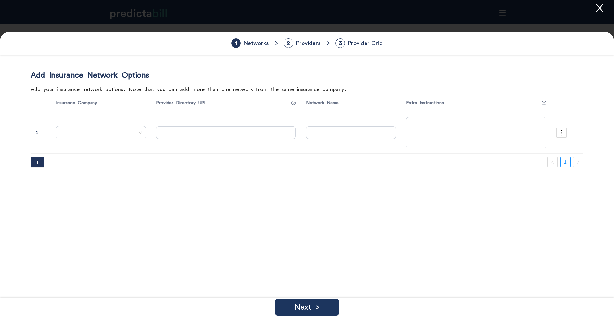
type input "[URL][DOMAIN_NAME]"
type input "[US_STATE] EPO"
type textarea "Under "Continue as a Guest", enter your zip code and hit "Search", then choose …"
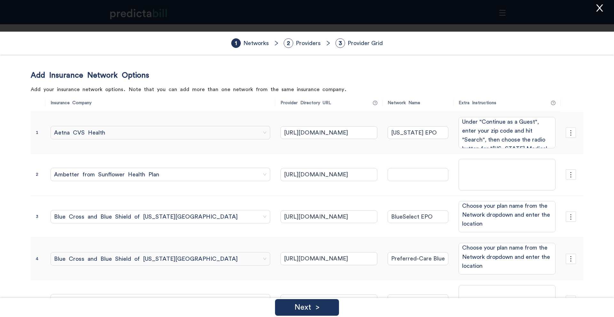
scroll to position [134, 0]
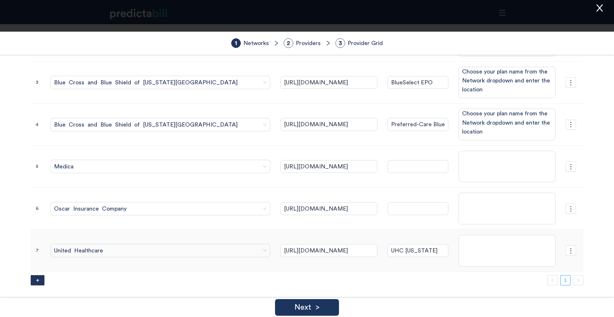
click at [275, 258] on td "[URL][DOMAIN_NAME]" at bounding box center [328, 251] width 107 height 42
click at [280, 247] on input "[URL][DOMAIN_NAME]" at bounding box center [328, 250] width 97 height 13
click at [158, 245] on input "search" at bounding box center [158, 250] width 208 height 13
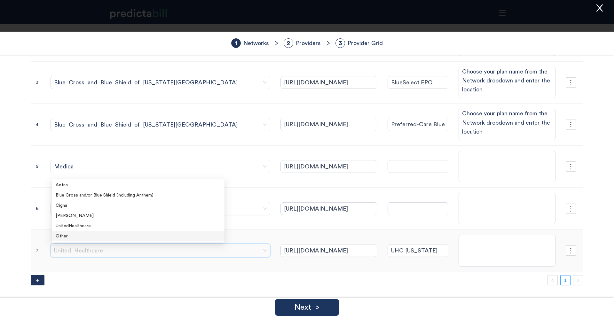
click at [153, 235] on div "Other" at bounding box center [138, 236] width 165 height 7
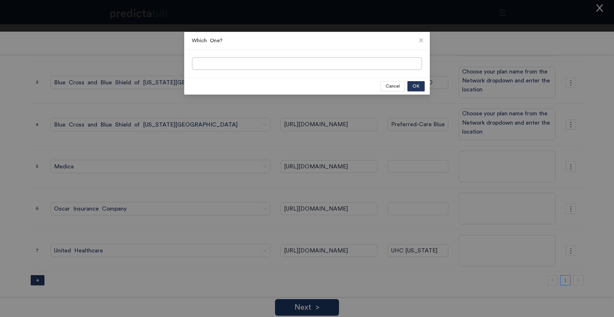
click at [268, 63] on input "search" at bounding box center [306, 64] width 229 height 13
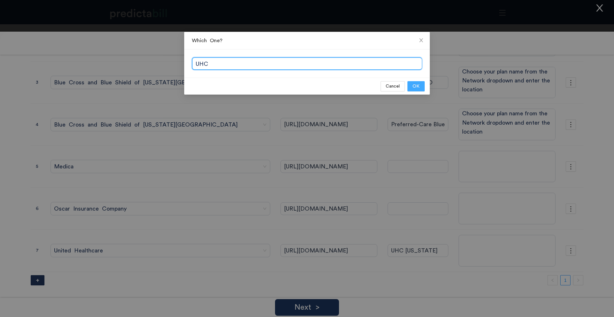
type input "UHC"
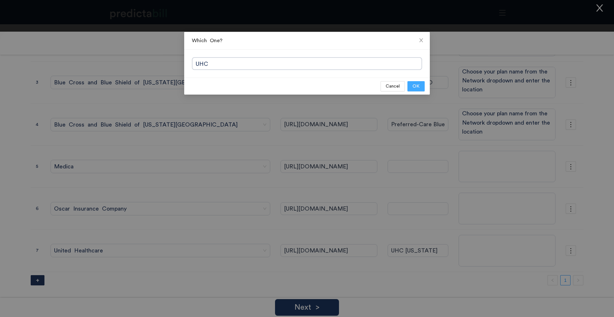
click at [417, 84] on span "OK" at bounding box center [415, 86] width 7 height 7
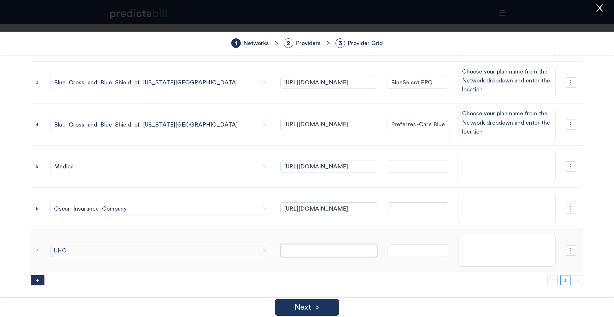
click at [302, 248] on input "text" at bounding box center [328, 250] width 97 height 13
paste input "[URL][DOMAIN_NAME]"
type input "[URL][DOMAIN_NAME]"
click at [388, 255] on input "text" at bounding box center [418, 250] width 61 height 13
type input "United Healthcare [US_STATE]"
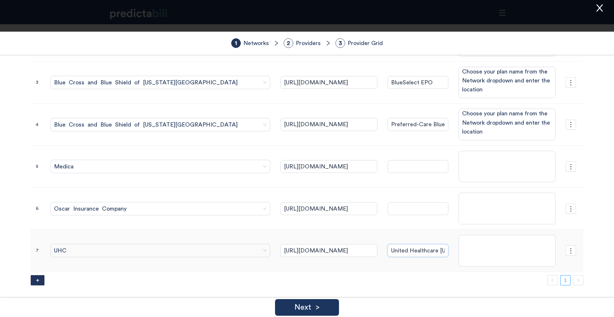
scroll to position [0, 2]
click at [331, 305] on div "Next >" at bounding box center [307, 307] width 64 height 17
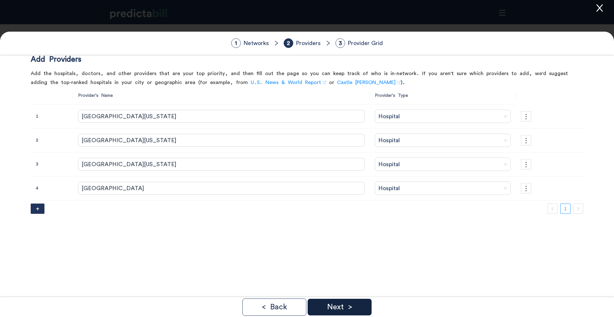
scroll to position [0, 0]
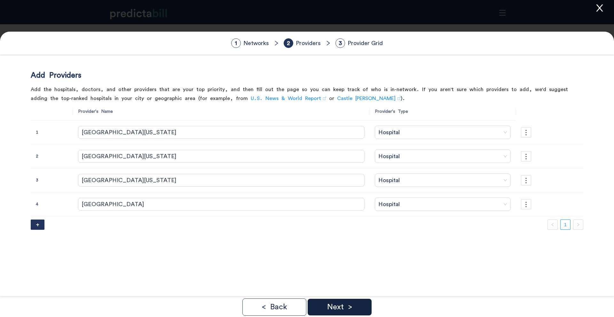
click at [331, 305] on p "Next >" at bounding box center [339, 307] width 25 height 8
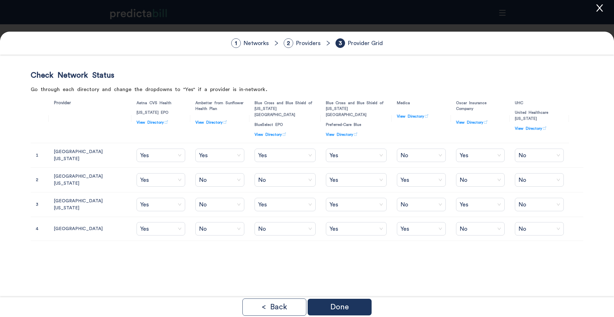
click at [331, 305] on p "Done" at bounding box center [339, 307] width 19 height 8
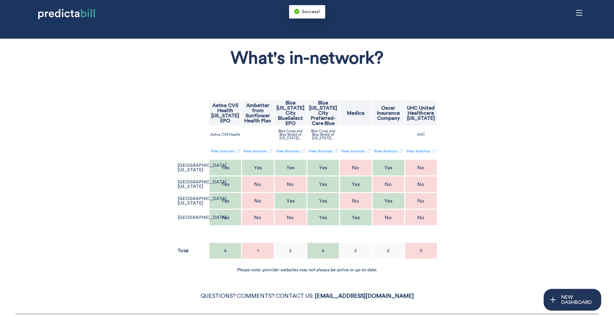
click at [428, 166] on div "No" at bounding box center [421, 168] width 32 height 16
click at [459, 141] on span "Yes" at bounding box center [460, 144] width 7 height 7
click at [422, 187] on p "No" at bounding box center [420, 184] width 7 height 5
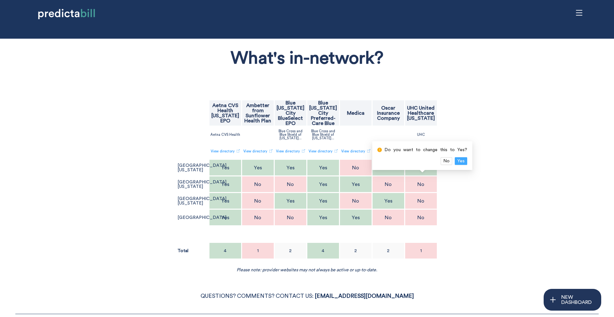
click at [458, 161] on span "Yes" at bounding box center [460, 161] width 7 height 7
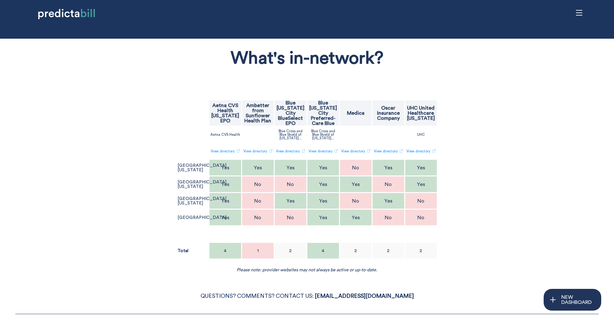
click at [423, 218] on p "No" at bounding box center [420, 217] width 7 height 5
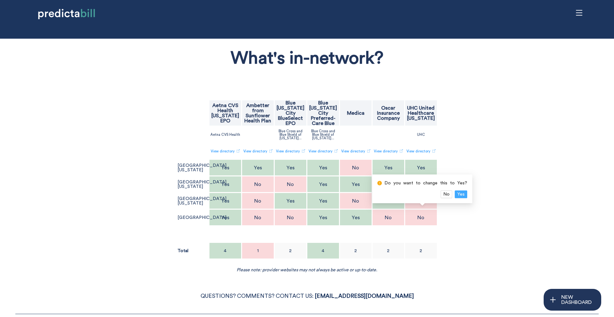
click at [463, 194] on button "Yes" at bounding box center [461, 195] width 12 height 8
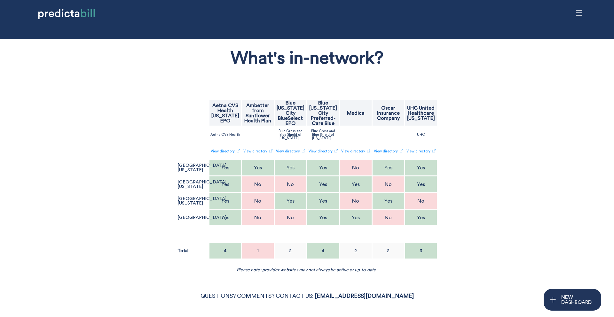
click at [485, 205] on div "What's in-network? Aetna CVS Health [US_STATE] EPO Ambetter from Sunflower Heal…" at bounding box center [306, 157] width 503 height 231
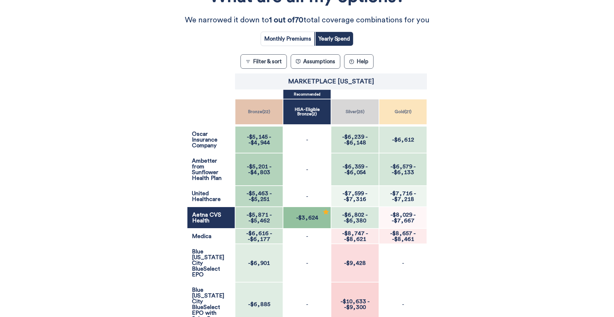
scroll to position [107, 0]
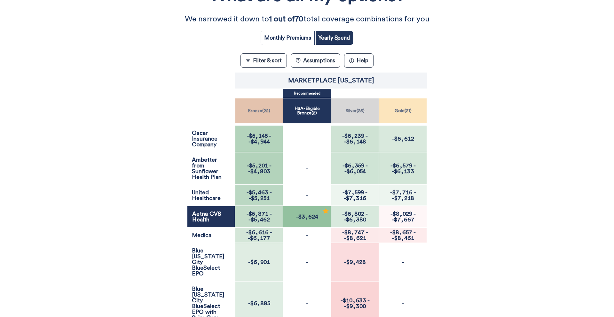
click at [300, 36] on input "radio" at bounding box center [287, 38] width 53 height 14
radio input "true"
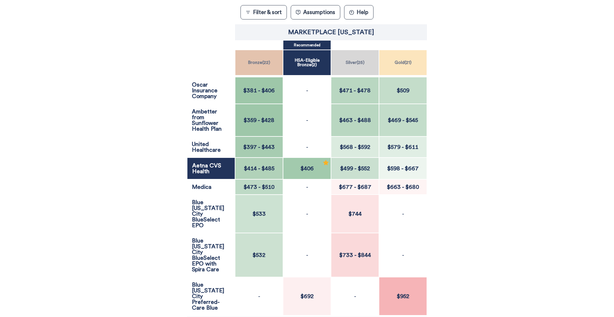
scroll to position [155, 0]
click at [361, 33] on p "Marketplace [US_STATE]" at bounding box center [331, 32] width 86 height 6
click at [371, 16] on button "Yes" at bounding box center [368, 15] width 12 height 8
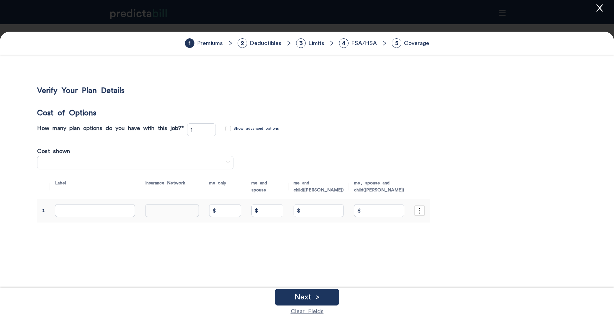
type input "70"
type input "Ambetter Standard Expanded Bronze"
type input "$ 358.6"
type input "$ 0"
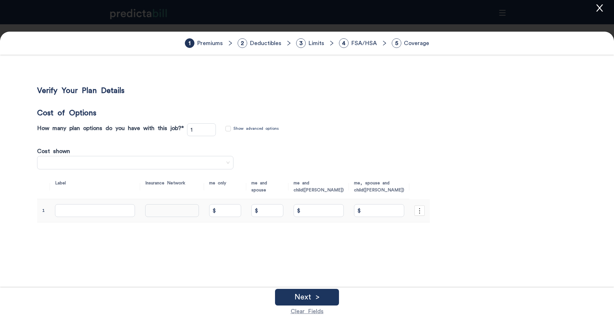
type input "$ 0"
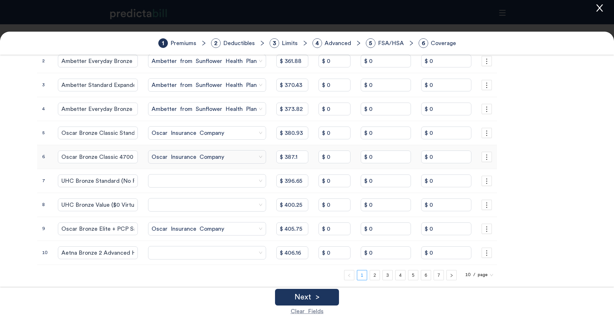
scroll to position [178, 0]
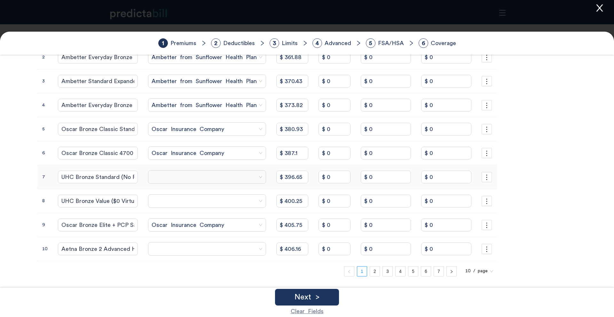
click at [220, 181] on span at bounding box center [207, 177] width 111 height 10
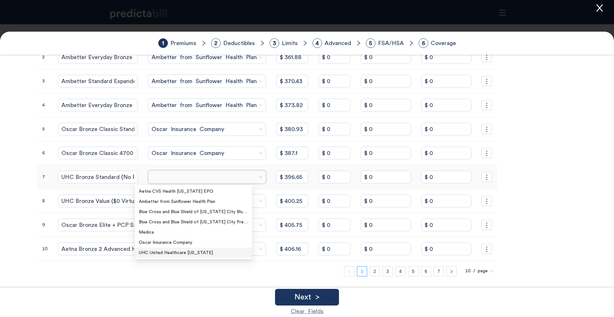
click at [185, 252] on div "UHC United Healthcare [US_STATE]" at bounding box center [193, 252] width 109 height 7
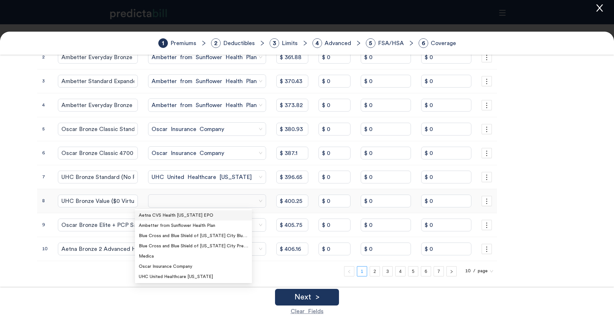
click at [185, 197] on span at bounding box center [207, 201] width 111 height 10
click at [174, 274] on div "UHC United Healthcare [US_STATE]" at bounding box center [193, 276] width 109 height 7
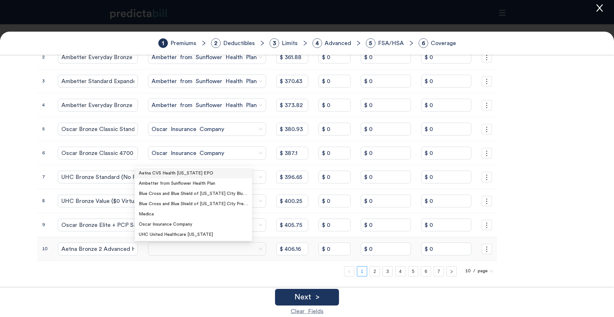
click at [195, 250] on span at bounding box center [207, 249] width 111 height 10
click at [168, 176] on div "Aetna CVS Health [US_STATE] EPO" at bounding box center [193, 173] width 109 height 7
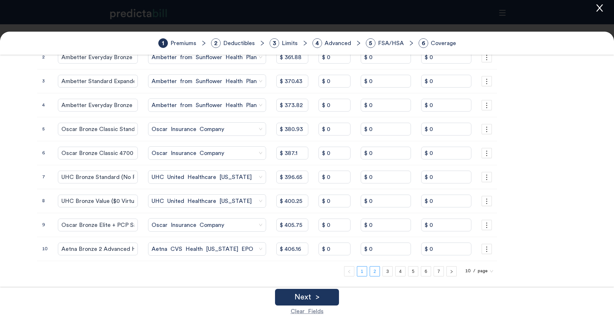
click at [370, 271] on link "2" at bounding box center [375, 272] width 10 height 10
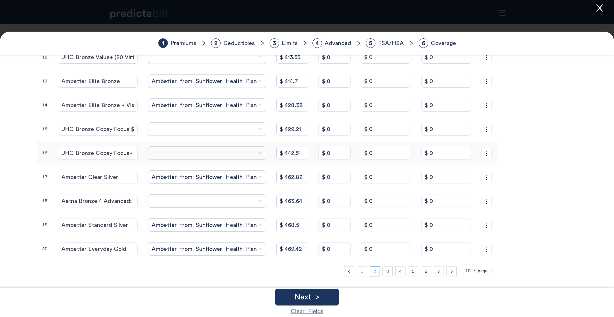
scroll to position [133, 0]
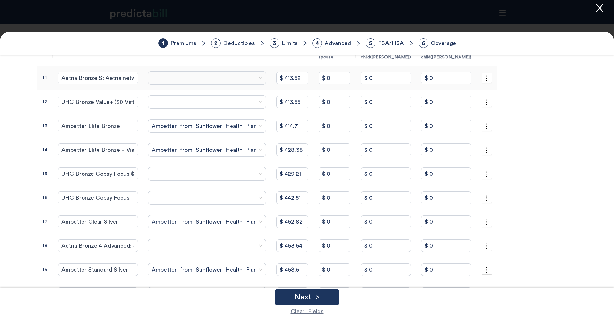
click at [182, 76] on span at bounding box center [207, 78] width 111 height 10
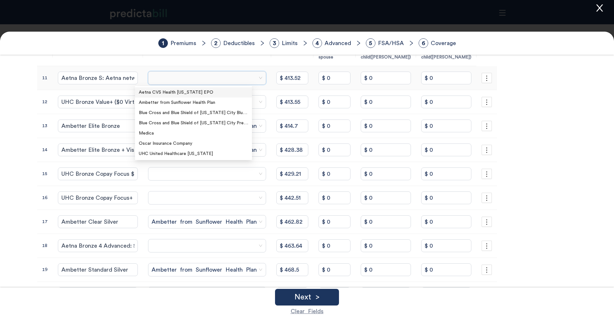
click at [179, 91] on div "Aetna CVS Health [US_STATE] EPO" at bounding box center [193, 92] width 109 height 7
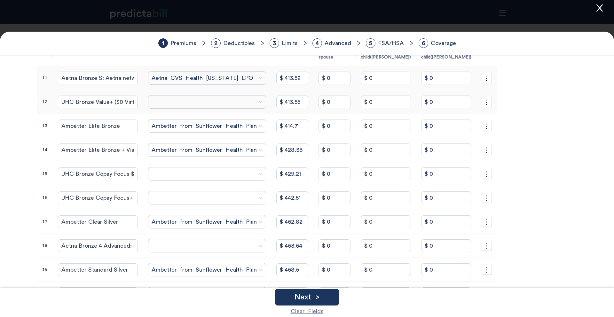
click at [175, 100] on span at bounding box center [207, 102] width 111 height 10
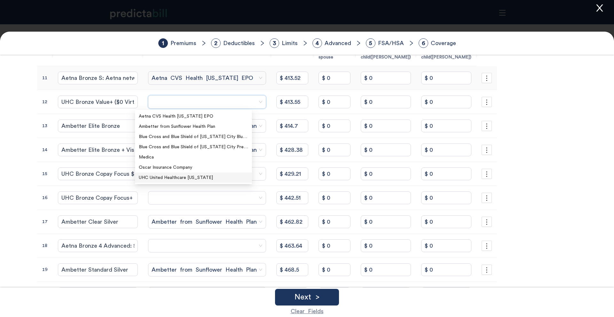
click at [163, 176] on div "UHC United Healthcare [US_STATE]" at bounding box center [193, 177] width 109 height 7
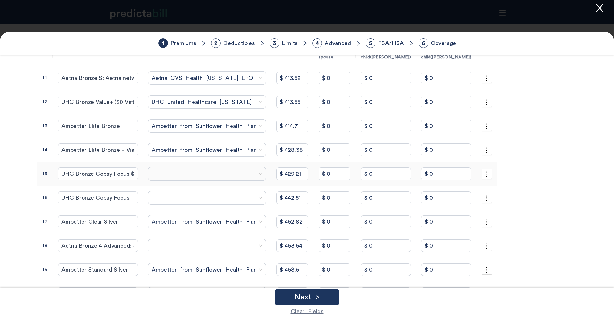
click at [167, 175] on span at bounding box center [207, 174] width 111 height 10
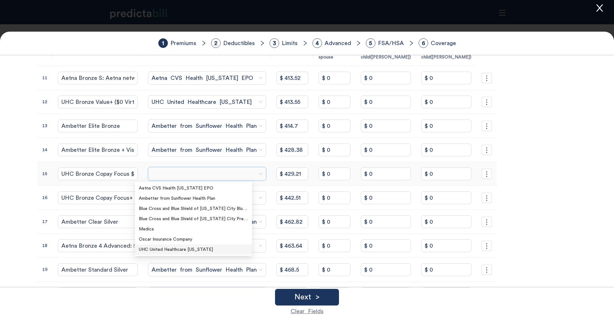
click at [176, 250] on div "UHC United Healthcare [US_STATE]" at bounding box center [193, 249] width 109 height 7
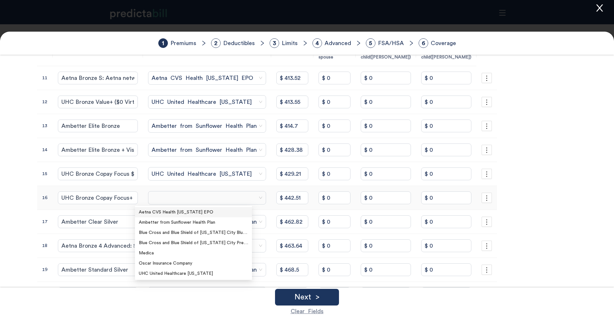
click at [193, 199] on span at bounding box center [207, 198] width 111 height 10
click at [184, 274] on div "UHC United Healthcare [US_STATE]" at bounding box center [193, 273] width 109 height 7
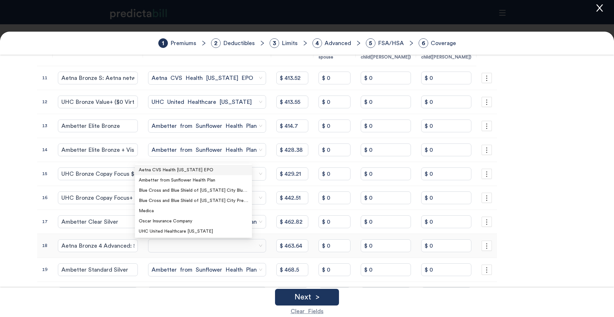
click at [172, 244] on span at bounding box center [207, 246] width 111 height 10
click at [195, 172] on div "Aetna CVS Health [US_STATE] EPO" at bounding box center [193, 170] width 109 height 7
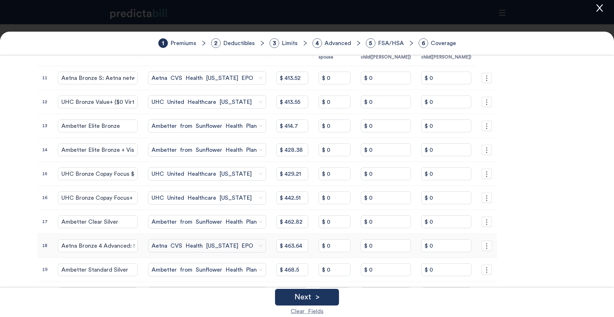
scroll to position [190, 0]
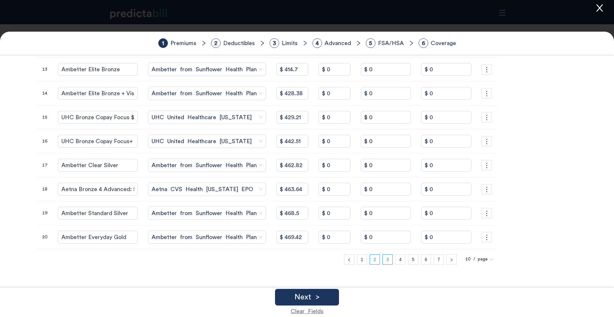
click at [383, 260] on link "3" at bounding box center [388, 260] width 10 height 10
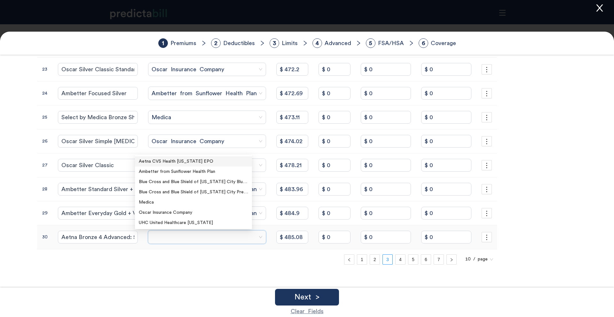
click at [155, 232] on input "search" at bounding box center [205, 237] width 106 height 13
click at [174, 159] on div "Aetna CVS Health [US_STATE] EPO" at bounding box center [193, 161] width 109 height 7
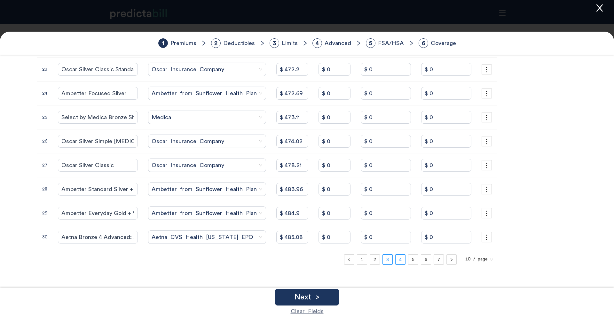
click at [395, 262] on link "4" at bounding box center [400, 260] width 10 height 10
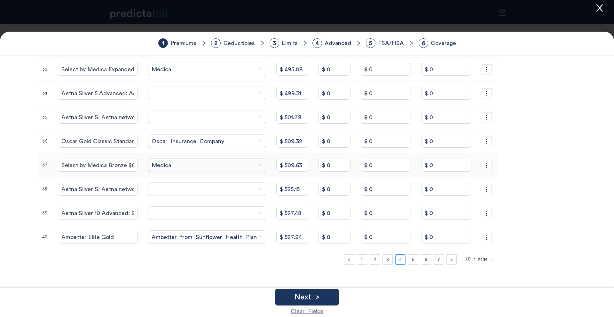
scroll to position [187, 0]
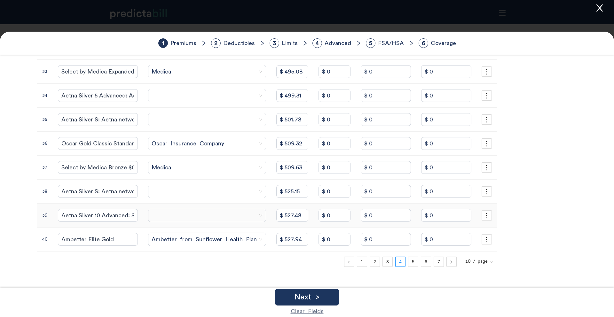
click at [152, 210] on input "search" at bounding box center [205, 215] width 106 height 13
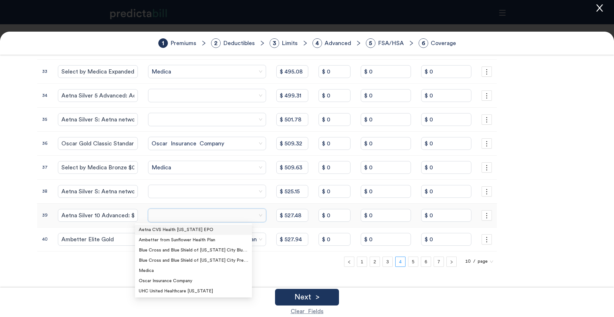
click at [162, 228] on div "Aetna CVS Health [US_STATE] EPO" at bounding box center [193, 229] width 109 height 7
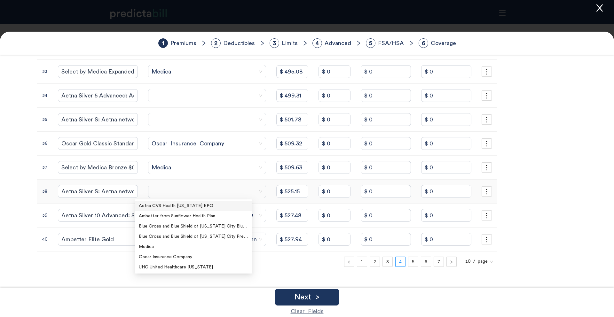
click at [176, 188] on span at bounding box center [207, 192] width 111 height 10
click at [192, 206] on div "Aetna CVS Health [US_STATE] EPO" at bounding box center [193, 205] width 109 height 7
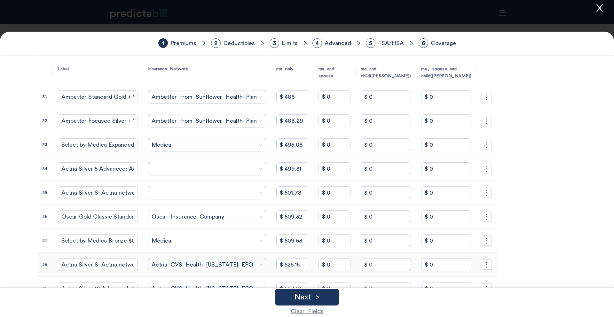
scroll to position [96, 0]
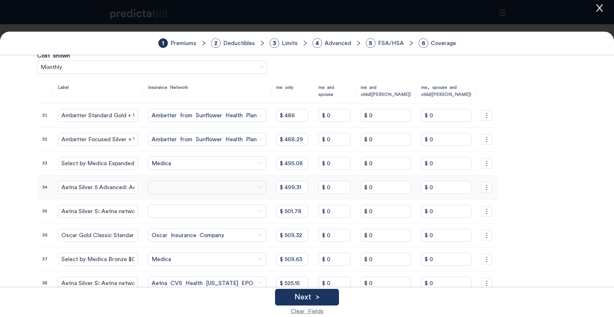
click at [173, 185] on span at bounding box center [207, 188] width 111 height 10
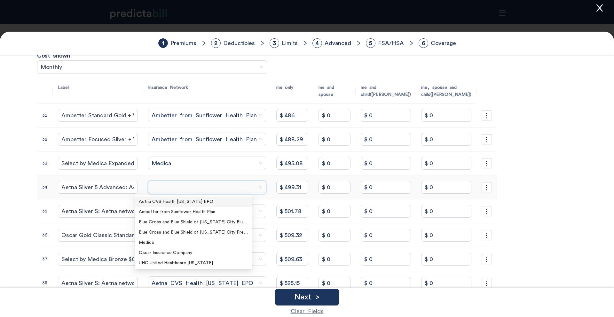
click at [183, 201] on div "Aetna CVS Health [US_STATE] EPO" at bounding box center [193, 201] width 109 height 7
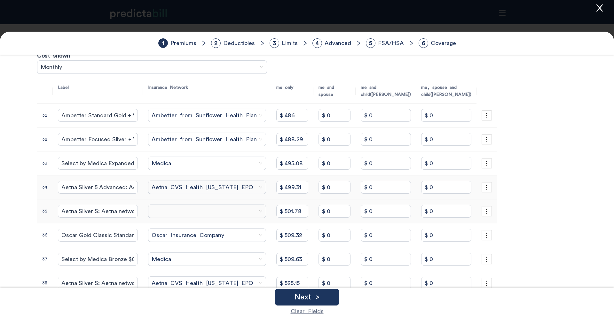
click at [183, 211] on span at bounding box center [207, 212] width 111 height 10
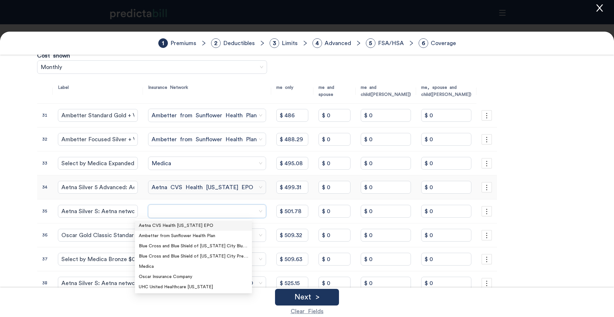
click at [191, 223] on div "Aetna CVS Health [US_STATE] EPO" at bounding box center [193, 225] width 109 height 7
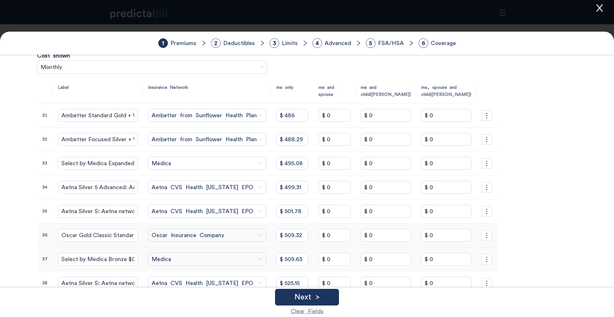
scroll to position [190, 0]
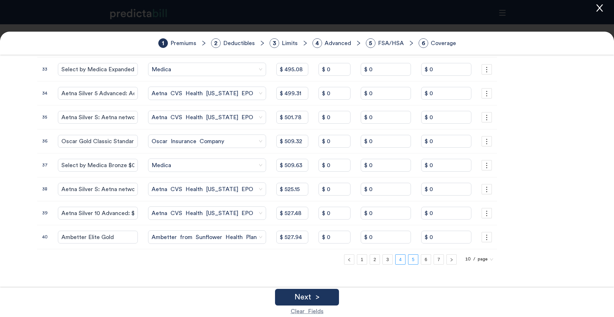
click at [408, 260] on link "5" at bounding box center [413, 260] width 10 height 10
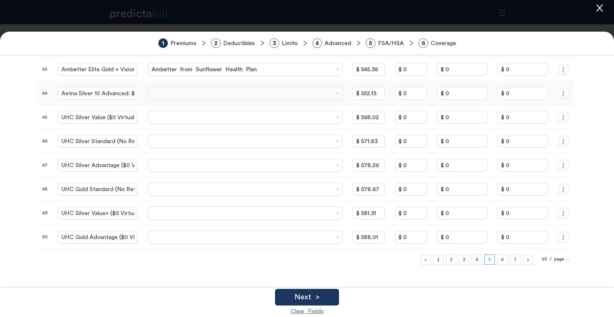
scroll to position [80, 0]
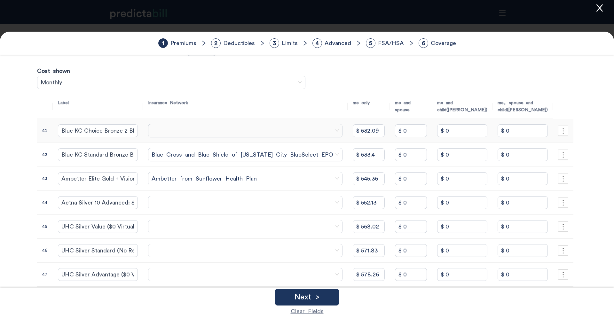
click at [156, 131] on span at bounding box center [245, 131] width 187 height 10
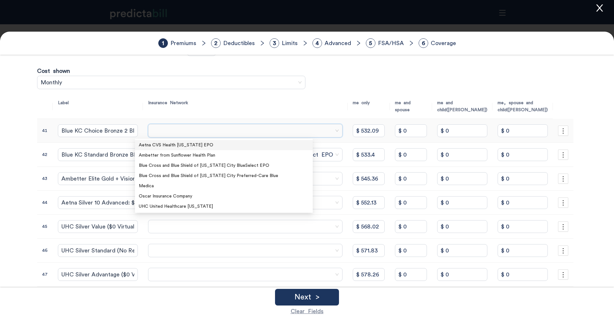
click at [156, 131] on span at bounding box center [245, 131] width 187 height 10
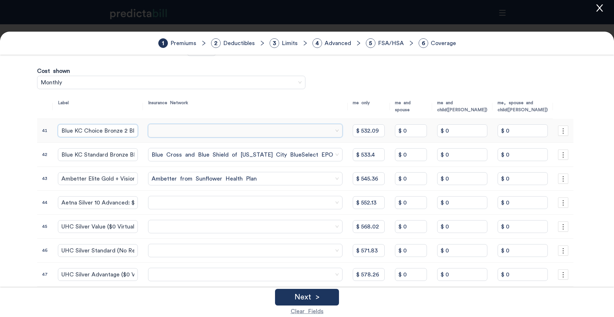
click at [120, 131] on input "Blue KC Choice Bronze 2 BlueSelect EPO with Spira Care" at bounding box center [98, 130] width 80 height 13
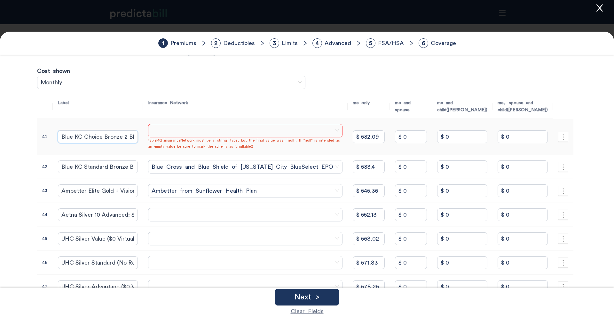
scroll to position [0, 87]
click at [152, 132] on span at bounding box center [245, 131] width 187 height 10
click at [239, 135] on span at bounding box center [245, 131] width 187 height 10
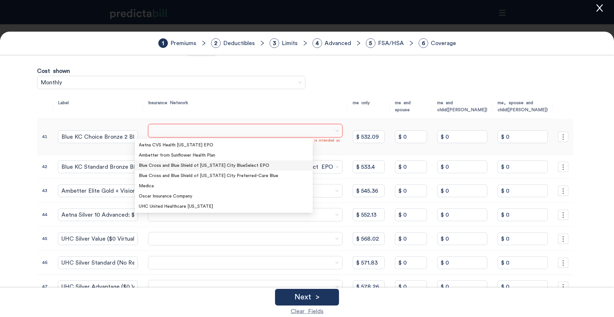
click at [254, 166] on div "Blue Cross and Blue Shield of [US_STATE] City BlueSelect EPO" at bounding box center [224, 165] width 170 height 7
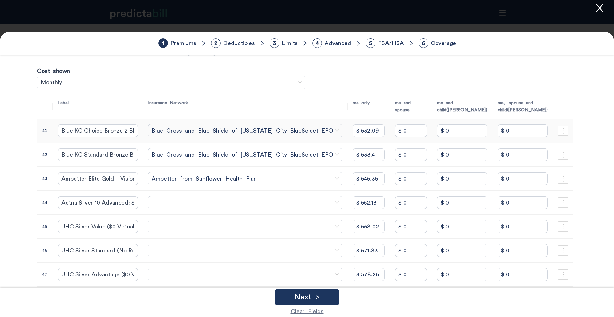
scroll to position [151, 0]
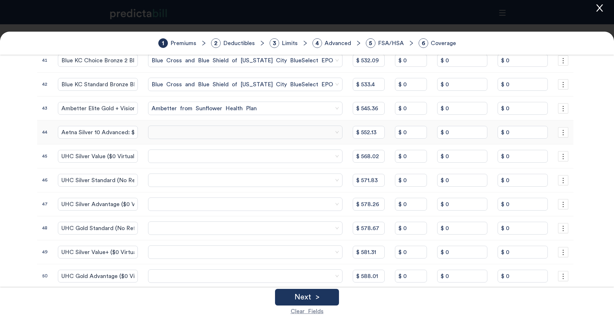
click at [153, 133] on span at bounding box center [245, 133] width 187 height 10
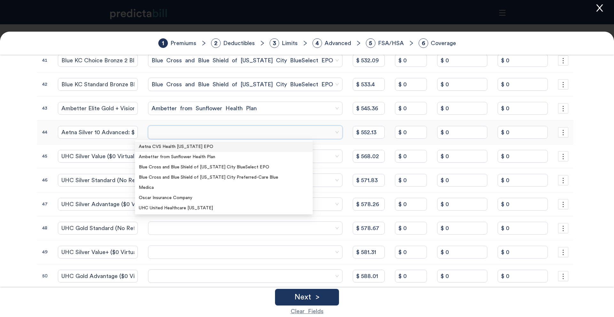
click at [159, 148] on div "Aetna CVS Health [US_STATE] EPO" at bounding box center [224, 146] width 170 height 7
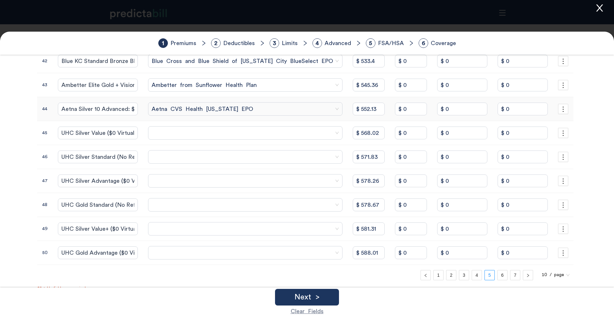
scroll to position [184, 0]
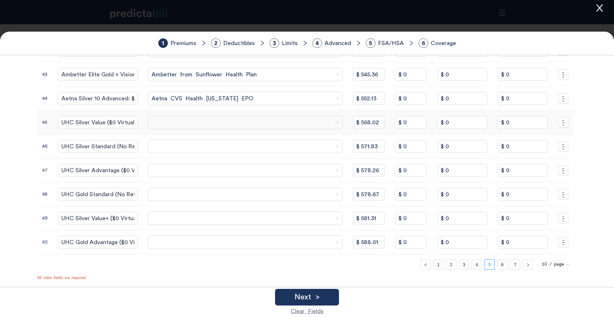
click at [164, 122] on span at bounding box center [245, 123] width 187 height 10
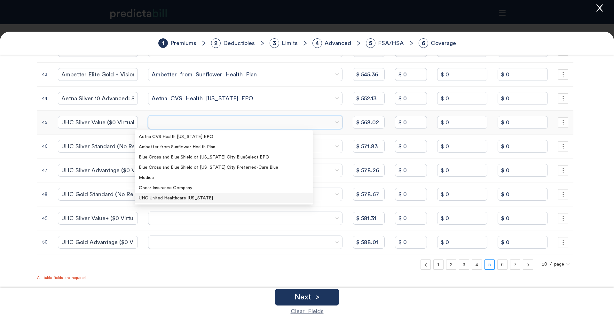
click at [169, 198] on div "UHC United Healthcare [US_STATE]" at bounding box center [224, 198] width 170 height 7
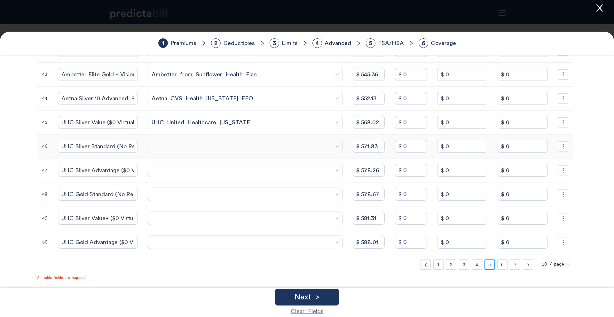
click at [171, 144] on span at bounding box center [245, 147] width 187 height 10
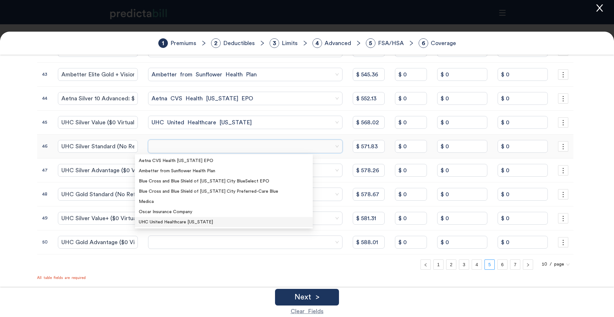
click at [170, 221] on div "UHC United Healthcare [US_STATE]" at bounding box center [224, 222] width 170 height 7
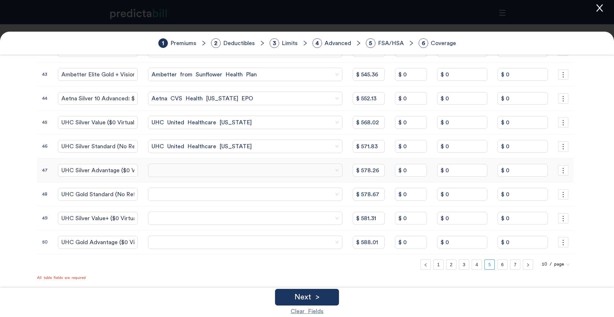
click at [169, 170] on span at bounding box center [245, 171] width 187 height 10
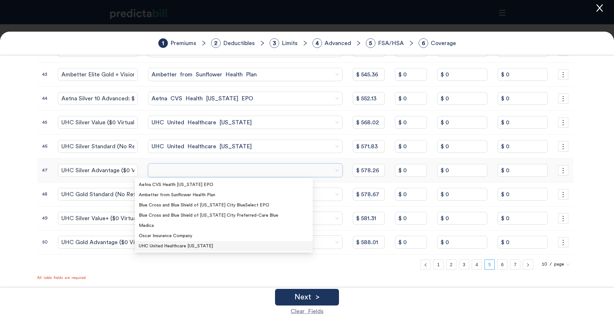
click at [160, 248] on div "UHC United Healthcare [US_STATE]" at bounding box center [224, 246] width 170 height 7
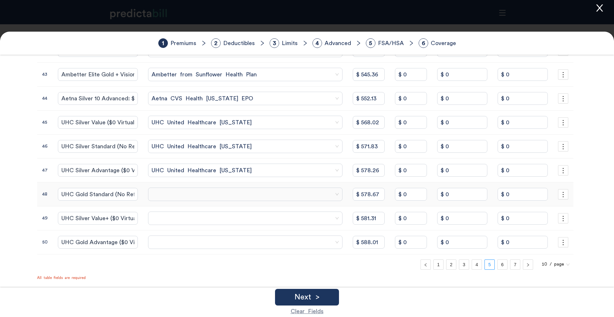
click at [162, 195] on span at bounding box center [245, 195] width 187 height 10
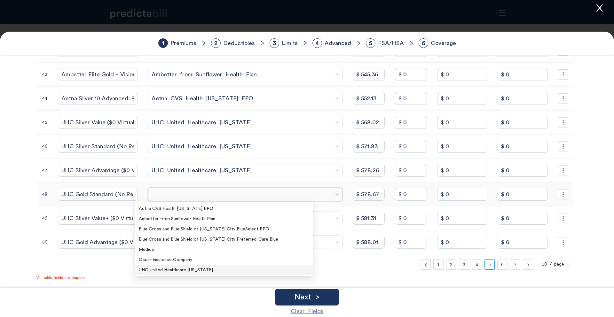
click at [162, 274] on div "UHC United Healthcare [US_STATE]" at bounding box center [224, 270] width 178 height 10
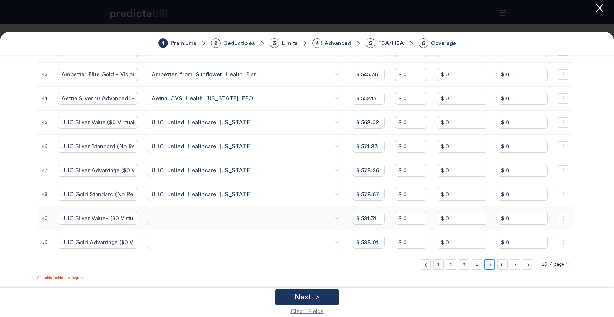
click at [168, 225] on td at bounding box center [245, 219] width 205 height 24
click at [168, 218] on span at bounding box center [245, 219] width 187 height 10
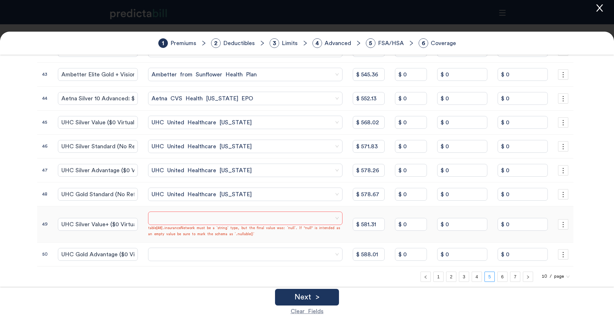
click at [169, 301] on div "Next >" at bounding box center [306, 297] width 611 height 17
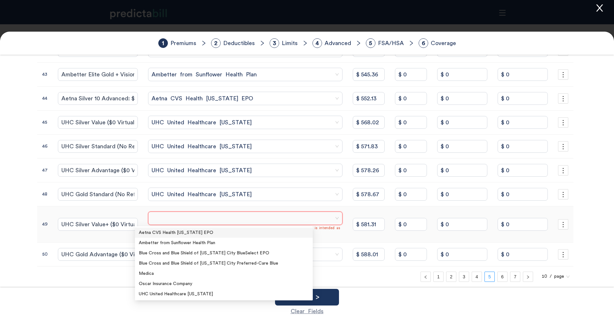
click at [192, 223] on input "search" at bounding box center [243, 218] width 182 height 13
click at [189, 294] on div "UHC United Healthcare [US_STATE]" at bounding box center [224, 294] width 170 height 7
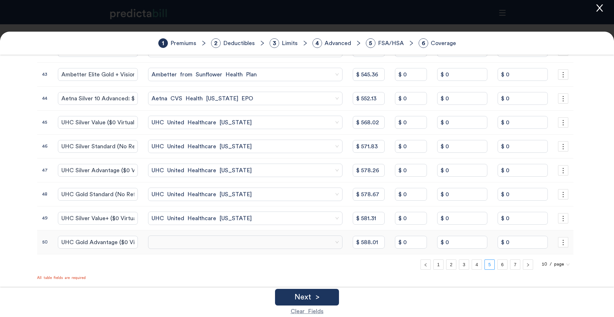
click at [207, 245] on span at bounding box center [245, 243] width 187 height 10
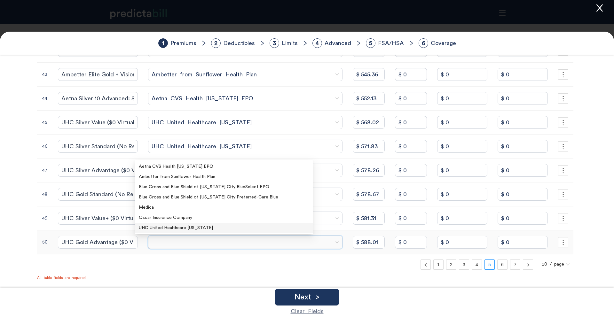
click at [202, 224] on div "UHC United Healthcare [US_STATE]" at bounding box center [224, 227] width 170 height 7
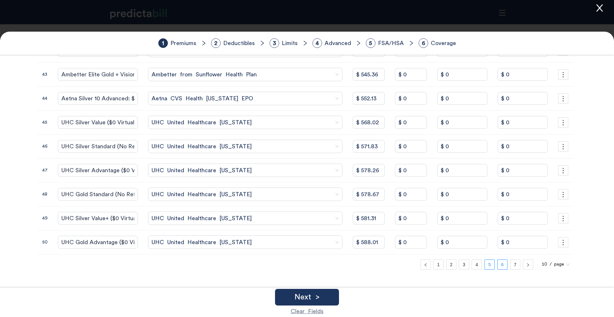
click at [497, 265] on link "6" at bounding box center [502, 265] width 10 height 10
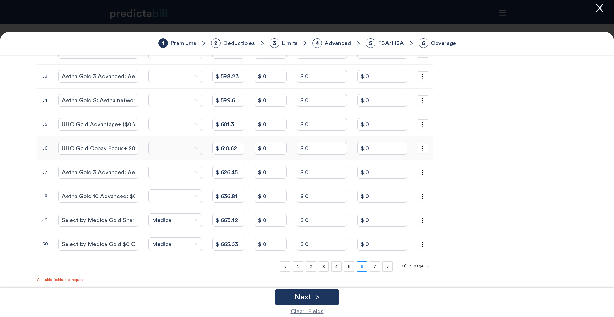
scroll to position [152, 0]
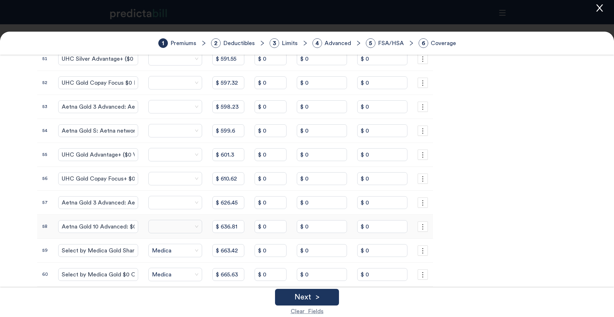
click at [152, 224] on span at bounding box center [175, 227] width 47 height 10
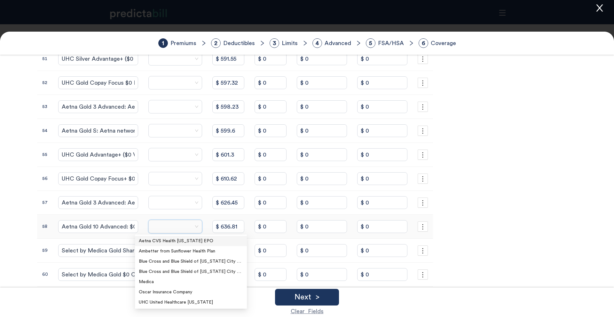
click at [164, 237] on div "Aetna CVS Health [US_STATE] EPO" at bounding box center [191, 241] width 112 height 10
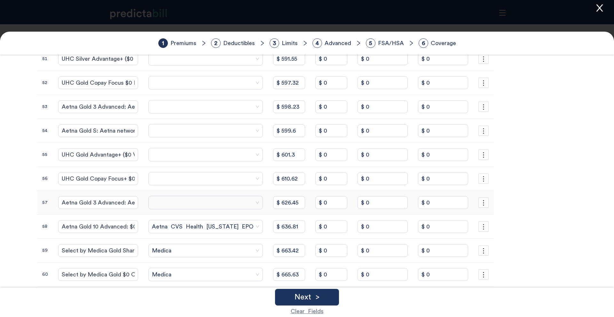
click at [162, 205] on span at bounding box center [205, 203] width 107 height 10
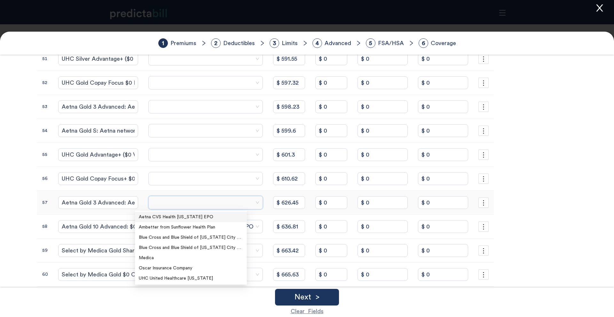
click at [178, 218] on div "Aetna CVS Health [US_STATE] EPO" at bounding box center [191, 217] width 104 height 7
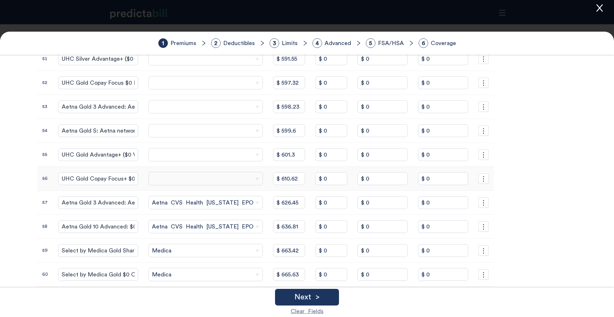
click at [173, 178] on span at bounding box center [205, 179] width 107 height 10
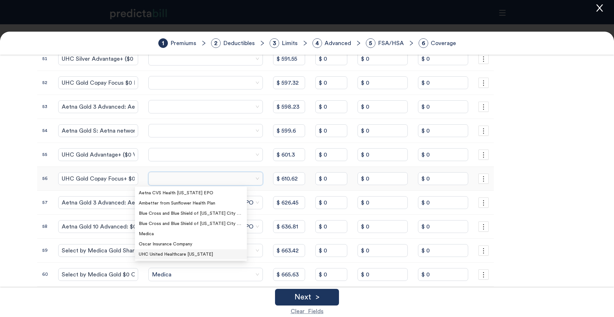
click at [152, 255] on div "UHC United Healthcare [US_STATE]" at bounding box center [191, 254] width 104 height 7
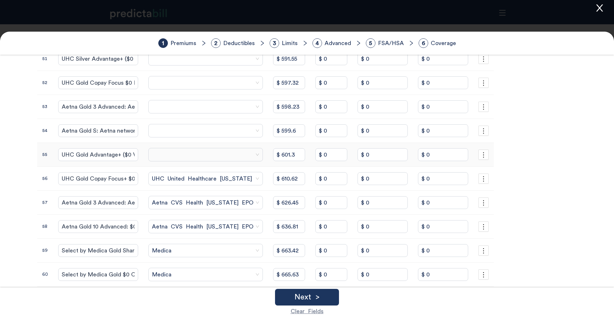
click at [152, 159] on span at bounding box center [205, 155] width 107 height 10
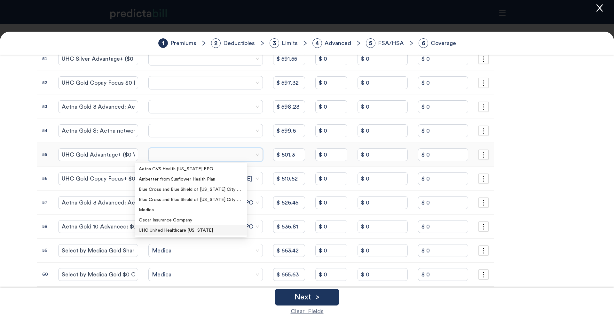
click at [159, 232] on div "UHC United Healthcare [US_STATE]" at bounding box center [191, 230] width 104 height 7
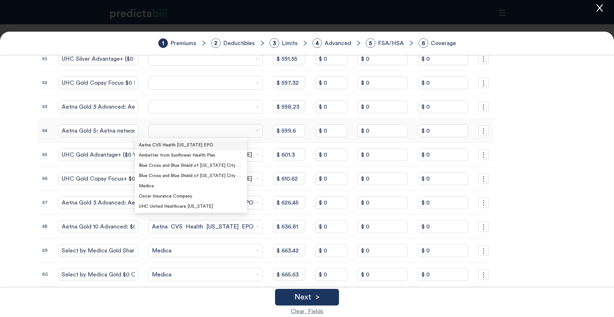
click at [166, 135] on span at bounding box center [205, 131] width 107 height 10
click at [182, 143] on div "Aetna CVS Health [US_STATE] EPO" at bounding box center [191, 145] width 104 height 7
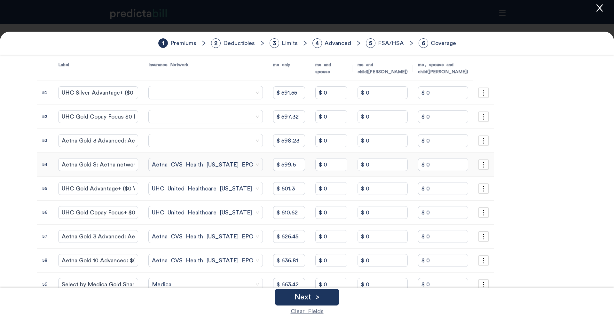
scroll to position [106, 0]
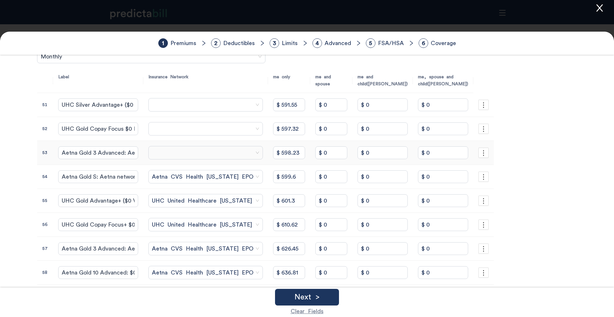
click at [175, 160] on td at bounding box center [205, 153] width 125 height 24
click at [175, 156] on span at bounding box center [205, 153] width 107 height 10
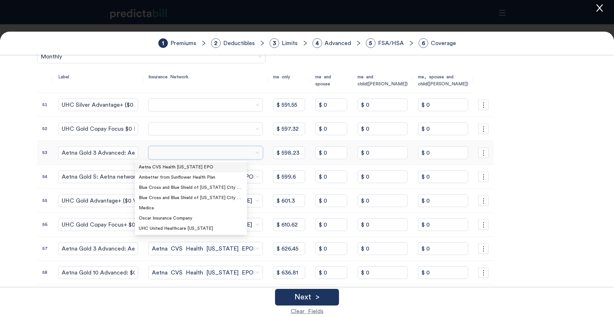
click at [191, 167] on div "Aetna CVS Health [US_STATE] EPO" at bounding box center [191, 167] width 104 height 7
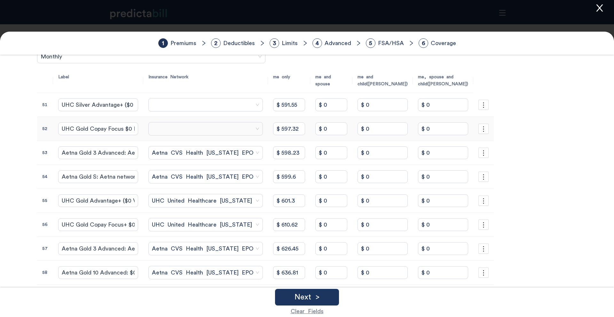
click at [161, 133] on span at bounding box center [205, 129] width 107 height 10
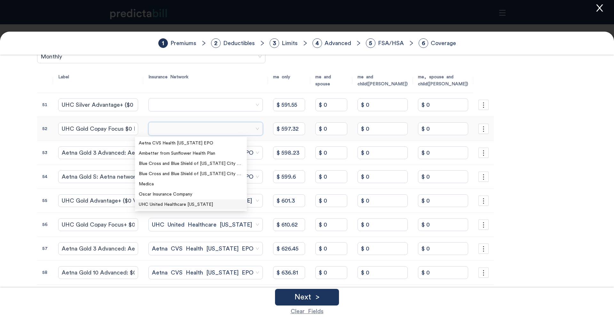
click at [163, 203] on div "UHC United Healthcare [US_STATE]" at bounding box center [191, 204] width 104 height 7
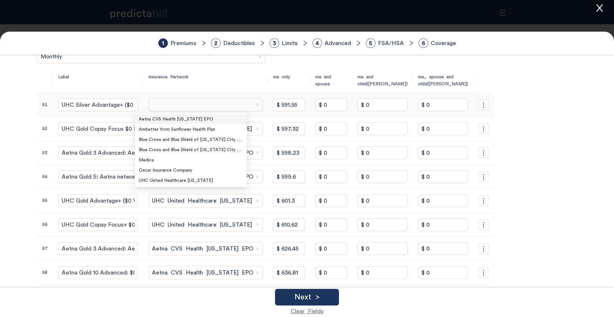
click at [168, 107] on span at bounding box center [205, 105] width 107 height 10
click at [168, 179] on div "UHC United Healthcare [US_STATE]" at bounding box center [191, 180] width 104 height 7
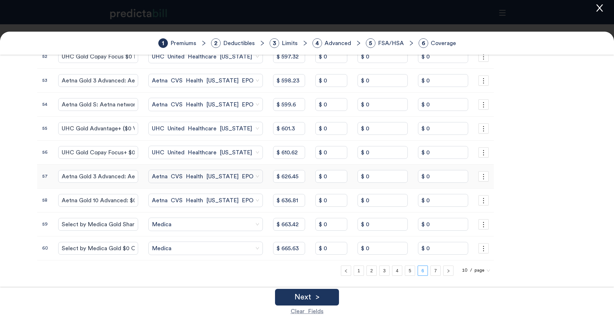
scroll to position [190, 0]
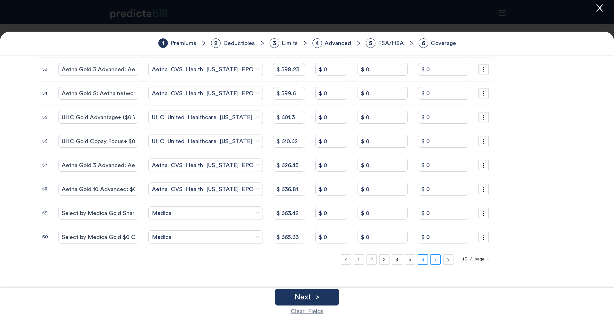
click at [431, 259] on link "7" at bounding box center [436, 260] width 10 height 10
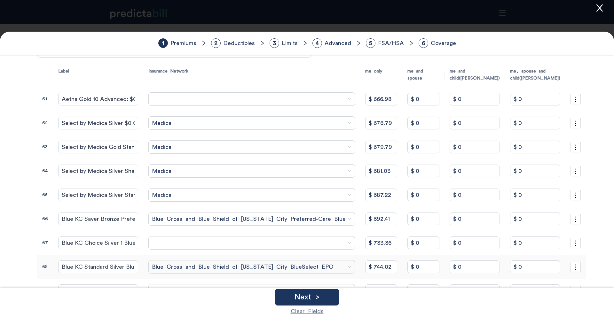
scroll to position [111, 0]
click at [161, 96] on span at bounding box center [252, 100] width 200 height 10
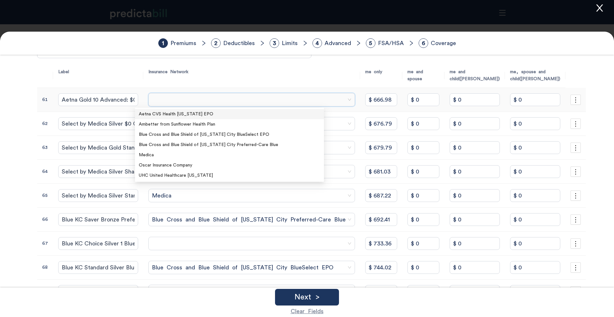
click at [169, 112] on div "Aetna CVS Health [US_STATE] EPO" at bounding box center [229, 114] width 181 height 7
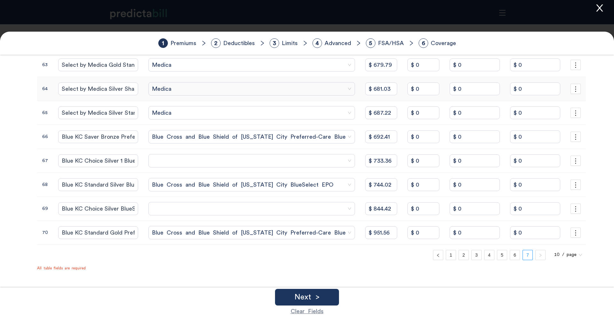
scroll to position [194, 0]
click at [170, 164] on span at bounding box center [252, 161] width 200 height 10
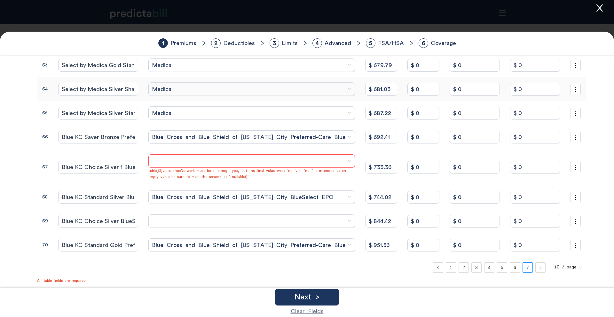
click at [109, 272] on div "Verify Your Plan Details Cost of Options How many plan options do you have with…" at bounding box center [307, 88] width 552 height 422
click at [109, 219] on input "Blue KC Choice Silver BlueSelect Plus EPO with Spira Care" at bounding box center [98, 221] width 80 height 13
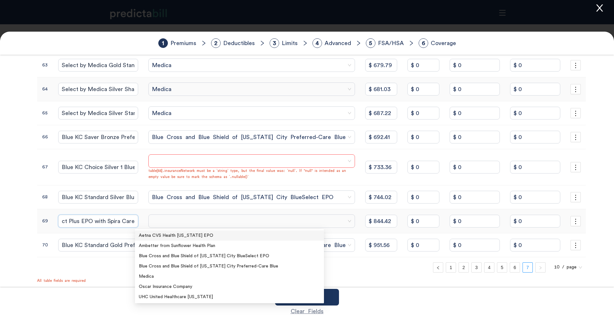
click at [156, 226] on span at bounding box center [252, 221] width 200 height 10
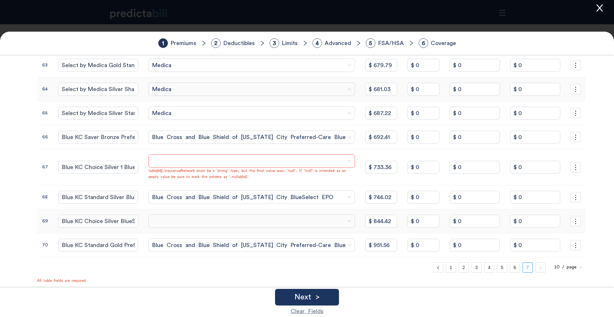
click at [184, 219] on span at bounding box center [252, 221] width 200 height 10
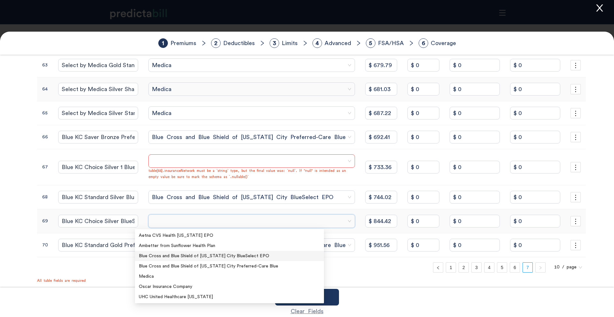
click at [250, 259] on div "Blue Cross and Blue Shield of Kansas City BlueSelect EPO" at bounding box center [229, 256] width 181 height 7
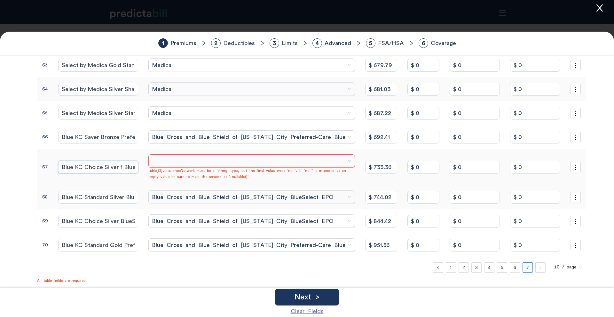
click at [104, 163] on input "Blue KC Choice Silver 1 BlueSelect EPO with Spira Care" at bounding box center [98, 167] width 80 height 13
click at [179, 159] on span at bounding box center [252, 161] width 200 height 10
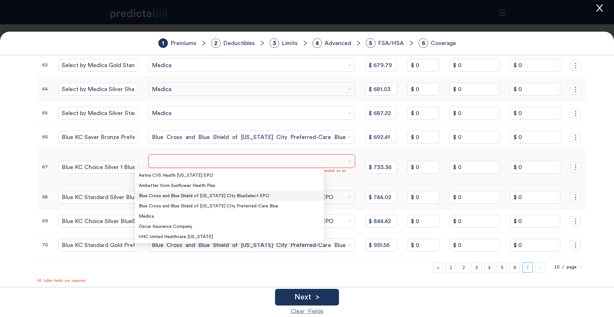
click at [197, 199] on div "Blue Cross and Blue Shield of Kansas City BlueSelect EPO" at bounding box center [229, 195] width 181 height 7
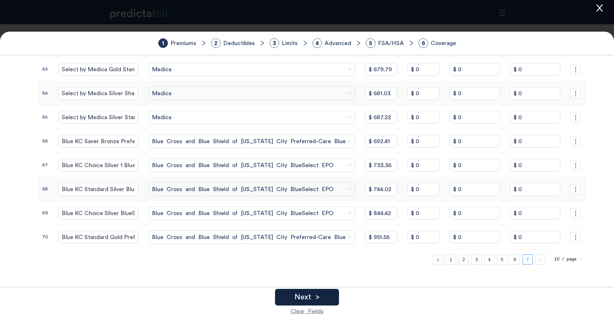
click at [322, 295] on div "Next >" at bounding box center [307, 297] width 64 height 17
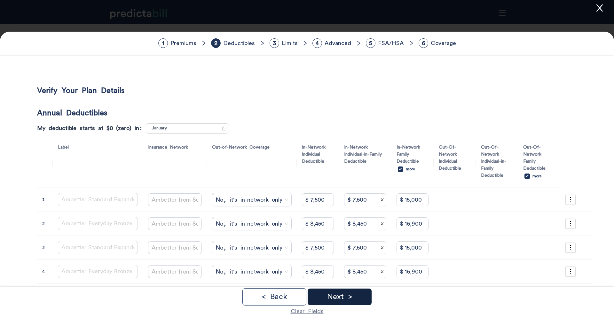
click at [343, 301] on p "Next >" at bounding box center [339, 297] width 25 height 8
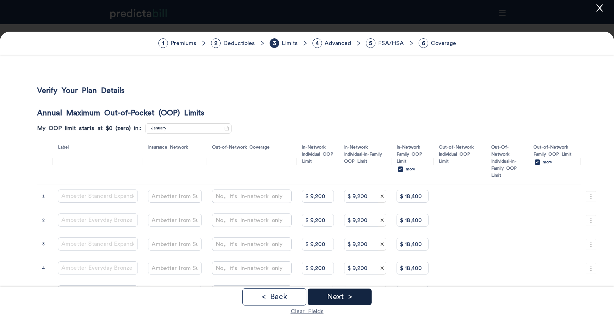
click at [358, 301] on div "Next >" at bounding box center [340, 297] width 64 height 17
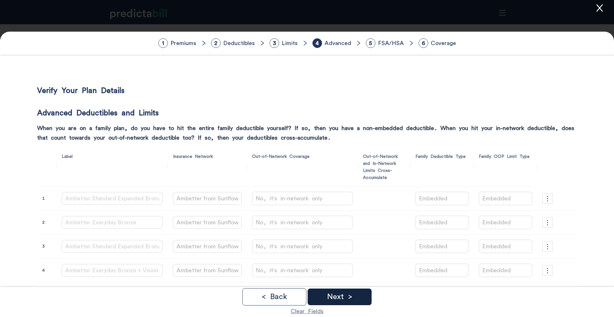
click at [358, 301] on div "Next >" at bounding box center [340, 297] width 64 height 17
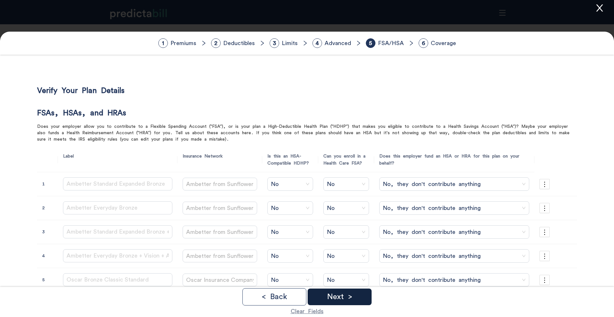
click at [358, 301] on div "Next >" at bounding box center [340, 297] width 64 height 17
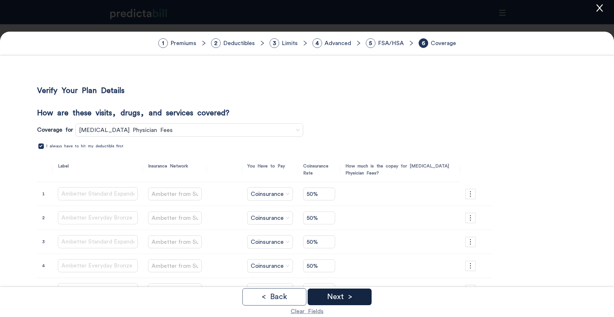
click at [358, 301] on div "Next >" at bounding box center [340, 297] width 64 height 17
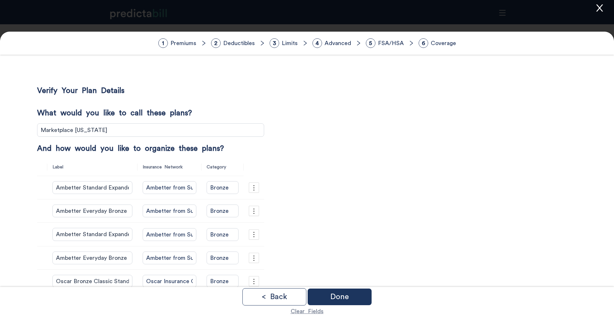
click at [358, 301] on div "Done" at bounding box center [340, 297] width 64 height 17
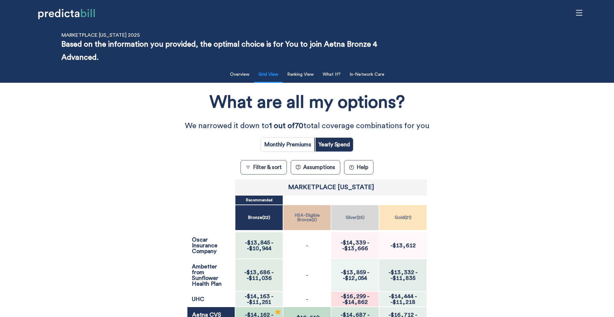
scroll to position [68, 0]
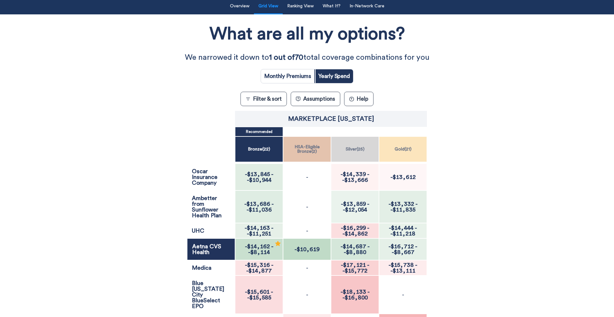
click at [301, 76] on input "radio" at bounding box center [287, 76] width 53 height 14
radio input "true"
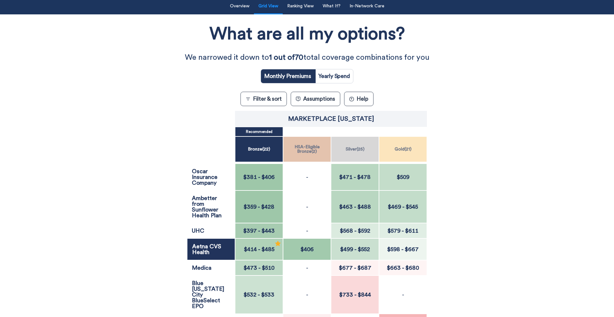
scroll to position [68, 0]
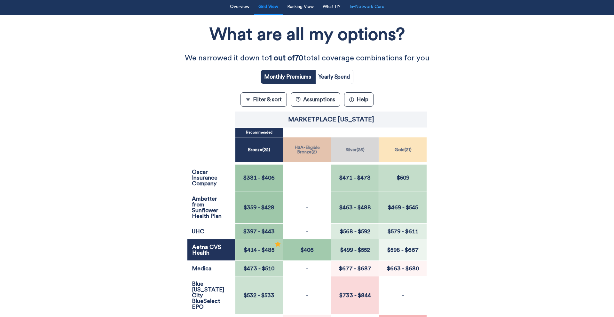
click at [369, 12] on button "In-Network Care" at bounding box center [367, 6] width 43 height 13
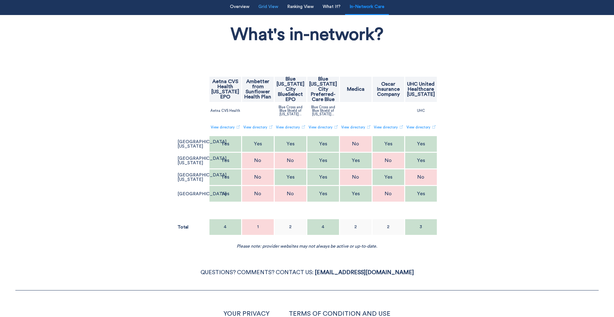
click at [274, 11] on button "Grid View" at bounding box center [267, 6] width 27 height 13
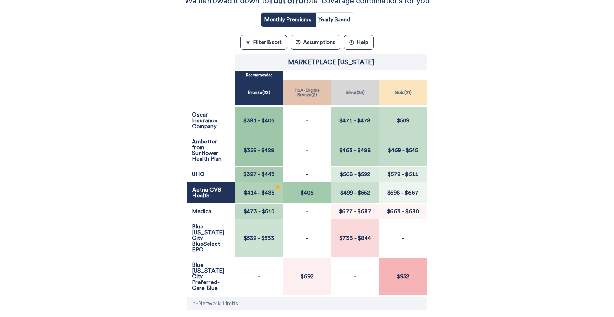
scroll to position [124, 0]
click at [328, 19] on input "radio" at bounding box center [334, 20] width 38 height 14
radio input "true"
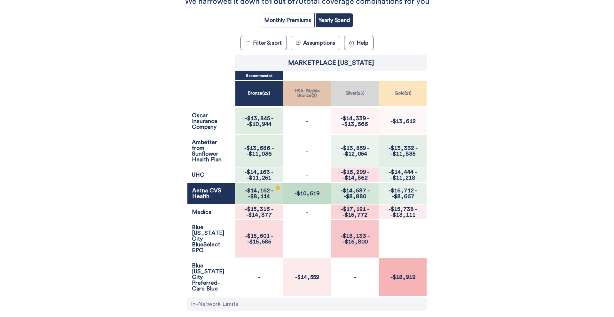
click at [287, 20] on input "radio" at bounding box center [287, 20] width 53 height 14
radio input "true"
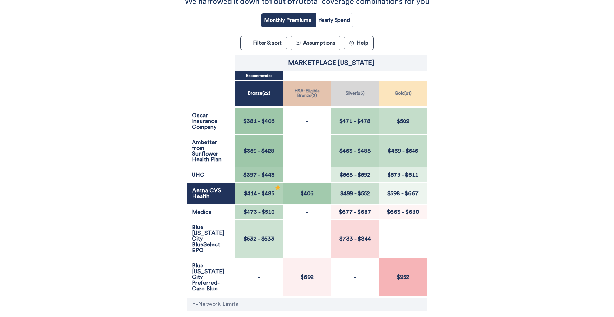
click at [331, 20] on input "radio" at bounding box center [334, 20] width 38 height 14
radio input "true"
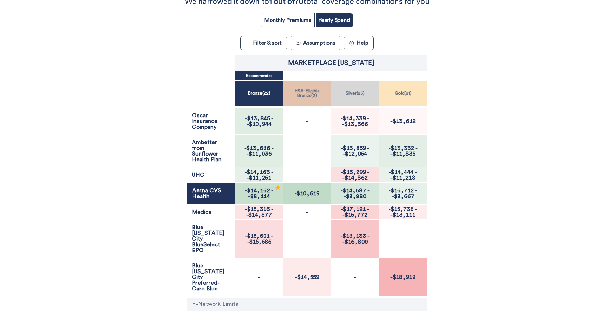
click at [280, 36] on button "Filter & sort" at bounding box center [263, 43] width 46 height 14
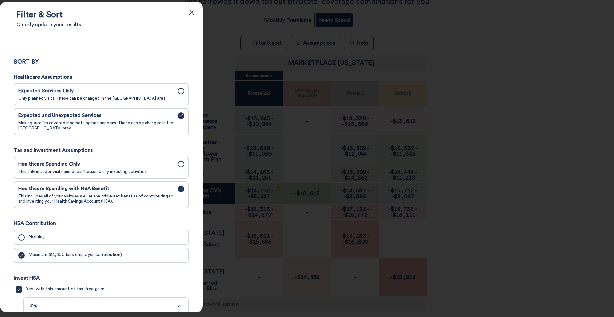
click at [266, 38] on div at bounding box center [307, 158] width 614 height 317
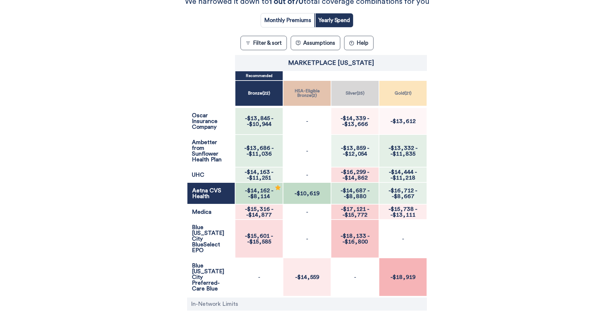
click at [290, 19] on input "radio" at bounding box center [287, 20] width 53 height 14
radio input "true"
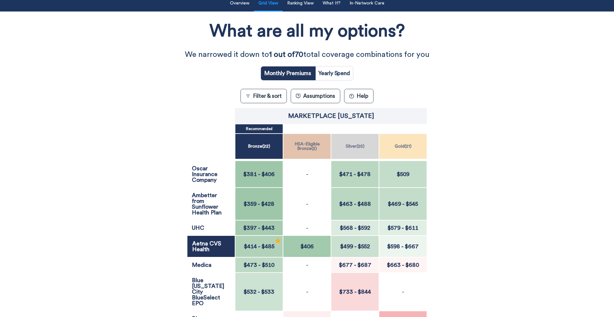
scroll to position [71, 0]
click at [370, 7] on button "In-Network Care" at bounding box center [367, 3] width 43 height 13
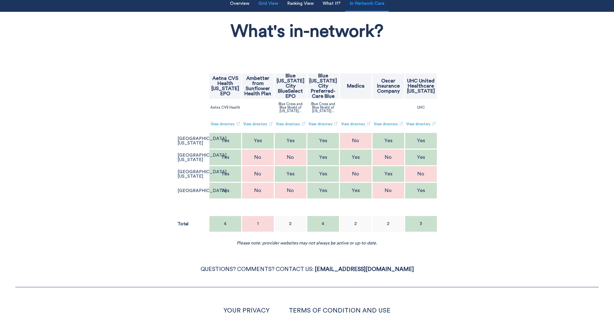
click at [270, 6] on button "Grid View" at bounding box center [267, 3] width 27 height 13
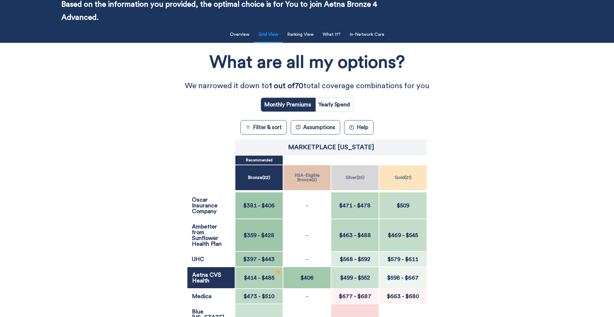
scroll to position [40, 0]
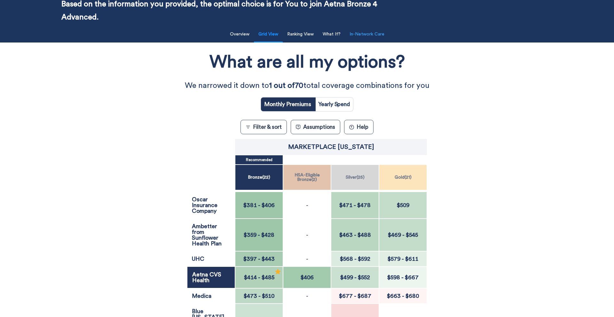
click at [360, 34] on button "In-Network Care" at bounding box center [367, 34] width 43 height 13
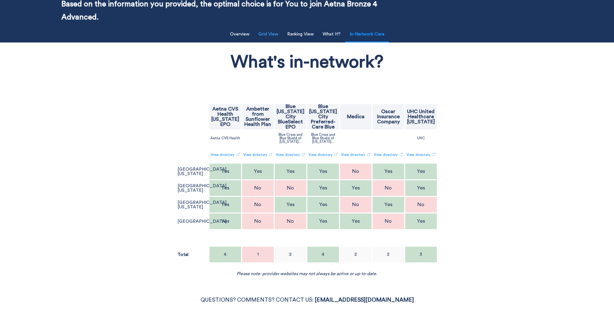
click at [270, 34] on button "Grid View" at bounding box center [267, 34] width 27 height 13
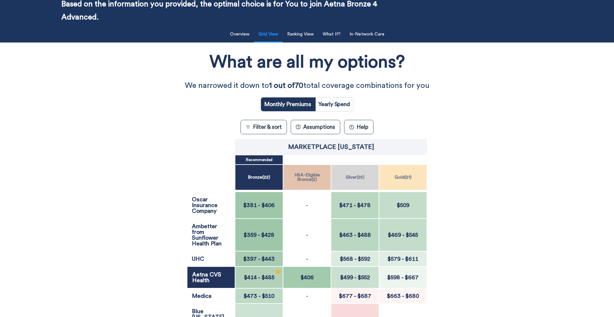
click at [263, 126] on button "Filter & sort" at bounding box center [263, 127] width 46 height 14
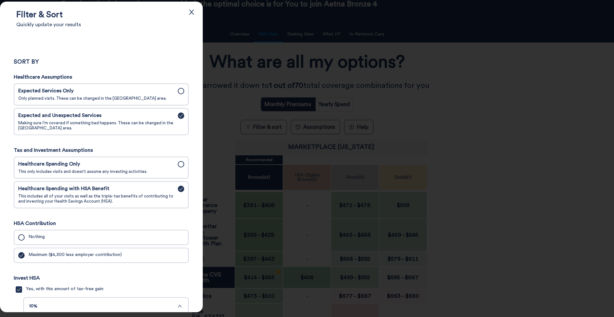
click at [132, 167] on span "Healthcare Spending Only" at bounding box center [96, 164] width 156 height 6
click at [0, 0] on input "Healthcare Spending Only This only includes visits and doesn’t assume any inves…" at bounding box center [0, 0] width 0 height 0
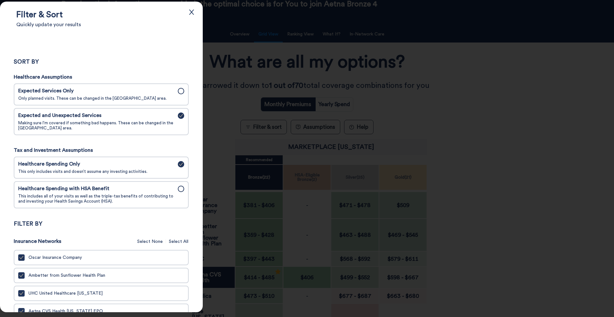
click at [232, 136] on div at bounding box center [307, 158] width 614 height 317
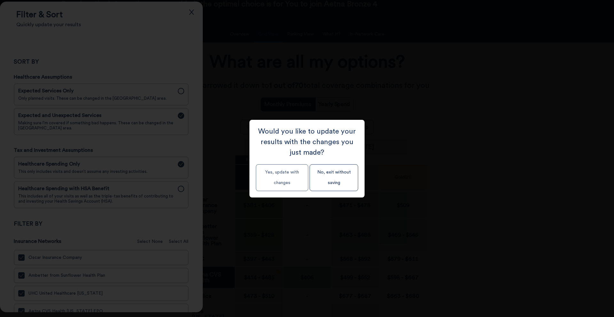
click at [280, 188] on button "Yes, update with changes" at bounding box center [282, 177] width 52 height 27
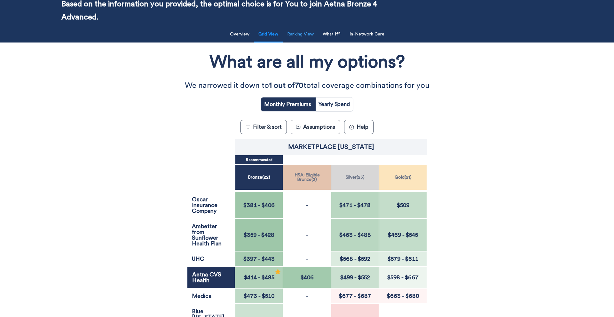
click at [302, 39] on button "Ranking View" at bounding box center [300, 34] width 34 height 13
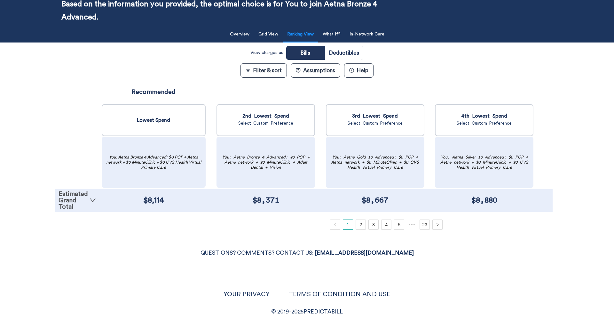
click at [84, 199] on link "Estimated Grand Total" at bounding box center [77, 200] width 37 height 19
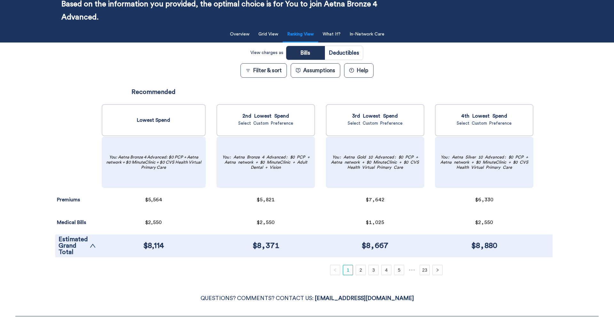
click at [255, 69] on button "Filter & sort" at bounding box center [263, 70] width 46 height 14
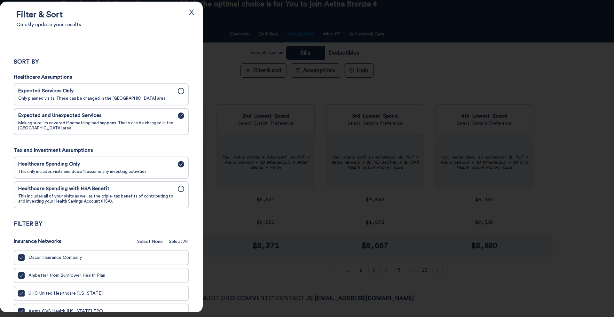
click at [167, 100] on span "Only planned visits. These can be changed in the [GEOGRAPHIC_DATA] area." at bounding box center [96, 98] width 156 height 5
click at [0, 0] on input "Expected Services Only Only planned visits. These can be changed in the Assumpt…" at bounding box center [0, 0] width 0 height 0
click at [277, 114] on div at bounding box center [307, 158] width 614 height 317
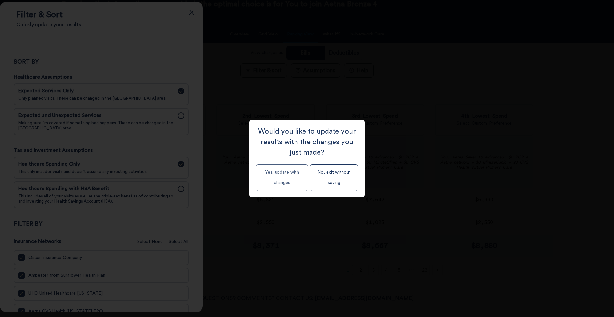
click at [276, 186] on button "Yes, update with changes" at bounding box center [282, 177] width 52 height 27
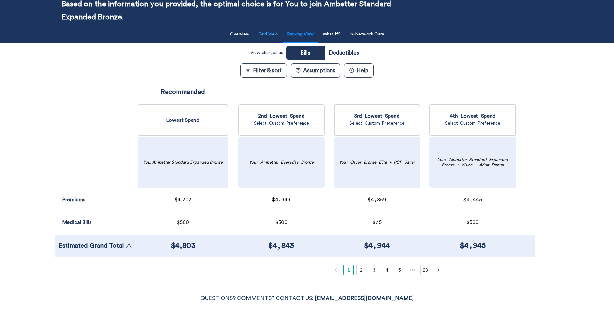
click at [271, 34] on button "Grid View" at bounding box center [267, 34] width 27 height 13
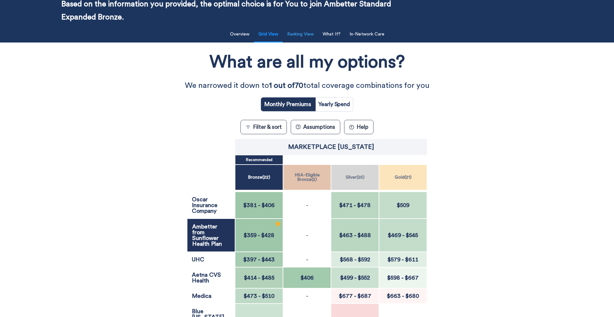
click at [305, 40] on button "Ranking View" at bounding box center [300, 34] width 34 height 13
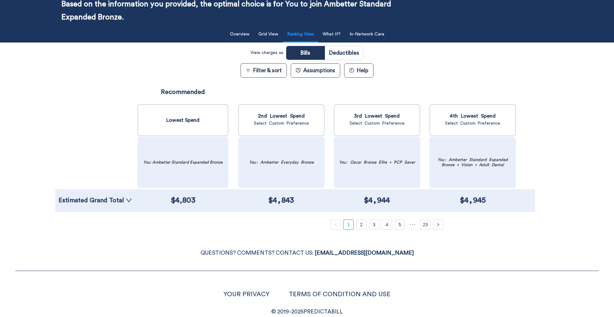
click at [89, 205] on div "Estimated Grand Total" at bounding box center [95, 200] width 80 height 23
click at [97, 200] on link "Estimated Grand Total" at bounding box center [96, 200] width 74 height 6
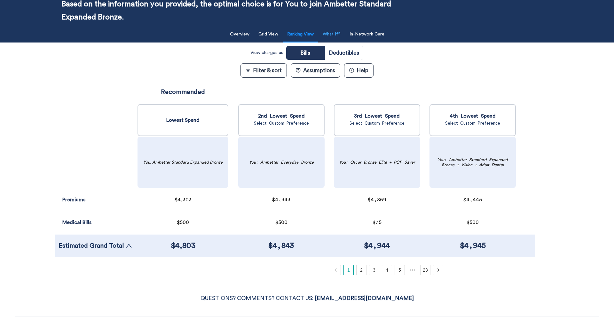
click at [332, 37] on button "What If?" at bounding box center [332, 34] width 26 height 13
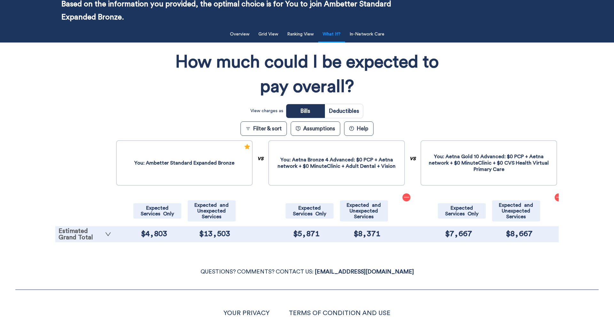
click at [104, 240] on link "Estimated Grand Total" at bounding box center [85, 234] width 53 height 13
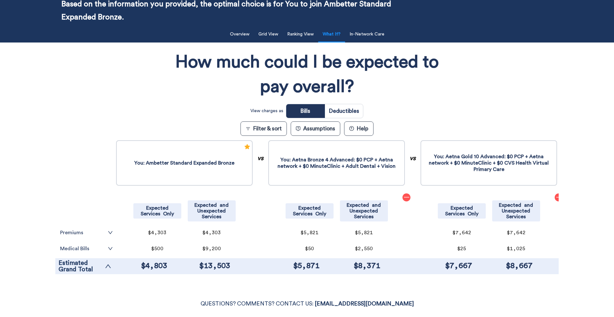
click at [111, 253] on tr "Medical Bills" at bounding box center [87, 249] width 56 height 16
click at [109, 249] on icon "down" at bounding box center [110, 248] width 5 height 5
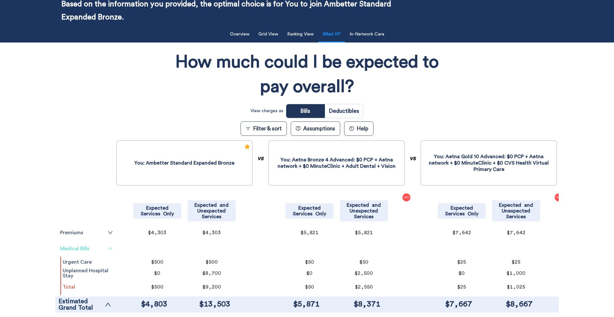
click at [109, 249] on icon "up" at bounding box center [110, 248] width 5 height 5
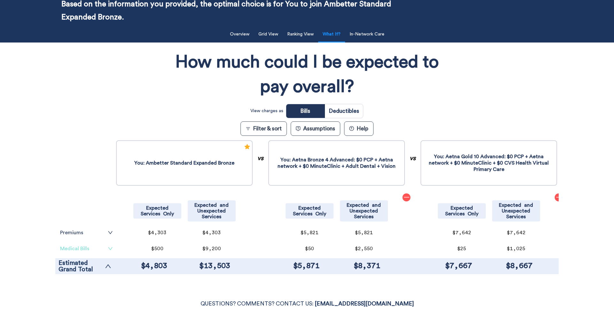
click at [335, 109] on input "radio" at bounding box center [344, 111] width 38 height 14
radio input "true"
click at [98, 244] on link "Medical Cost Sharing" at bounding box center [86, 249] width 53 height 10
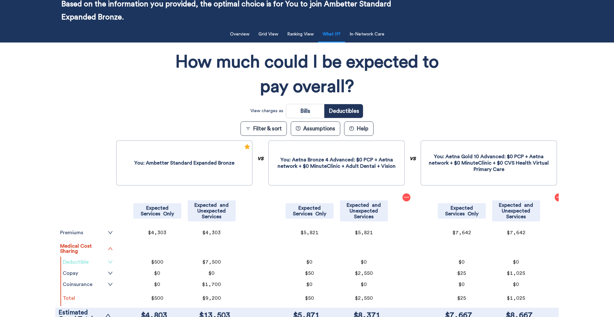
click at [98, 262] on link "Deductible" at bounding box center [88, 262] width 50 height 5
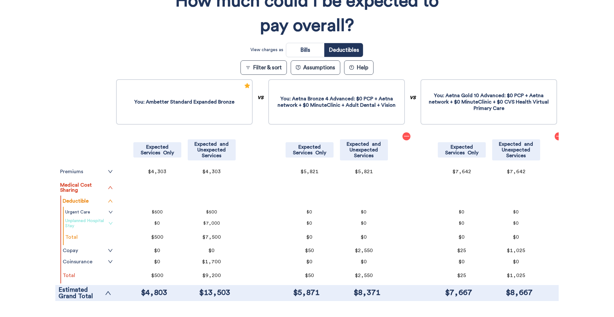
scroll to position [109, 0]
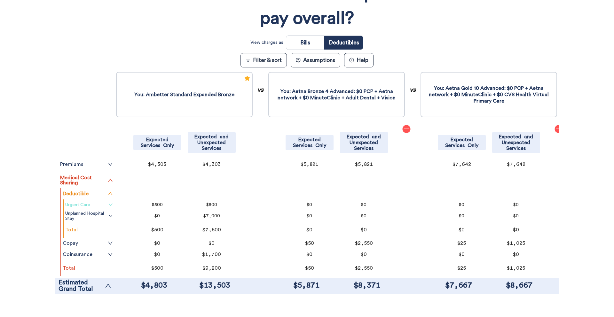
click at [103, 206] on link "Urgent Care" at bounding box center [89, 204] width 48 height 5
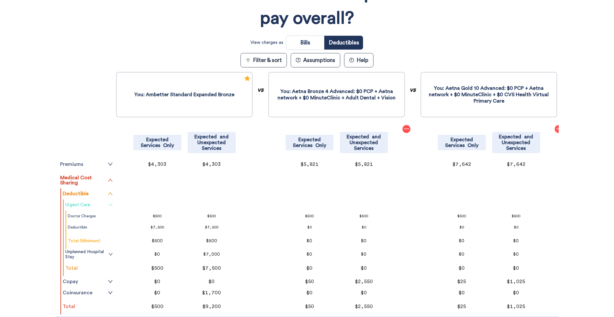
click at [102, 206] on link "Urgent Care" at bounding box center [89, 204] width 48 height 5
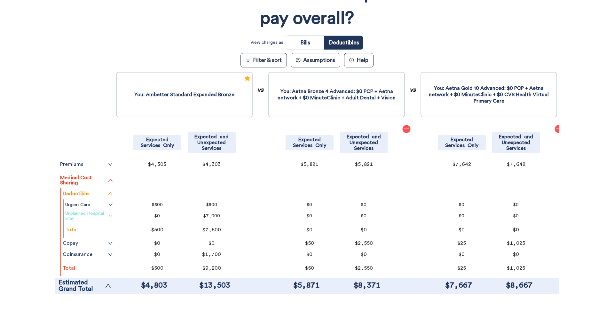
click at [102, 214] on link "Unplanned Hospital Stay" at bounding box center [89, 216] width 48 height 10
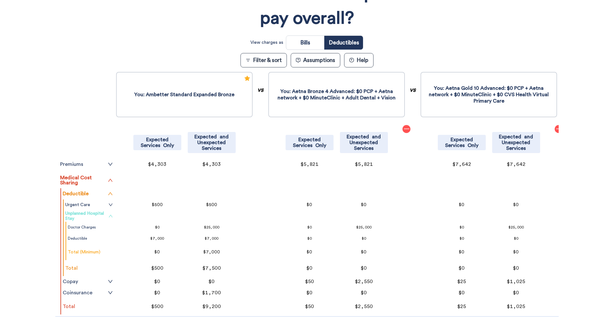
click at [102, 214] on link "Unplanned Hospital Stay" at bounding box center [89, 216] width 48 height 10
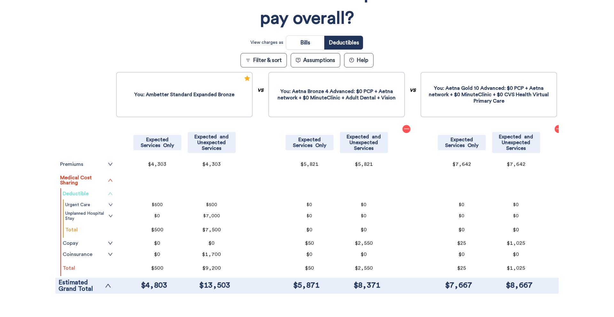
click at [109, 191] on icon "up" at bounding box center [110, 193] width 5 height 5
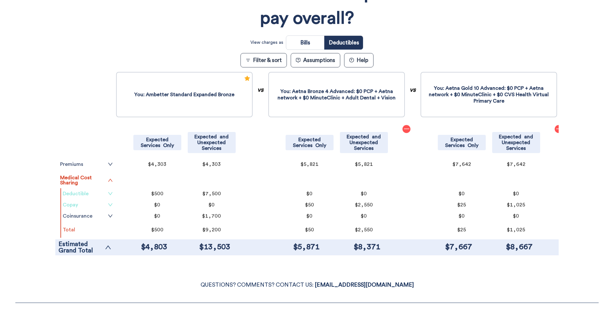
click at [107, 204] on link "Copay" at bounding box center [88, 204] width 50 height 5
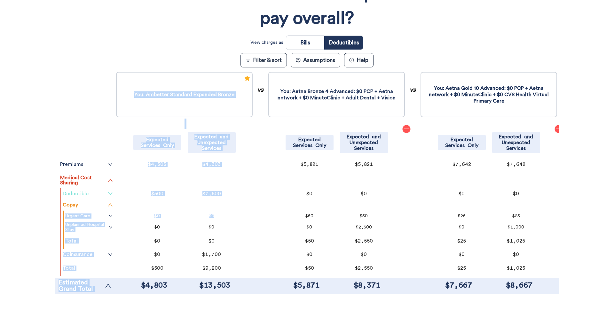
drag, startPoint x: 108, startPoint y: 207, endPoint x: 129, endPoint y: 222, distance: 25.8
click at [129, 223] on div "Premiums Monthly Premiums Total Number of Months Total Total (x) Medical Cost S…" at bounding box center [306, 186] width 503 height 230
click at [115, 220] on tr "$0 $0" at bounding box center [184, 216] width 140 height 11
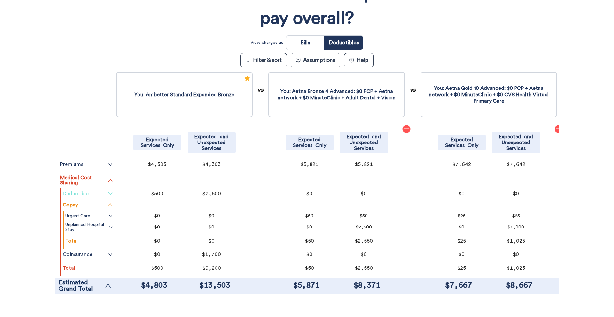
click at [113, 218] on tr "Urgent Care" at bounding box center [89, 216] width 51 height 11
click at [111, 217] on icon "down" at bounding box center [110, 216] width 4 height 4
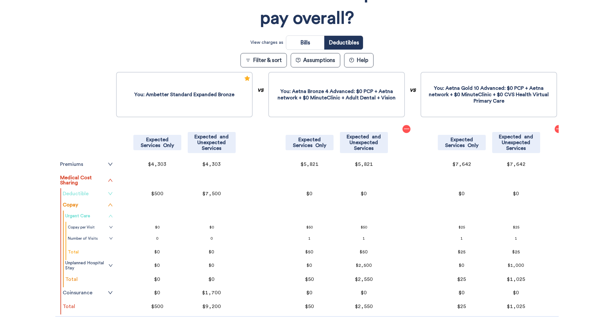
click at [111, 217] on icon "up" at bounding box center [110, 216] width 4 height 4
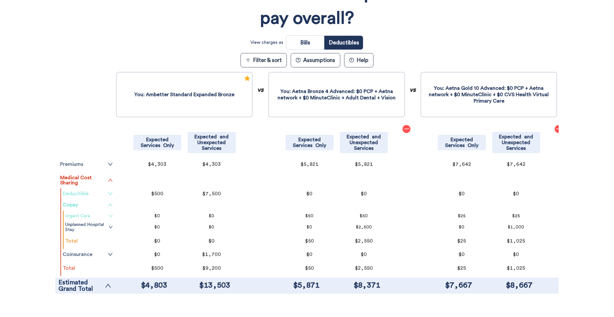
click at [111, 206] on icon "up" at bounding box center [110, 204] width 5 height 5
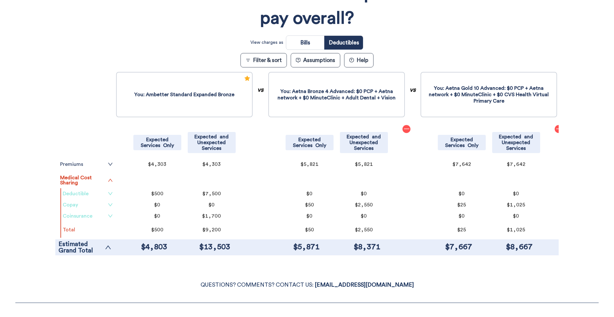
click at [108, 217] on icon "down" at bounding box center [110, 216] width 5 height 5
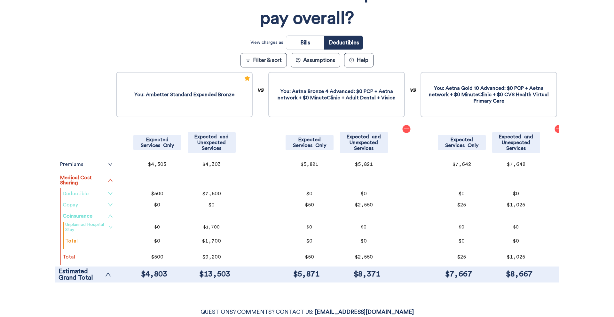
click at [110, 225] on icon "down" at bounding box center [110, 227] width 4 height 4
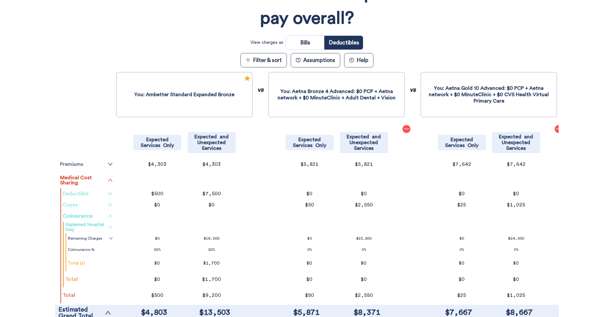
click at [111, 205] on icon "down" at bounding box center [110, 204] width 5 height 5
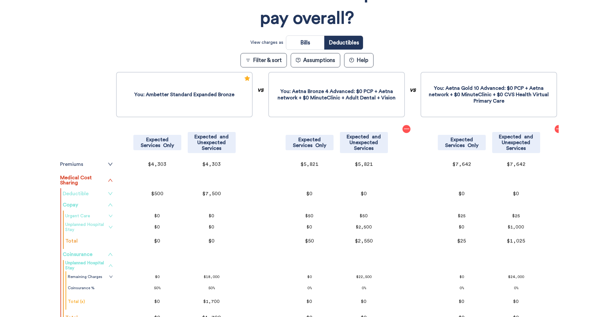
click at [108, 226] on link "Unplanned Hospital Stay" at bounding box center [89, 227] width 48 height 10
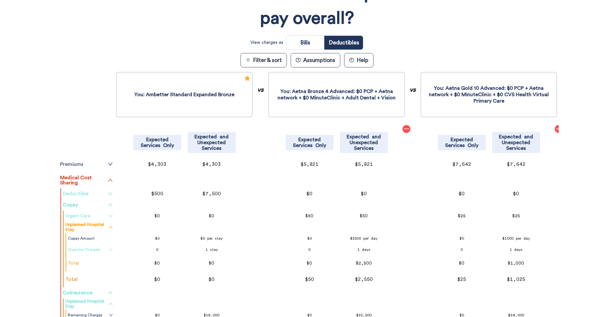
click at [108, 249] on link "Quantity Charged" at bounding box center [90, 249] width 45 height 5
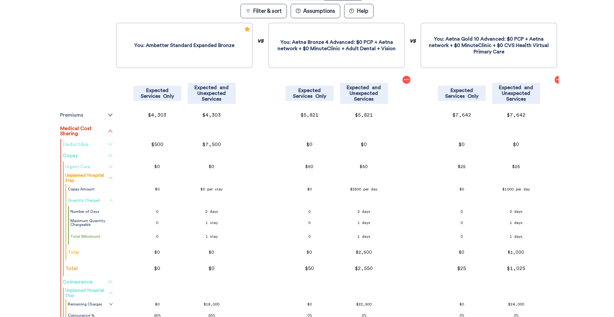
scroll to position [160, 0]
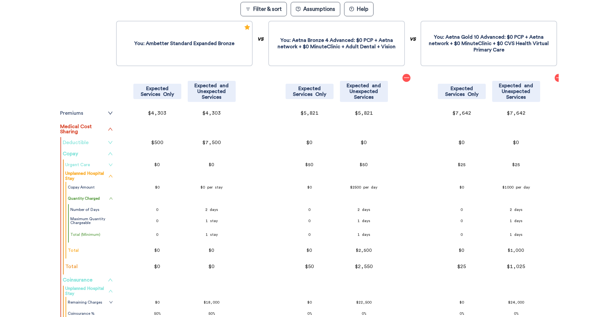
click at [32, 246] on div "Filter & Sort Quickly update your results Sort By Healthcare Assumptions Expect…" at bounding box center [307, 147] width 614 height 487
click at [17, 145] on div "Filter & Sort Quickly update your results Sort By Healthcare Assumptions Expect…" at bounding box center [307, 147] width 614 height 487
click at [22, 220] on div "Filter & Sort Quickly update your results Sort By Healthcare Assumptions Expect…" at bounding box center [307, 147] width 614 height 487
click at [110, 116] on tr "Premiums" at bounding box center [87, 113] width 56 height 16
click at [110, 114] on icon "down" at bounding box center [110, 113] width 5 height 5
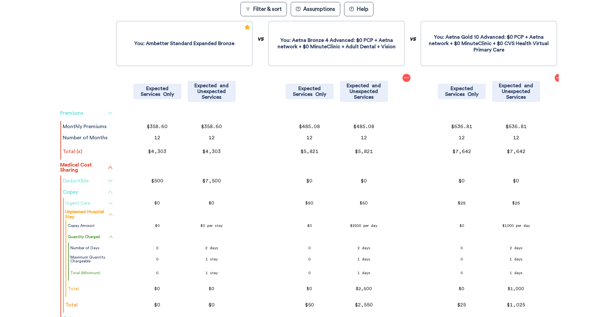
click at [108, 115] on icon "up" at bounding box center [110, 113] width 5 height 5
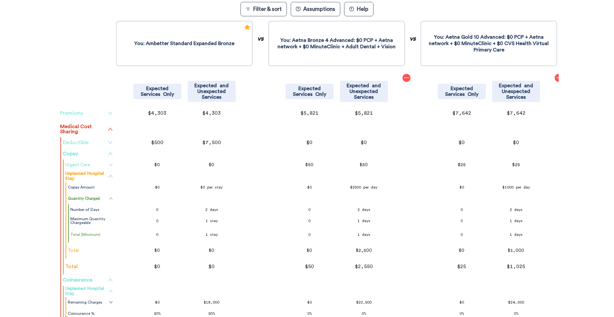
click at [106, 145] on link "Deductible" at bounding box center [88, 142] width 50 height 5
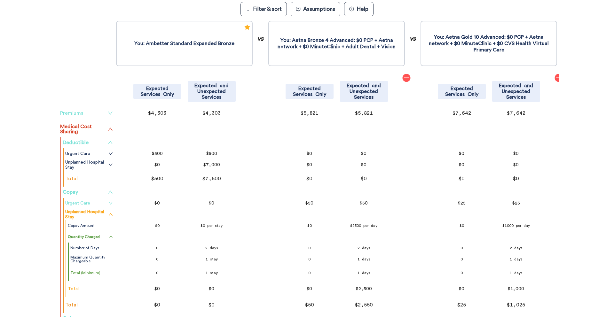
click at [108, 144] on icon "up" at bounding box center [110, 142] width 4 height 3
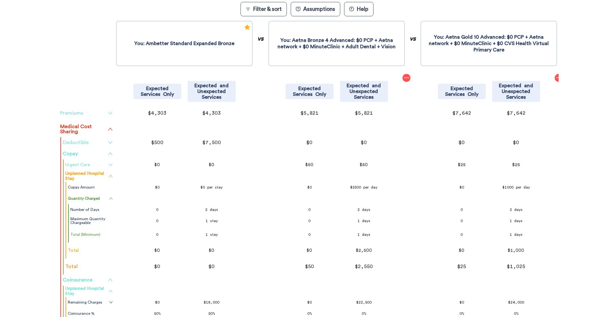
click at [320, 9] on button "Assumptions" at bounding box center [316, 9] width 50 height 14
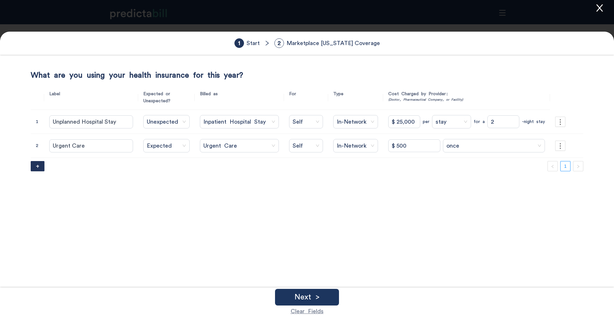
click at [597, 12] on icon "close" at bounding box center [600, 8] width 10 height 10
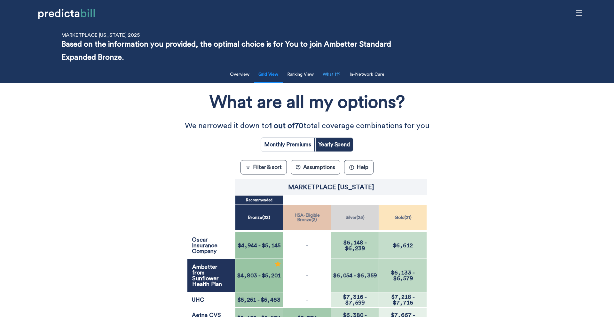
click at [327, 70] on button "What If?" at bounding box center [332, 74] width 26 height 13
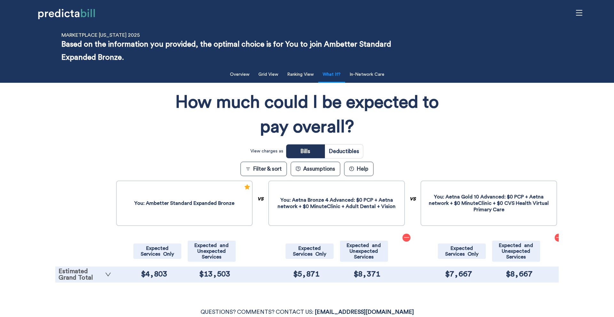
click at [76, 278] on link "Estimated Grand Total" at bounding box center [85, 274] width 53 height 13
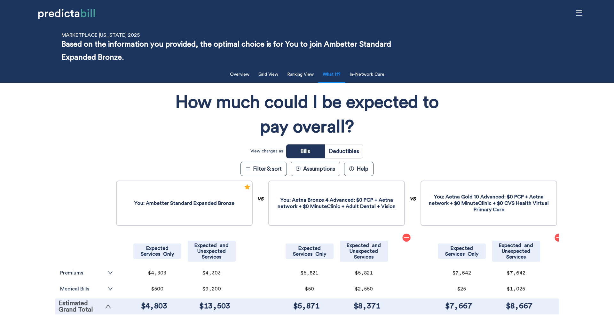
scroll to position [108, 0]
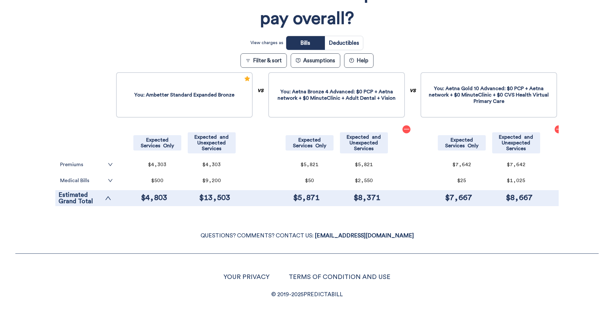
click at [353, 41] on input "radio" at bounding box center [344, 43] width 38 height 14
radio input "true"
click at [91, 181] on link "Medical Cost Sharing" at bounding box center [86, 181] width 53 height 10
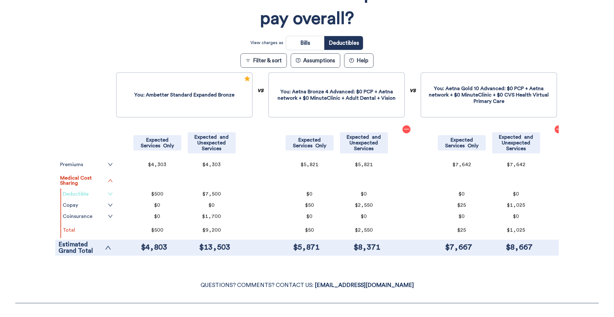
click at [95, 194] on link "Deductible" at bounding box center [88, 194] width 50 height 5
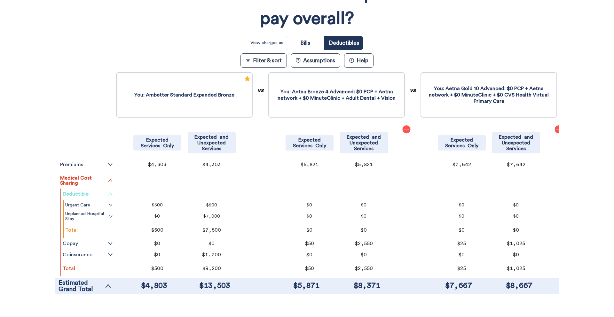
click at [99, 194] on link "Deductible" at bounding box center [88, 194] width 50 height 5
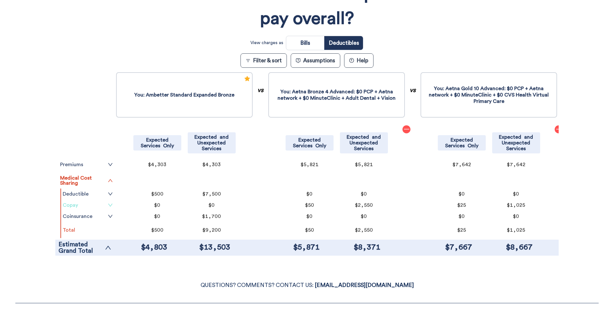
click at [98, 204] on link "Copay" at bounding box center [88, 205] width 50 height 5
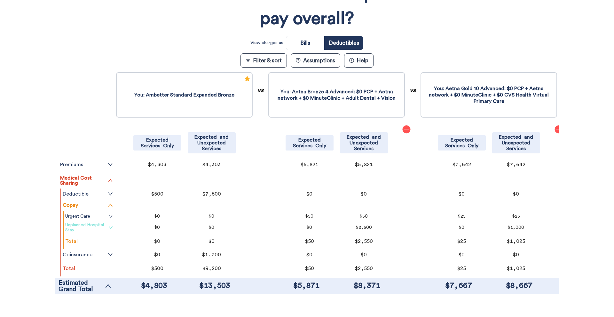
click at [97, 226] on link "Unplanned Hospital Stay" at bounding box center [89, 228] width 48 height 10
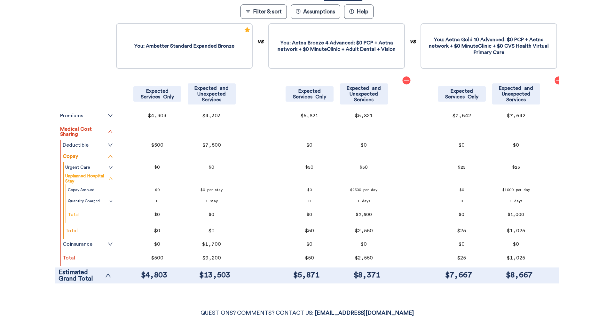
scroll to position [158, 0]
click at [108, 200] on link "Quantity Charged" at bounding box center [90, 200] width 45 height 5
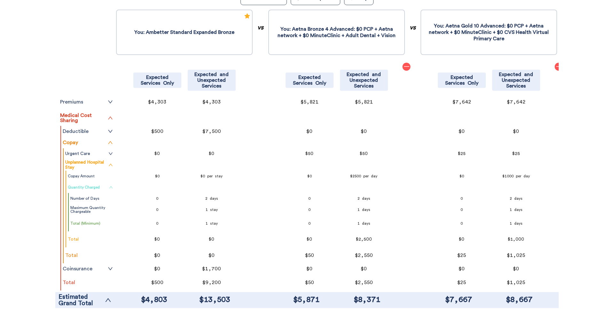
scroll to position [172, 0]
click at [29, 170] on div "Filter & Sort Quickly update your results Sort By Healthcare Assumptions Expect…" at bounding box center [307, 103] width 614 height 421
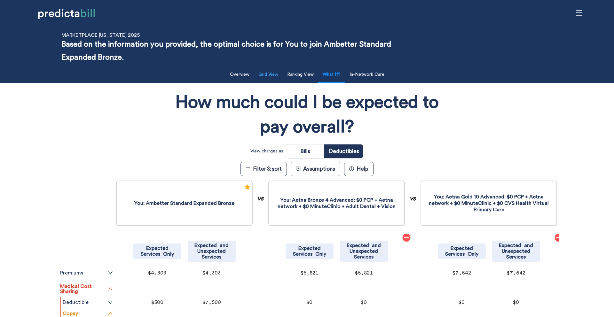
click at [275, 73] on button "Grid View" at bounding box center [267, 74] width 27 height 13
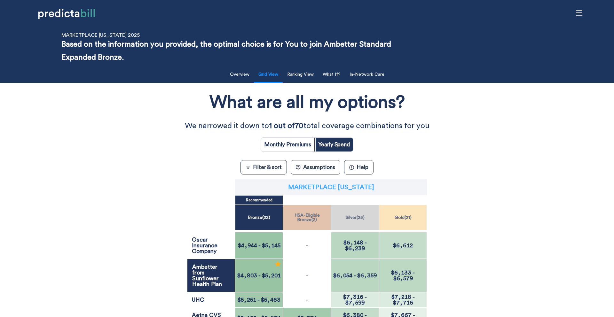
click at [359, 188] on p "Marketplace [US_STATE]" at bounding box center [331, 187] width 86 height 6
click at [368, 169] on span "Yes" at bounding box center [368, 169] width 7 height 7
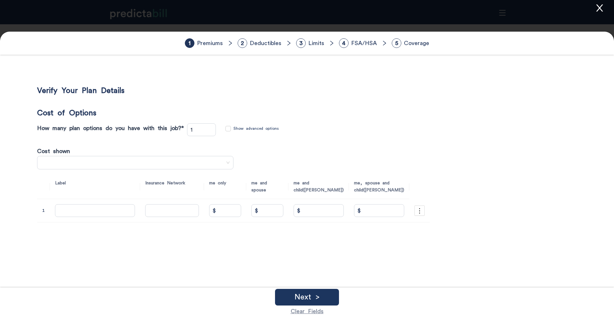
type input "70"
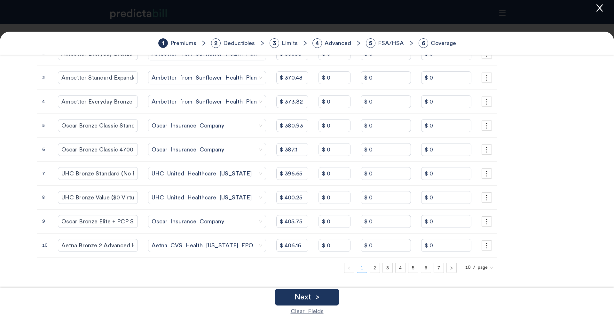
scroll to position [188, 0]
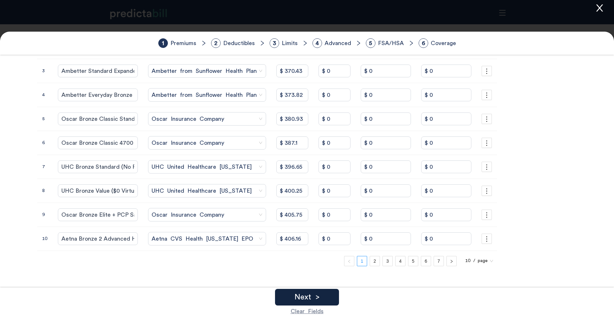
click at [335, 293] on div "Next >" at bounding box center [307, 297] width 64 height 17
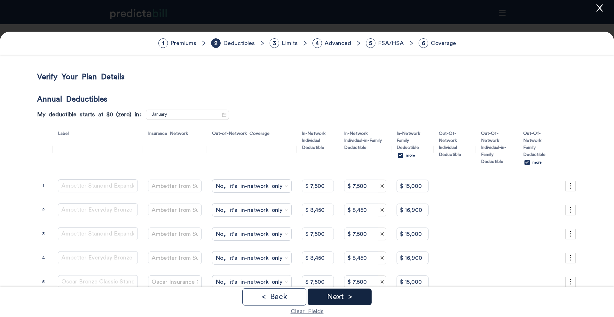
scroll to position [0, 0]
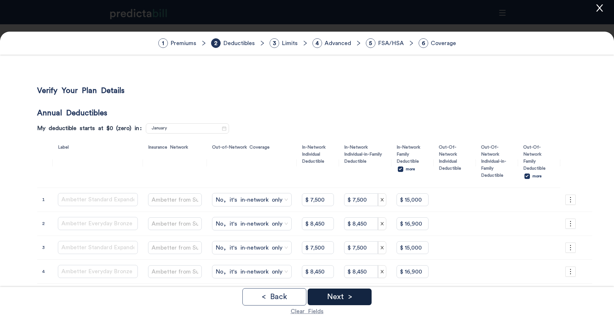
click at [365, 304] on div "Next >" at bounding box center [340, 297] width 64 height 17
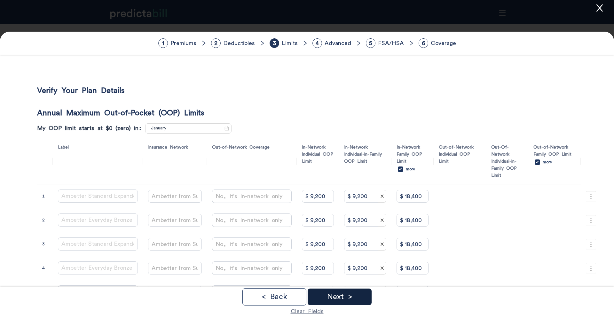
click at [364, 302] on div "Next >" at bounding box center [340, 297] width 64 height 17
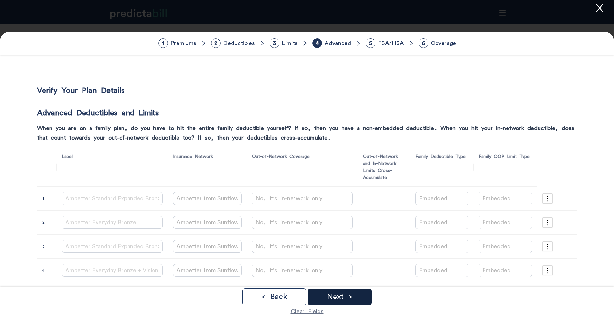
click at [364, 302] on div "Next >" at bounding box center [340, 297] width 64 height 17
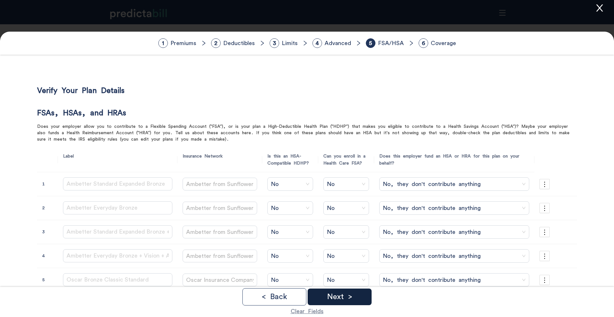
click at [364, 302] on div "Next >" at bounding box center [340, 297] width 64 height 17
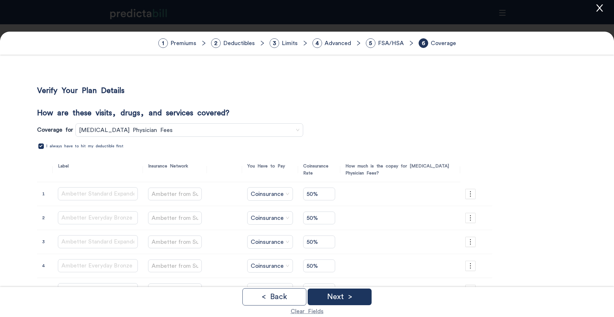
click at [184, 127] on span "Outpatient Surgery Physician Fees" at bounding box center [189, 130] width 221 height 10
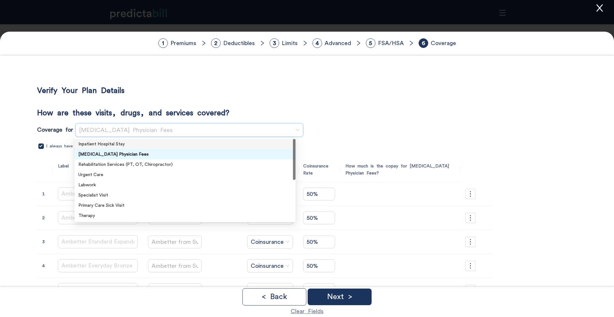
click at [131, 140] on div "Inpatient Hospital Stay" at bounding box center [184, 144] width 221 height 10
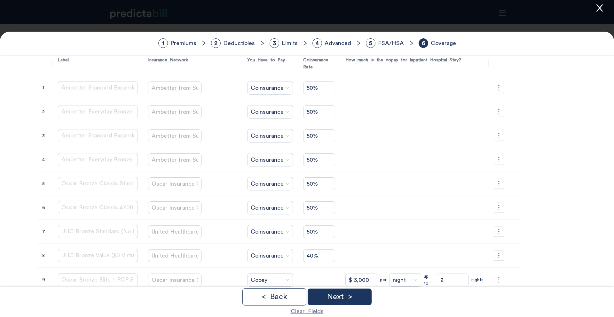
scroll to position [173, 0]
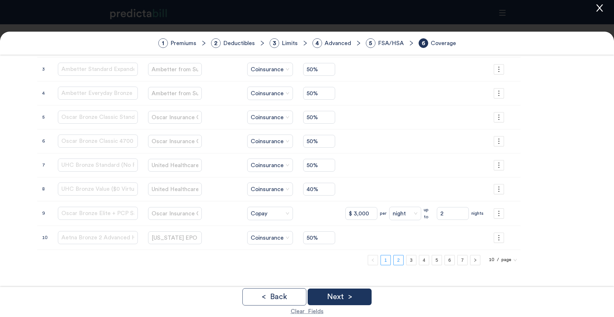
click at [394, 258] on link "2" at bounding box center [399, 260] width 10 height 10
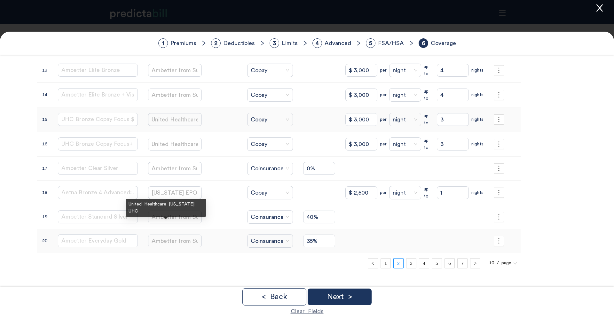
scroll to position [175, 0]
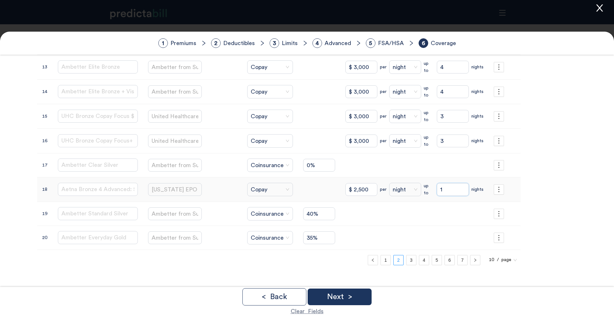
click at [437, 191] on input "1" at bounding box center [453, 189] width 32 height 13
type input "05"
click at [406, 263] on link "3" at bounding box center [411, 260] width 10 height 10
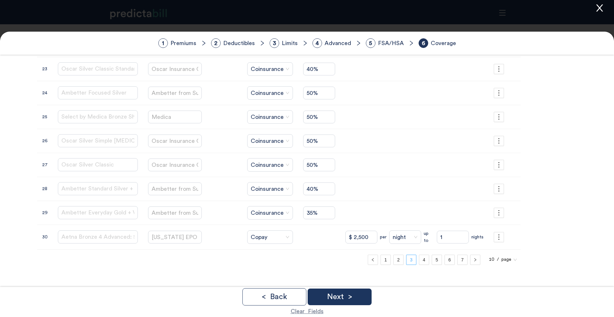
scroll to position [173, 0]
click at [443, 237] on input "1" at bounding box center [453, 237] width 32 height 13
type input "03"
click at [419, 261] on link "4" at bounding box center [424, 260] width 10 height 10
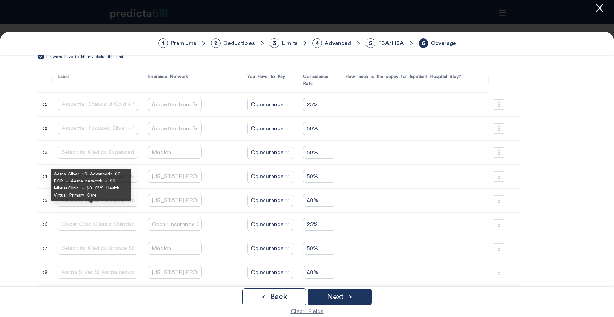
scroll to position [161, 0]
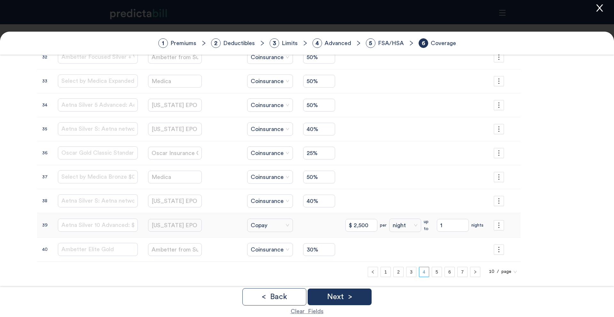
click at [437, 225] on input "1" at bounding box center [453, 225] width 32 height 13
type input "03"
click at [432, 272] on link "5" at bounding box center [437, 272] width 10 height 10
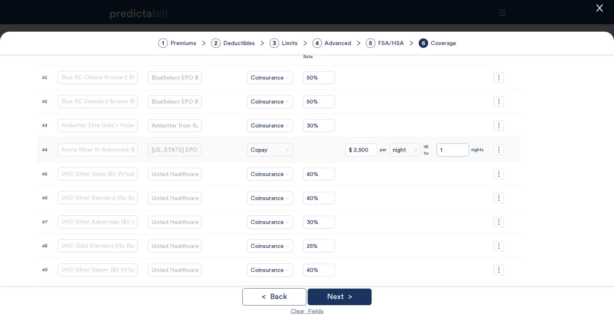
drag, startPoint x: 433, startPoint y: 151, endPoint x: 417, endPoint y: 151, distance: 16.0
click at [417, 151] on div "$ 2,500 per night up to 1 nights" at bounding box center [414, 150] width 138 height 14
type input "3"
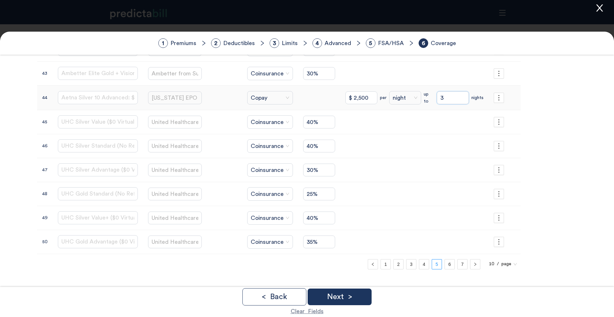
scroll to position [170, 0]
click at [445, 262] on link "6" at bounding box center [450, 263] width 10 height 10
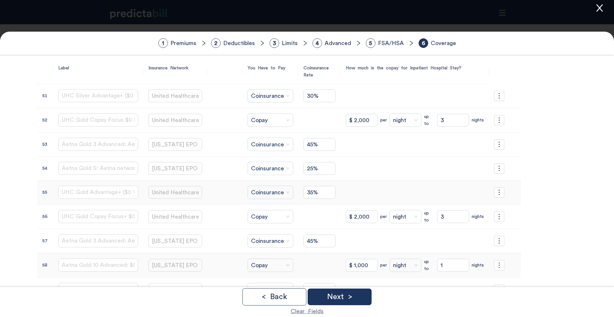
scroll to position [143, 0]
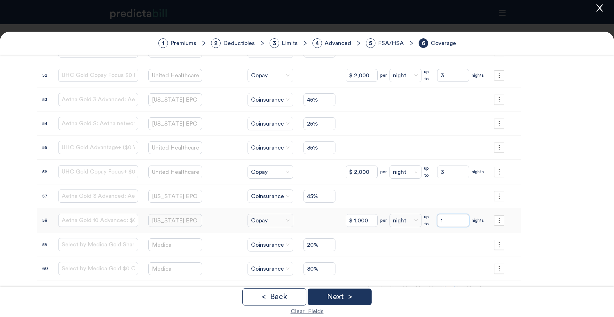
drag, startPoint x: 438, startPoint y: 220, endPoint x: 411, endPoint y: 217, distance: 26.4
click at [411, 217] on div "$ 1,000 per night up to 1 nights" at bounding box center [415, 221] width 138 height 14
type input "5"
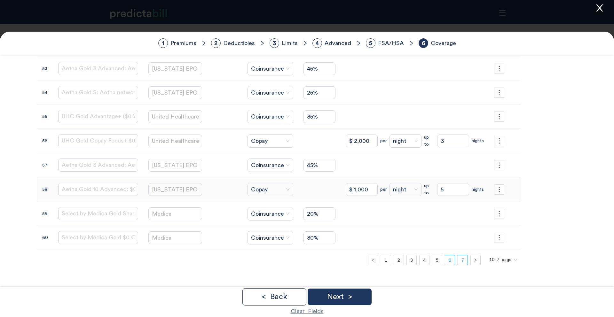
click at [458, 262] on link "7" at bounding box center [463, 260] width 10 height 10
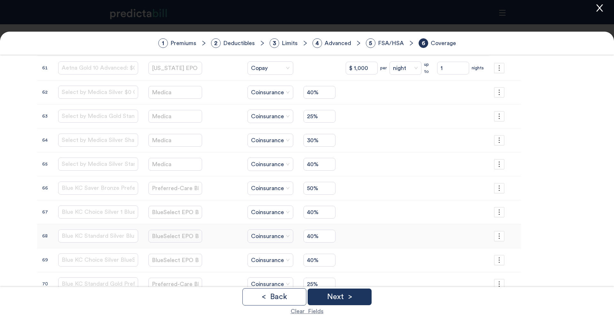
scroll to position [79, 0]
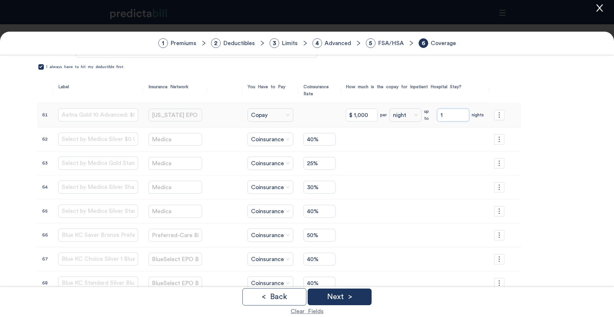
drag, startPoint x: 440, startPoint y: 114, endPoint x: 408, endPoint y: 113, distance: 32.0
click at [408, 113] on div "$ 1,000 per night up to 1 nights" at bounding box center [415, 115] width 138 height 14
type input "5"
click at [341, 299] on p "Next >" at bounding box center [339, 297] width 25 height 8
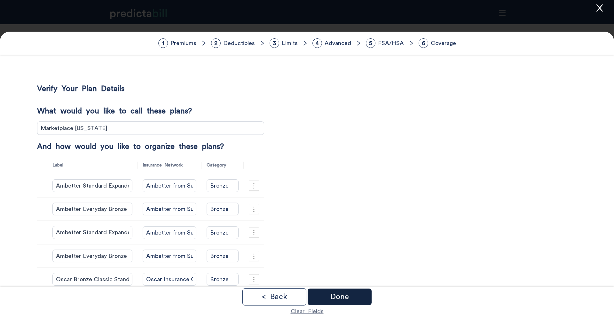
scroll to position [0, 0]
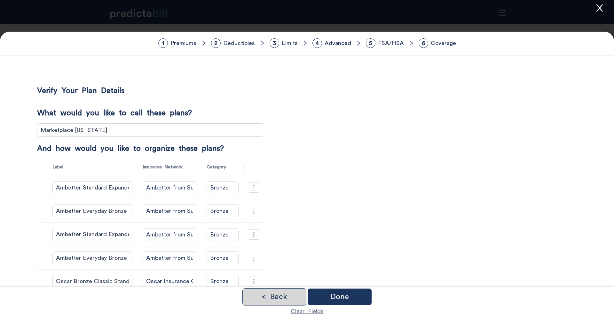
click at [287, 298] on div "< Back" at bounding box center [274, 296] width 64 height 17
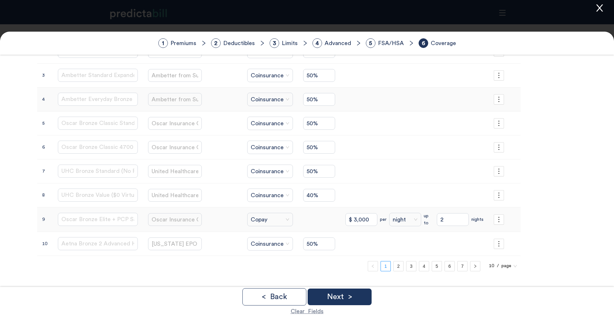
scroll to position [173, 0]
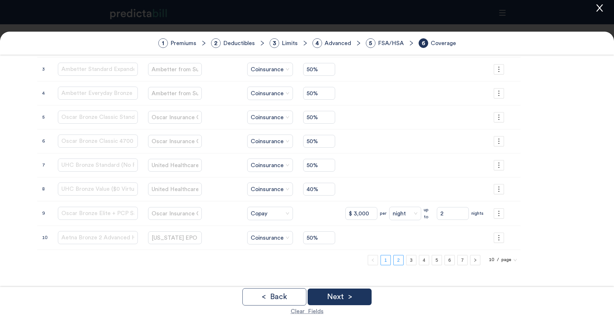
click at [394, 260] on link "2" at bounding box center [399, 260] width 10 height 10
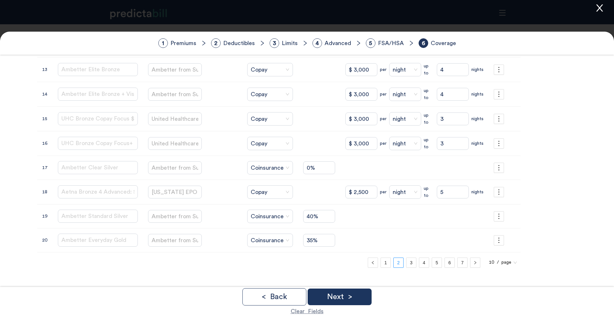
click at [552, 216] on div "Verify Your Plan Details How are these visits, drugs, and services covered? Cov…" at bounding box center [307, 93] width 552 height 390
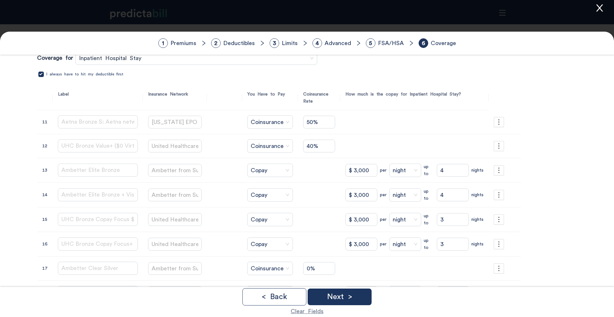
scroll to position [175, 0]
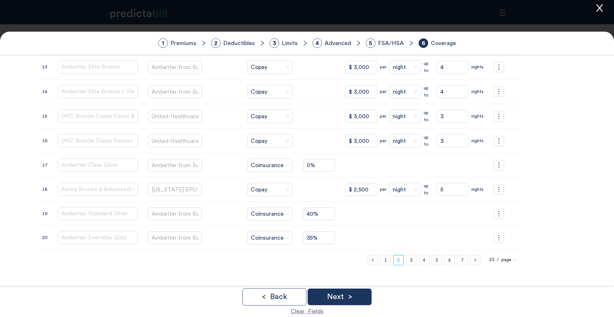
click at [529, 180] on div "Verify Your Plan Details How are these visits, drugs, and services covered? Cov…" at bounding box center [307, 90] width 552 height 390
click at [352, 299] on p "Next >" at bounding box center [339, 297] width 25 height 8
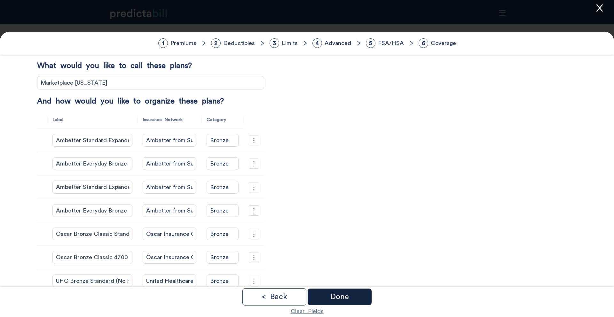
scroll to position [0, 0]
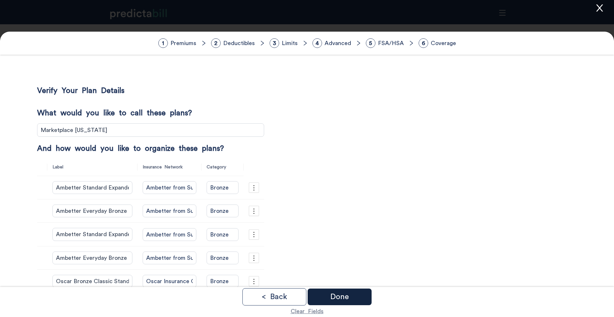
click at [357, 297] on div "Done" at bounding box center [340, 297] width 64 height 17
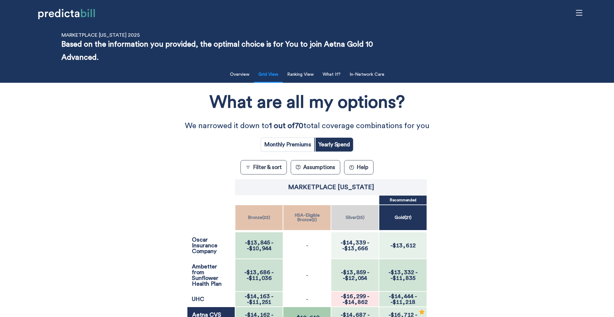
click at [304, 146] on input "radio" at bounding box center [287, 145] width 53 height 14
radio input "true"
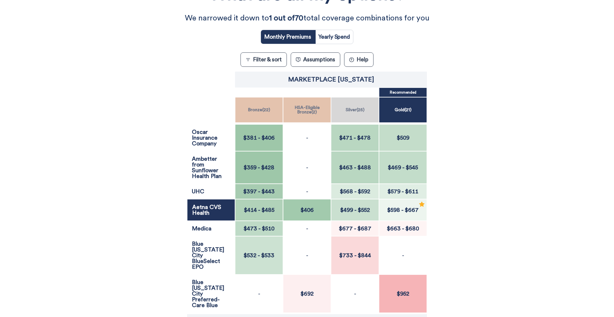
scroll to position [4, 0]
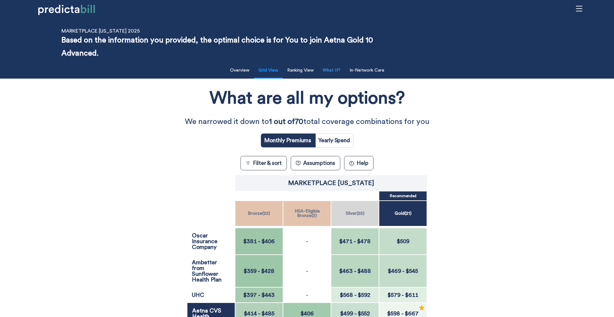
click at [341, 72] on button "What If?" at bounding box center [332, 70] width 26 height 13
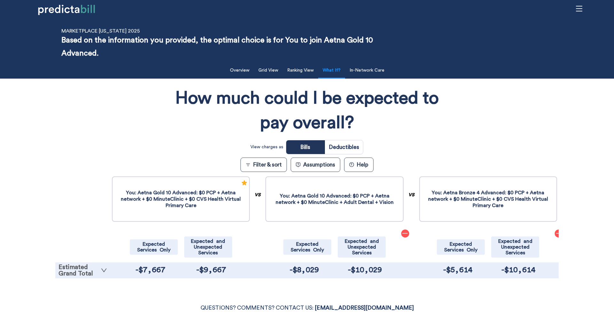
click at [82, 266] on link "Estimated Grand Total" at bounding box center [83, 270] width 49 height 13
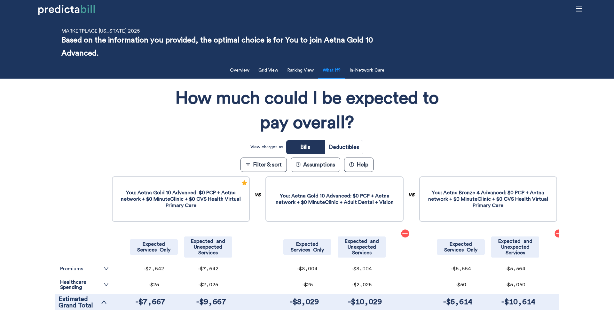
scroll to position [5, 0]
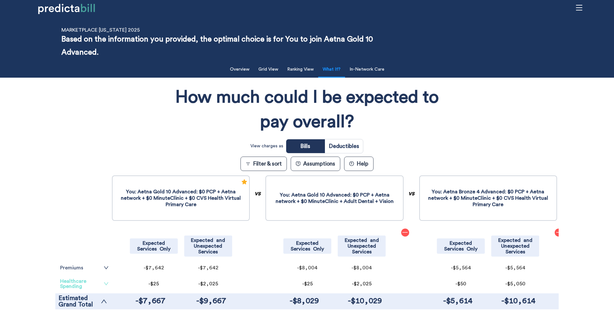
click at [86, 284] on link "Healthcare Spending" at bounding box center [84, 284] width 49 height 10
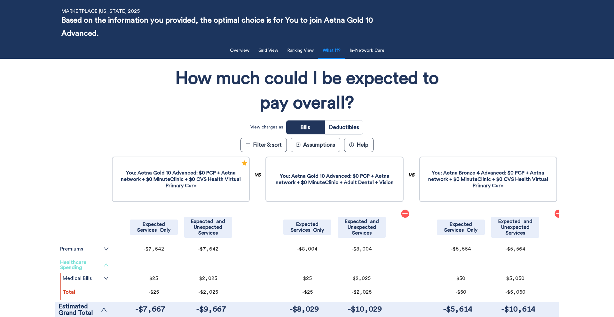
scroll to position [46, 0]
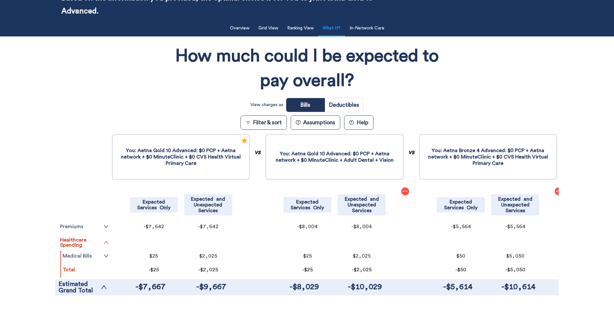
click at [356, 107] on input "radio" at bounding box center [344, 105] width 38 height 14
radio input "true"
click at [82, 260] on link "Medical Cost Sharing" at bounding box center [86, 256] width 46 height 10
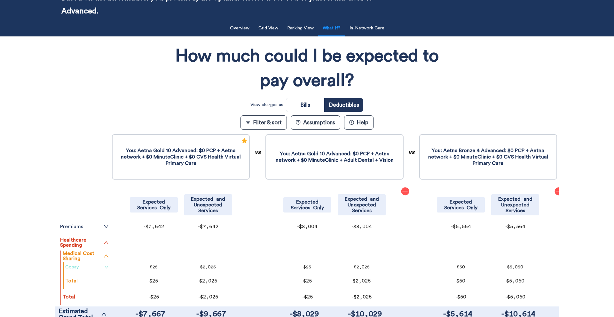
click at [85, 269] on link "Copay" at bounding box center [86, 267] width 43 height 5
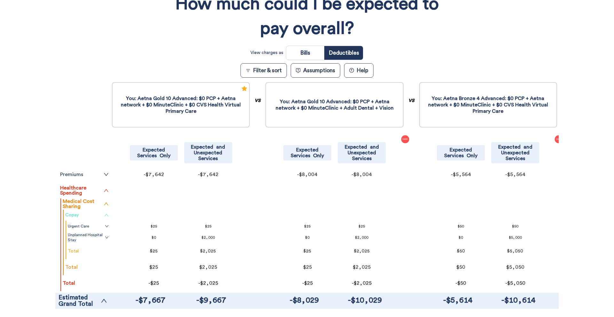
scroll to position [115, 0]
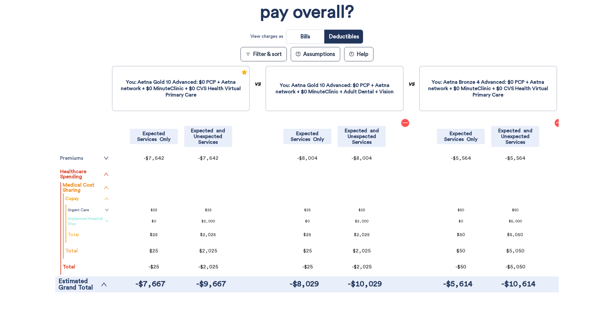
click at [105, 222] on icon "down" at bounding box center [107, 221] width 4 height 4
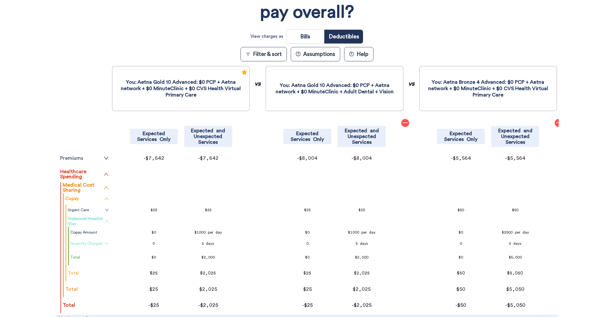
click at [98, 242] on link "Quantity Charged" at bounding box center [89, 243] width 38 height 5
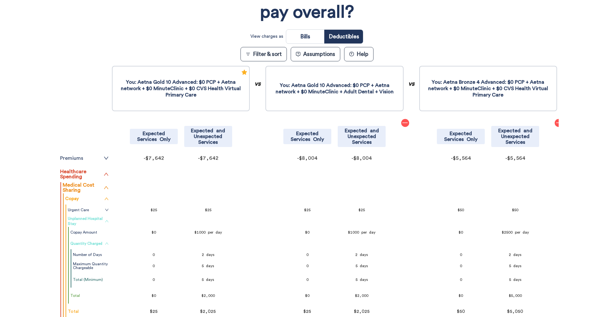
click at [99, 243] on link "Quantity Charged" at bounding box center [89, 243] width 38 height 5
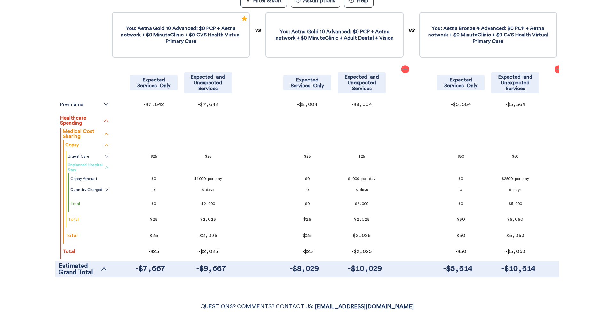
scroll to position [169, 0]
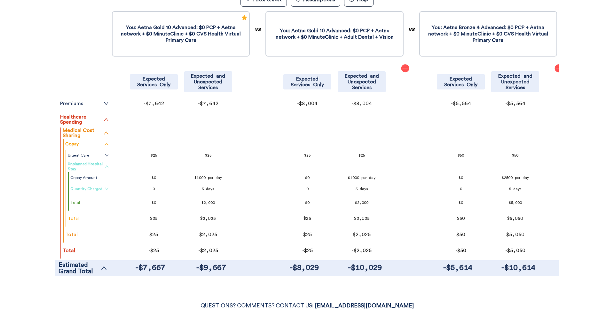
click at [98, 189] on link "Quantity Charged" at bounding box center [89, 188] width 38 height 5
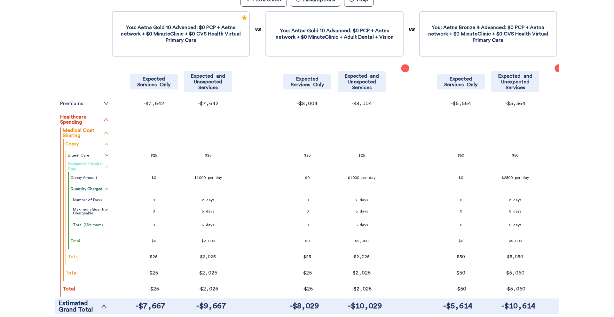
click at [18, 203] on div "Filter & Sort Quickly update your results Sort By Healthcare Assumptions Expect…" at bounding box center [307, 108] width 614 height 426
click at [23, 203] on div "Filter & Sort Quickly update your results Sort By Healthcare Assumptions Expect…" at bounding box center [307, 108] width 614 height 426
click at [105, 190] on icon "up" at bounding box center [106, 189] width 3 height 2
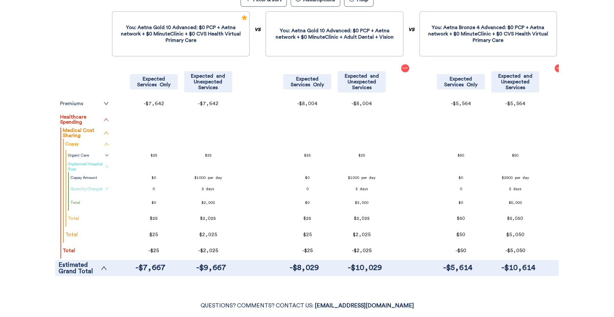
click at [21, 219] on div "Filter & Sort Quickly update your results Sort By Healthcare Assumptions Expect…" at bounding box center [307, 89] width 614 height 388
click at [78, 190] on link "Quantity Charged" at bounding box center [89, 188] width 38 height 5
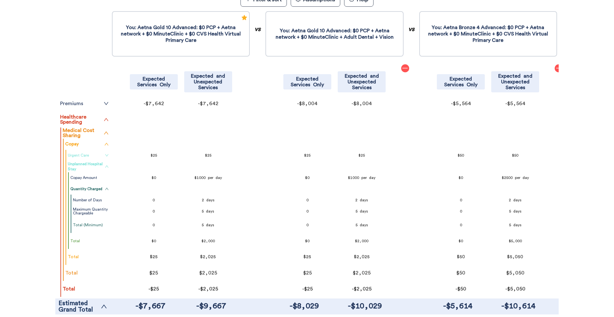
click at [96, 157] on link "Urgent Care" at bounding box center [88, 155] width 41 height 5
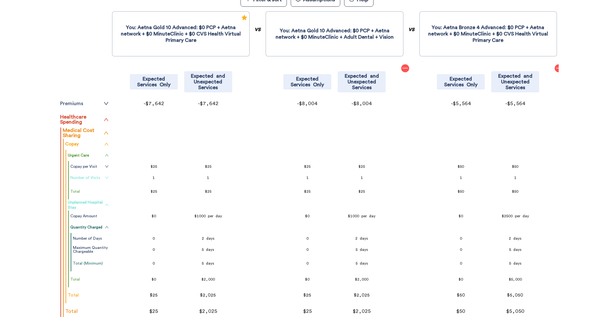
click at [99, 180] on link "Number of Visits" at bounding box center [89, 177] width 38 height 5
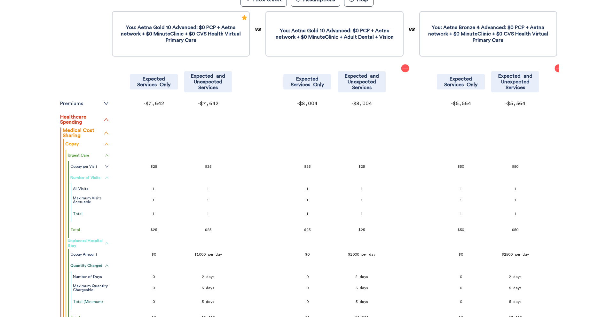
click at [99, 180] on link "Number of Visits" at bounding box center [89, 177] width 38 height 5
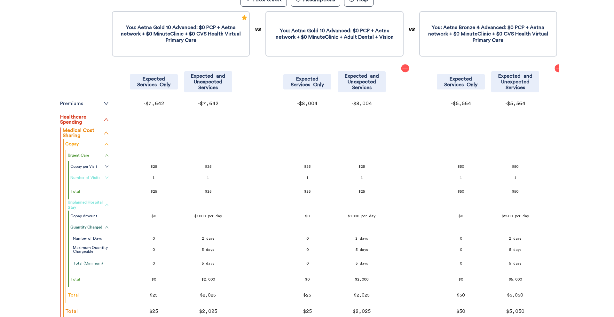
click at [103, 175] on link "Number of Visits" at bounding box center [89, 177] width 38 height 5
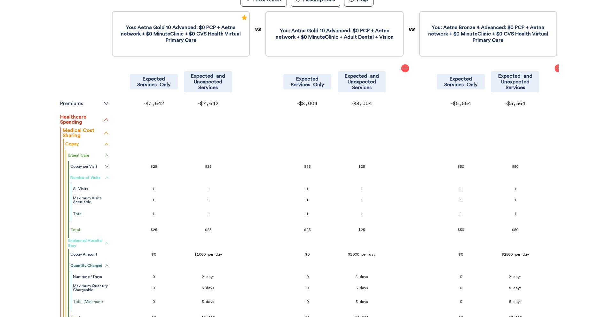
click at [103, 176] on link "Number of Visits" at bounding box center [89, 177] width 38 height 5
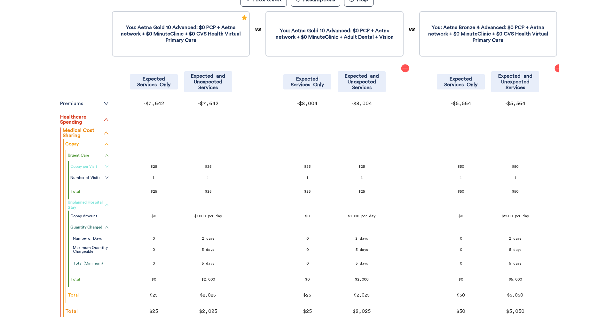
click at [105, 167] on icon "down" at bounding box center [107, 167] width 4 height 4
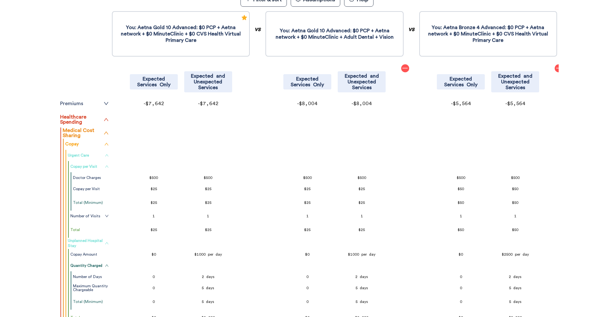
click at [105, 155] on icon "up" at bounding box center [107, 155] width 4 height 4
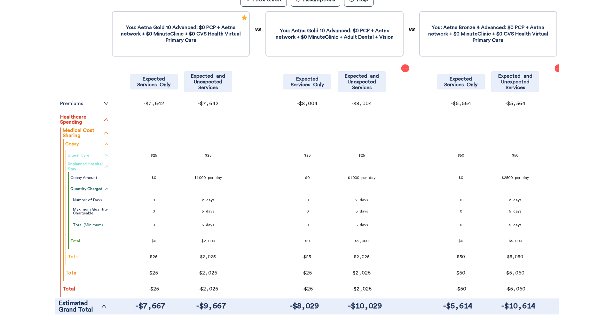
click at [105, 168] on icon "up" at bounding box center [107, 167] width 4 height 4
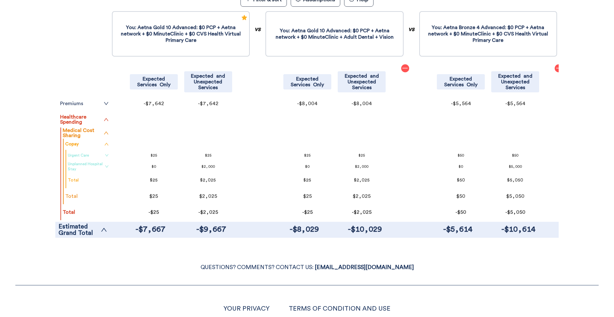
click at [27, 171] on div "Filter & Sort Quickly update your results Sort By Healthcare Assumptions Expect…" at bounding box center [307, 69] width 614 height 349
click at [29, 171] on div "Filter & Sort Quickly update your results Sort By Healthcare Assumptions Expect…" at bounding box center [307, 69] width 614 height 349
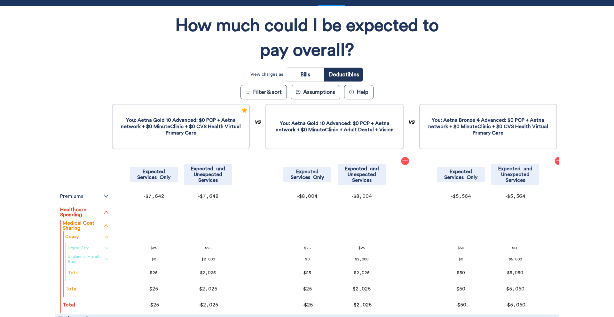
scroll to position [0, 0]
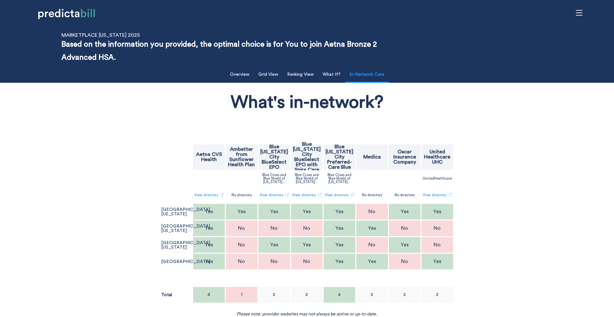
click at [106, 144] on div "What's in-network? Aetna CVS Health Ambetter from Sunflower Health Plan Blue [U…" at bounding box center [306, 201] width 503 height 231
click at [106, 144] on div "What's in-network? Aetna CVS Health Ambetter from Sunflower Health Plan Blue Ka…" at bounding box center [306, 201] width 503 height 231
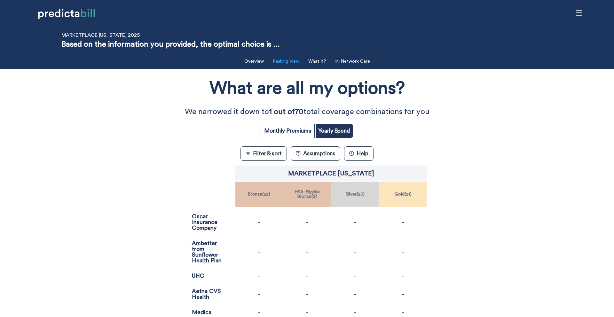
click at [284, 66] on button "Ranking View" at bounding box center [286, 61] width 34 height 13
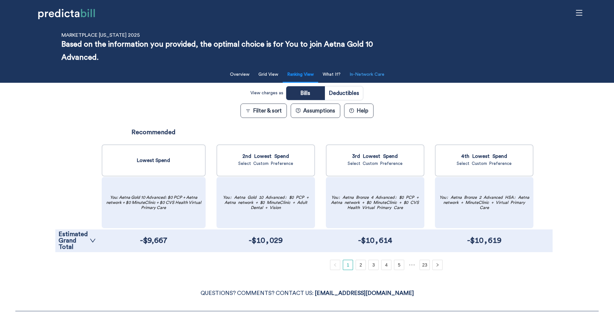
click at [356, 63] on p "Based on the information you provided, the optimal choice is for You to join Ae…" at bounding box center [233, 51] width 344 height 26
click at [276, 79] on button "Grid View" at bounding box center [267, 74] width 27 height 13
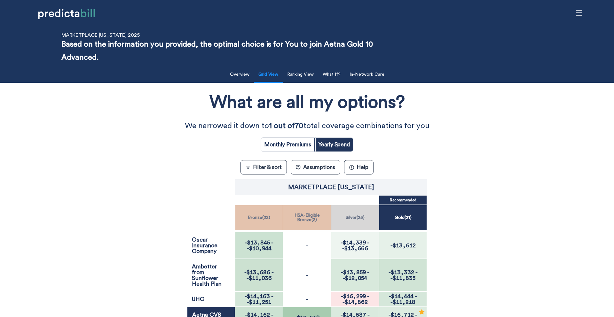
click at [262, 166] on button "Filter & sort" at bounding box center [263, 167] width 46 height 14
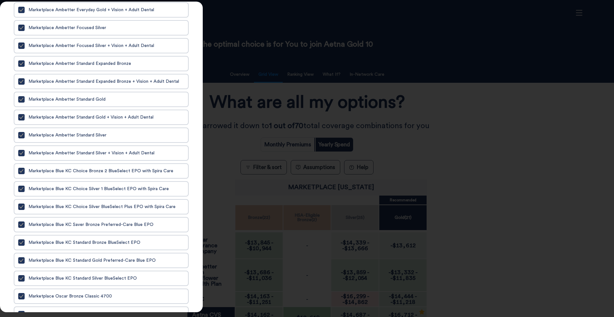
scroll to position [1184, 0]
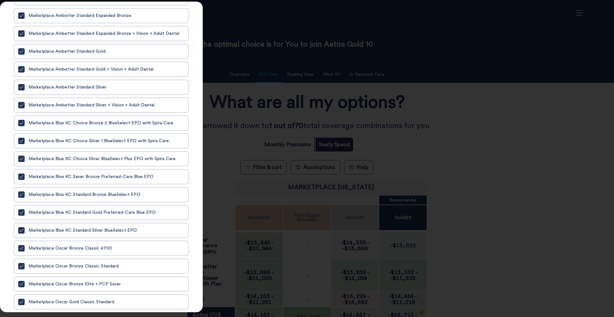
click at [375, 78] on div at bounding box center [307, 158] width 614 height 317
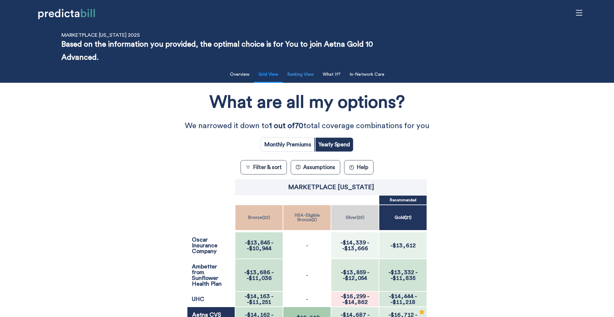
click at [308, 69] on button "Ranking View" at bounding box center [300, 74] width 34 height 13
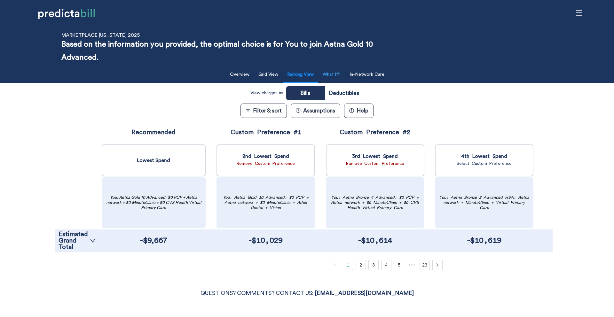
click at [334, 76] on button "What If?" at bounding box center [332, 74] width 26 height 13
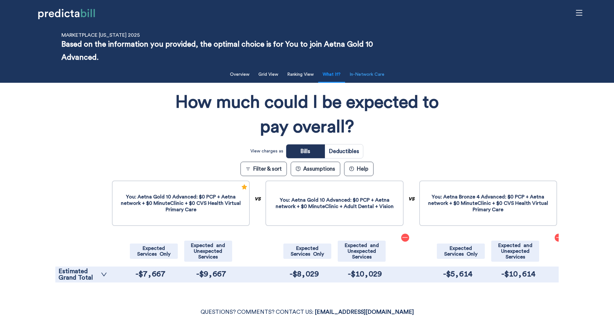
click at [373, 74] on button "In-Network Care" at bounding box center [367, 74] width 43 height 13
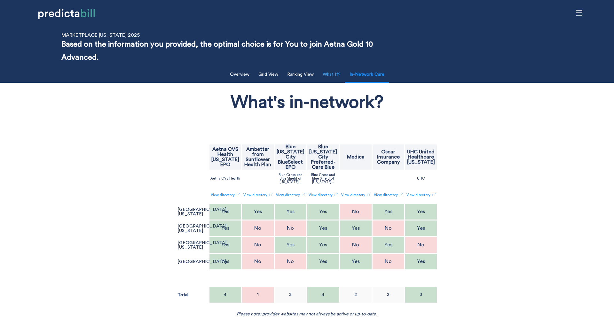
click at [333, 73] on button "What If?" at bounding box center [332, 74] width 26 height 13
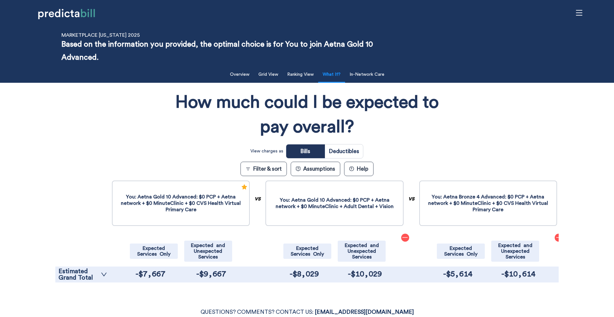
click at [263, 175] on button "Filter & sort" at bounding box center [263, 169] width 46 height 14
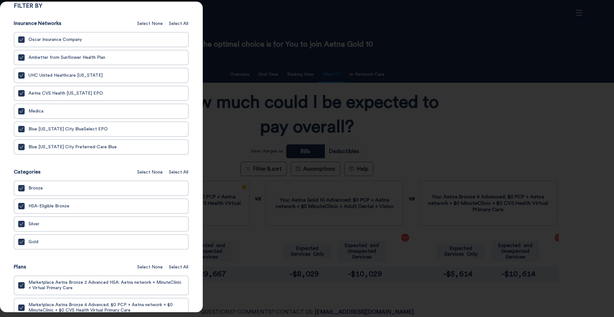
scroll to position [0, 0]
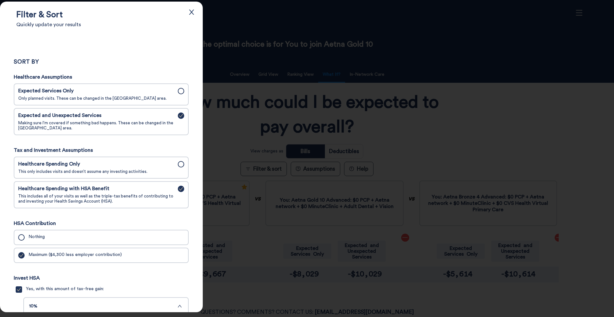
click at [161, 92] on span "Expected Services Only" at bounding box center [96, 91] width 156 height 6
click at [0, 0] on input "Expected Services Only Only planned visits. These can be changed in the Assumpt…" at bounding box center [0, 0] width 0 height 0
click at [243, 104] on div at bounding box center [307, 158] width 614 height 317
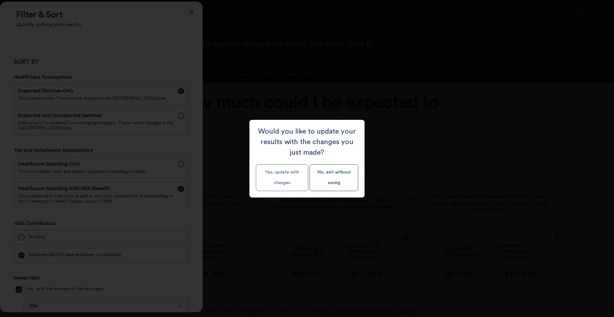
click at [282, 172] on button "Yes, update with changes" at bounding box center [282, 177] width 52 height 27
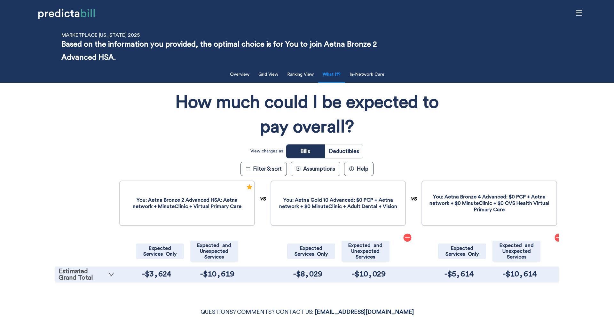
click at [94, 279] on link "Estimated Grand Total" at bounding box center [87, 274] width 56 height 13
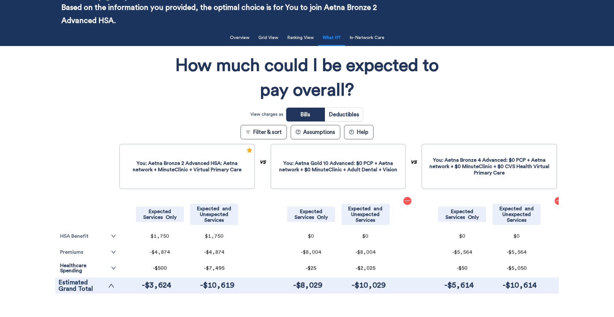
scroll to position [37, 0]
click at [312, 36] on button "Ranking View" at bounding box center [300, 37] width 34 height 13
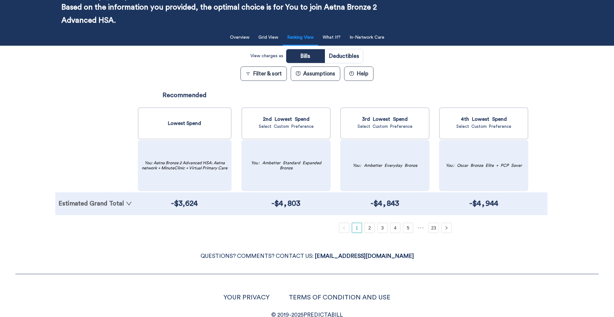
click at [83, 201] on link "Estimated Grand Total" at bounding box center [96, 203] width 74 height 6
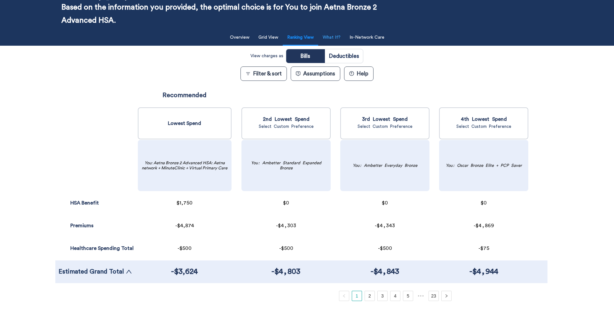
click at [336, 37] on button "What If?" at bounding box center [332, 37] width 26 height 13
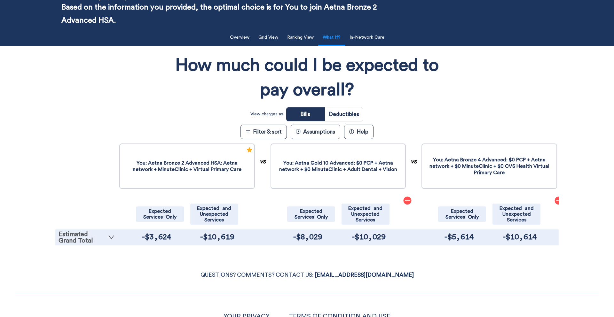
click at [88, 233] on link "Estimated Grand Total" at bounding box center [87, 237] width 56 height 13
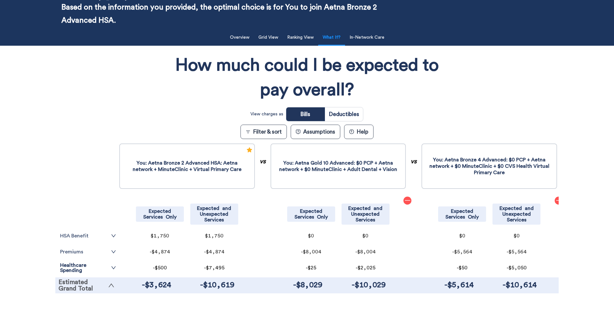
click at [88, 233] on link "HSA Benefit" at bounding box center [88, 235] width 56 height 5
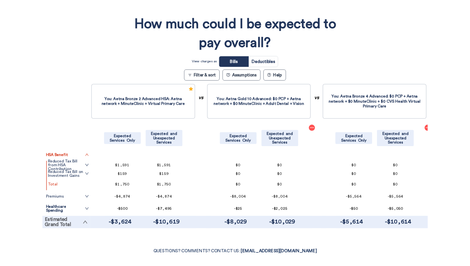
scroll to position [86, 0]
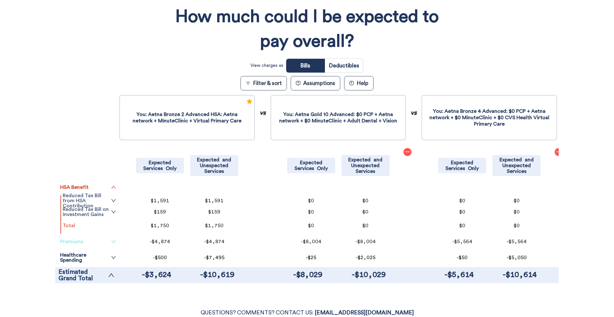
click at [87, 243] on link "Premiums" at bounding box center [88, 241] width 56 height 5
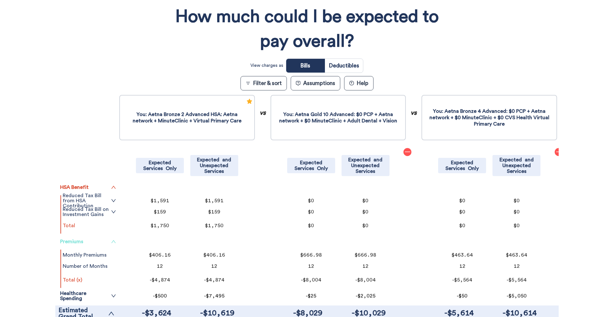
click at [87, 243] on link "Premiums" at bounding box center [88, 241] width 56 height 5
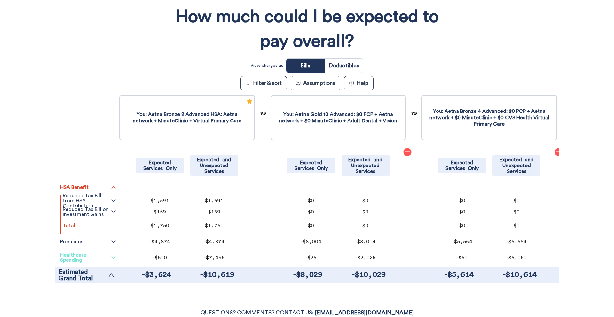
click at [88, 257] on link "Healthcare Spending" at bounding box center [88, 258] width 56 height 10
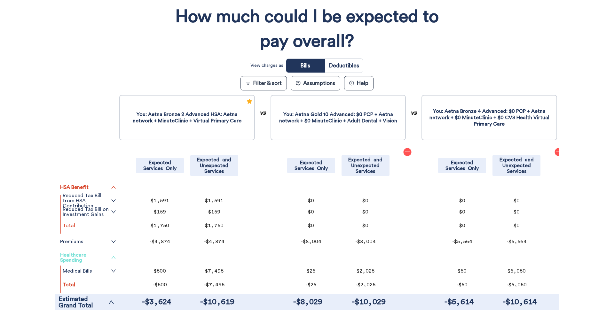
click at [88, 257] on link "Healthcare Spending" at bounding box center [88, 258] width 56 height 10
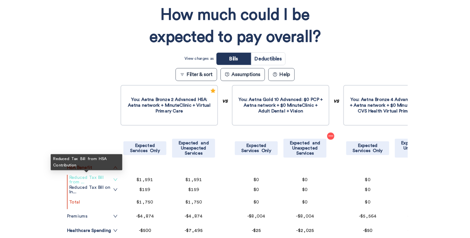
scroll to position [169, 0]
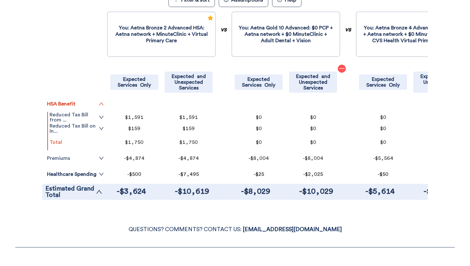
click at [18, 176] on div "Filter & Sort Quickly update your results Sort By Healthcare Assumptions Expect…" at bounding box center [235, 50] width 470 height 311
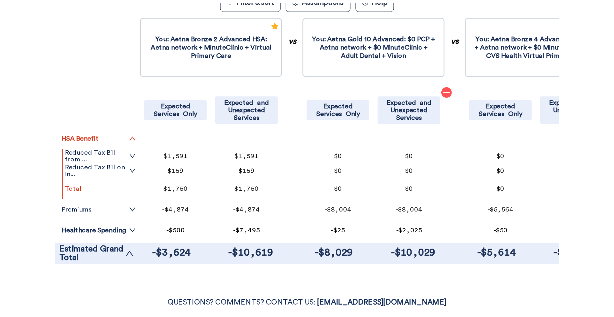
scroll to position [163, 0]
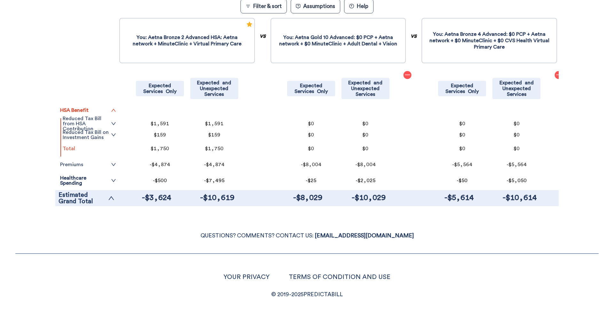
click at [18, 147] on div "Filter & Sort Quickly update your results Sort By Healthcare Assumptions Expect…" at bounding box center [307, 57] width 614 height 311
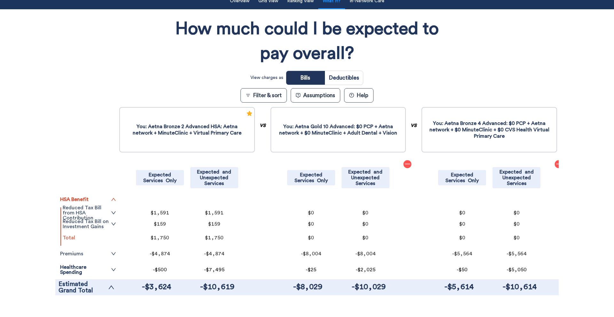
scroll to position [74, 0]
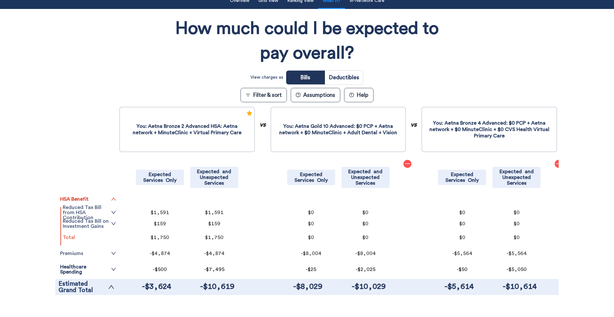
click at [24, 189] on div "Filter & Sort Quickly update your results Sort By Healthcare Assumptions Expect…" at bounding box center [307, 145] width 614 height 311
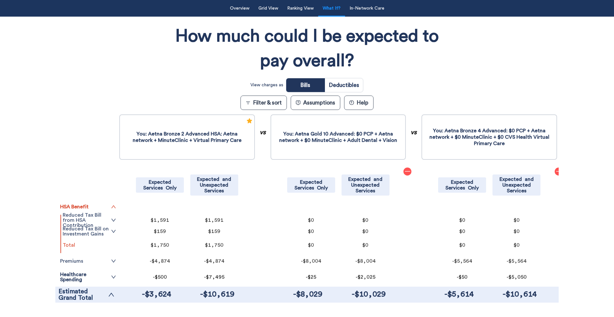
scroll to position [20, 0]
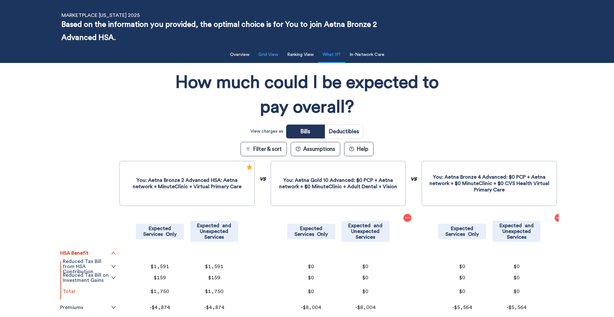
click at [269, 53] on button "Grid View" at bounding box center [267, 54] width 27 height 13
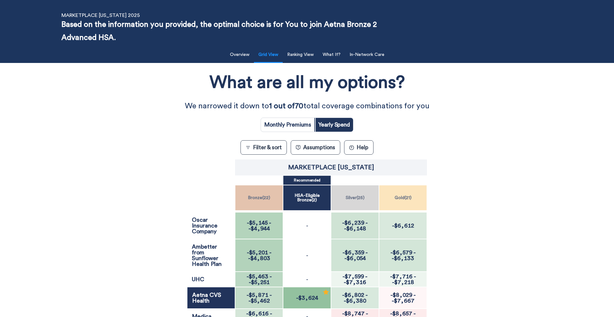
click at [158, 138] on div "What are all my options? We narrowed it down to 1 out of 70 total coverage comb…" at bounding box center [307, 266] width 552 height 400
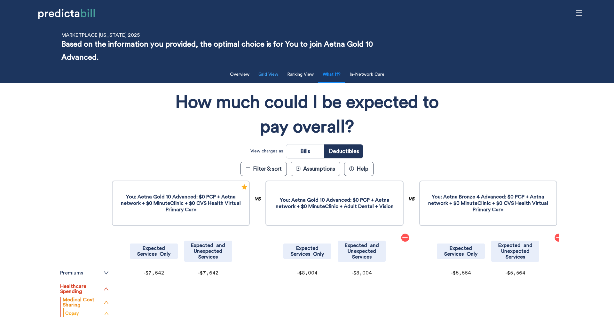
click at [276, 74] on button "Grid View" at bounding box center [267, 74] width 27 height 13
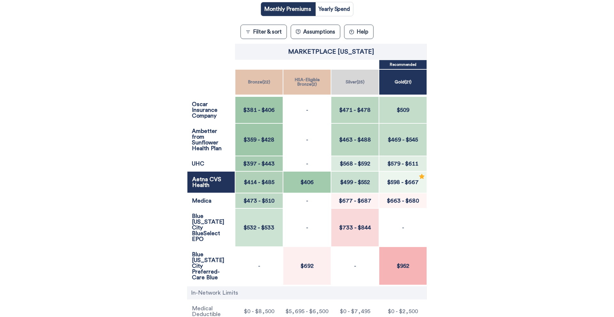
scroll to position [128, 0]
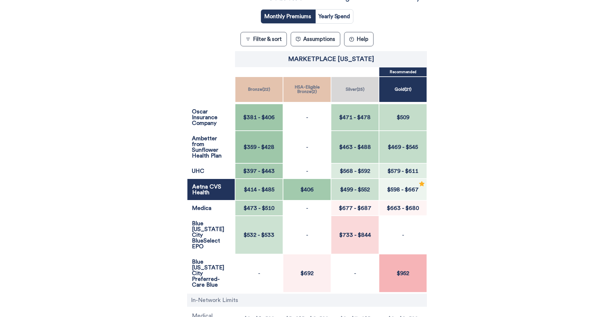
click at [145, 219] on div "What are all my options? We narrowed it down to 1 out of 70 total coverage comb…" at bounding box center [307, 158] width 552 height 400
click at [104, 193] on div "What are all my options? We narrowed it down to 1 out of 70 total coverage comb…" at bounding box center [307, 158] width 552 height 400
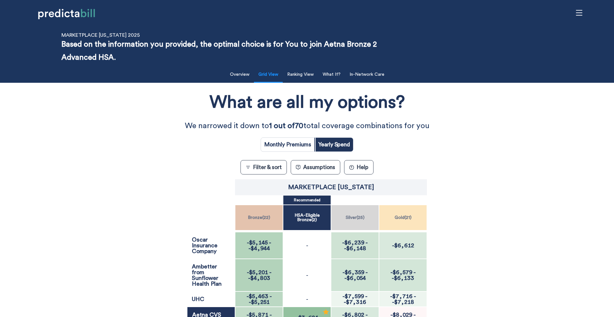
click at [274, 147] on input "radio" at bounding box center [287, 145] width 53 height 14
radio input "true"
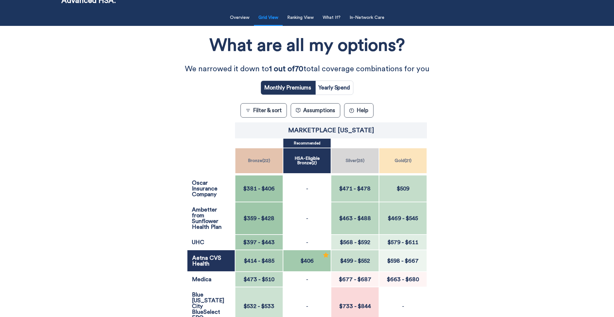
scroll to position [108, 0]
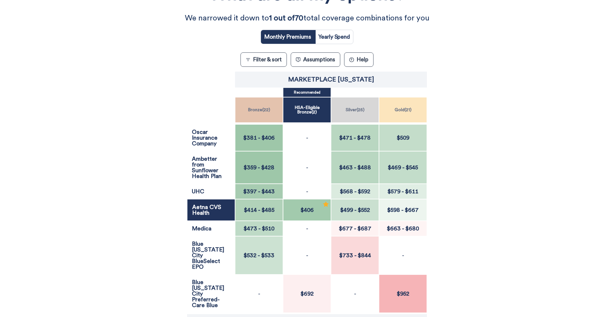
click at [250, 64] on button "Filter & sort" at bounding box center [263, 59] width 46 height 14
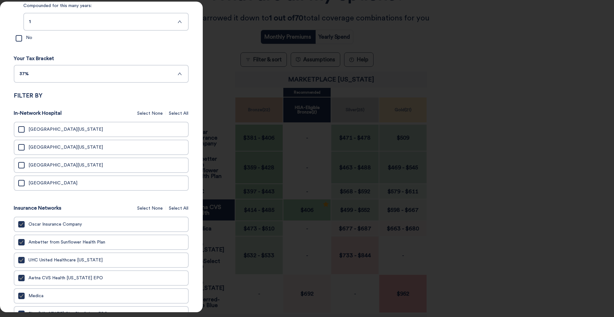
scroll to position [317, 0]
click at [185, 115] on span "Select All" at bounding box center [179, 112] width 20 height 7
click at [251, 77] on div at bounding box center [307, 158] width 614 height 317
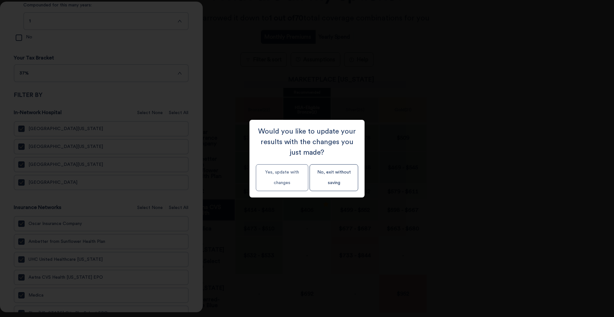
click at [300, 184] on button "Yes, update with changes" at bounding box center [282, 177] width 52 height 27
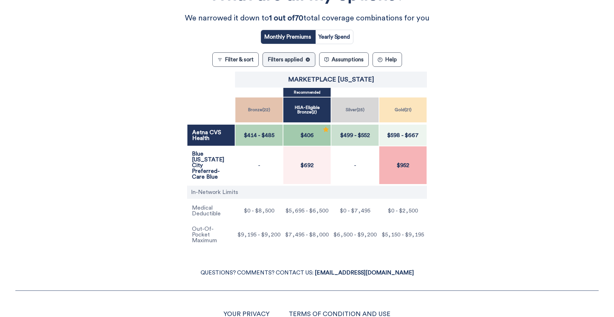
click at [231, 58] on button "Filter & sort" at bounding box center [235, 59] width 46 height 14
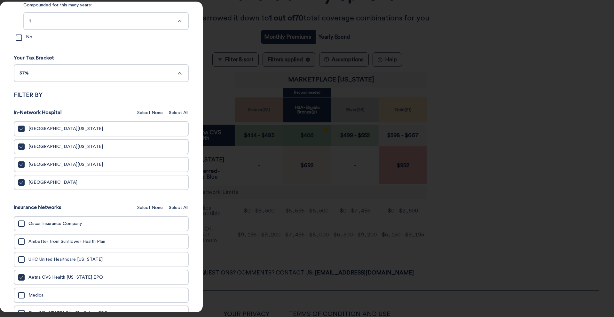
click at [22, 185] on icon "check" at bounding box center [21, 182] width 4 height 4
click at [0, 0] on input "[GEOGRAPHIC_DATA]" at bounding box center [0, 0] width 0 height 0
click at [229, 50] on div at bounding box center [307, 158] width 614 height 317
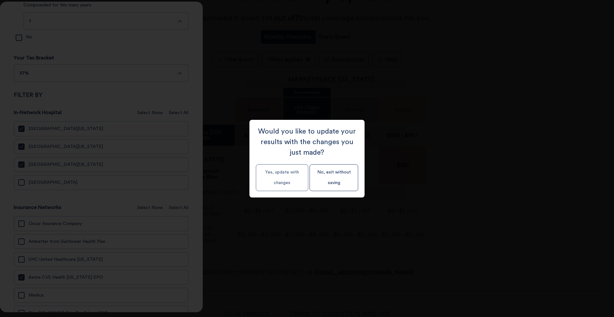
click at [283, 176] on button "Yes, update with changes" at bounding box center [282, 177] width 52 height 27
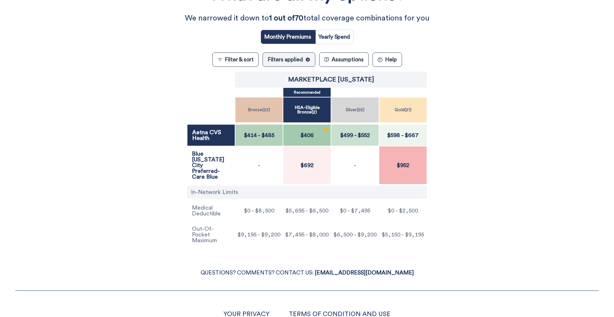
click at [245, 58] on button "Filter & sort" at bounding box center [235, 59] width 46 height 14
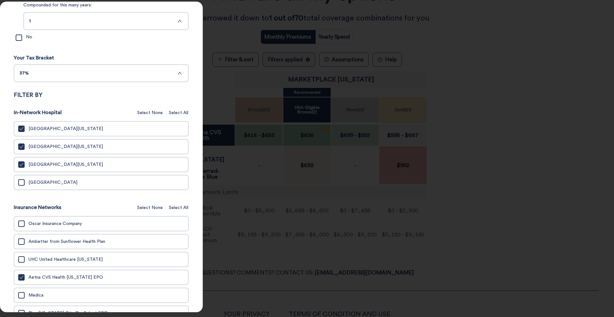
click at [186, 209] on span "Select All" at bounding box center [179, 207] width 20 height 7
click at [255, 56] on div at bounding box center [307, 158] width 614 height 317
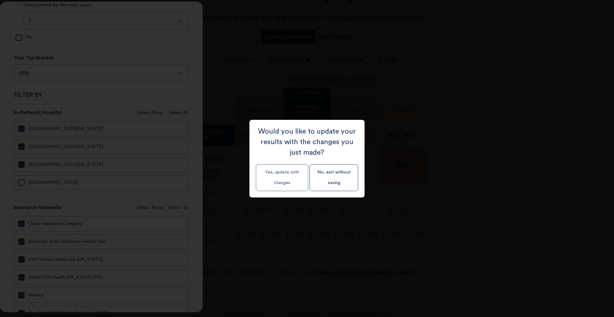
click at [272, 179] on button "Yes, update with changes" at bounding box center [282, 177] width 52 height 27
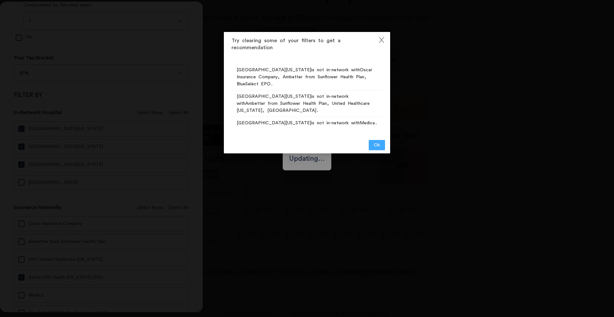
click at [380, 142] on span "Ok" at bounding box center [377, 145] width 6 height 7
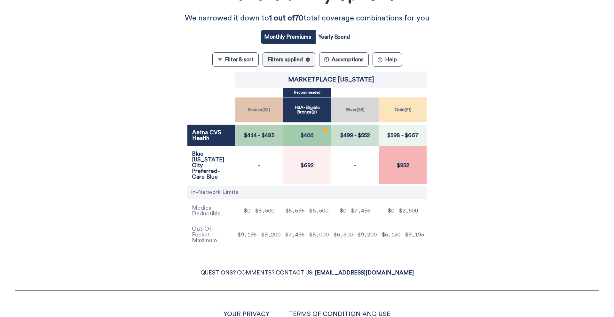
click at [241, 63] on button "Filter & sort" at bounding box center [235, 59] width 46 height 14
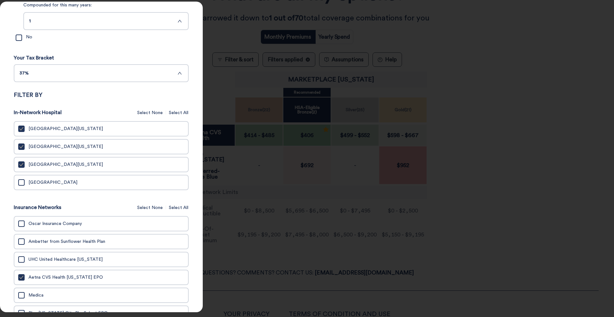
click at [156, 115] on span "Select None" at bounding box center [150, 112] width 26 height 7
click at [177, 211] on span "Select All" at bounding box center [179, 207] width 20 height 7
click at [256, 122] on div at bounding box center [307, 158] width 614 height 317
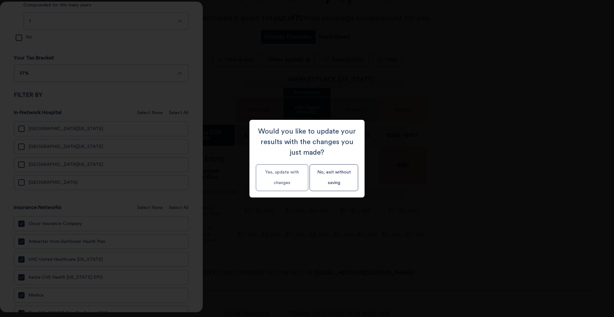
click at [277, 177] on button "Yes, update with changes" at bounding box center [282, 177] width 52 height 27
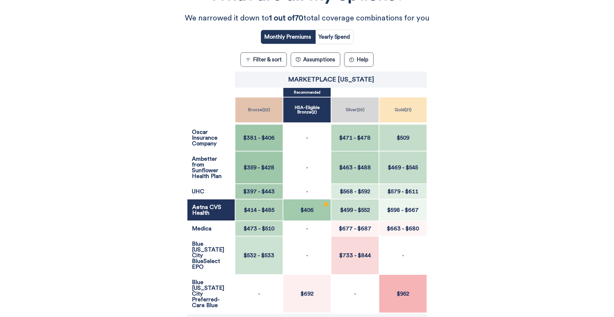
click at [263, 61] on button "Filter & sort" at bounding box center [263, 59] width 46 height 14
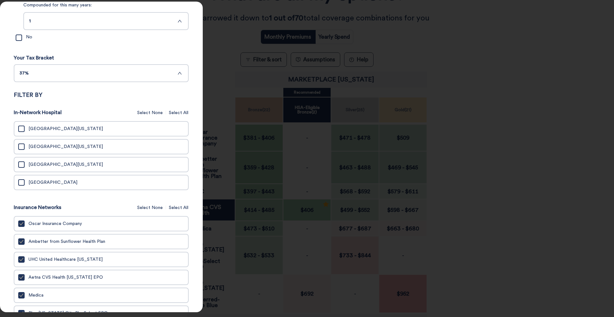
click at [179, 114] on span "Select All" at bounding box center [179, 112] width 20 height 7
click at [21, 185] on icon "check" at bounding box center [21, 182] width 4 height 4
click at [0, 0] on input "[GEOGRAPHIC_DATA]" at bounding box center [0, 0] width 0 height 0
click at [263, 66] on div at bounding box center [307, 158] width 614 height 317
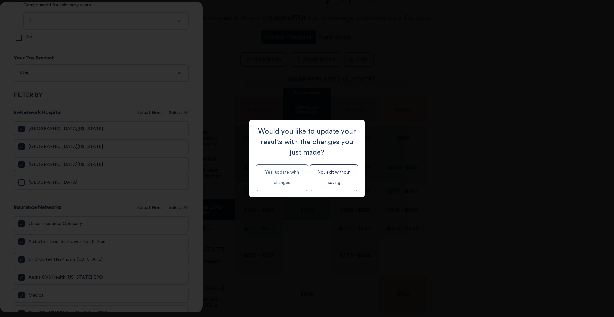
click at [283, 191] on button "Yes, update with changes" at bounding box center [282, 177] width 52 height 27
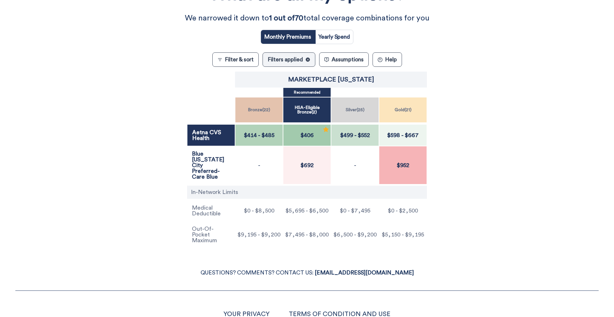
click at [241, 58] on button "Filter & sort" at bounding box center [235, 59] width 46 height 14
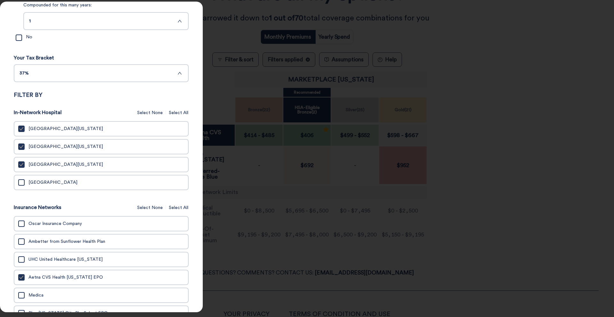
scroll to position [375, 0]
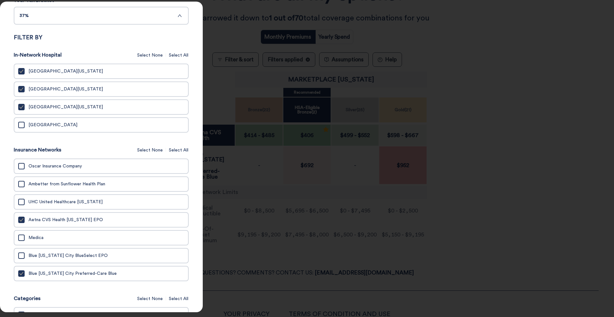
click at [510, 214] on div at bounding box center [307, 158] width 614 height 317
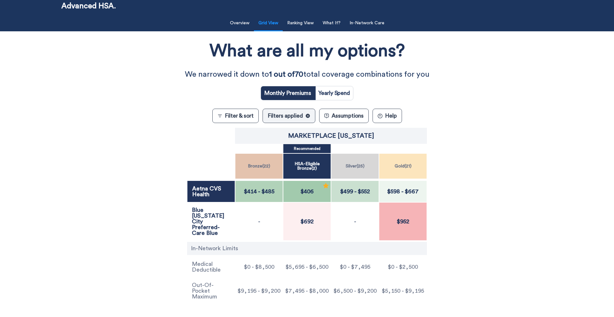
scroll to position [0, 0]
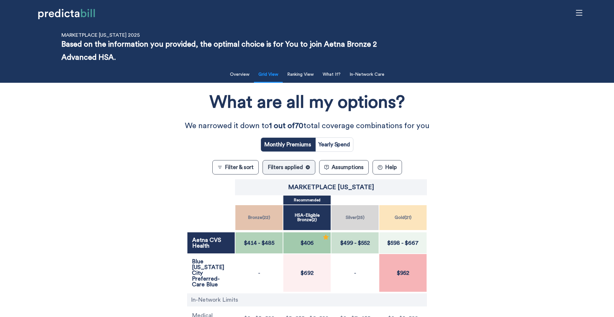
click at [337, 149] on input "radio" at bounding box center [334, 145] width 38 height 14
radio input "true"
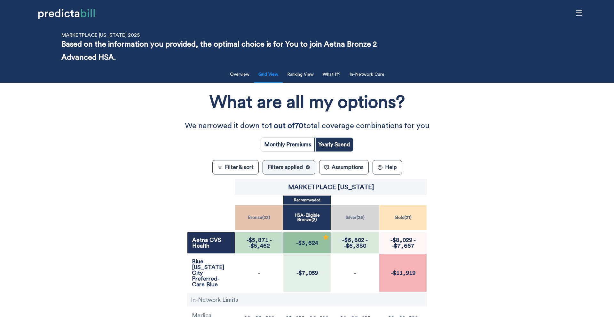
click at [268, 243] on span "-$5,462" at bounding box center [258, 246] width 21 height 6
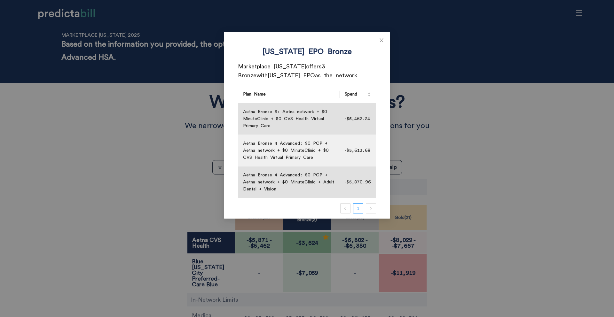
click at [268, 242] on div "[US_STATE] EPO Bronze Marketplace [US_STATE] offers 3 Bronze with [US_STATE] EP…" at bounding box center [307, 158] width 614 height 317
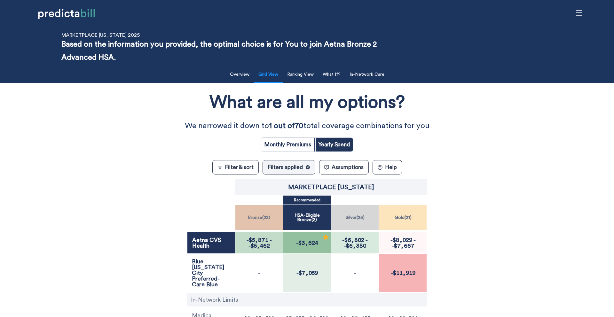
click at [305, 244] on span "-$3,624" at bounding box center [307, 243] width 26 height 6
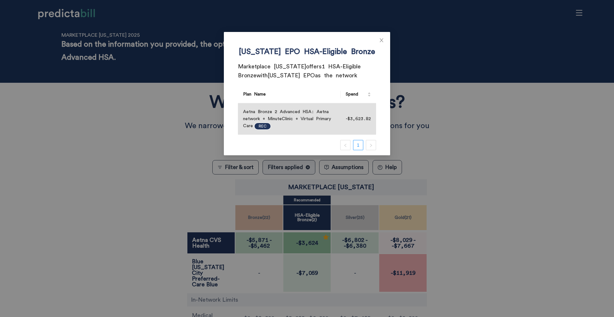
click at [305, 244] on div "[US_STATE] EPO HSA-Eligible Bronze Marketplace [US_STATE] offers 1 HSA-Eligible…" at bounding box center [307, 158] width 614 height 317
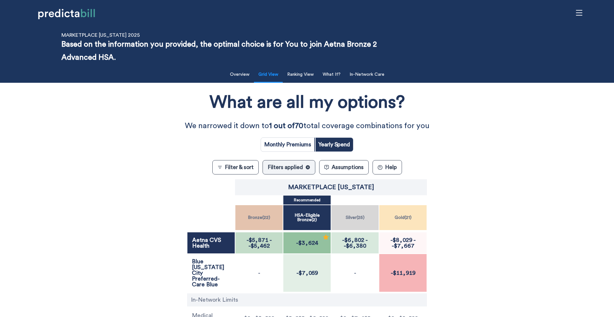
click at [345, 245] on span "-$6,380" at bounding box center [355, 246] width 22 height 6
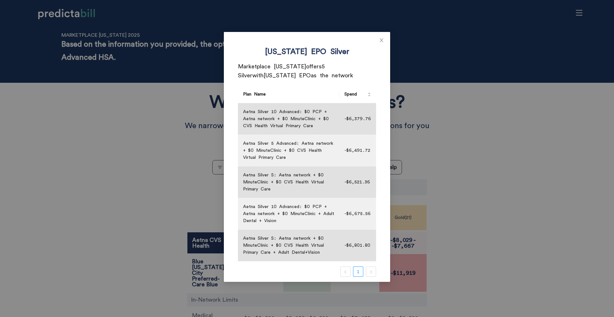
click at [510, 223] on div "[US_STATE] EPO Silver Marketplace [US_STATE] offers 5 Silver with [US_STATE] EP…" at bounding box center [307, 158] width 614 height 317
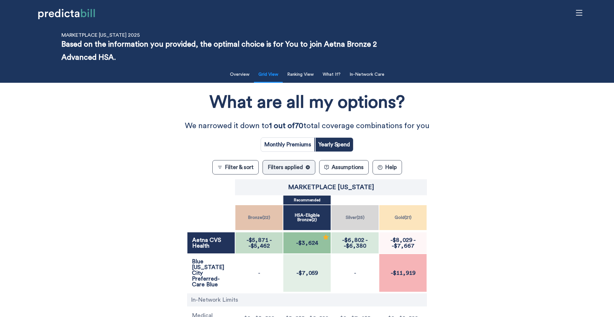
click at [405, 243] on span "-$7,667" at bounding box center [403, 246] width 23 height 6
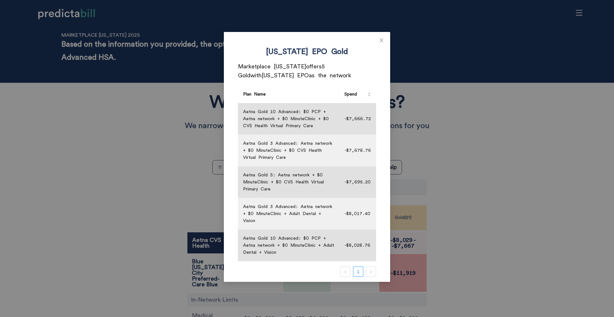
click at [485, 248] on div "[US_STATE] EPO Gold Marketplace [US_STATE] offers 5 Gold with [US_STATE] EPO as…" at bounding box center [307, 158] width 614 height 317
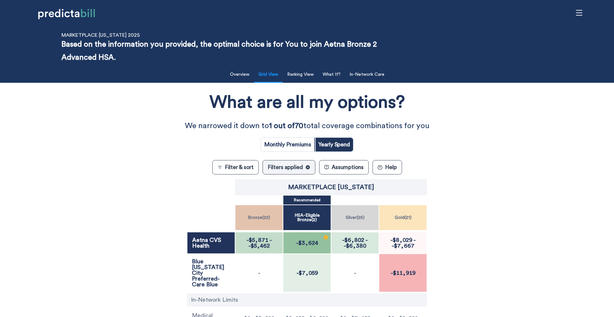
click at [419, 268] on div "-$11,919" at bounding box center [403, 273] width 48 height 38
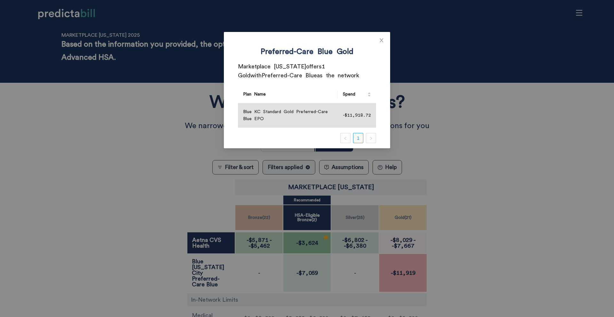
click at [413, 272] on div "Preferred-Care Blue Gold Marketplace Kansas offers 1 Gold with Preferred-Care B…" at bounding box center [307, 158] width 614 height 317
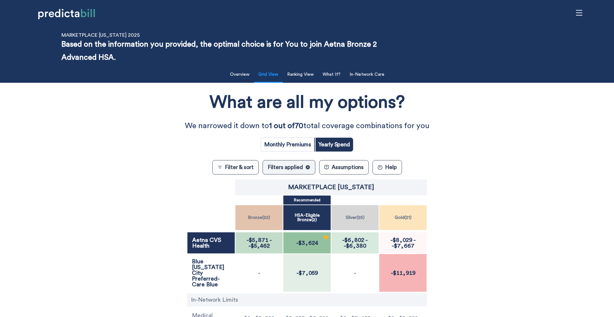
click at [480, 225] on div "What are all my options? We narrowed it down to 1 out of 70 total coverage comb…" at bounding box center [307, 222] width 552 height 272
click at [97, 205] on div "What are all my options? We narrowed it down to 1 out of 70 total coverage comb…" at bounding box center [307, 222] width 552 height 272
click at [334, 76] on button "What If?" at bounding box center [332, 74] width 26 height 13
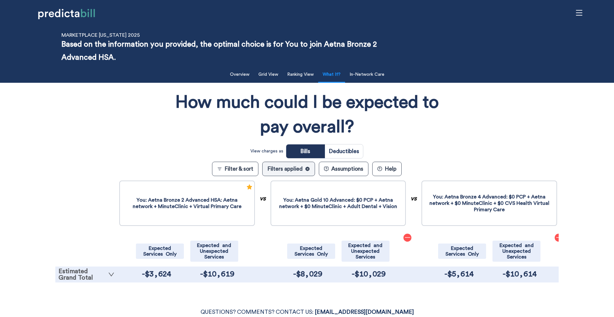
click at [88, 274] on link "Estimated Grand Total" at bounding box center [87, 274] width 56 height 13
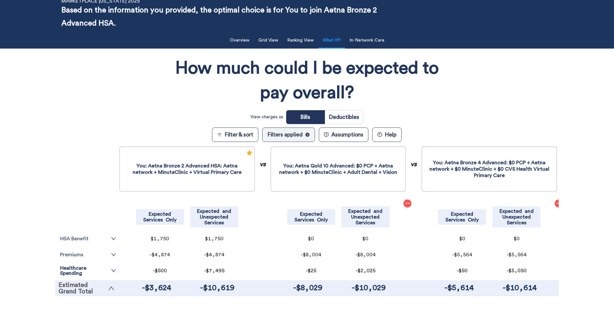
scroll to position [86, 0]
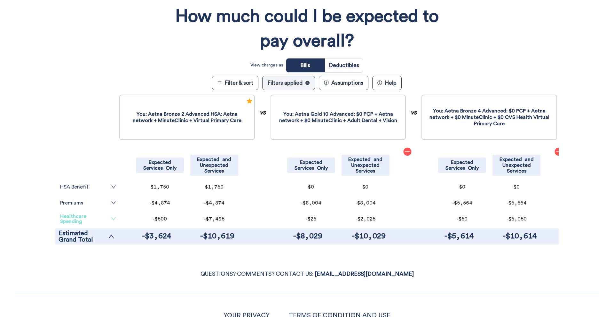
click at [93, 220] on link "Healthcare Spending" at bounding box center [88, 219] width 56 height 10
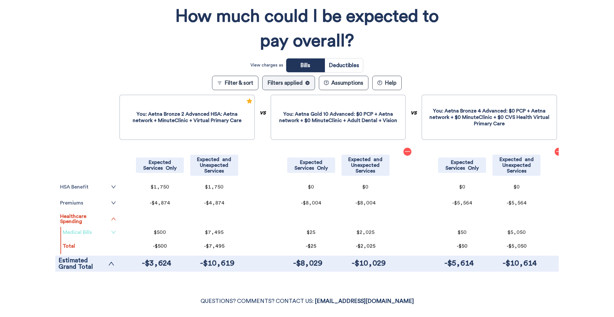
click at [96, 232] on link "Medical Bills" at bounding box center [89, 232] width 53 height 5
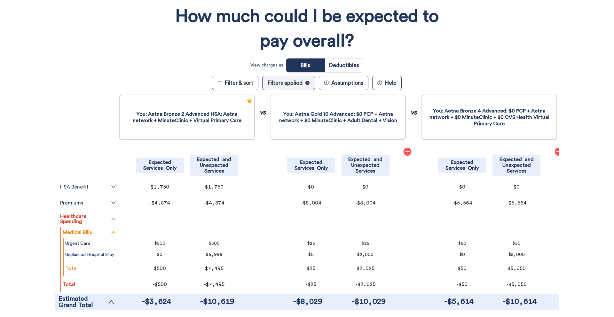
click at [343, 64] on input "radio" at bounding box center [344, 66] width 38 height 14
radio input "true"
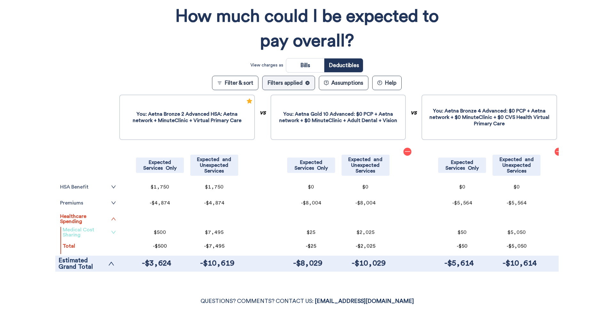
click at [102, 235] on link "Medical Cost Sharing" at bounding box center [89, 232] width 53 height 10
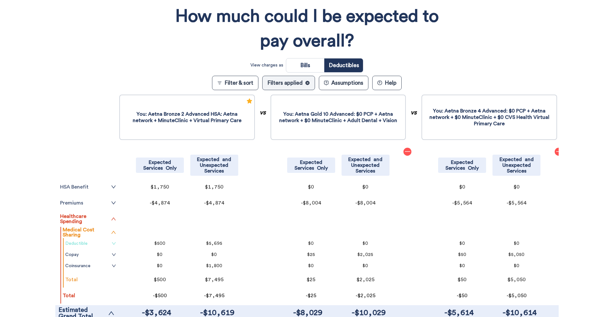
click at [104, 244] on link "Deductible" at bounding box center [90, 243] width 51 height 5
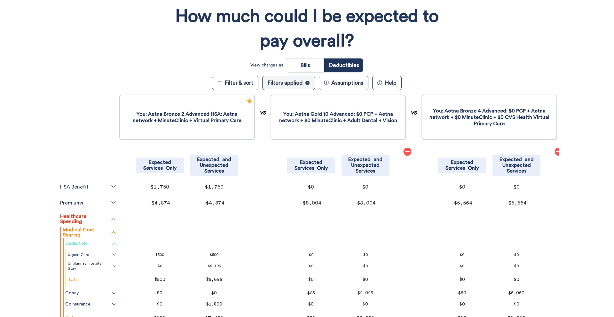
click at [104, 244] on link "Deductible" at bounding box center [90, 243] width 51 height 5
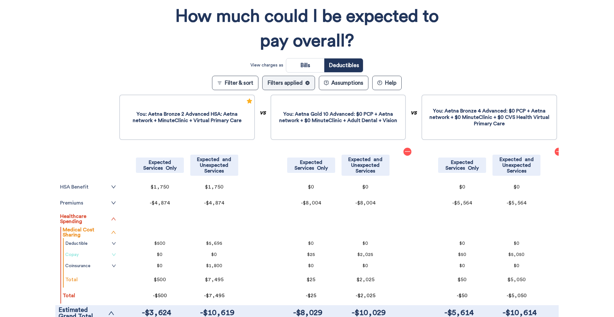
click at [104, 255] on link "Copay" at bounding box center [90, 254] width 51 height 5
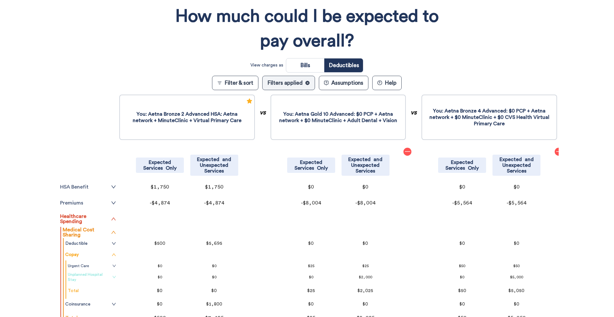
click at [103, 275] on link "Unplanned Hospital Stay" at bounding box center [92, 277] width 48 height 10
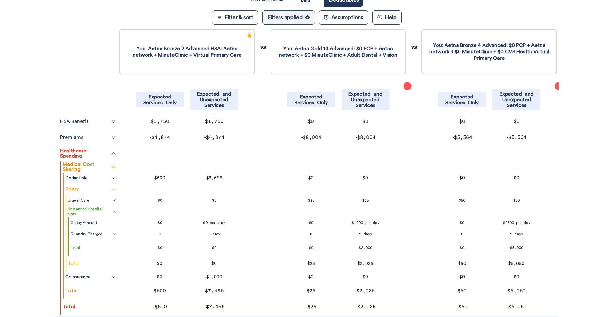
scroll to position [159, 0]
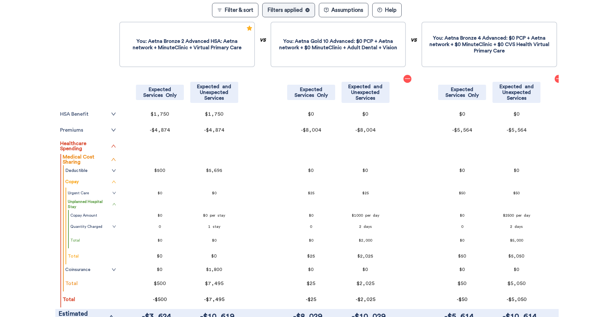
click at [110, 223] on tr "Quantity Charged" at bounding box center [93, 226] width 49 height 11
click at [110, 228] on link "Quantity Charged" at bounding box center [93, 226] width 46 height 5
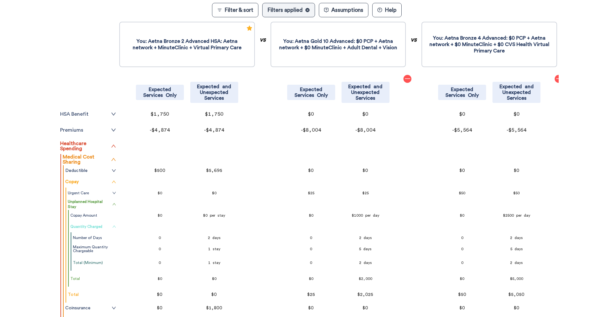
click at [110, 227] on link "Quantity Charged" at bounding box center [93, 226] width 46 height 5
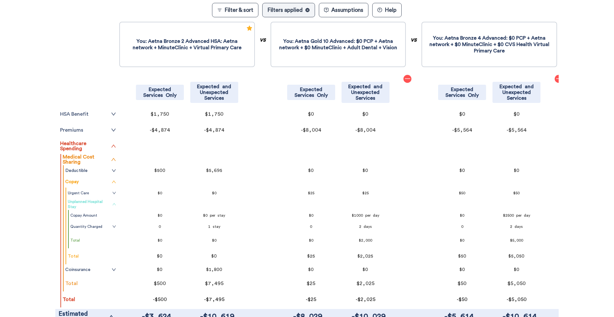
click at [114, 205] on icon "up" at bounding box center [114, 204] width 4 height 4
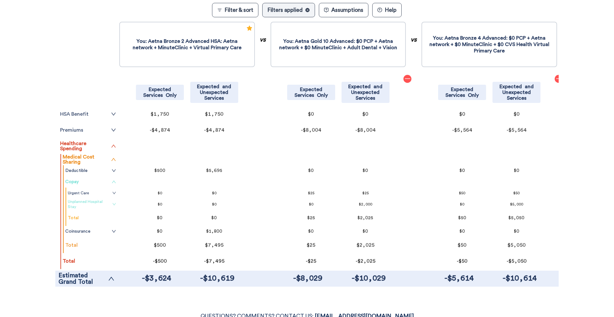
click at [113, 182] on icon "up" at bounding box center [114, 182] width 4 height 4
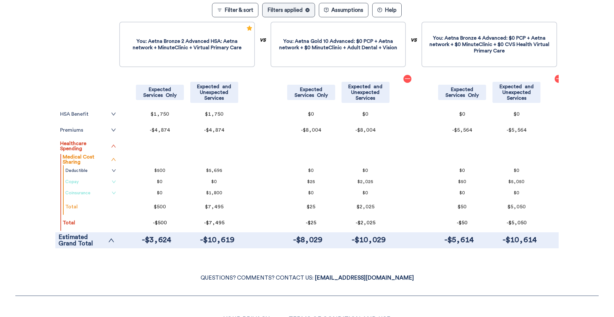
click at [109, 191] on link "Coinsurance" at bounding box center [90, 193] width 51 height 5
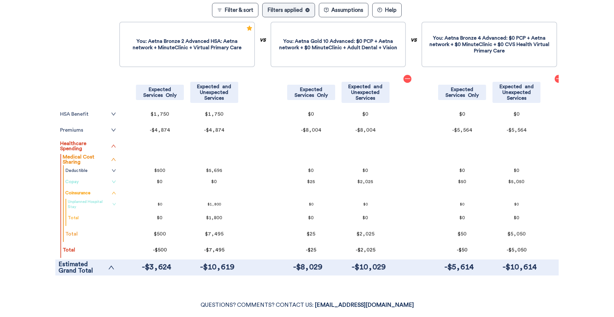
click at [105, 200] on link "Unplanned Hospital Stay" at bounding box center [92, 204] width 48 height 10
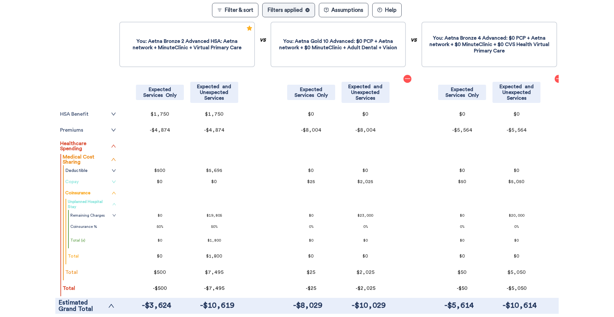
click at [113, 205] on icon "up" at bounding box center [114, 204] width 4 height 4
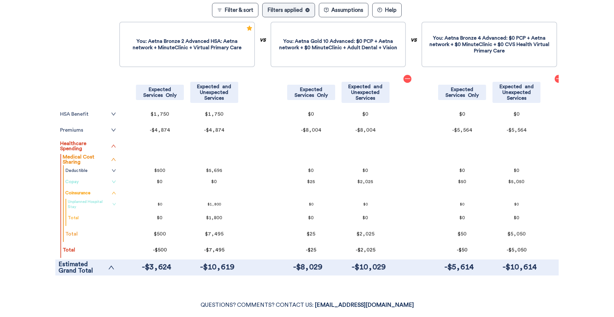
click at [113, 204] on icon "down" at bounding box center [114, 204] width 4 height 4
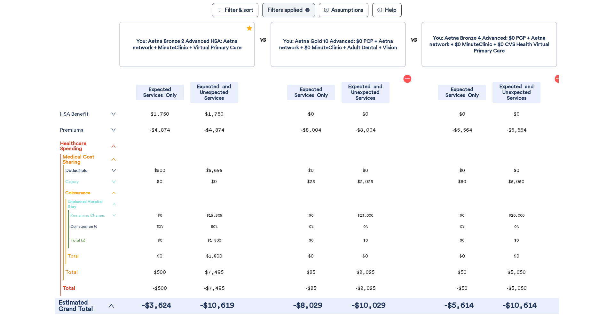
click at [109, 217] on link "Remaining Charges" at bounding box center [93, 215] width 46 height 5
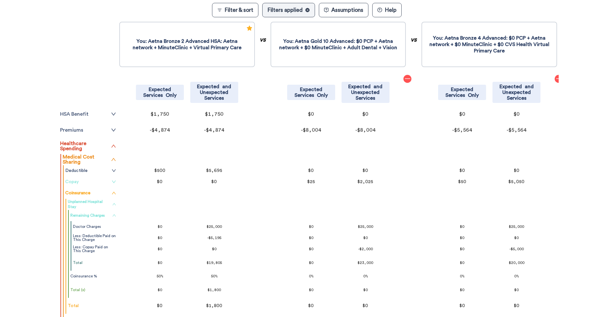
click at [112, 214] on icon "up" at bounding box center [114, 216] width 4 height 4
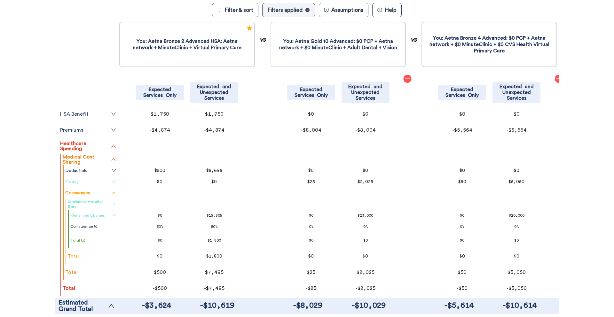
click at [112, 206] on span "up" at bounding box center [114, 204] width 4 height 10
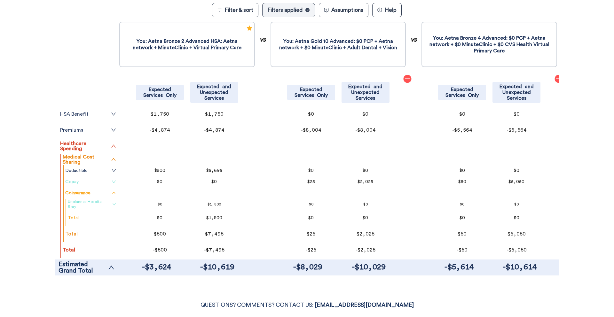
click at [36, 205] on div "Filter & Sort Quickly update your results Sort By Healthcare Assumptions Expect…" at bounding box center [307, 93] width 614 height 377
click at [94, 208] on link "Unplanned Hospital Stay" at bounding box center [92, 204] width 48 height 10
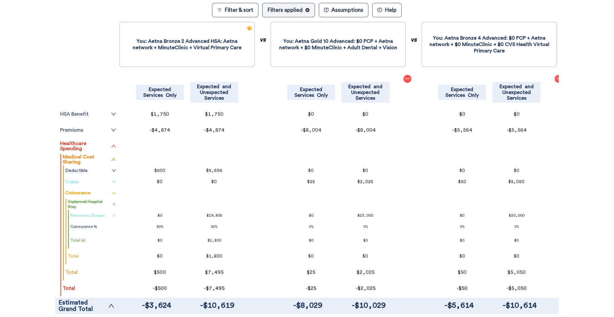
click at [27, 224] on div "Filter & Sort Quickly update your results Sort By Healthcare Assumptions Expect…" at bounding box center [307, 112] width 614 height 415
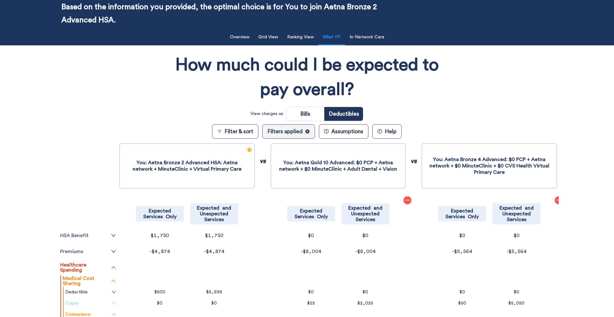
scroll to position [0, 0]
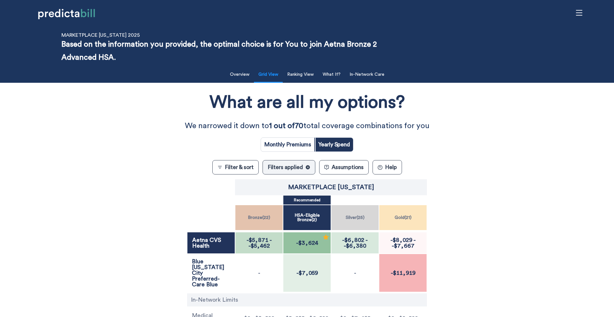
drag, startPoint x: 185, startPoint y: 126, endPoint x: 431, endPoint y: 126, distance: 245.5
click at [431, 126] on p "We narrowed it down to 1 out of 70 total coverage combinations for you" at bounding box center [306, 126] width 307 height 13
copy p "We narrowed it down to 1 out of 70 total coverage combinations for you"
click at [177, 186] on div "What are all my options? We narrowed it down to 1 out of 70 total coverage comb…" at bounding box center [307, 222] width 552 height 272
click at [262, 245] on span "-$5,462" at bounding box center [258, 246] width 21 height 6
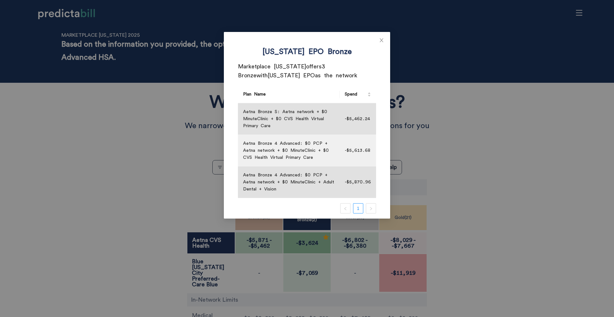
click at [297, 241] on div "Kansas EPO Bronze Marketplace Kansas offers 3 Bronze with Kansas EPO as the net…" at bounding box center [307, 158] width 614 height 317
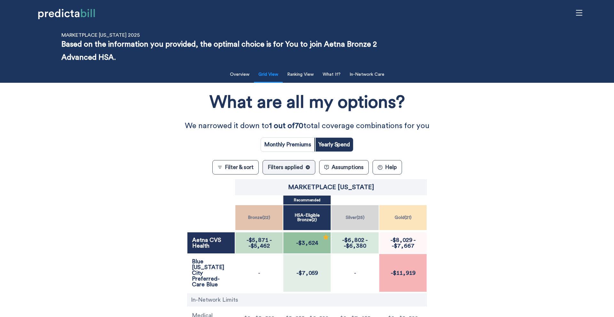
click at [317, 241] on body "Marketplace Kansas 2025 Based on the information you provided, the optimal choi…" at bounding box center [307, 158] width 614 height 317
click at [356, 241] on span "-$6,802" at bounding box center [353, 240] width 22 height 6
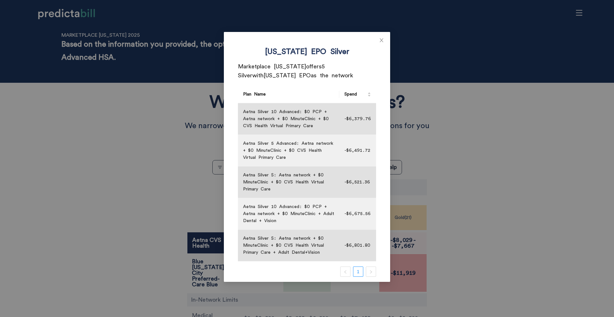
click at [478, 219] on div "Kansas EPO Silver Marketplace Kansas offers 5 Silver with Kansas EPO as the net…" at bounding box center [307, 158] width 614 height 317
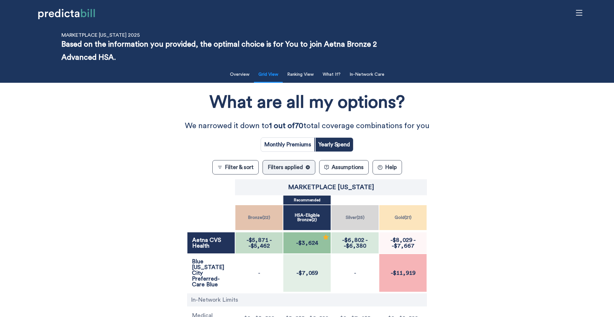
click at [398, 245] on span "-$7,667" at bounding box center [403, 246] width 23 height 6
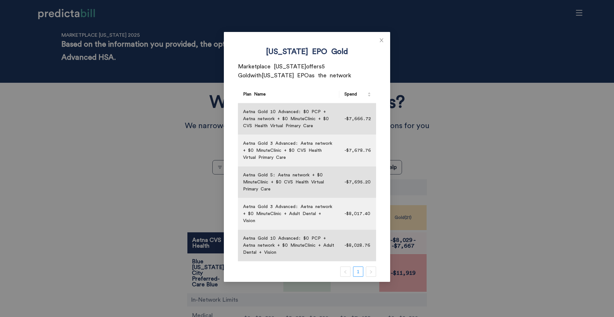
click at [398, 245] on div "Kansas EPO Gold Marketplace Kansas offers 5 Gold with Kansas EPO as the network…" at bounding box center [307, 158] width 614 height 317
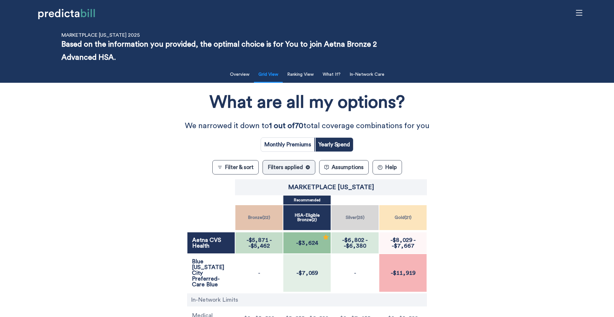
click at [312, 240] on span "-$3,624" at bounding box center [307, 243] width 26 height 6
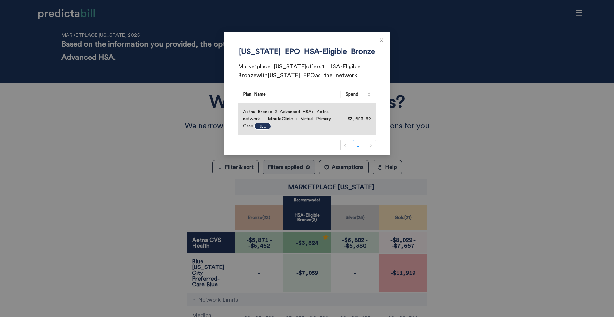
click at [312, 239] on div "Kansas EPO HSA-Eligible Bronze Marketplace Kansas offers 1 HSA-Eligible Bronze …" at bounding box center [307, 158] width 614 height 317
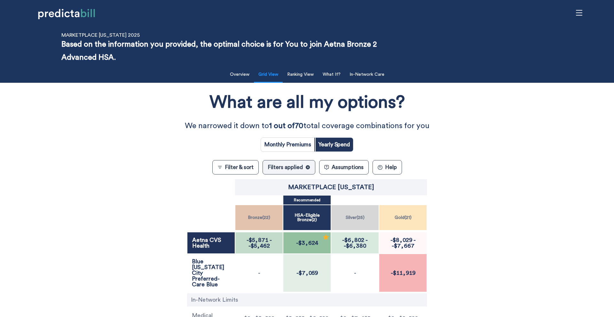
click at [254, 237] on span "-$5,871" at bounding box center [258, 240] width 22 height 6
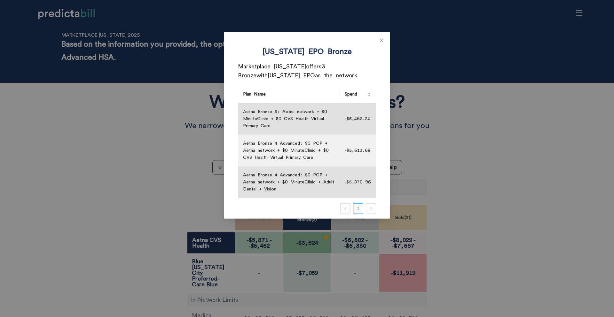
click at [254, 236] on div "Kansas EPO Bronze Marketplace Kansas offers 3 Bronze with Kansas EPO as the net…" at bounding box center [307, 158] width 614 height 317
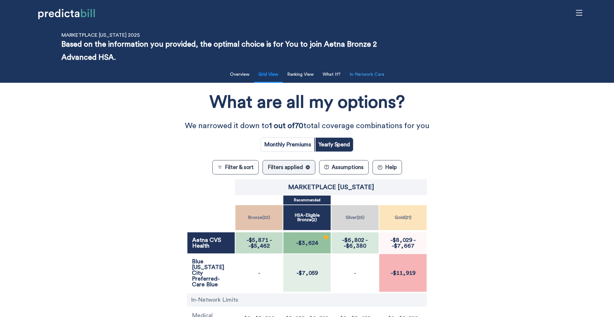
click at [378, 74] on button "In-Network Care" at bounding box center [367, 74] width 43 height 13
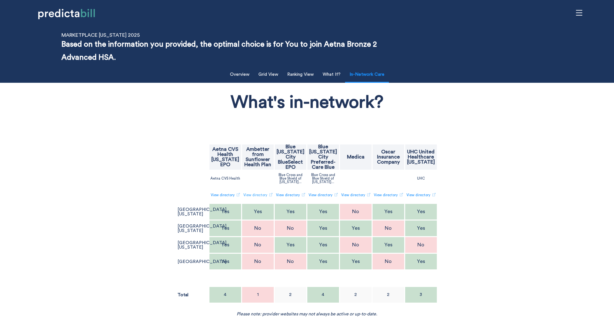
click at [252, 196] on link "View directory" at bounding box center [257, 195] width 29 height 11
click at [112, 164] on div "What's in-network? Aetna CVS Health Kansas EPO Ambetter from Sunflower Health P…" at bounding box center [306, 201] width 503 height 231
click at [107, 120] on div "What's in-network? Aetna CVS Health Kansas EPO Ambetter from Sunflower Health P…" at bounding box center [306, 201] width 503 height 231
click at [135, 111] on div "What's in-network?" at bounding box center [306, 103] width 503 height 34
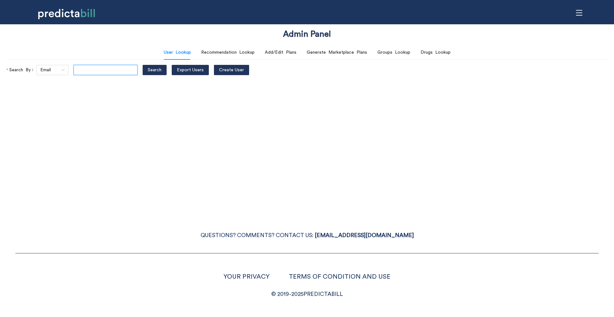
click at [110, 71] on input "text" at bounding box center [106, 70] width 64 height 10
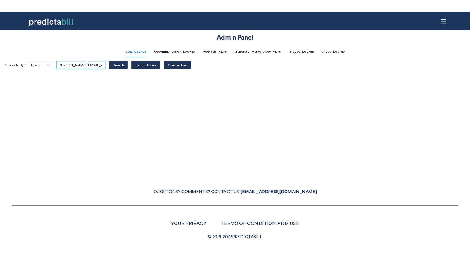
scroll to position [0, 9]
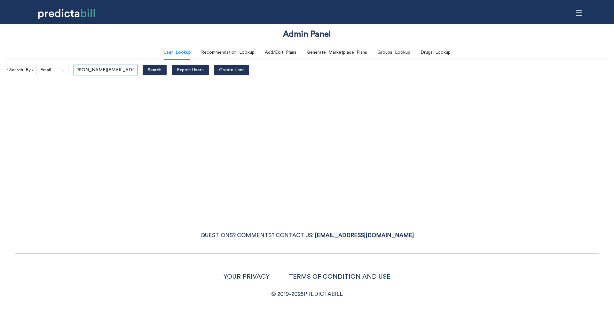
type input "[PERSON_NAME][EMAIL_ADDRESS][PERSON_NAME][DOMAIN_NAME]"
click at [143, 65] on button "Search" at bounding box center [155, 70] width 24 height 10
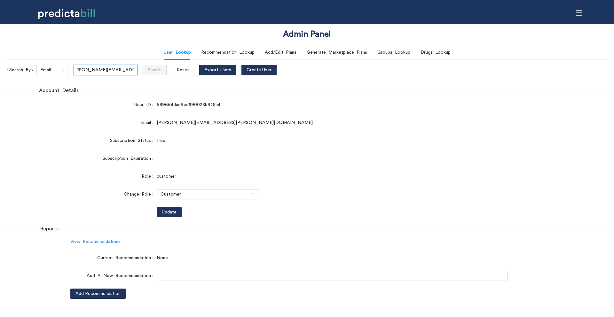
scroll to position [0, 0]
click at [59, 168] on form "Account Details User ID 689664dae9cd590028b918a4 Email bryan.f.murphy@gmail.com…" at bounding box center [306, 193] width 601 height 212
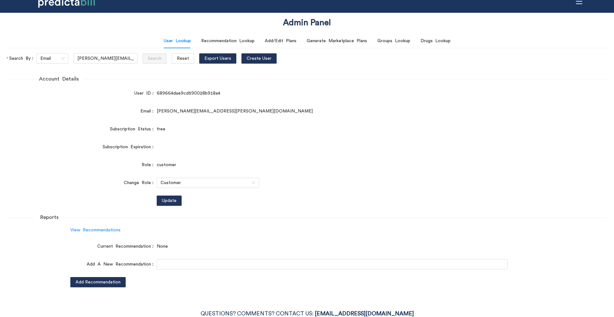
scroll to position [13, 0]
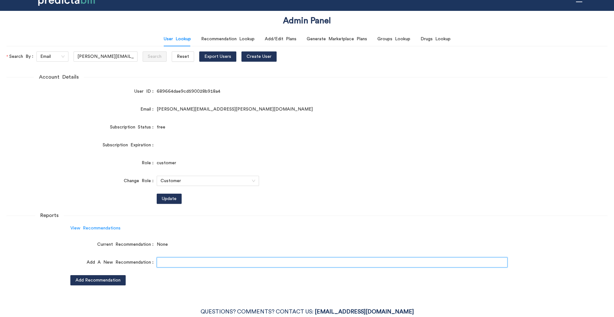
click at [159, 261] on input "text" at bounding box center [332, 262] width 351 height 10
paste input "rIuqk0Ui8"
type input "rIuqk0Ui8"
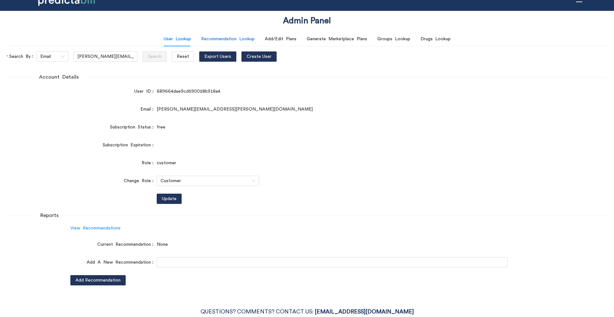
click at [246, 40] on div "Recommendation Lookup" at bounding box center [227, 38] width 53 height 7
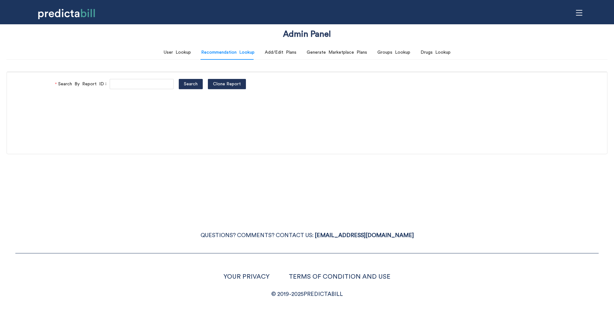
click at [124, 76] on div "Search By Report ID Search Clone Report" at bounding box center [307, 84] width 600 height 25
click at [126, 86] on input "Search By Report ID" at bounding box center [142, 84] width 64 height 10
click at [170, 54] on div "User Lookup" at bounding box center [177, 52] width 27 height 7
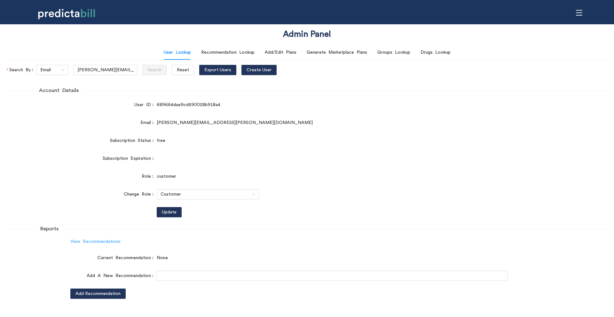
click at [96, 242] on link "View Recommendations" at bounding box center [95, 241] width 50 height 4
click at [243, 53] on div "Recommendation Lookup" at bounding box center [227, 52] width 53 height 7
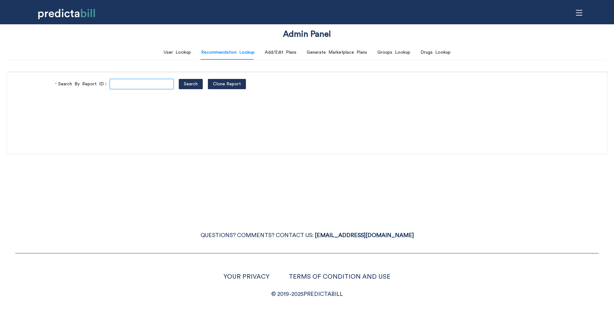
click at [140, 88] on input "Search By Report ID" at bounding box center [142, 84] width 64 height 10
paste input "rIuqk0Ui8"
type input "rIuqk0Ui8"
click at [226, 85] on span "Clone Report" at bounding box center [227, 84] width 28 height 7
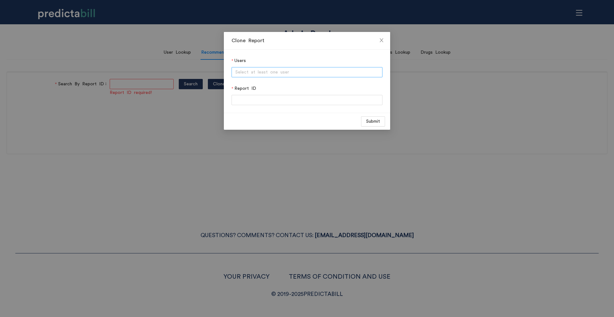
click at [270, 71] on div at bounding box center [307, 72] width 148 height 8
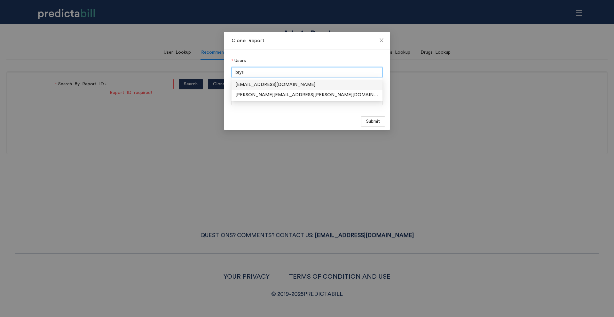
type input "bryan"
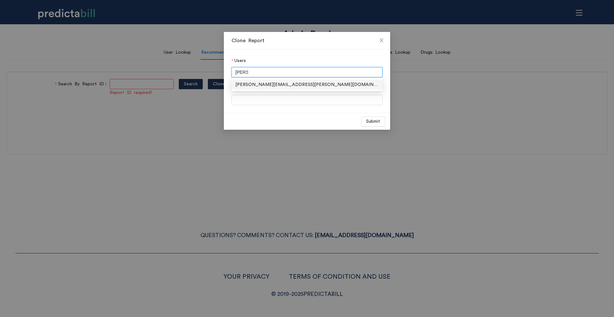
click at [263, 86] on div "bryan.f.murphy@gmail.com" at bounding box center [306, 84] width 143 height 7
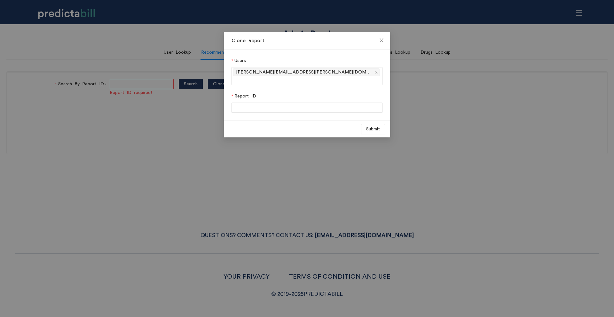
click at [268, 50] on div "Users bryan.f.murphy@gmail.com Report ID" at bounding box center [307, 81] width 166 height 63
click at [245, 103] on input "Report ID" at bounding box center [306, 108] width 151 height 10
paste input "rIuqk0Ui8"
type input "rIuqk0Ui8"
click at [373, 126] on span "Submit" at bounding box center [373, 129] width 14 height 7
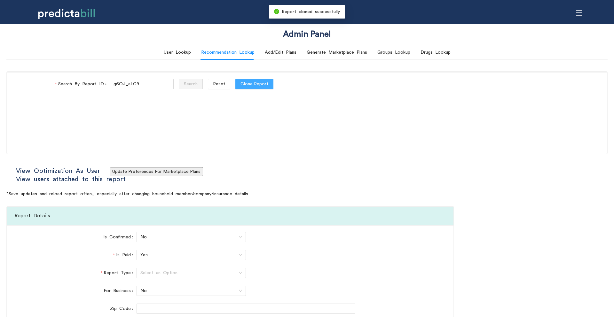
type input "Ambetter from Sunflower Health Plan"
type input "Oscar Insurance Company"
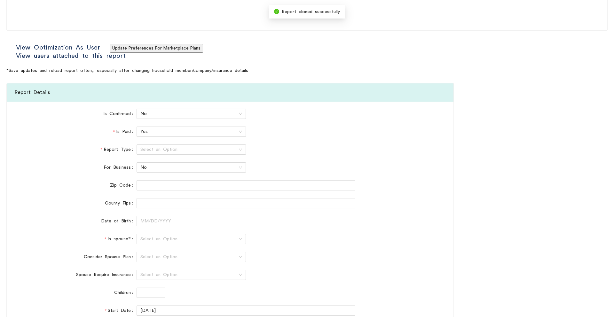
scroll to position [150, 0]
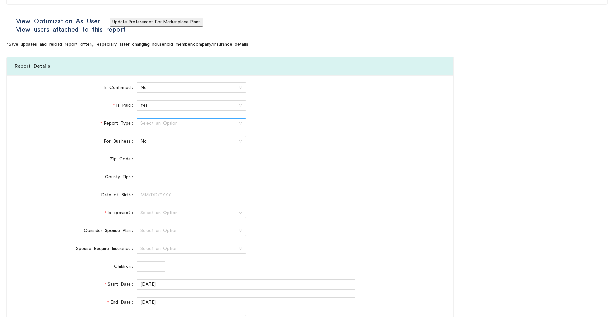
click at [159, 126] on input "Report Type" at bounding box center [188, 124] width 97 height 10
click at [159, 134] on div "Individual" at bounding box center [191, 136] width 102 height 7
click at [151, 213] on input "Is spouse?" at bounding box center [188, 213] width 97 height 10
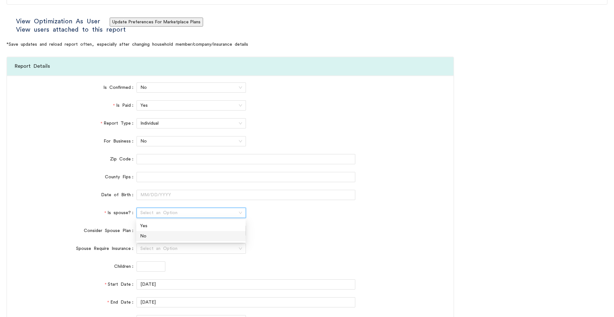
click at [152, 237] on div "No" at bounding box center [191, 236] width 102 height 7
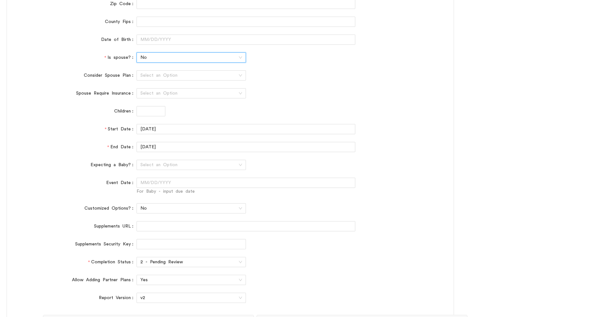
scroll to position [420, 0]
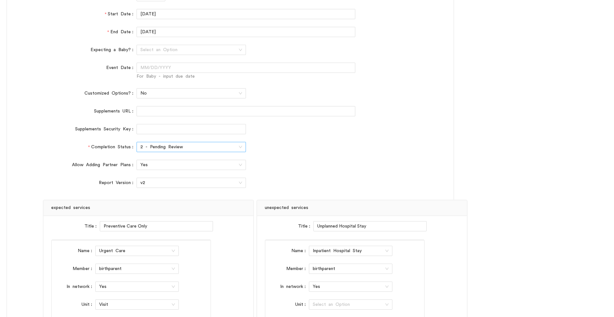
click at [164, 147] on span "2 - Pending Review" at bounding box center [191, 147] width 102 height 10
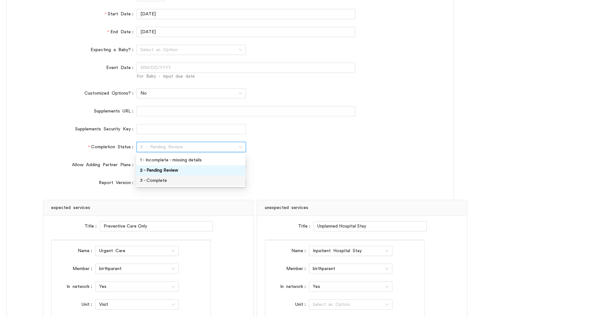
click at [159, 184] on div "3 - Complete" at bounding box center [190, 181] width 109 height 10
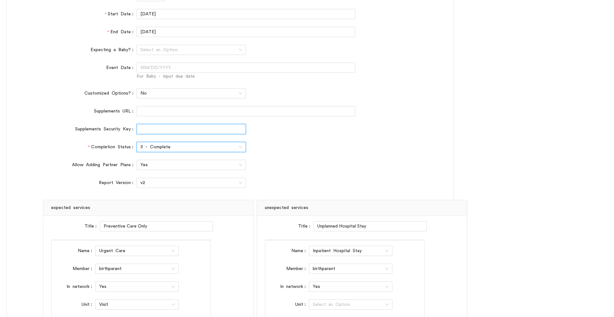
click at [145, 132] on input "Supplements Security Key" at bounding box center [191, 129] width 109 height 10
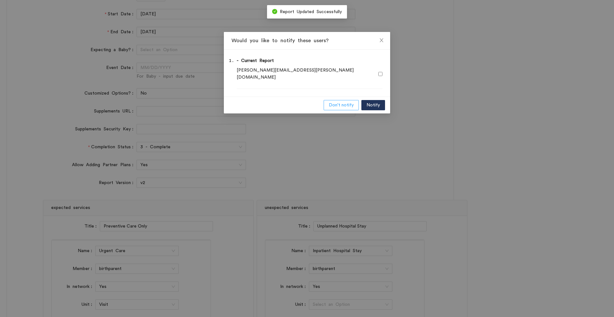
click at [335, 102] on span "Don't notify" at bounding box center [341, 105] width 25 height 7
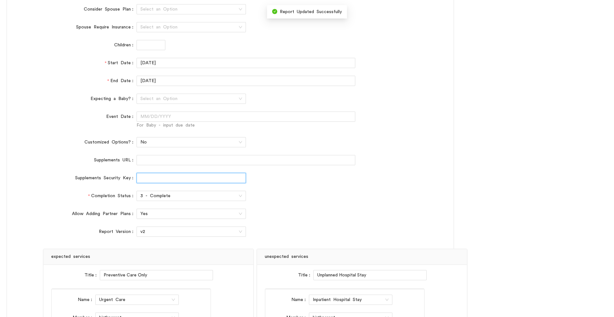
scroll to position [0, 0]
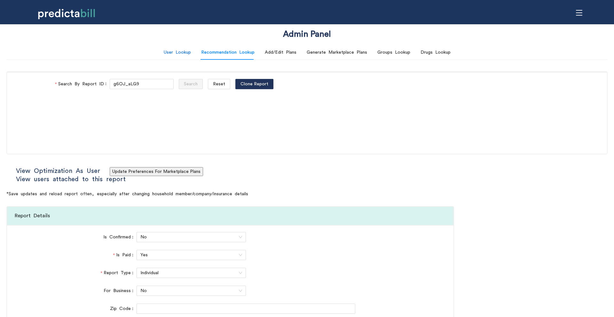
click at [185, 49] on div "User Lookup" at bounding box center [177, 52] width 27 height 7
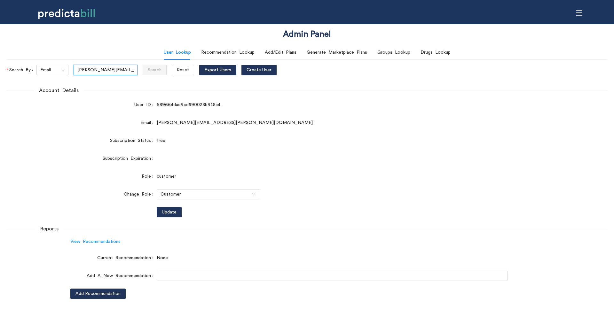
click at [109, 69] on input "bryan.f.murphy@gmail.com" at bounding box center [106, 70] width 64 height 10
click at [177, 70] on span "Reset" at bounding box center [183, 70] width 12 height 7
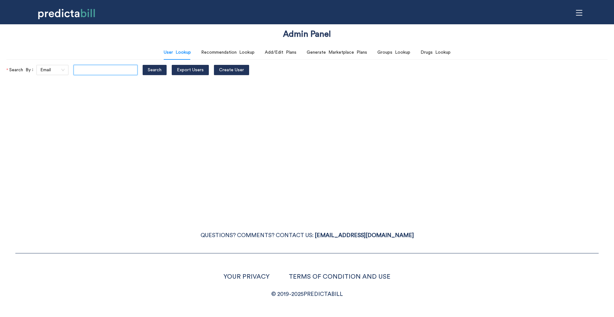
click at [109, 73] on input "text" at bounding box center [106, 70] width 64 height 10
paste input "[PERSON_NAME][EMAIL_ADDRESS][PERSON_NAME][DOMAIN_NAME]"
type input "[PERSON_NAME][EMAIL_ADDRESS][PERSON_NAME][DOMAIN_NAME]"
click at [143, 65] on button "Search" at bounding box center [155, 70] width 24 height 10
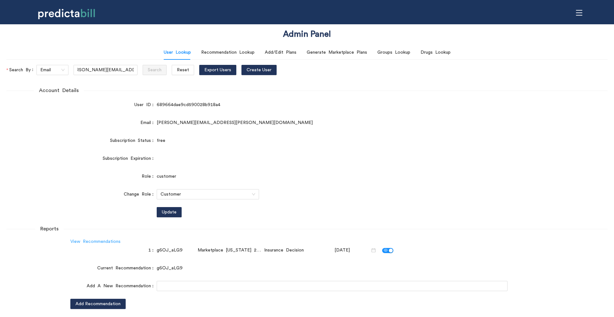
scroll to position [0, 0]
click at [93, 241] on link "View Recommendations" at bounding box center [95, 241] width 50 height 4
click at [220, 51] on div "Recommendation Lookup" at bounding box center [227, 52] width 53 height 7
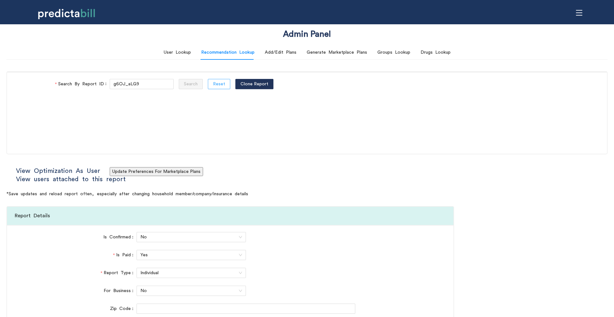
click at [213, 86] on span "Reset" at bounding box center [219, 84] width 12 height 7
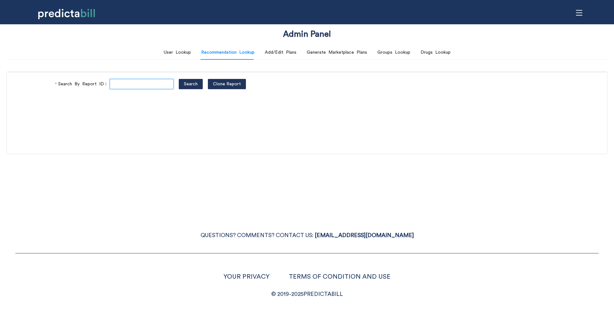
click at [132, 83] on input "Search By Report ID" at bounding box center [142, 84] width 64 height 10
paste input "g6OJ_aLG9"
type input "g6OJ_aLG9"
click at [179, 79] on button "Search" at bounding box center [191, 84] width 24 height 10
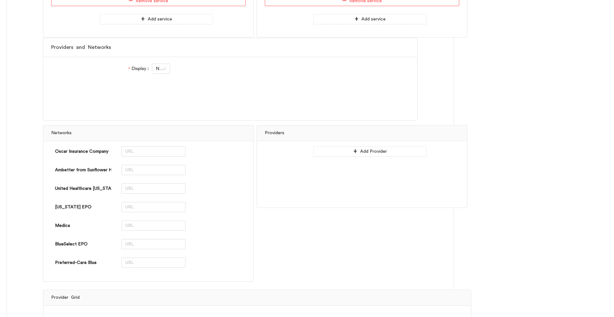
scroll to position [848, 0]
click at [162, 61] on div "Display No" at bounding box center [230, 74] width 374 height 33
click at [162, 73] on span "No" at bounding box center [161, 70] width 11 height 10
type input "Ambetter from Sunflower Health Plan"
type input "Oscar Insurance Company"
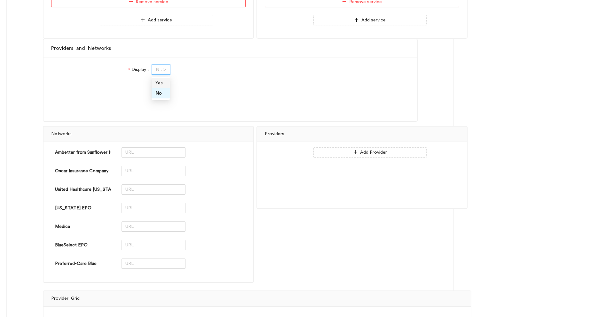
click at [162, 84] on div "Yes" at bounding box center [160, 83] width 11 height 7
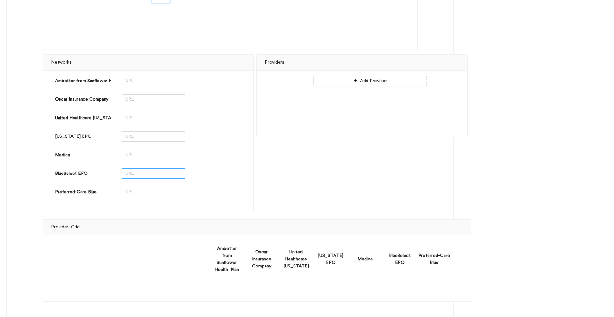
scroll to position [1076, 0]
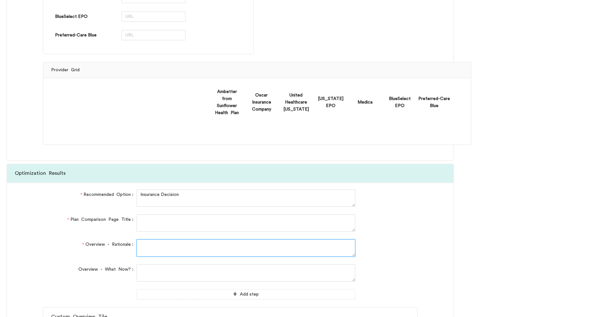
click at [149, 250] on textarea "Overview - Rationale" at bounding box center [246, 247] width 219 height 17
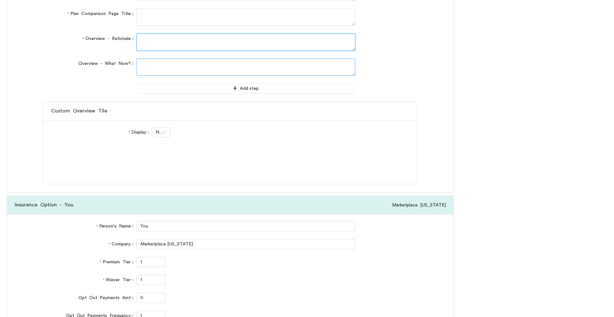
scroll to position [1338, 0]
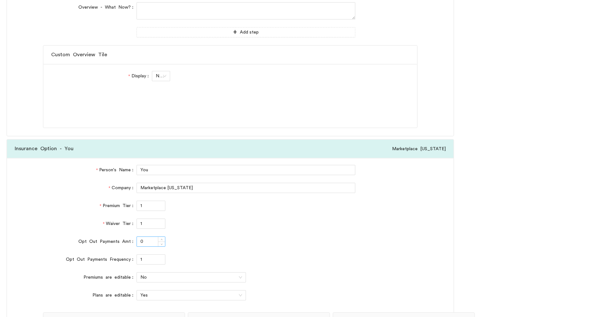
click at [145, 243] on input "0" at bounding box center [151, 242] width 28 height 10
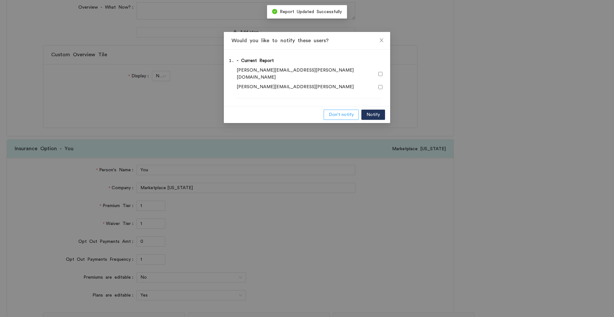
click at [340, 111] on span "Don't notify" at bounding box center [341, 114] width 25 height 7
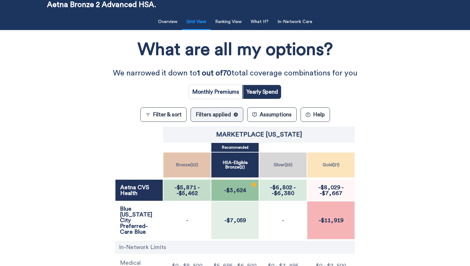
scroll to position [120, 0]
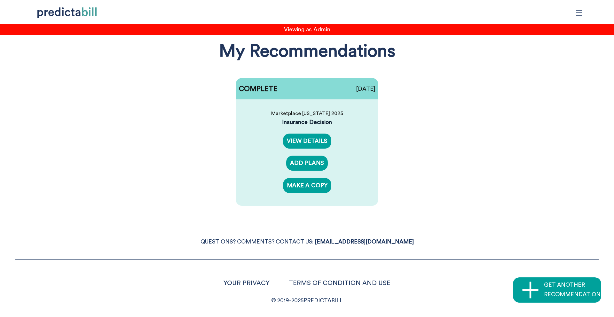
click at [578, 12] on icon "menu" at bounding box center [579, 12] width 6 height 5
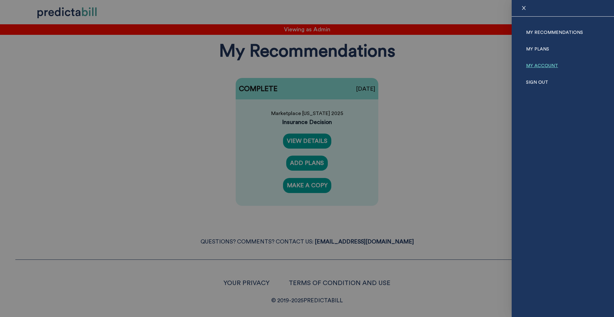
click at [538, 65] on link "My Account" at bounding box center [542, 66] width 32 height 17
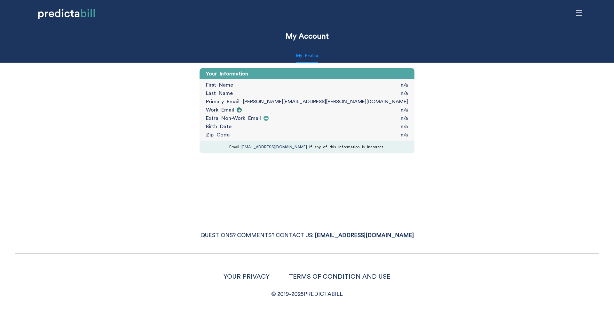
click at [239, 111] on icon "plus" at bounding box center [239, 110] width 4 height 4
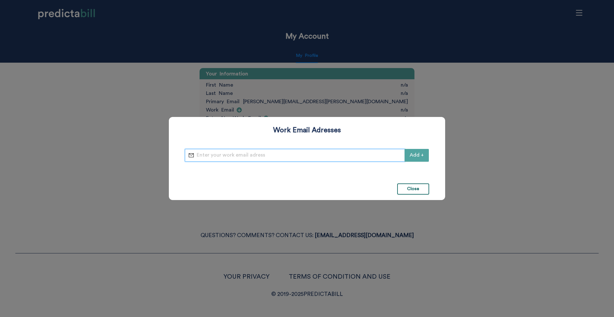
click at [243, 153] on input "email" at bounding box center [296, 155] width 199 height 8
paste input "[PERSON_NAME][EMAIL_ADDRESS][PERSON_NAME]"
type input "[PERSON_NAME][EMAIL_ADDRESS][PERSON_NAME]"
click at [418, 158] on span "Add +" at bounding box center [417, 155] width 14 height 8
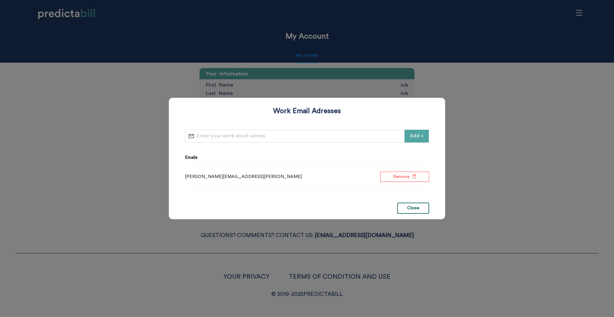
click at [416, 208] on button "Close" at bounding box center [413, 208] width 32 height 11
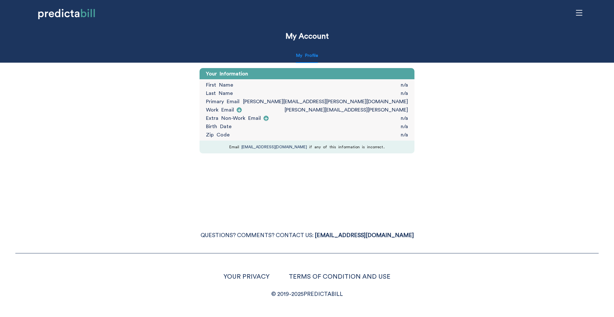
click at [460, 200] on div "My Account My Profile Your Information First Name n/a Last Name n/a Primary Ema…" at bounding box center [307, 158] width 614 height 317
click at [215, 168] on div "My Account My Profile Your Information First Name n/a Last Name n/a Primary Ema…" at bounding box center [307, 158] width 614 height 317
click at [167, 170] on div "My Account My Profile Your Information First Name n/a Last Name n/a Primary Ema…" at bounding box center [307, 158] width 614 height 317
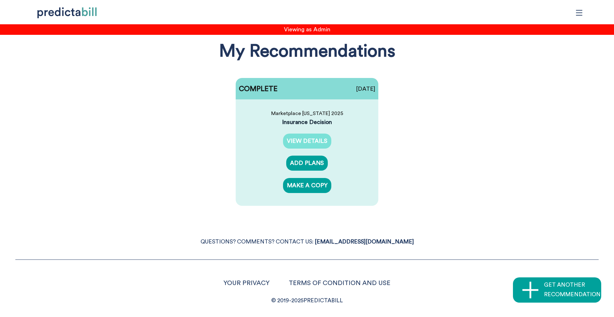
click at [317, 141] on link "VIEW DETAILS" at bounding box center [307, 141] width 48 height 15
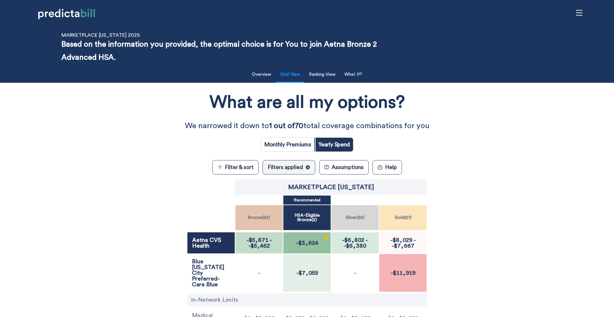
click at [383, 172] on button "? Help" at bounding box center [386, 167] width 29 height 14
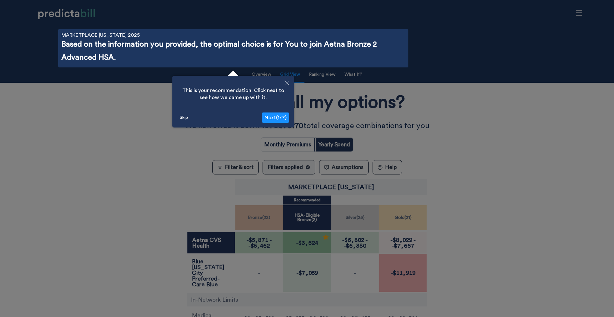
scroll to position [23, 0]
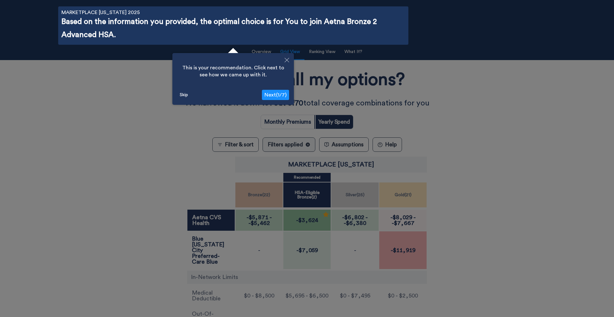
click at [288, 59] on icon "Close" at bounding box center [287, 60] width 4 height 4
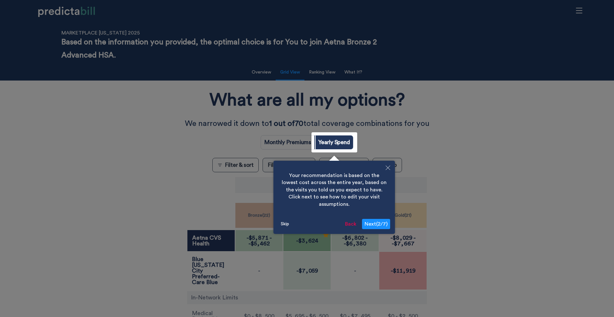
scroll to position [0, 0]
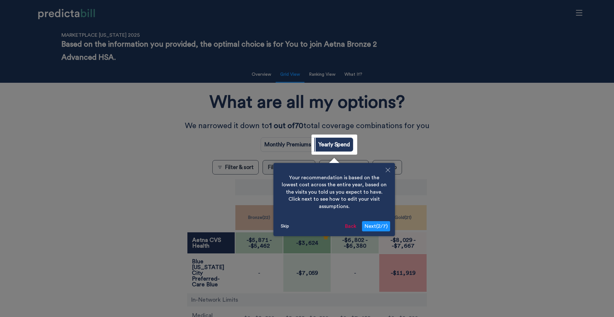
click at [287, 222] on button "Skip" at bounding box center [284, 227] width 13 height 10
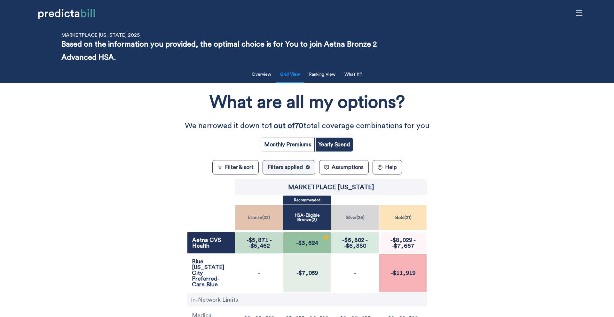
click at [83, 172] on div "What are all my options? We narrowed it down to 1 out of 70 total coverage comb…" at bounding box center [307, 222] width 552 height 272
click at [378, 76] on button "In-Network Care" at bounding box center [367, 74] width 43 height 13
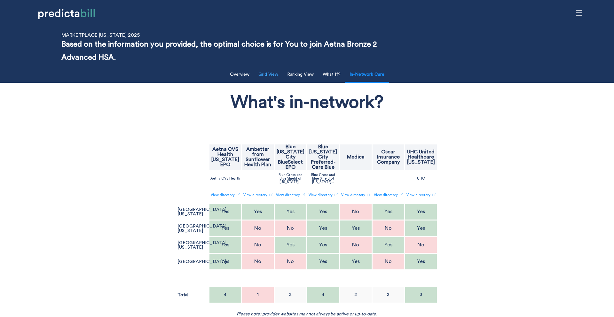
click at [272, 74] on button "Grid View" at bounding box center [267, 74] width 27 height 13
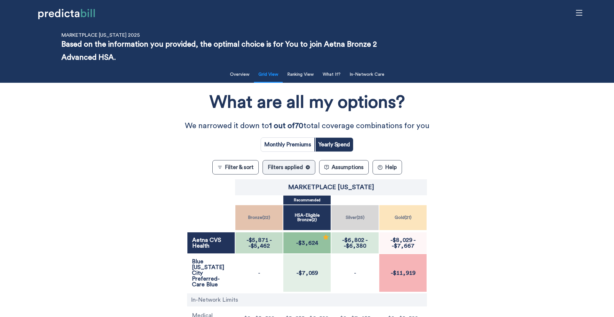
click at [230, 166] on button "Filter & sort" at bounding box center [235, 167] width 46 height 14
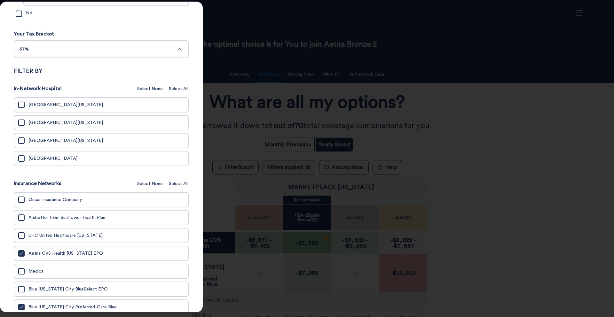
scroll to position [342, 0]
click at [181, 185] on span "Select All" at bounding box center [179, 183] width 20 height 7
click at [252, 79] on div at bounding box center [307, 158] width 614 height 317
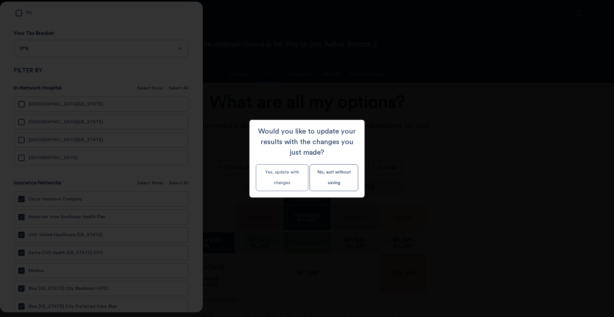
click at [282, 183] on button "Yes, update with changes" at bounding box center [282, 177] width 52 height 27
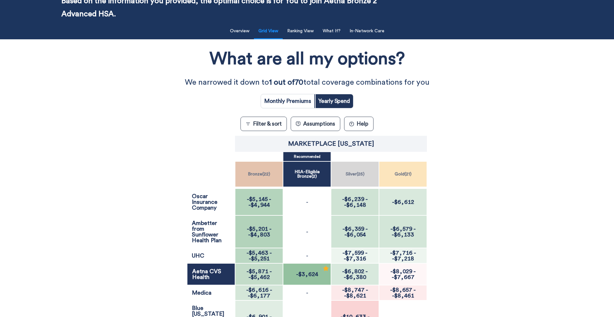
scroll to position [0, 0]
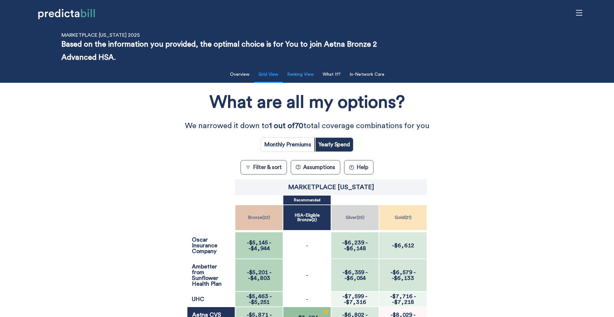
click at [310, 79] on button "Ranking View" at bounding box center [300, 74] width 34 height 13
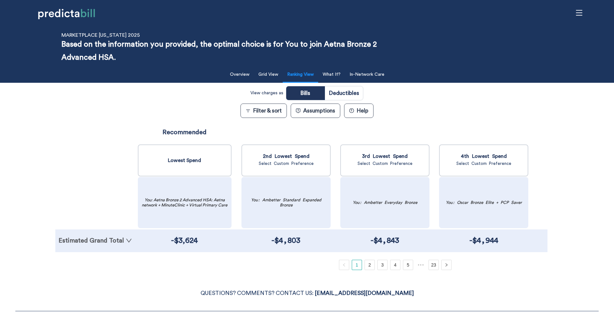
click at [114, 241] on link "Estimated Grand Total" at bounding box center [96, 241] width 74 height 6
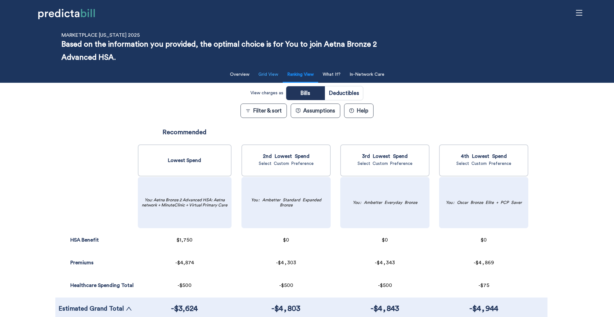
click at [266, 75] on button "Grid View" at bounding box center [267, 74] width 27 height 13
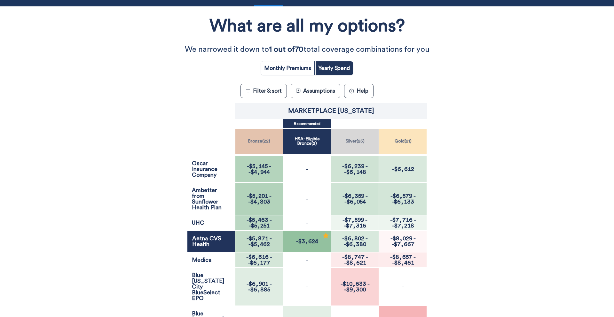
scroll to position [78, 0]
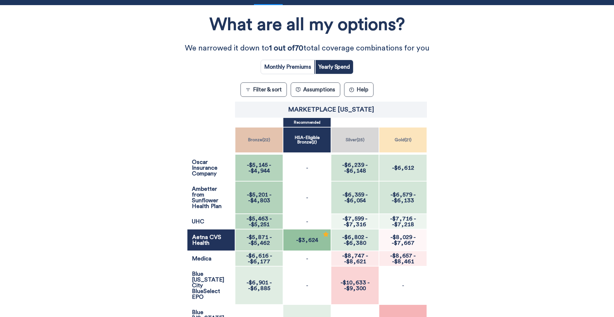
click at [299, 66] on input "radio" at bounding box center [287, 67] width 53 height 14
radio input "true"
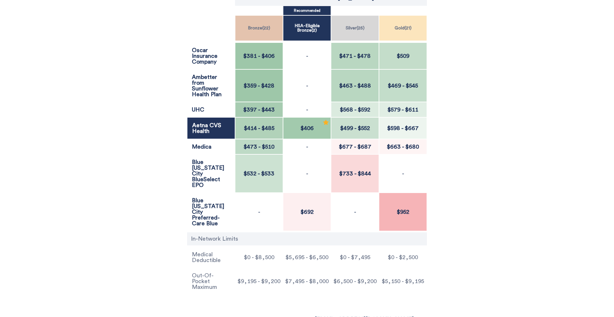
scroll to position [189, 0]
click at [407, 250] on div "$0 - $2,500" at bounding box center [403, 257] width 48 height 21
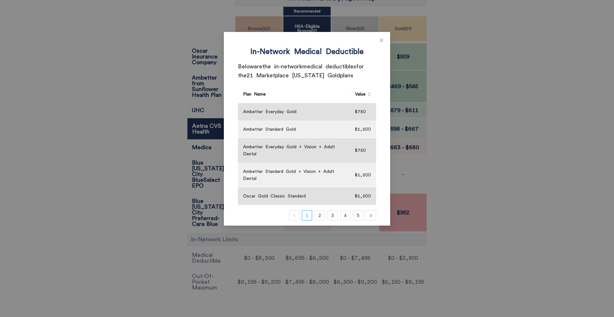
click at [400, 254] on div "In-Network Medical Deductible Below are the in-network medical deductible s for…" at bounding box center [307, 158] width 614 height 317
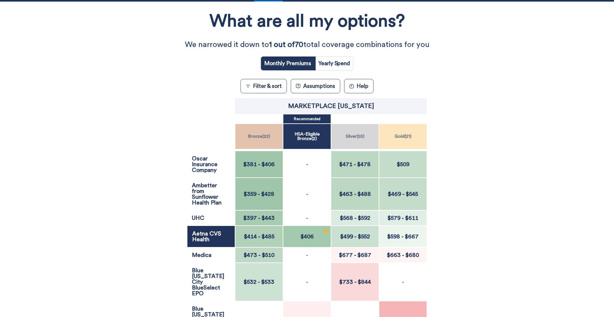
scroll to position [43, 0]
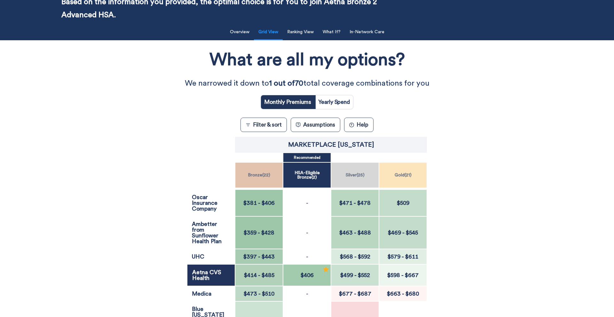
click at [345, 106] on input "radio" at bounding box center [334, 102] width 38 height 14
radio input "true"
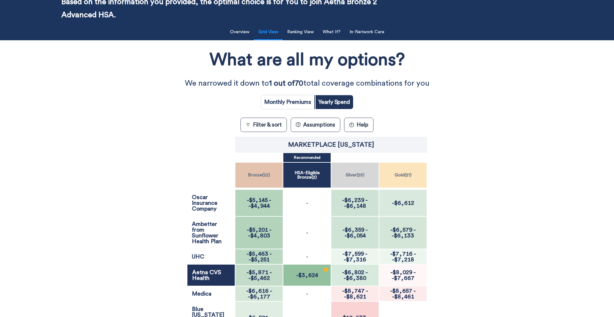
click at [285, 99] on input "radio" at bounding box center [287, 102] width 53 height 14
radio input "true"
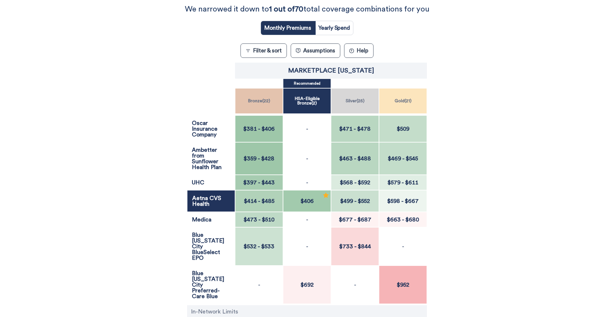
scroll to position [0, 0]
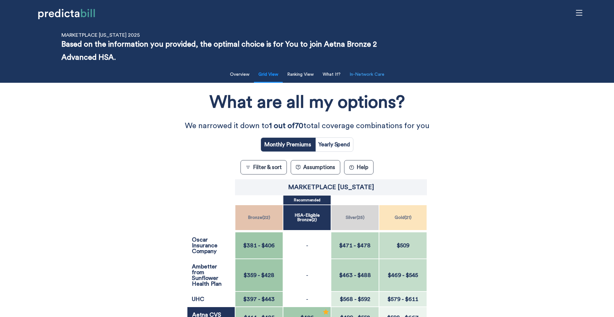
click at [373, 71] on button "In-Network Care" at bounding box center [367, 74] width 43 height 13
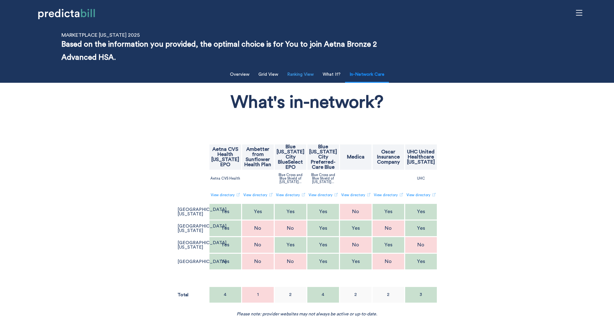
click at [301, 74] on button "Ranking View" at bounding box center [300, 74] width 34 height 13
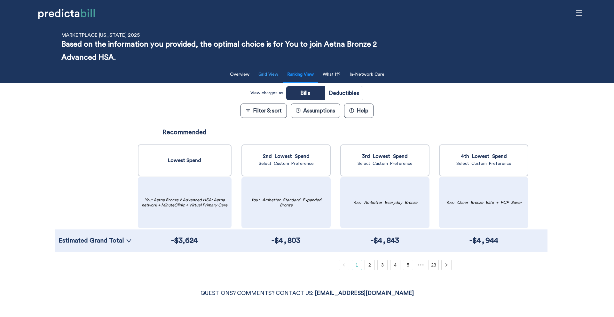
click at [270, 78] on button "Grid View" at bounding box center [267, 74] width 27 height 13
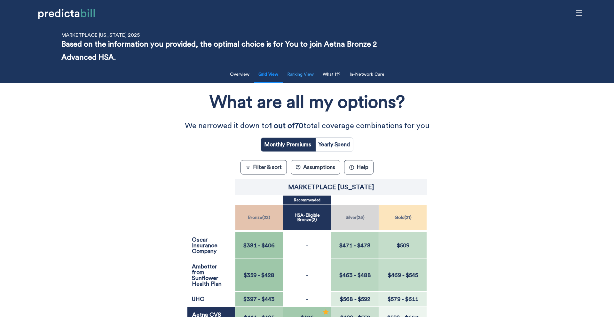
click at [314, 80] on button "Ranking View" at bounding box center [300, 74] width 34 height 13
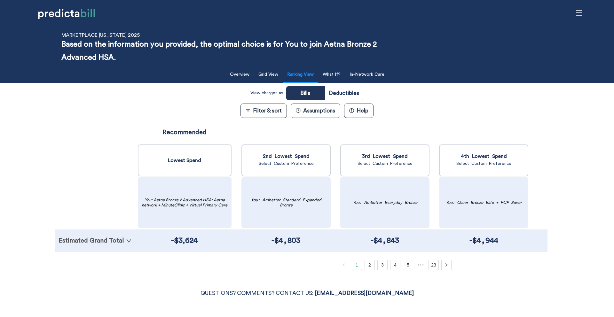
click at [117, 240] on link "Estimated Grand Total" at bounding box center [96, 241] width 74 height 6
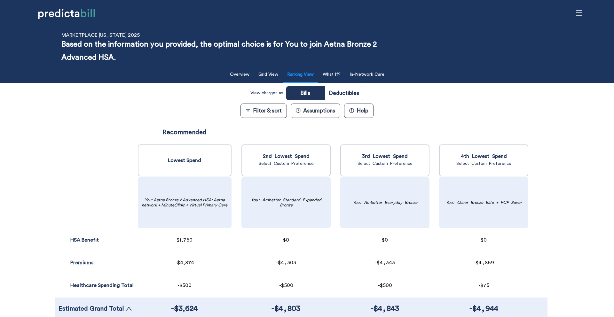
click at [109, 170] on div "HSA Benefit Opt-Out Payments Premiums Healthcare Spending Total Estimated Grand…" at bounding box center [95, 220] width 80 height 199
click at [47, 266] on div "Filter & Sort Quickly update your results Sort By Healthcare Assumptions Expect…" at bounding box center [307, 201] width 614 height 274
